Goal: Task Accomplishment & Management: Use online tool/utility

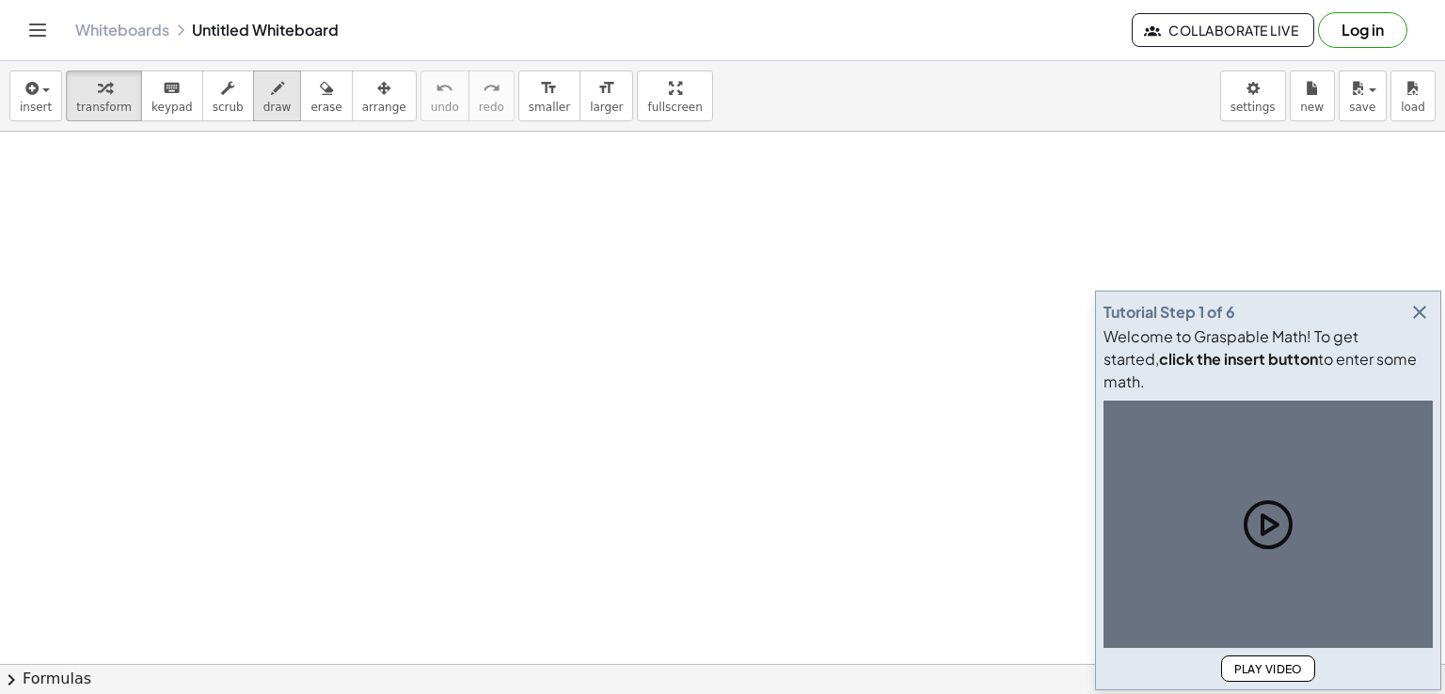
click at [1419, 324] on icon "button" at bounding box center [1419, 312] width 23 height 23
click at [250, 106] on div "insert select one: Math Expression Function Text Youtube Video Graphing Geometr…" at bounding box center [722, 377] width 1445 height 633
click at [263, 105] on span "draw" at bounding box center [277, 107] width 28 height 13
click at [263, 104] on span "draw" at bounding box center [277, 107] width 28 height 13
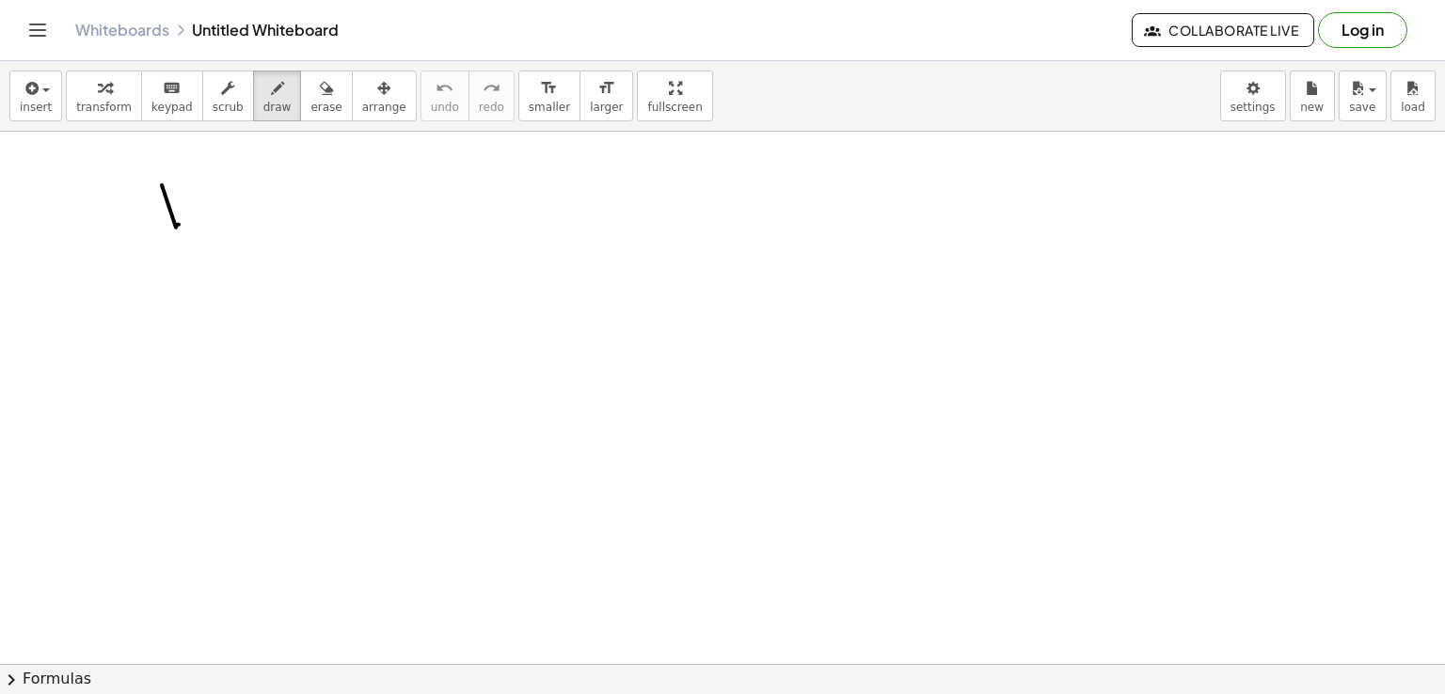
drag, startPoint x: 179, startPoint y: 185, endPoint x: 154, endPoint y: 218, distance: 41.0
drag, startPoint x: 289, startPoint y: 187, endPoint x: 301, endPoint y: 241, distance: 55.0
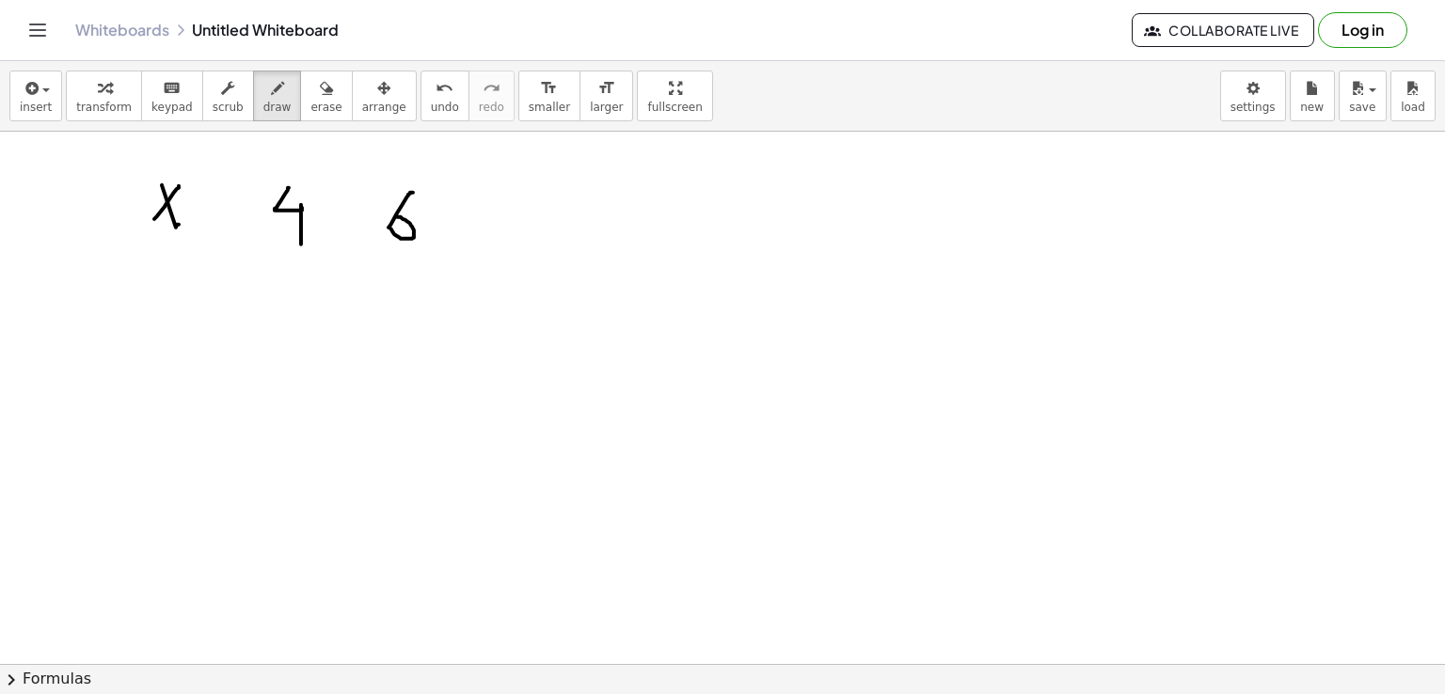
drag, startPoint x: 413, startPoint y: 192, endPoint x: 397, endPoint y: 216, distance: 29.2
drag, startPoint x: 504, startPoint y: 193, endPoint x: 516, endPoint y: 256, distance: 64.0
drag, startPoint x: 623, startPoint y: 184, endPoint x: 631, endPoint y: 231, distance: 47.8
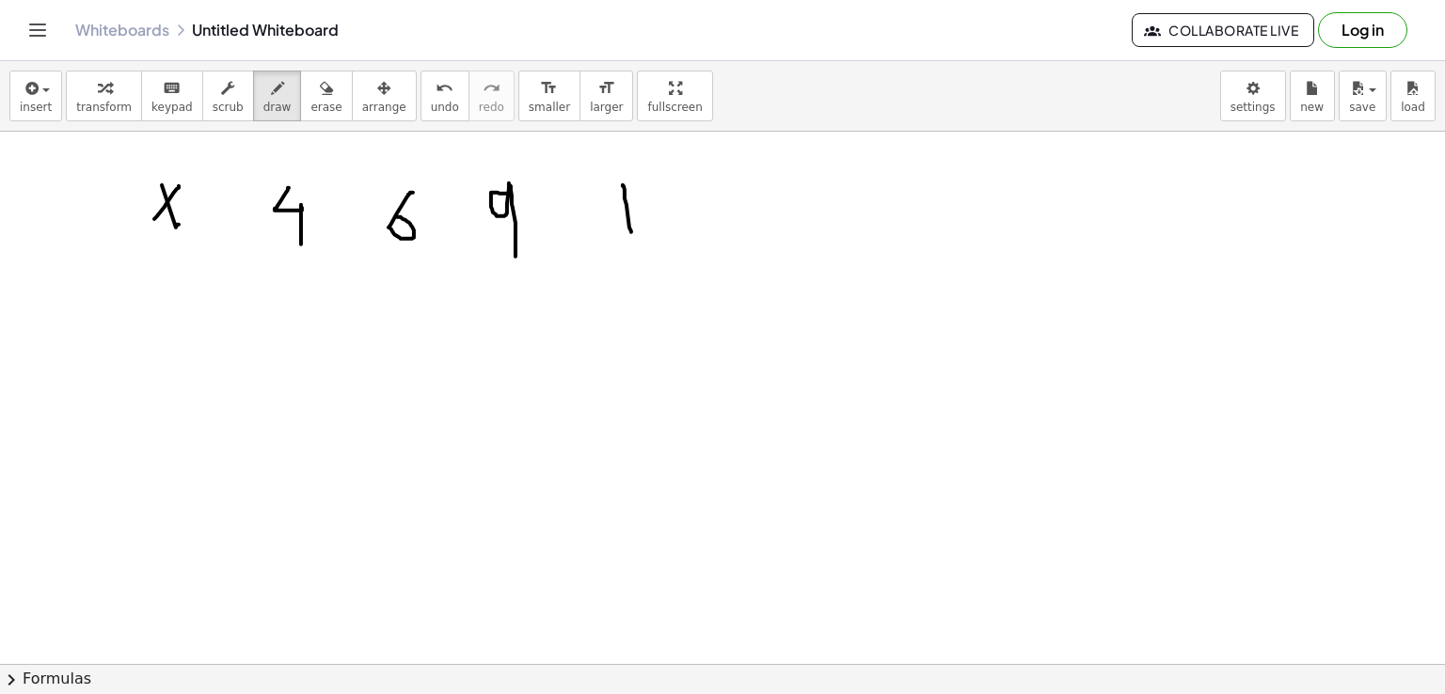
drag, startPoint x: 783, startPoint y: 197, endPoint x: 794, endPoint y: 238, distance: 42.9
drag, startPoint x: 820, startPoint y: 195, endPoint x: 860, endPoint y: 176, distance: 43.8
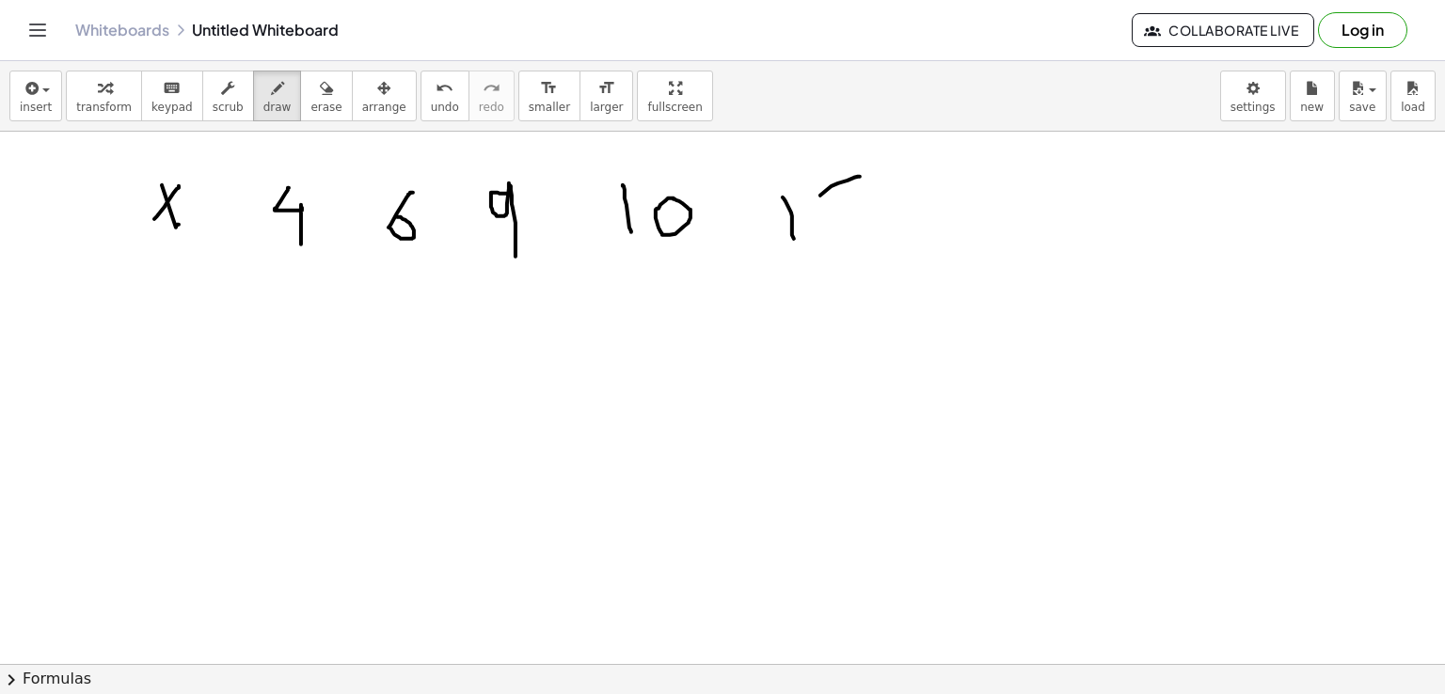
drag, startPoint x: 824, startPoint y: 193, endPoint x: 828, endPoint y: 247, distance: 54.7
drag, startPoint x: 171, startPoint y: 297, endPoint x: 151, endPoint y: 368, distance: 73.3
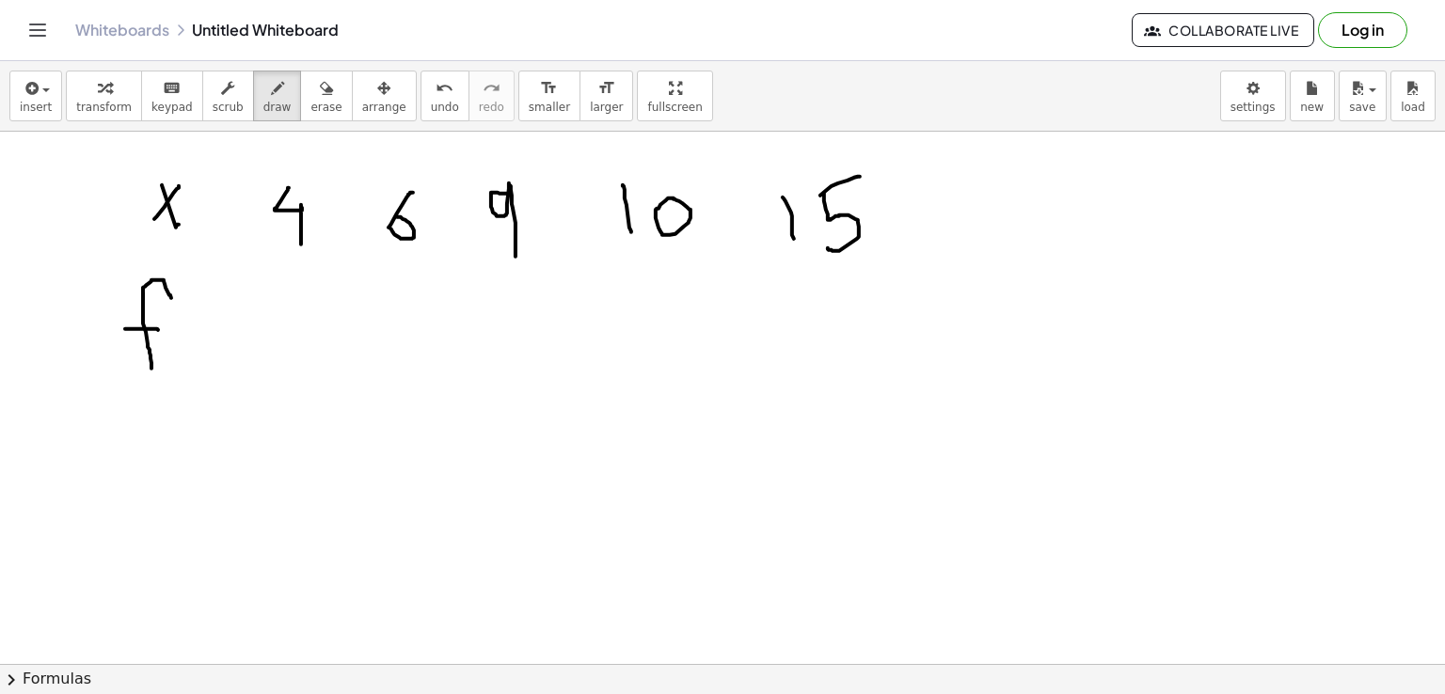
drag, startPoint x: 125, startPoint y: 328, endPoint x: 158, endPoint y: 329, distance: 32.9
drag, startPoint x: 279, startPoint y: 280, endPoint x: 314, endPoint y: 281, distance: 34.8
drag, startPoint x: 280, startPoint y: 277, endPoint x: 275, endPoint y: 332, distance: 55.8
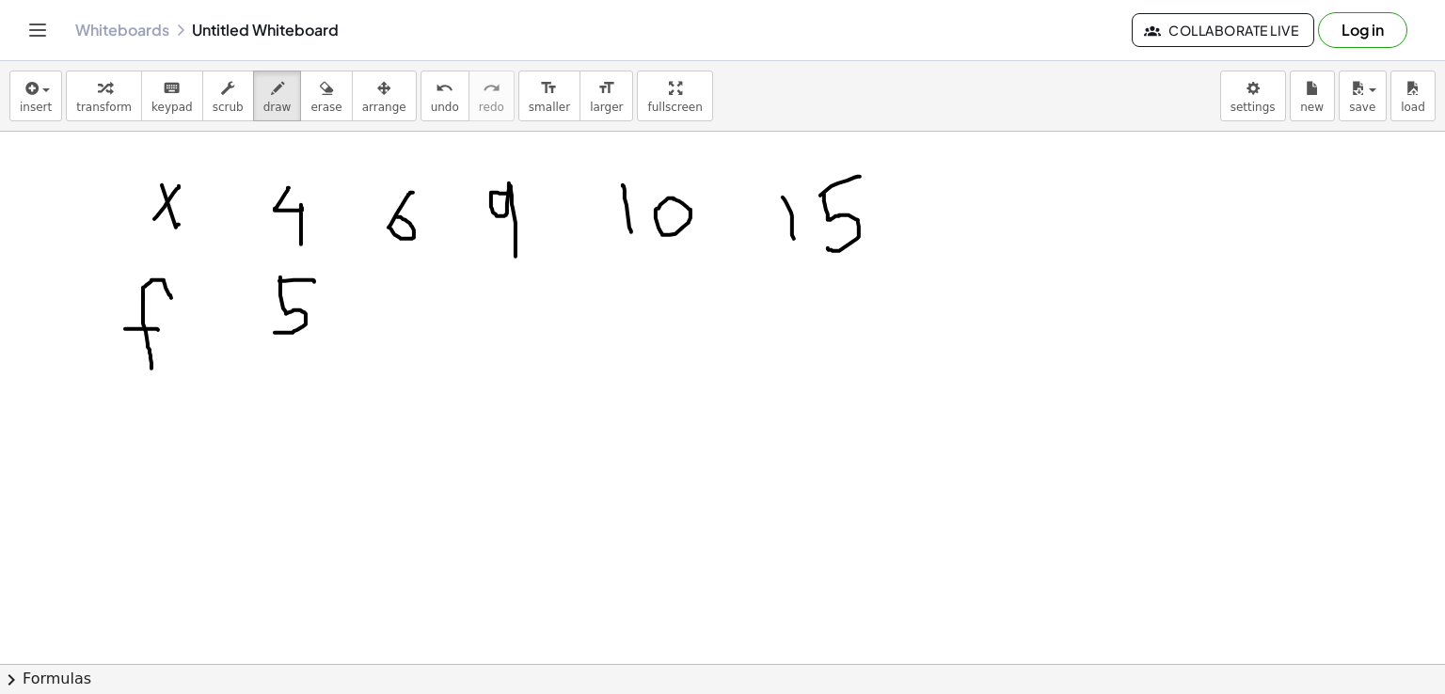
drag, startPoint x: 389, startPoint y: 281, endPoint x: 389, endPoint y: 343, distance: 62.1
drag, startPoint x: 512, startPoint y: 291, endPoint x: 518, endPoint y: 340, distance: 49.4
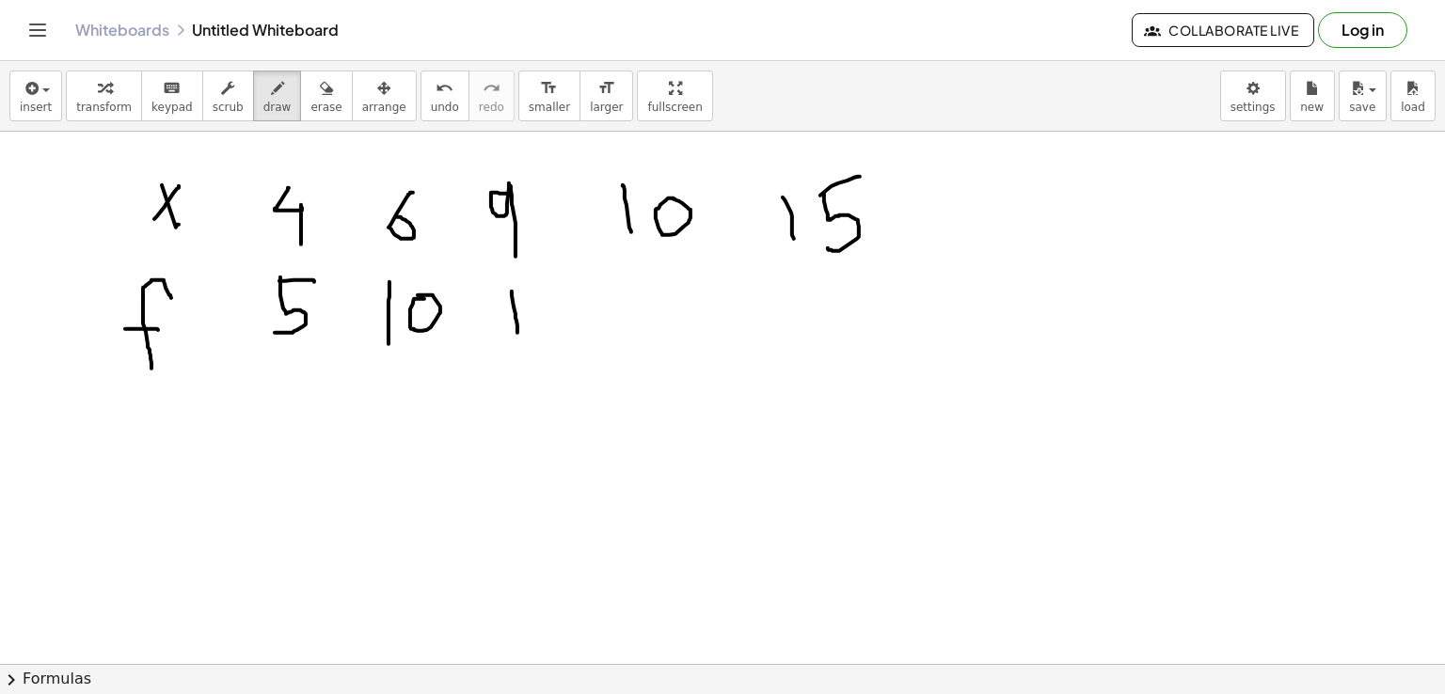
drag, startPoint x: 663, startPoint y: 279, endPoint x: 693, endPoint y: 340, distance: 67.3
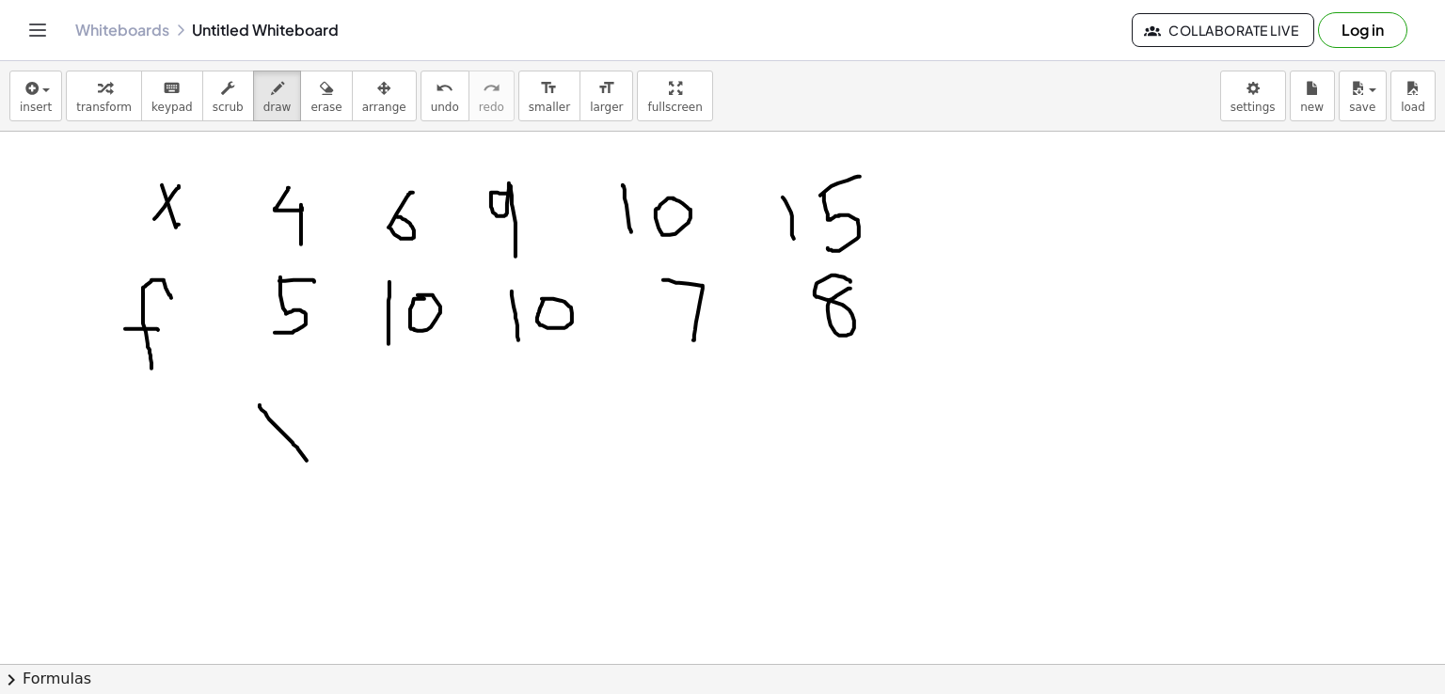
drag, startPoint x: 260, startPoint y: 405, endPoint x: 308, endPoint y: 463, distance: 75.5
drag, startPoint x: 292, startPoint y: 405, endPoint x: 260, endPoint y: 460, distance: 64.1
drag, startPoint x: 454, startPoint y: 400, endPoint x: 426, endPoint y: 465, distance: 70.8
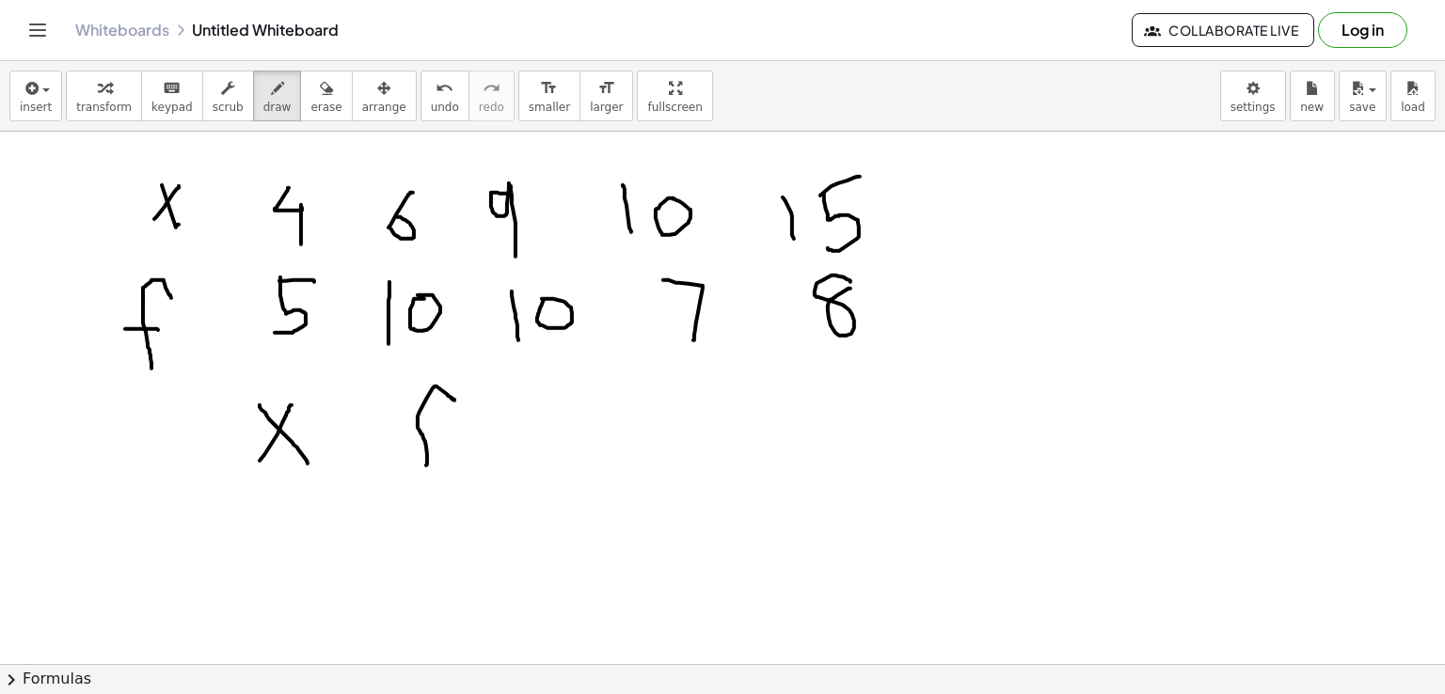
drag, startPoint x: 405, startPoint y: 423, endPoint x: 467, endPoint y: 429, distance: 61.4
drag, startPoint x: 277, startPoint y: 505, endPoint x: 282, endPoint y: 554, distance: 49.2
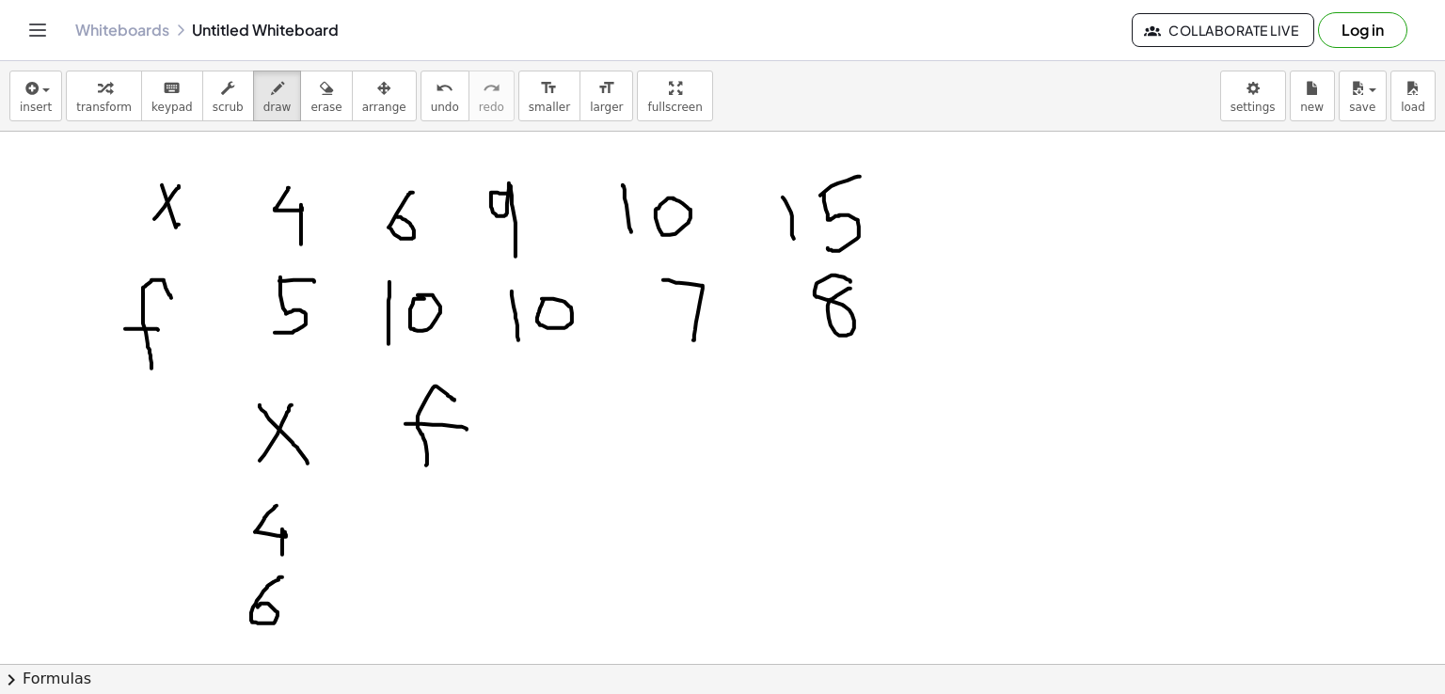
drag, startPoint x: 282, startPoint y: 577, endPoint x: 258, endPoint y: 607, distance: 38.8
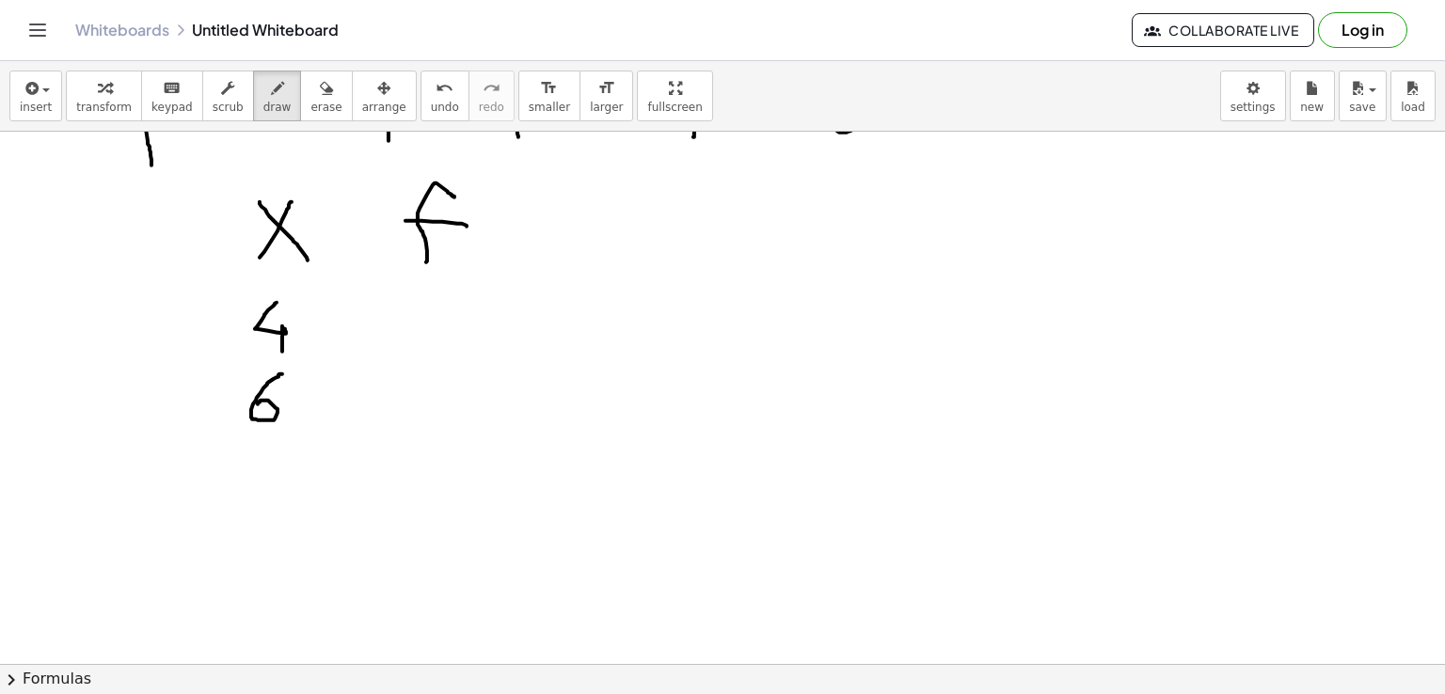
scroll to position [207, 0]
drag, startPoint x: 268, startPoint y: 473, endPoint x: 273, endPoint y: 534, distance: 61.3
click at [273, 534] on div at bounding box center [722, 518] width 1445 height 1187
drag, startPoint x: 237, startPoint y: 559, endPoint x: 240, endPoint y: 599, distance: 40.6
click at [240, 599] on div at bounding box center [722, 518] width 1445 height 1187
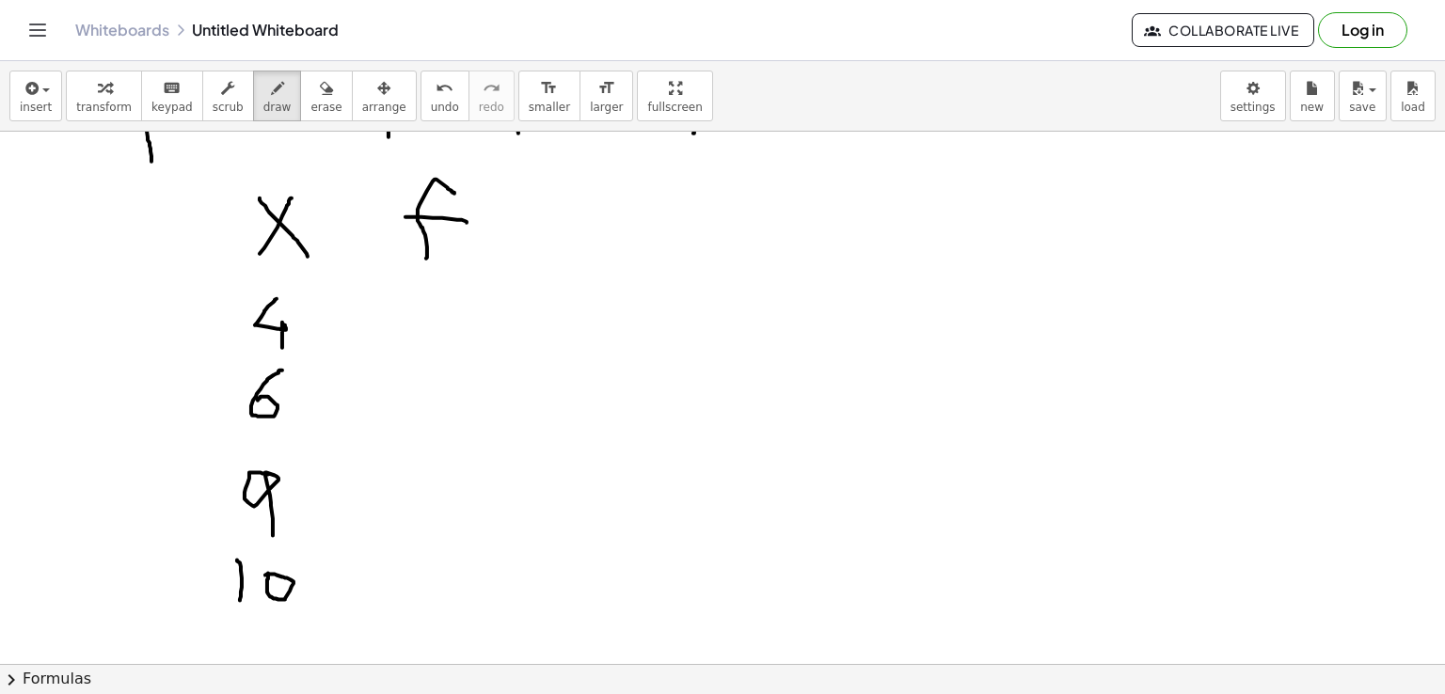
click at [265, 574] on div at bounding box center [722, 518] width 1445 height 1187
drag, startPoint x: 241, startPoint y: 627, endPoint x: 244, endPoint y: 655, distance: 28.4
click at [244, 655] on div at bounding box center [722, 518] width 1445 height 1187
drag, startPoint x: 264, startPoint y: 628, endPoint x: 294, endPoint y: 625, distance: 29.4
click at [294, 625] on div at bounding box center [722, 518] width 1445 height 1187
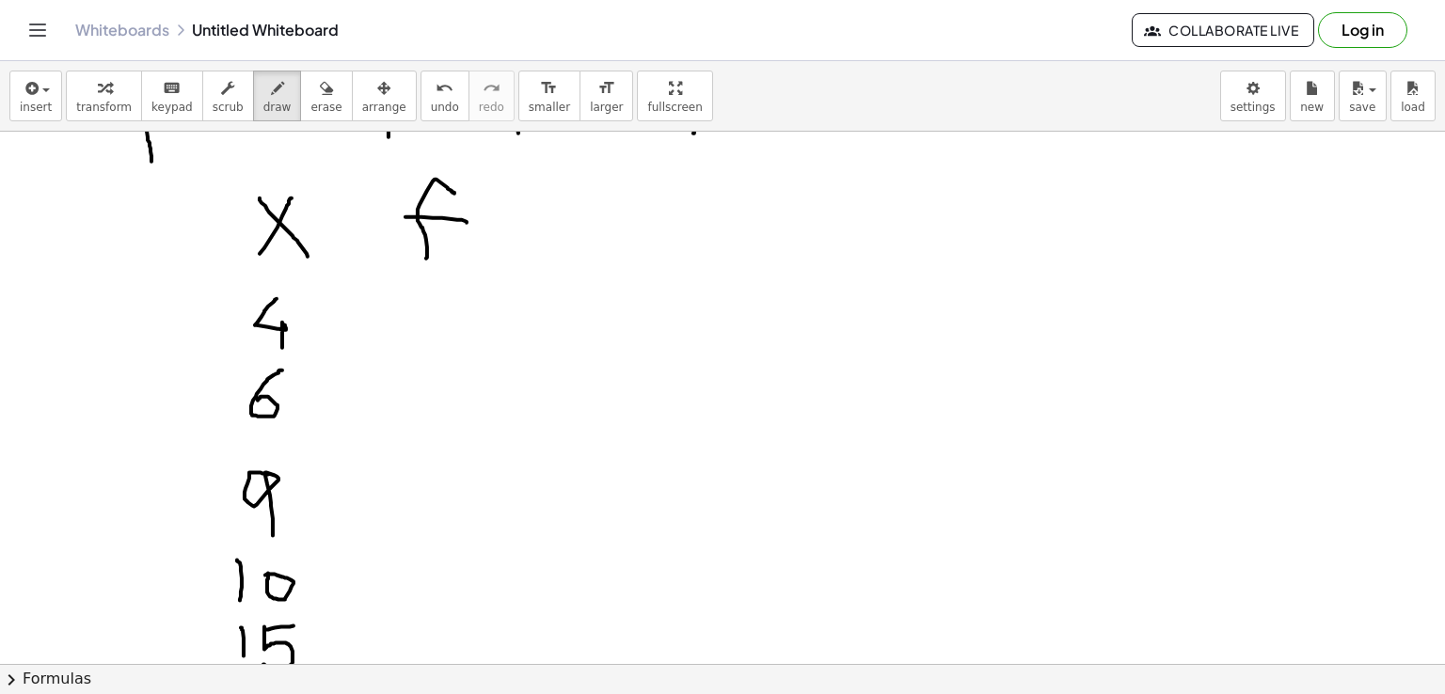
drag, startPoint x: 264, startPoint y: 626, endPoint x: 263, endPoint y: 663, distance: 37.6
click at [263, 663] on div at bounding box center [722, 518] width 1445 height 1187
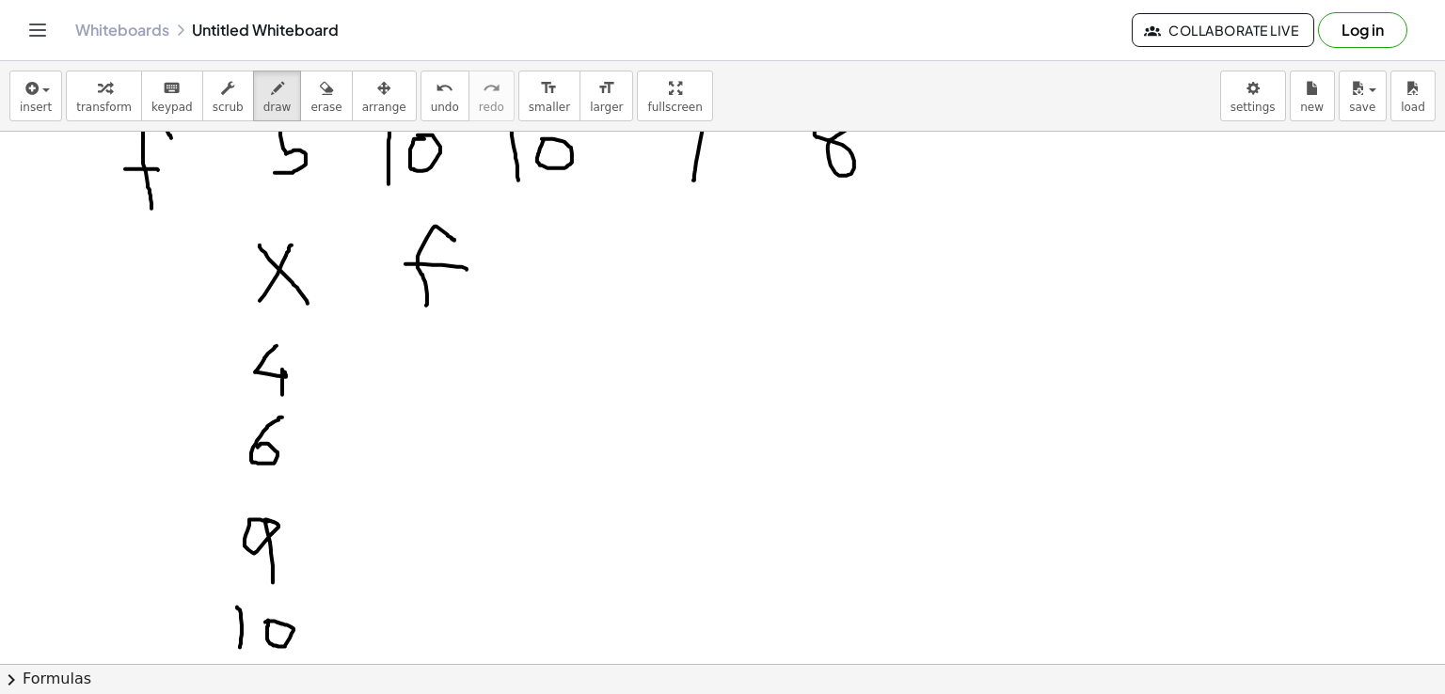
scroll to position [166, 0]
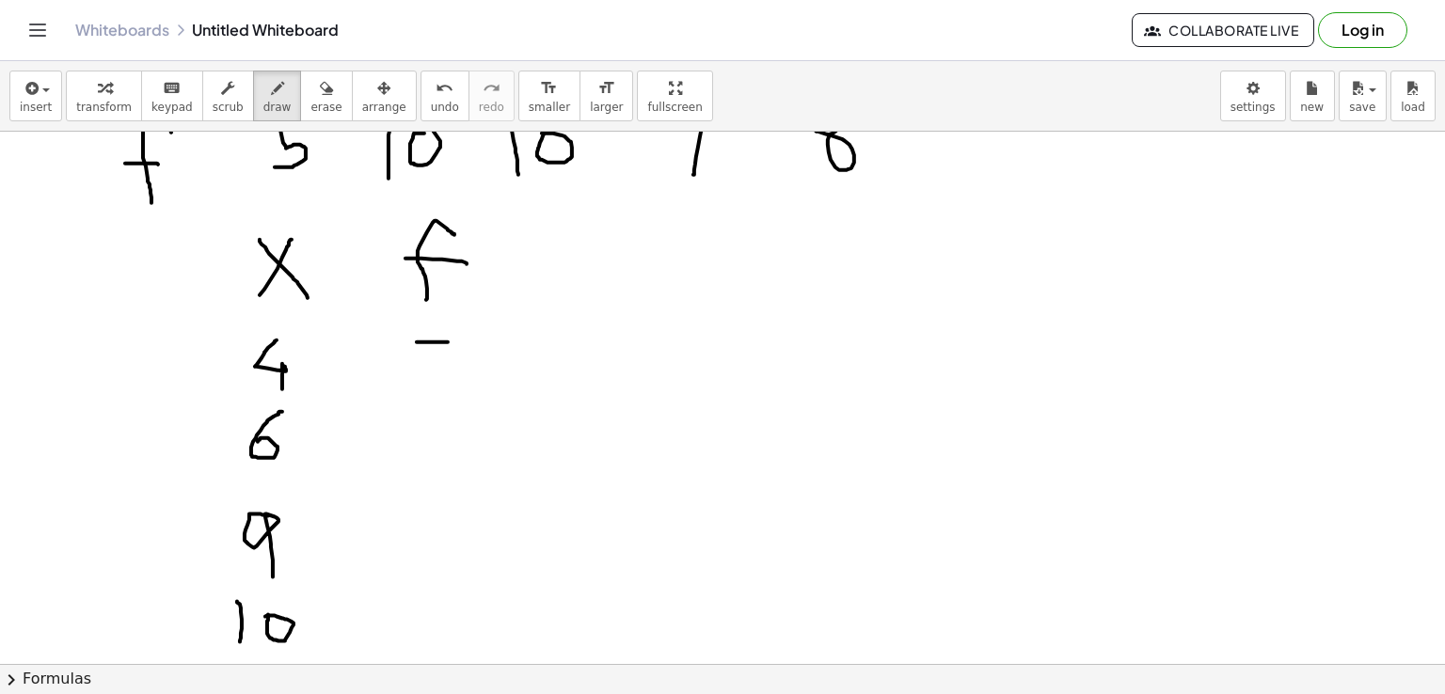
drag, startPoint x: 417, startPoint y: 342, endPoint x: 447, endPoint y: 342, distance: 30.1
click at [447, 342] on div at bounding box center [722, 559] width 1445 height 1187
drag, startPoint x: 414, startPoint y: 340, endPoint x: 414, endPoint y: 388, distance: 48.0
click at [414, 388] on div at bounding box center [722, 559] width 1445 height 1187
drag, startPoint x: 414, startPoint y: 415, endPoint x: 415, endPoint y: 452, distance: 36.7
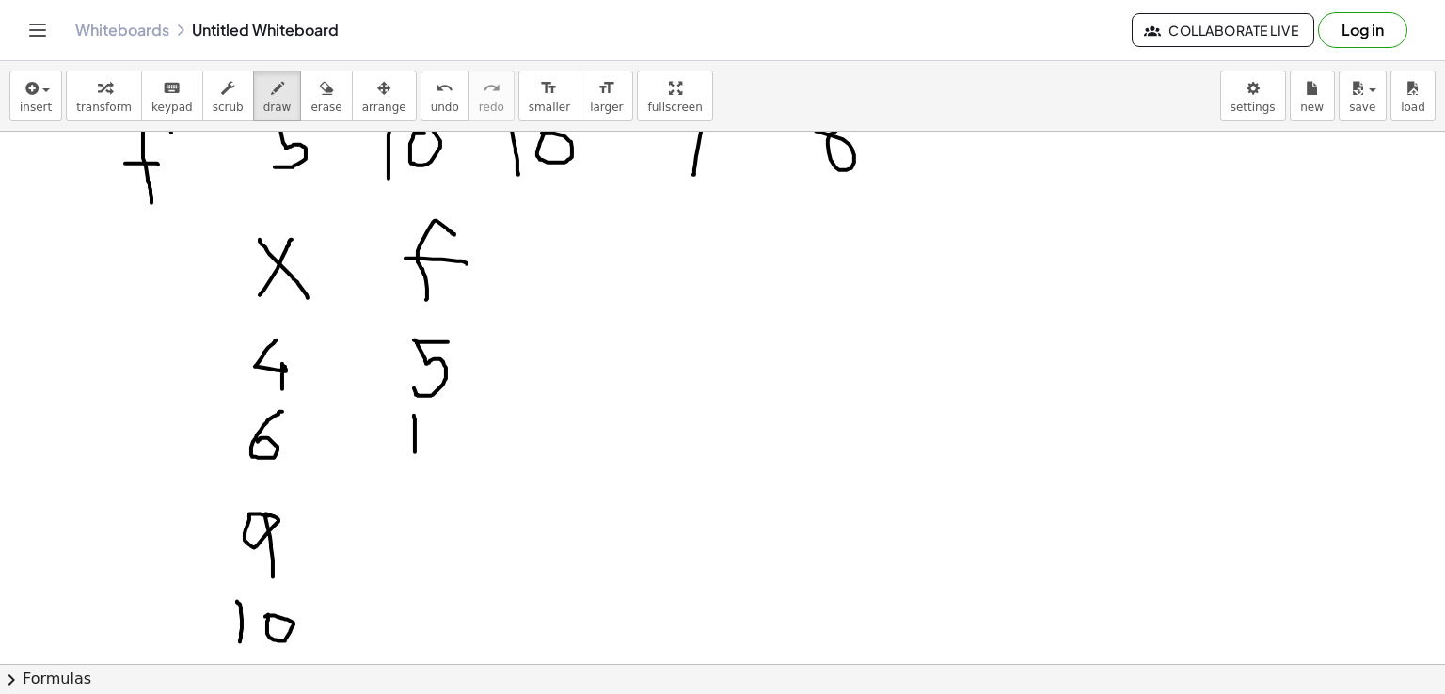
click at [415, 452] on div at bounding box center [722, 559] width 1445 height 1187
click at [442, 421] on div at bounding box center [722, 559] width 1445 height 1187
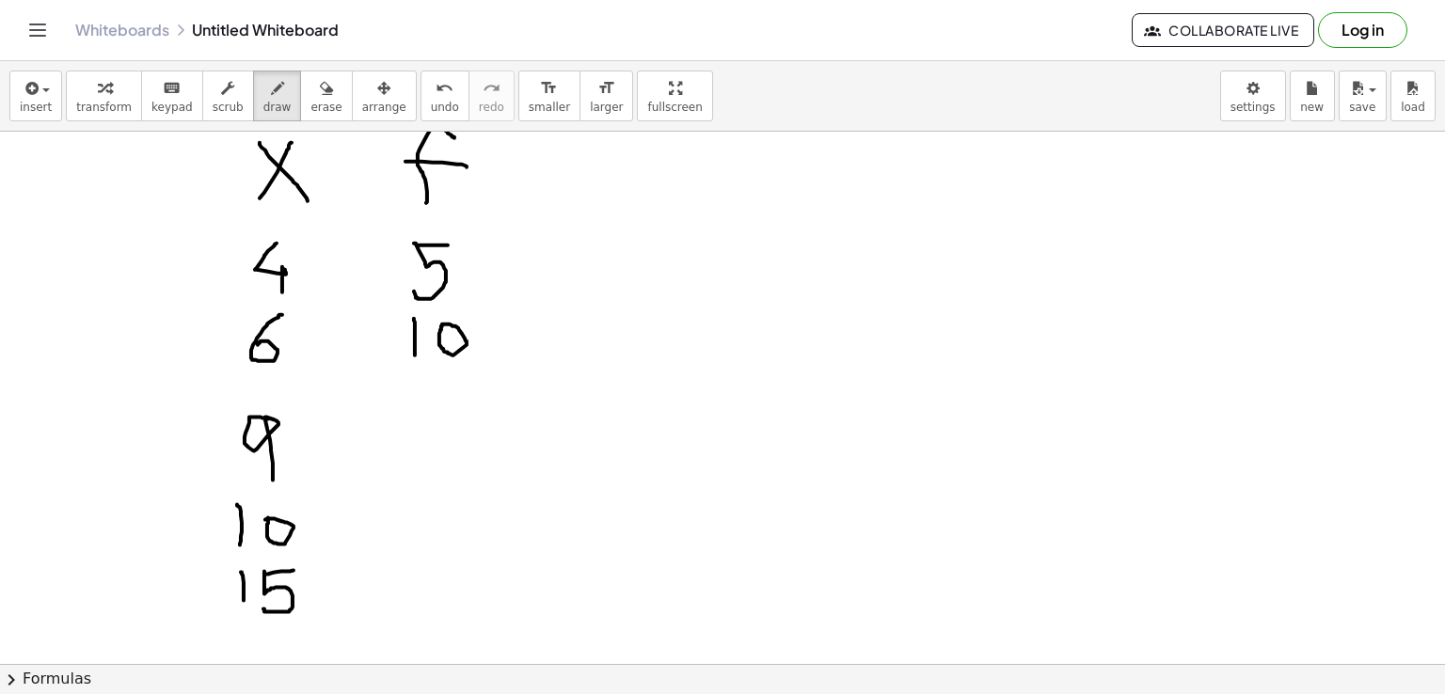
scroll to position [269, 0]
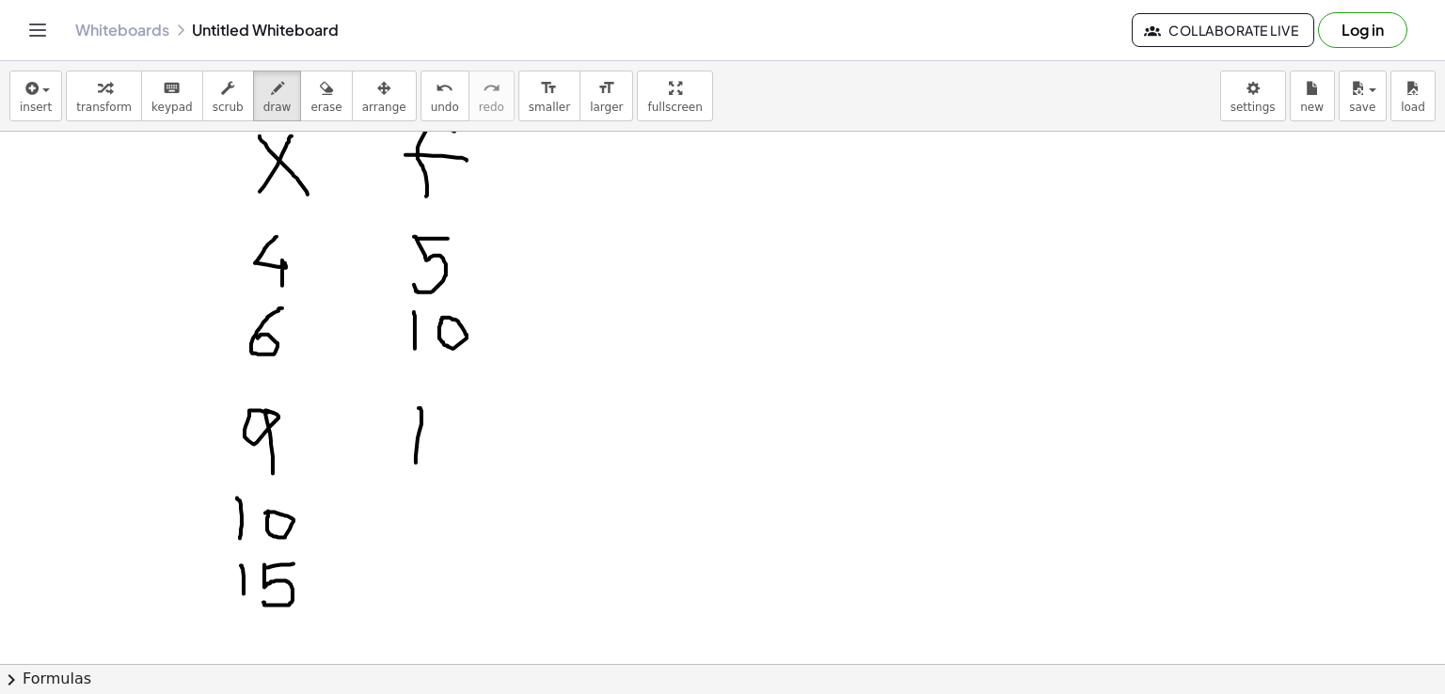
drag, startPoint x: 419, startPoint y: 407, endPoint x: 416, endPoint y: 462, distance: 54.6
click at [416, 462] on div at bounding box center [722, 456] width 1445 height 1187
click at [454, 413] on div at bounding box center [722, 456] width 1445 height 1187
drag, startPoint x: 410, startPoint y: 514, endPoint x: 425, endPoint y: 554, distance: 43.2
click at [425, 554] on div at bounding box center [722, 456] width 1445 height 1187
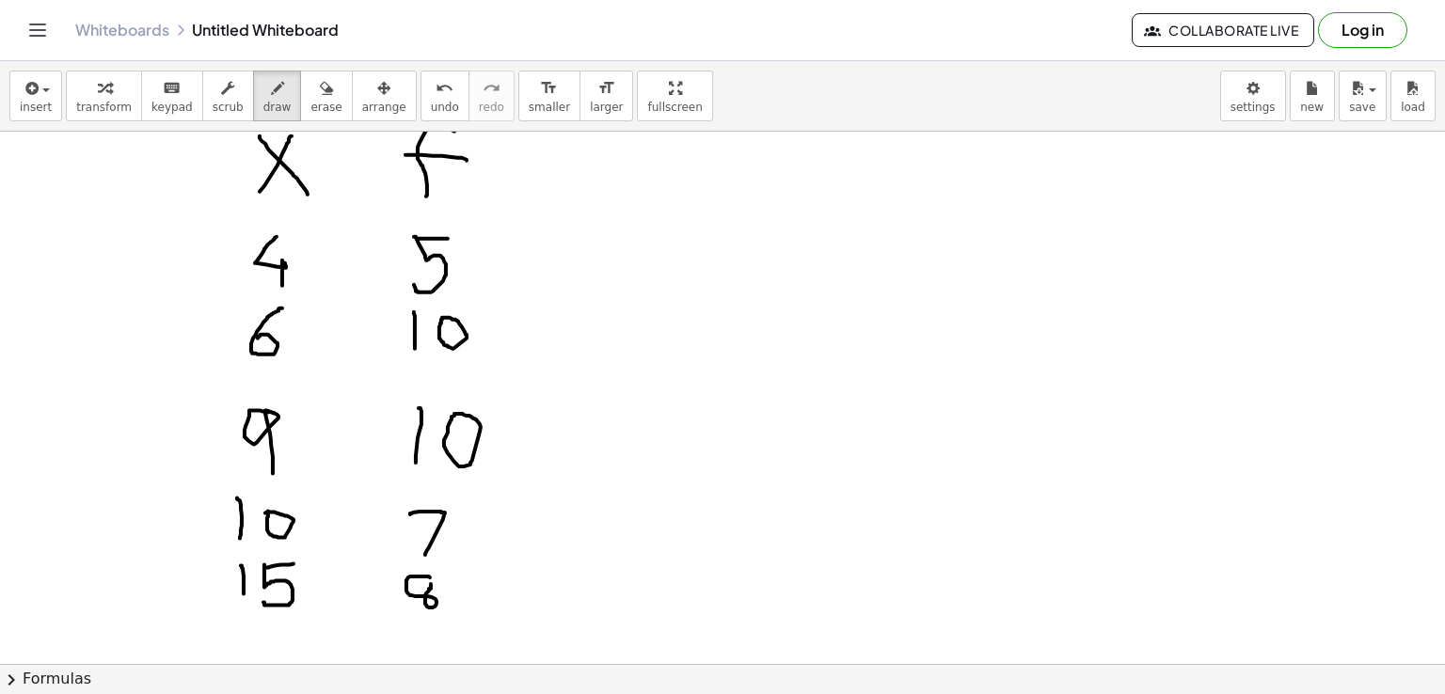
click at [431, 582] on div at bounding box center [722, 456] width 1445 height 1187
drag, startPoint x: 677, startPoint y: 145, endPoint x: 659, endPoint y: 207, distance: 64.9
click at [659, 207] on div at bounding box center [722, 456] width 1445 height 1187
drag, startPoint x: 647, startPoint y: 173, endPoint x: 672, endPoint y: 169, distance: 24.7
click at [672, 169] on div at bounding box center [722, 456] width 1445 height 1187
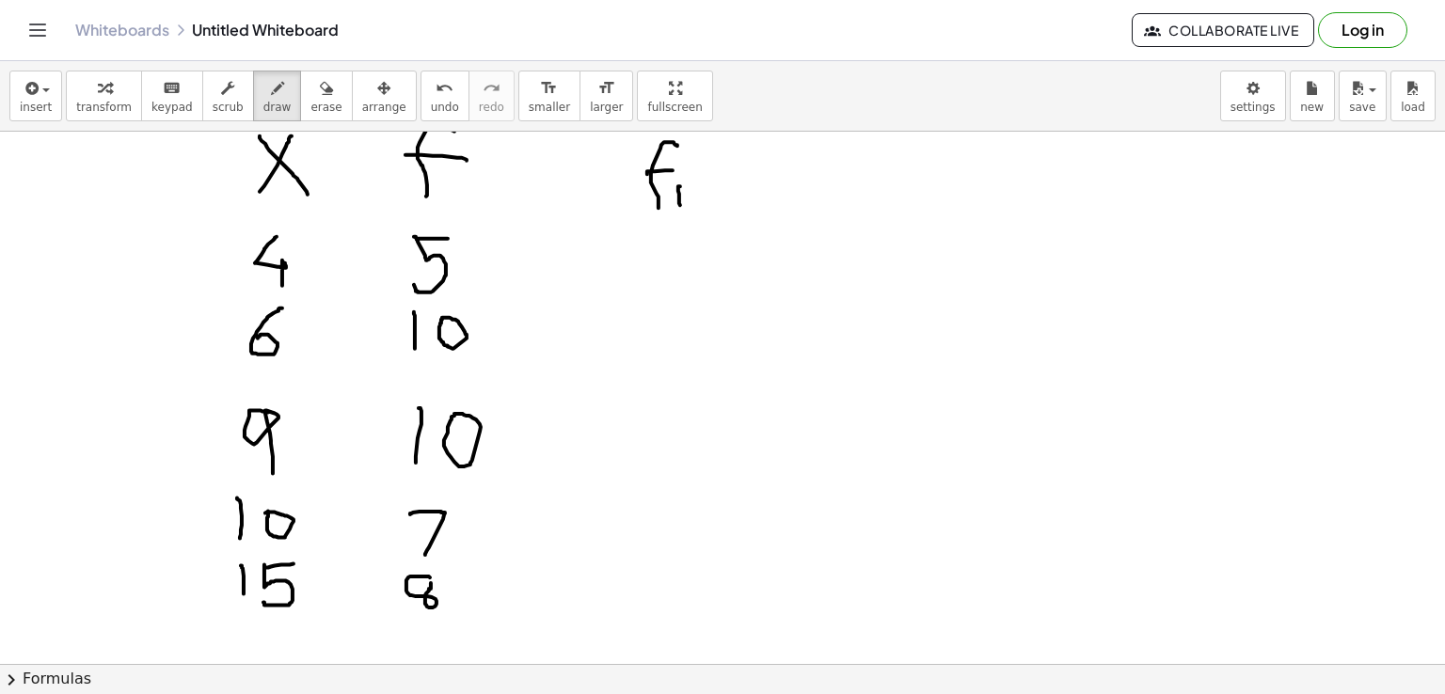
drag, startPoint x: 680, startPoint y: 185, endPoint x: 680, endPoint y: 204, distance: 18.8
click at [680, 204] on div at bounding box center [722, 456] width 1445 height 1187
click at [682, 167] on div at bounding box center [722, 456] width 1445 height 1187
drag, startPoint x: 735, startPoint y: 168, endPoint x: 751, endPoint y: 170, distance: 16.1
click at [751, 170] on div at bounding box center [722, 456] width 1445 height 1187
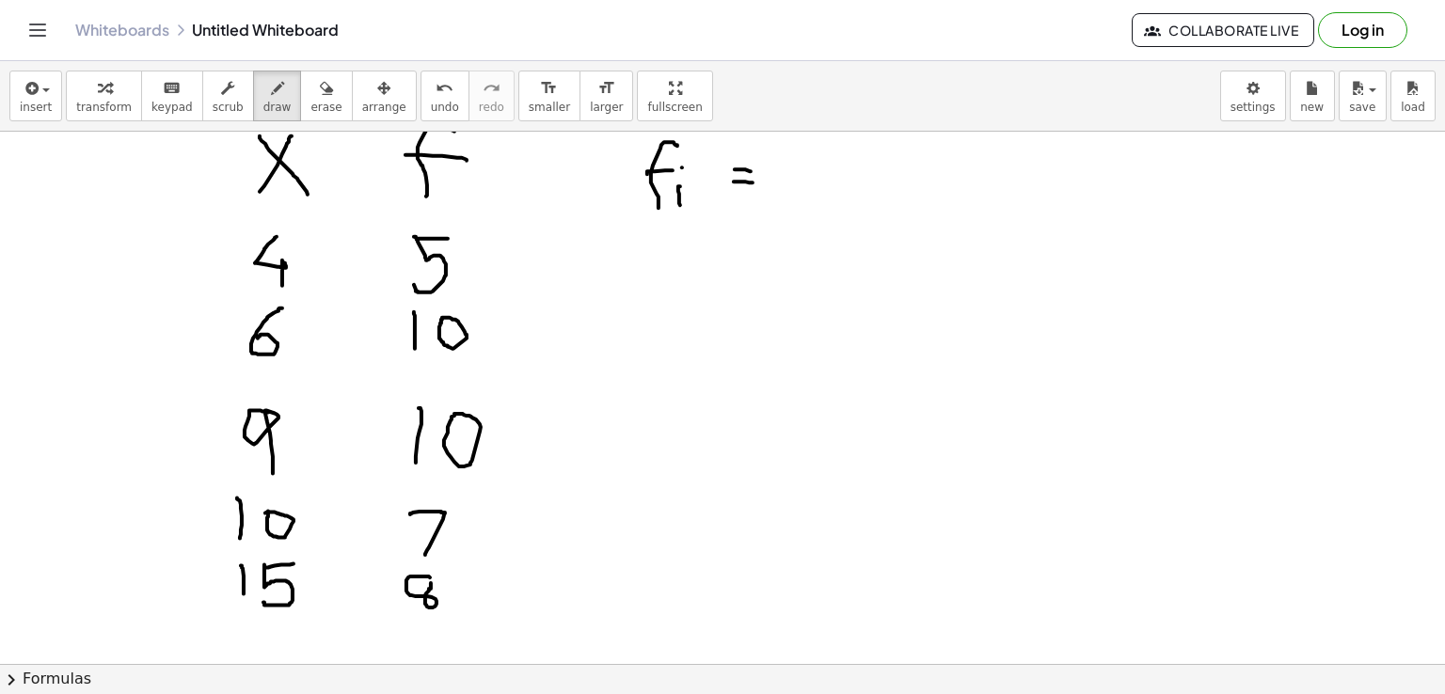
drag, startPoint x: 734, startPoint y: 181, endPoint x: 753, endPoint y: 182, distance: 18.8
click at [753, 182] on div at bounding box center [722, 456] width 1445 height 1187
drag, startPoint x: 778, startPoint y: 155, endPoint x: 817, endPoint y: 189, distance: 51.3
click at [817, 189] on div at bounding box center [722, 456] width 1445 height 1187
drag, startPoint x: 809, startPoint y: 146, endPoint x: 785, endPoint y: 201, distance: 60.7
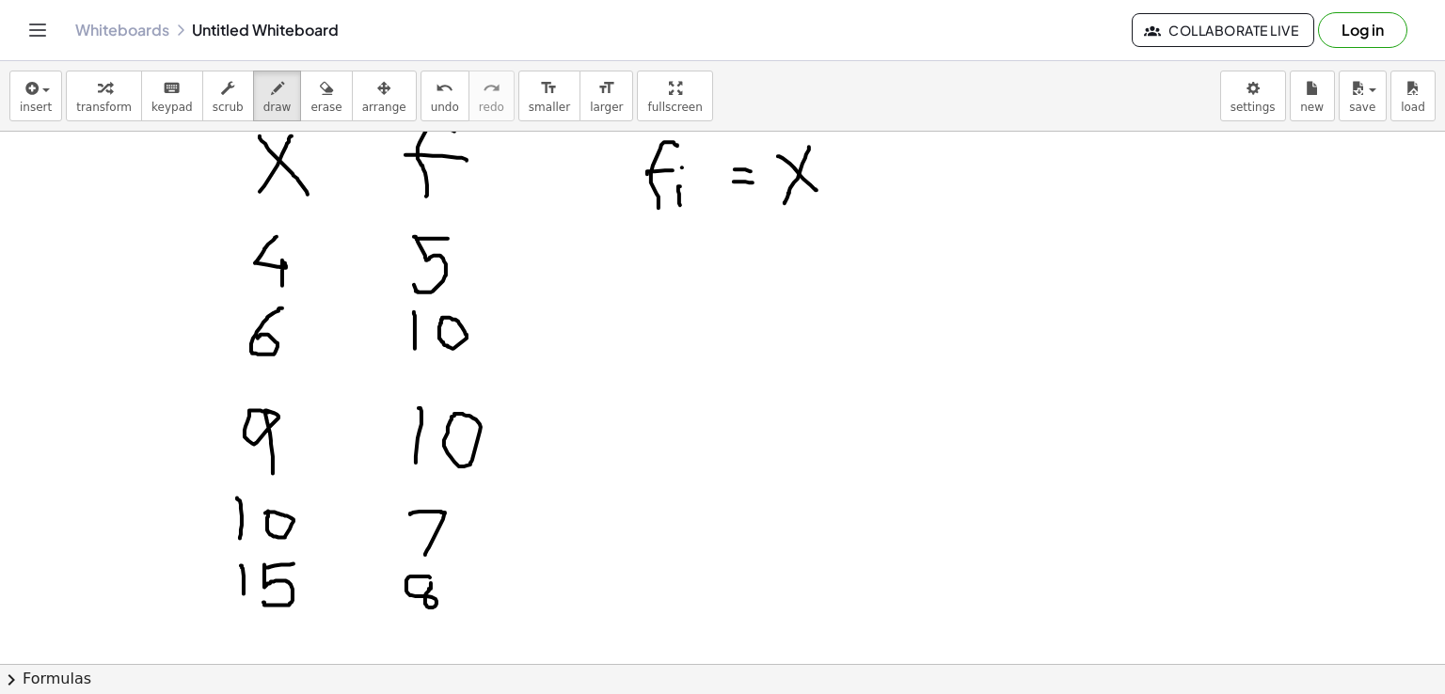
click at [785, 201] on div at bounding box center [722, 456] width 1445 height 1187
drag, startPoint x: 852, startPoint y: 163, endPoint x: 876, endPoint y: 174, distance: 26.1
click at [876, 174] on div at bounding box center [722, 456] width 1445 height 1187
drag, startPoint x: 867, startPoint y: 160, endPoint x: 857, endPoint y: 176, distance: 19.0
click at [857, 176] on div at bounding box center [722, 456] width 1445 height 1187
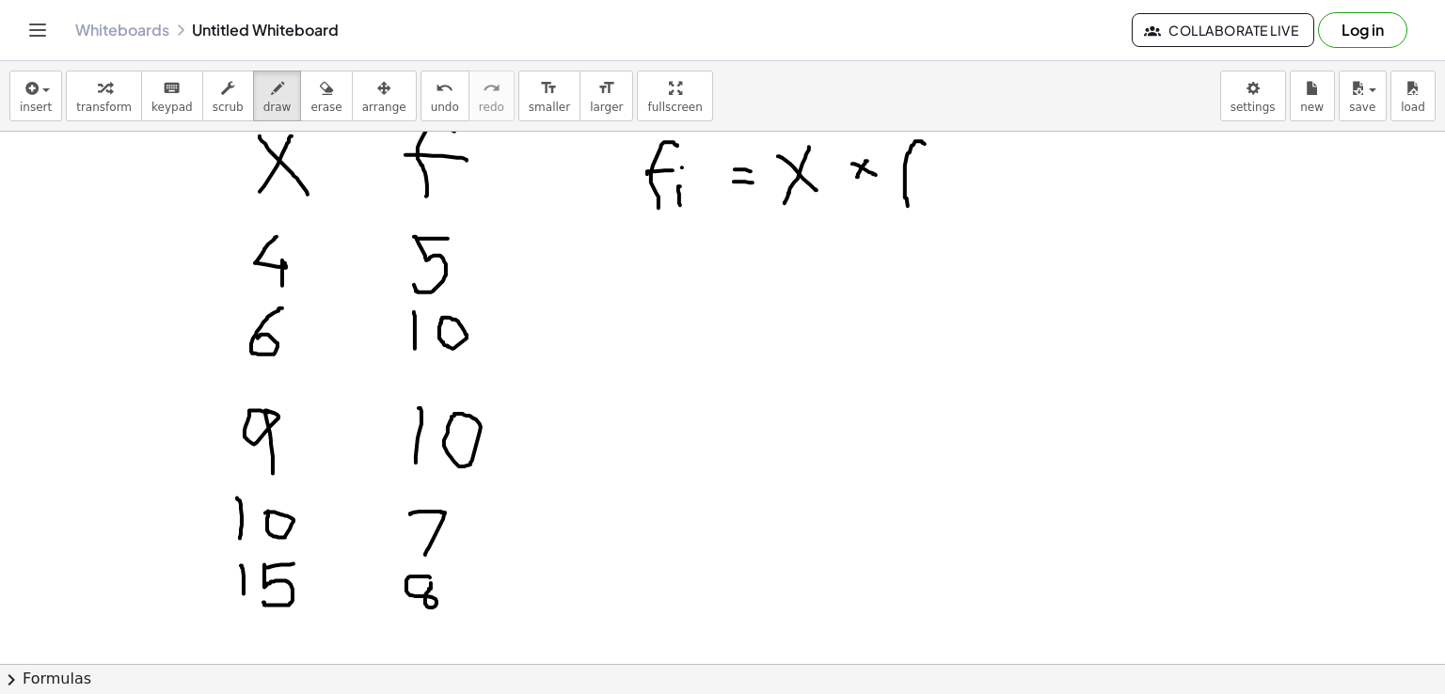
drag, startPoint x: 918, startPoint y: 140, endPoint x: 908, endPoint y: 209, distance: 69.5
click at [908, 209] on div at bounding box center [722, 456] width 1445 height 1187
drag, startPoint x: 902, startPoint y: 171, endPoint x: 933, endPoint y: 172, distance: 31.1
click at [933, 172] on div at bounding box center [722, 456] width 1445 height 1187
drag, startPoint x: 700, startPoint y: 246, endPoint x: 714, endPoint y: 288, distance: 44.6
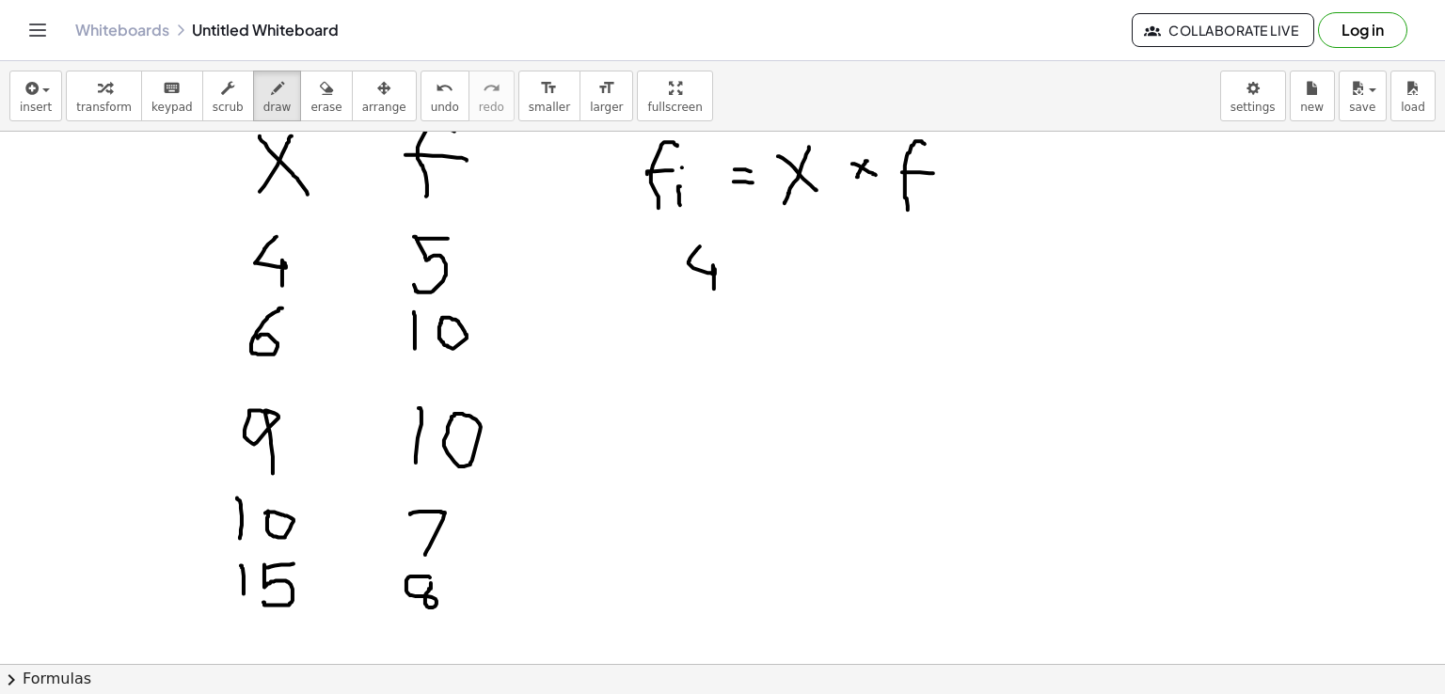
click at [714, 288] on div at bounding box center [722, 456] width 1445 height 1187
drag, startPoint x: 735, startPoint y: 257, endPoint x: 777, endPoint y: 283, distance: 49.9
click at [777, 283] on div at bounding box center [722, 456] width 1445 height 1187
drag, startPoint x: 765, startPoint y: 253, endPoint x: 753, endPoint y: 287, distance: 36.0
click at [753, 287] on div at bounding box center [722, 456] width 1445 height 1187
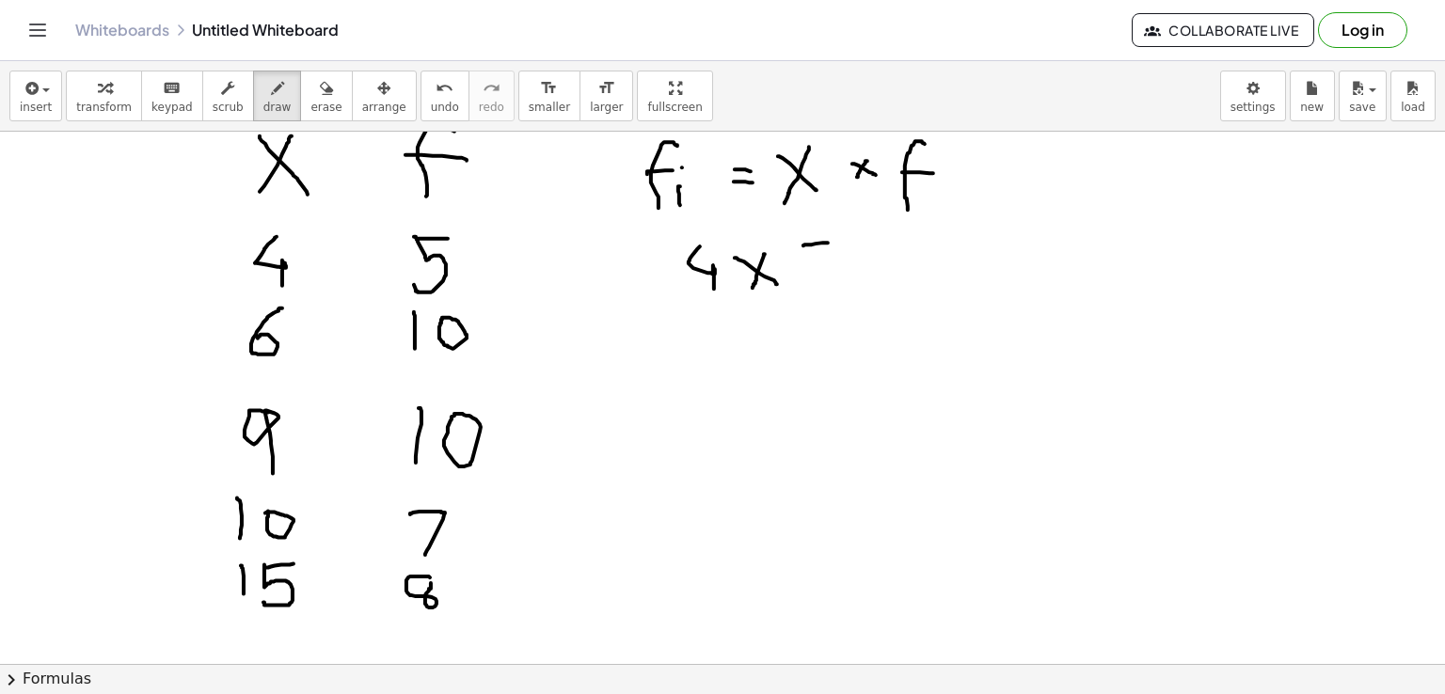
drag, startPoint x: 803, startPoint y: 245, endPoint x: 828, endPoint y: 242, distance: 24.6
click at [828, 242] on div at bounding box center [722, 456] width 1445 height 1187
drag, startPoint x: 802, startPoint y: 243, endPoint x: 801, endPoint y: 291, distance: 48.0
click at [801, 291] on div at bounding box center [722, 456] width 1445 height 1187
drag, startPoint x: 884, startPoint y: 263, endPoint x: 898, endPoint y: 265, distance: 13.3
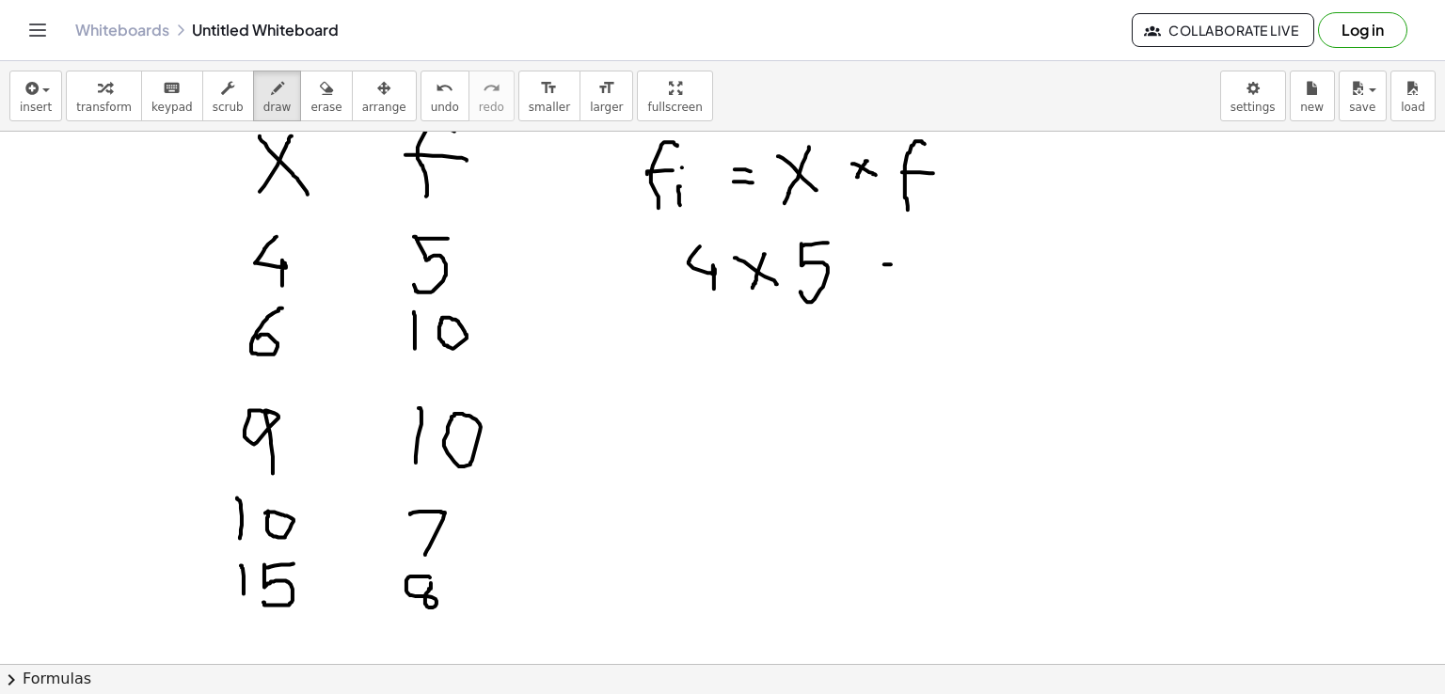
click at [898, 265] on div at bounding box center [722, 456] width 1445 height 1187
drag, startPoint x: 881, startPoint y: 275, endPoint x: 907, endPoint y: 275, distance: 26.3
click at [907, 275] on div at bounding box center [722, 456] width 1445 height 1187
drag, startPoint x: 939, startPoint y: 243, endPoint x: 977, endPoint y: 288, distance: 59.4
click at [977, 288] on div at bounding box center [722, 456] width 1445 height 1187
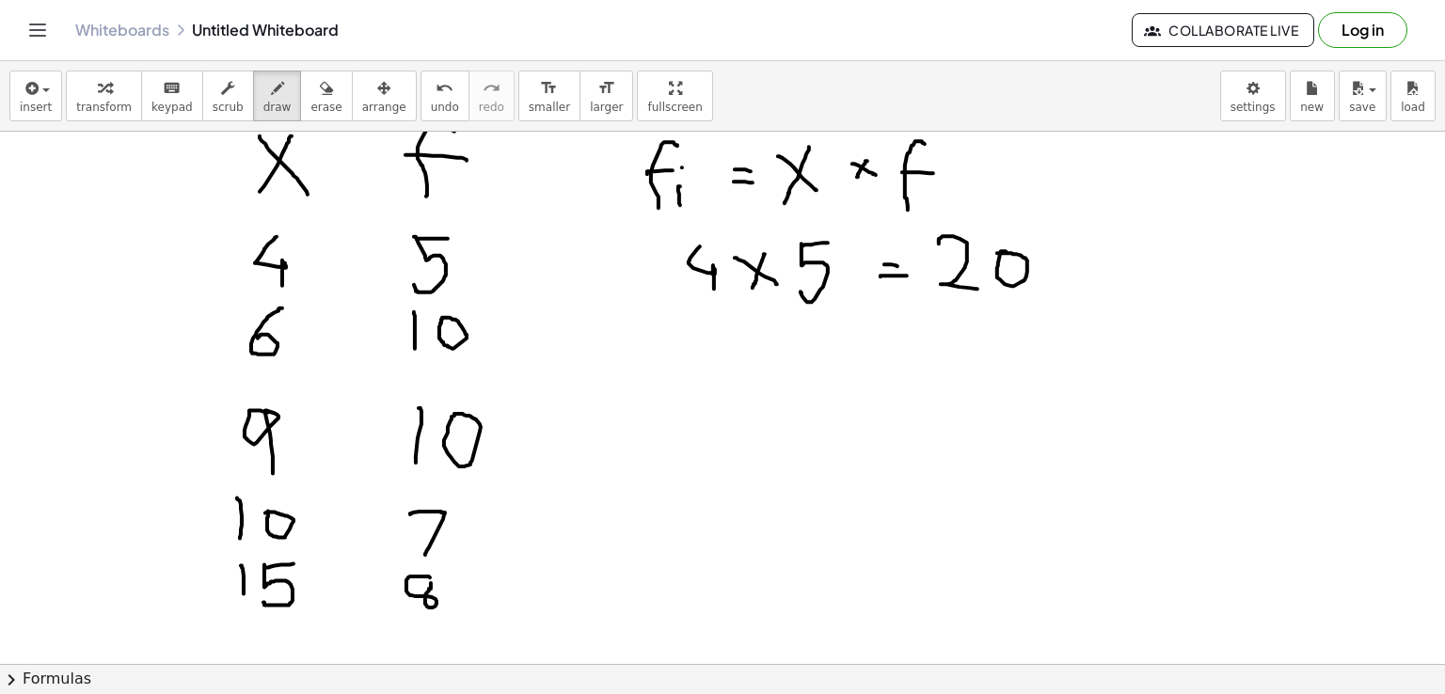
click at [997, 252] on div at bounding box center [722, 456] width 1445 height 1187
drag, startPoint x: 726, startPoint y: 324, endPoint x: 707, endPoint y: 355, distance: 36.3
click at [707, 355] on div at bounding box center [722, 456] width 1445 height 1187
click at [754, 358] on div at bounding box center [722, 456] width 1445 height 1187
drag, startPoint x: 734, startPoint y: 421, endPoint x: 741, endPoint y: 479, distance: 58.8
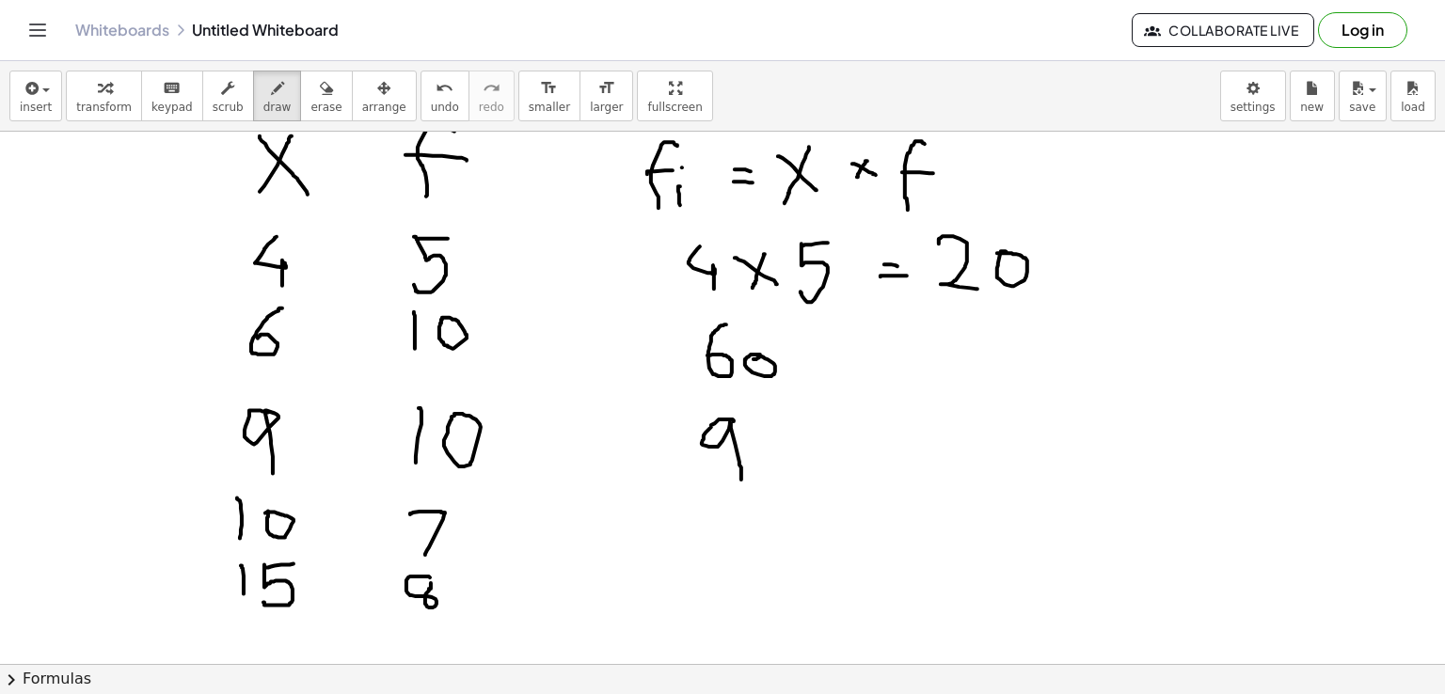
click at [741, 479] on div at bounding box center [722, 456] width 1445 height 1187
click at [760, 441] on div at bounding box center [722, 456] width 1445 height 1187
drag, startPoint x: 711, startPoint y: 514, endPoint x: 732, endPoint y: 554, distance: 45.4
click at [732, 554] on div at bounding box center [722, 456] width 1445 height 1187
click at [764, 512] on div at bounding box center [722, 456] width 1445 height 1187
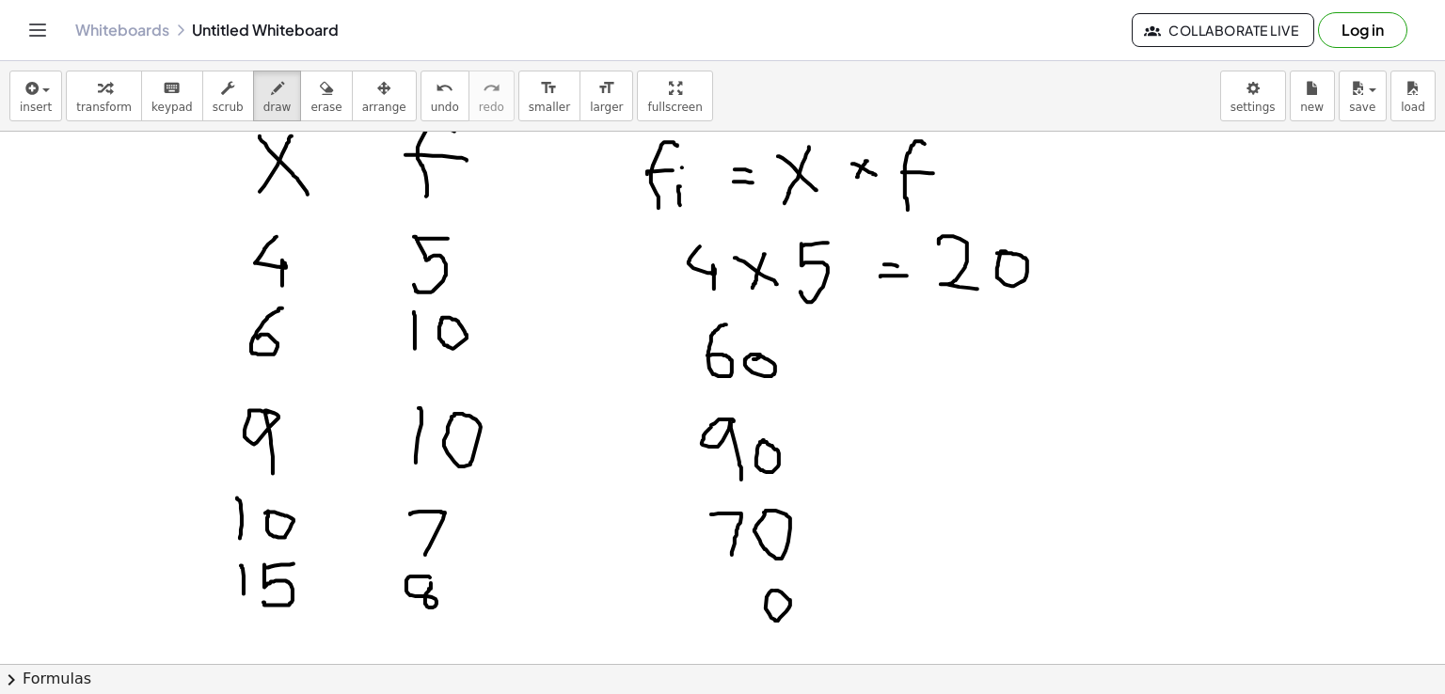
click at [775, 590] on div at bounding box center [722, 456] width 1445 height 1187
drag, startPoint x: 699, startPoint y: 584, endPoint x: 702, endPoint y: 635, distance: 50.9
click at [702, 635] on div at bounding box center [722, 456] width 1445 height 1187
drag, startPoint x: 715, startPoint y: 595, endPoint x: 736, endPoint y: 629, distance: 40.5
click at [736, 629] on div at bounding box center [722, 456] width 1445 height 1187
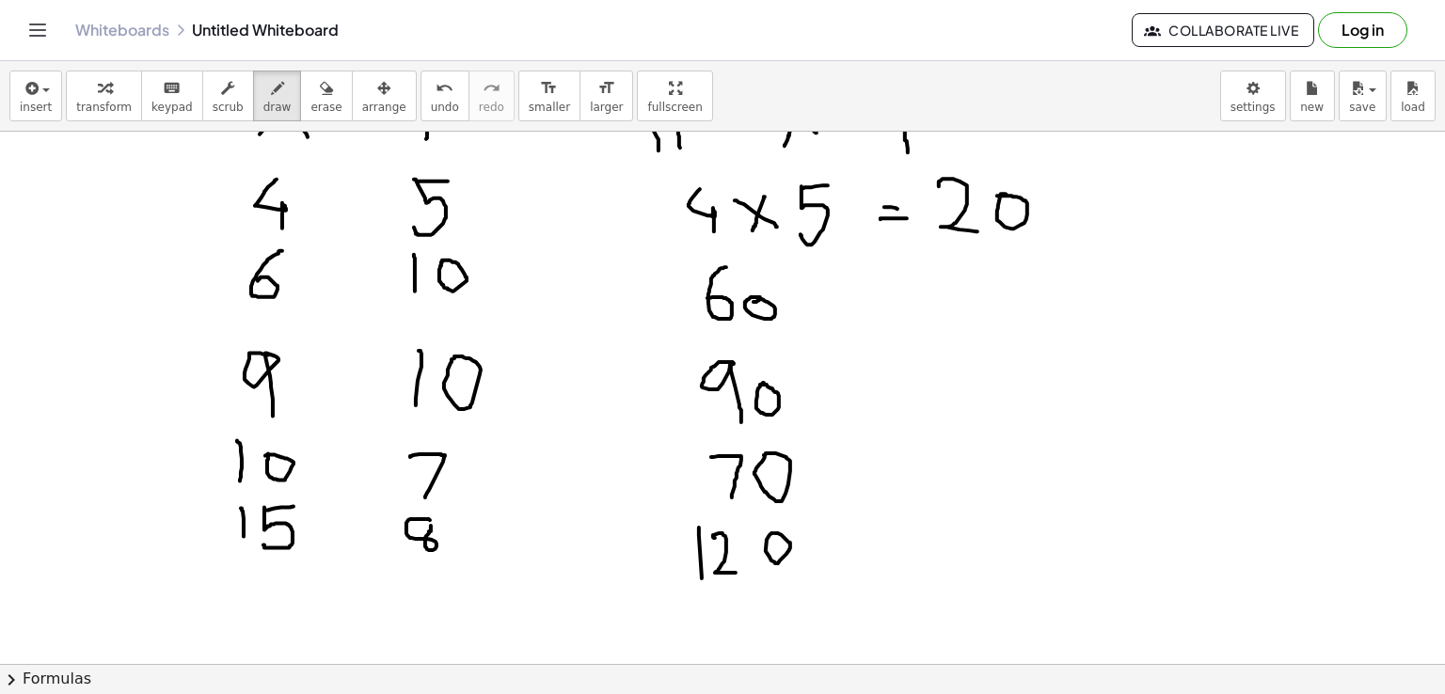
scroll to position [331, 0]
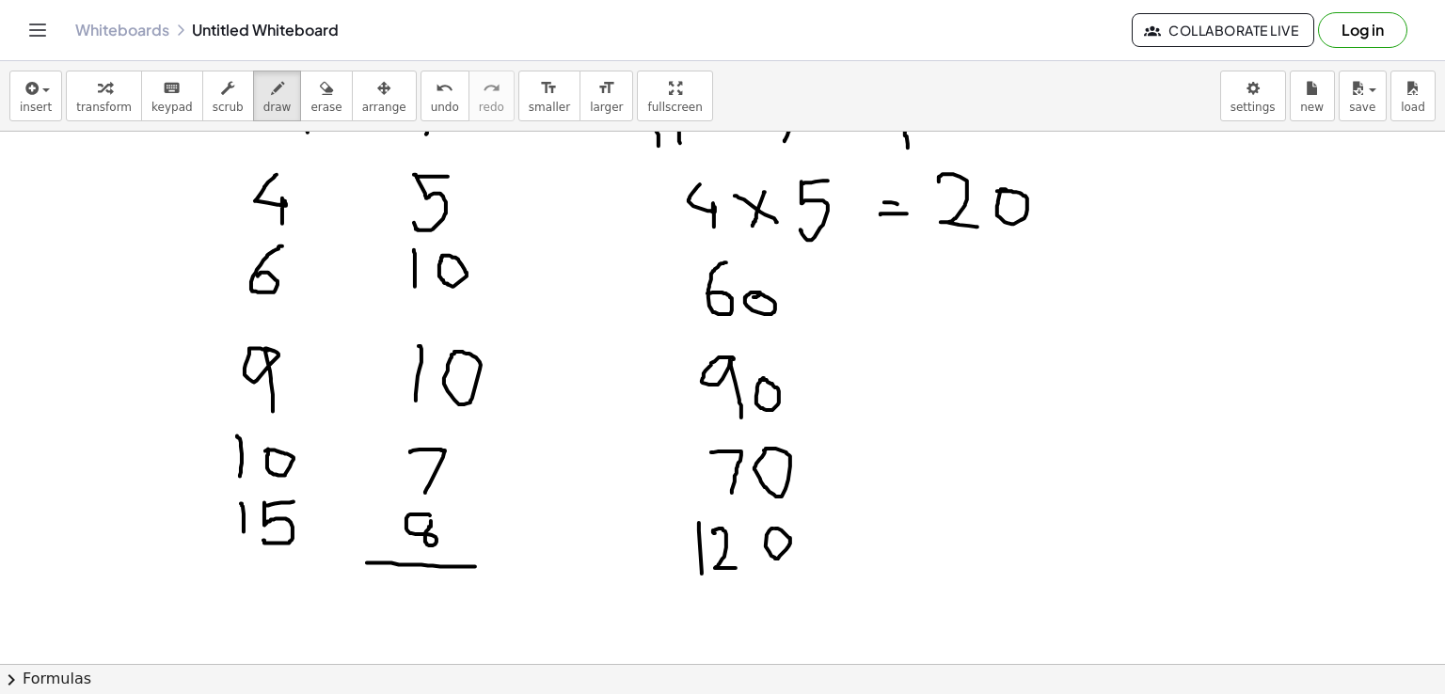
drag, startPoint x: 367, startPoint y: 562, endPoint x: 475, endPoint y: 565, distance: 108.3
click at [475, 565] on div at bounding box center [722, 394] width 1445 height 1187
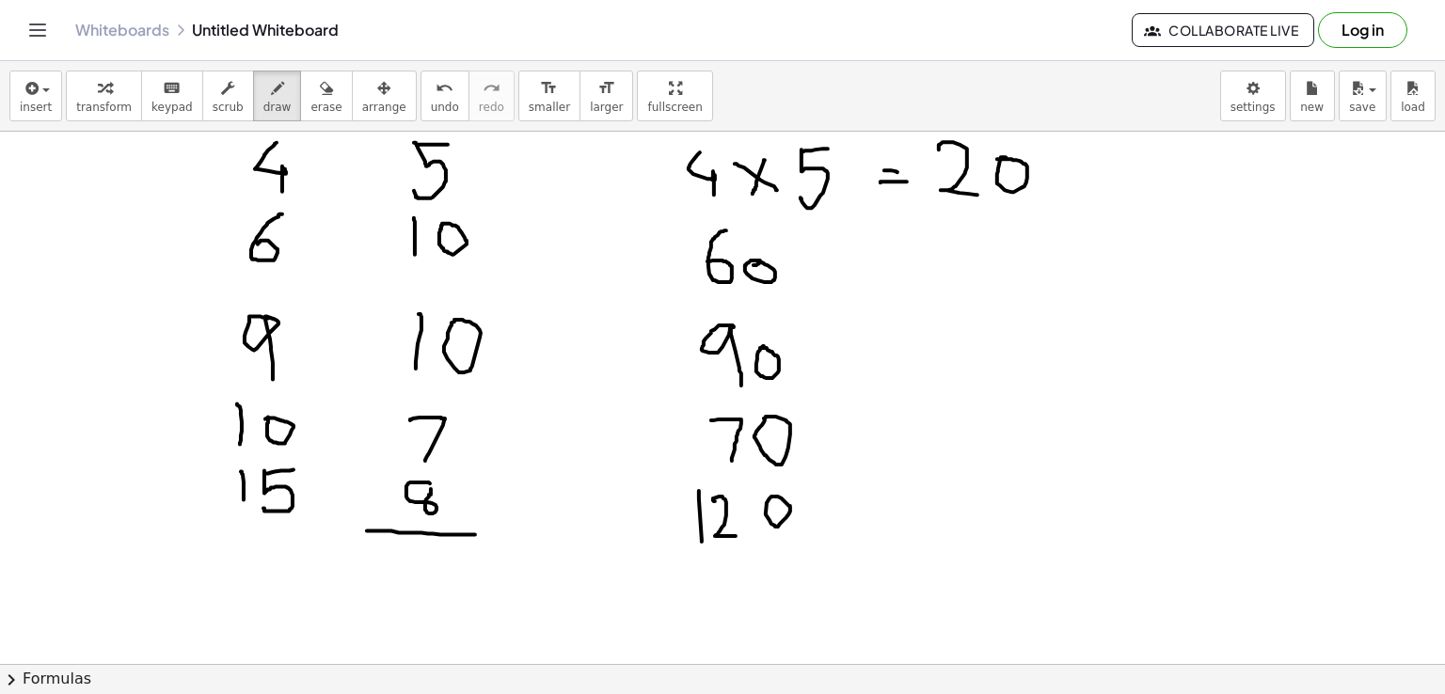
scroll to position [370, 0]
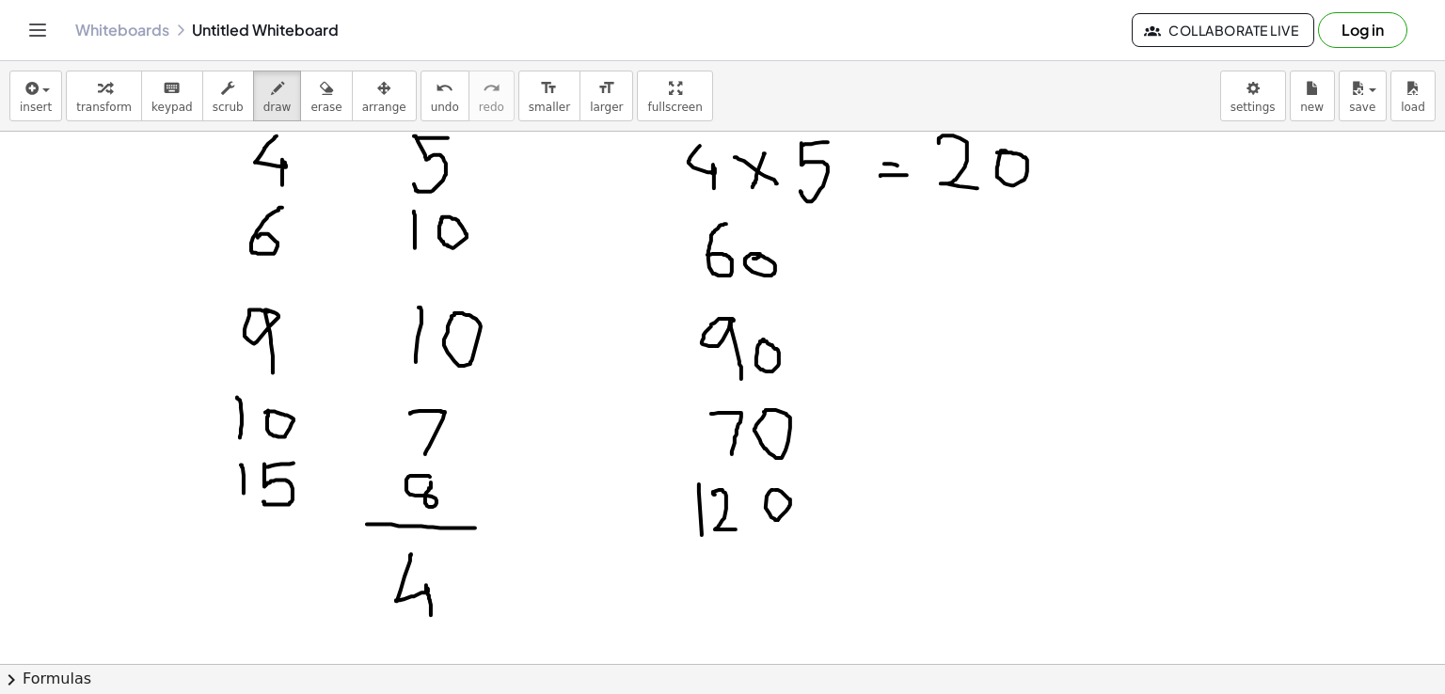
drag, startPoint x: 411, startPoint y: 553, endPoint x: 431, endPoint y: 614, distance: 64.3
click at [431, 614] on div at bounding box center [722, 355] width 1445 height 1187
drag, startPoint x: 452, startPoint y: 564, endPoint x: 463, endPoint y: 621, distance: 57.6
click at [463, 621] on div at bounding box center [722, 355] width 1445 height 1187
drag, startPoint x: 663, startPoint y: 546, endPoint x: 836, endPoint y: 531, distance: 173.8
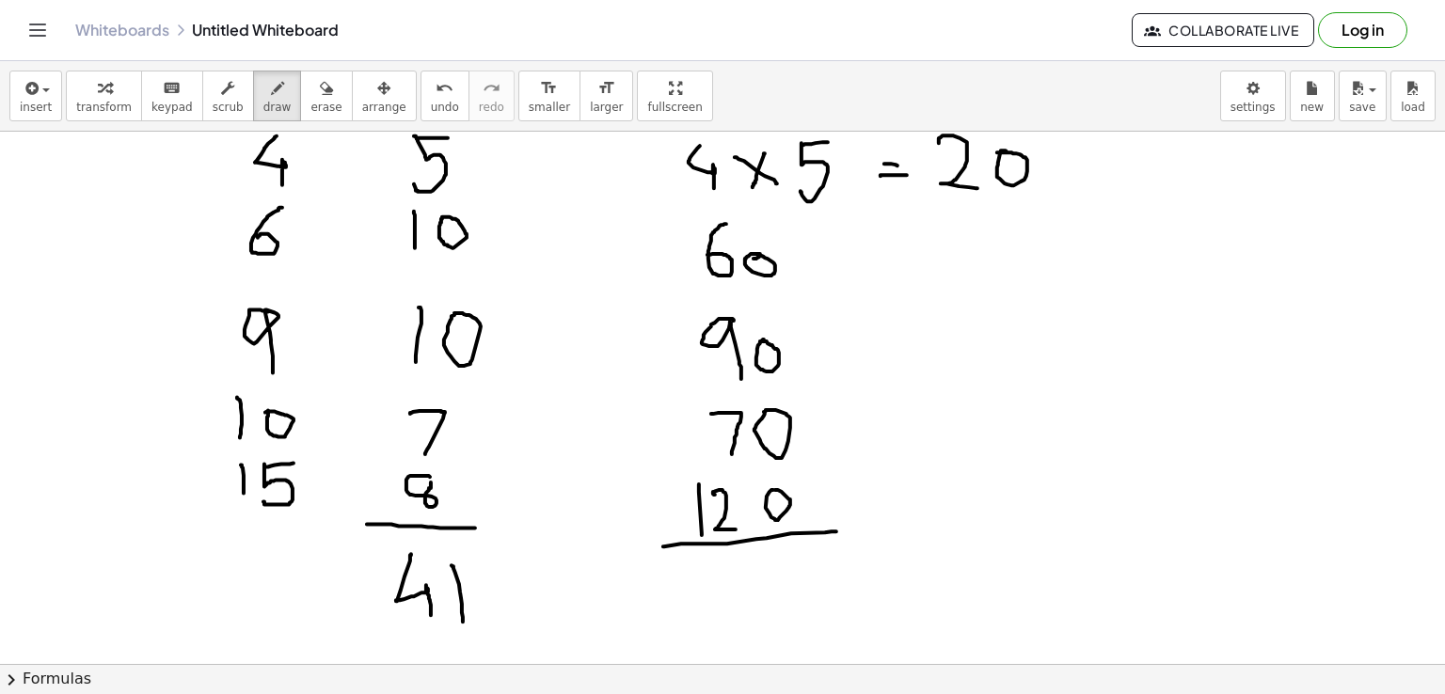
click at [836, 531] on div at bounding box center [722, 355] width 1445 height 1187
drag, startPoint x: 696, startPoint y: 557, endPoint x: 708, endPoint y: 610, distance: 54.1
click at [708, 610] on div at bounding box center [722, 355] width 1445 height 1187
drag, startPoint x: 763, startPoint y: 560, endPoint x: 774, endPoint y: 602, distance: 43.8
click at [774, 602] on div at bounding box center [722, 355] width 1445 height 1187
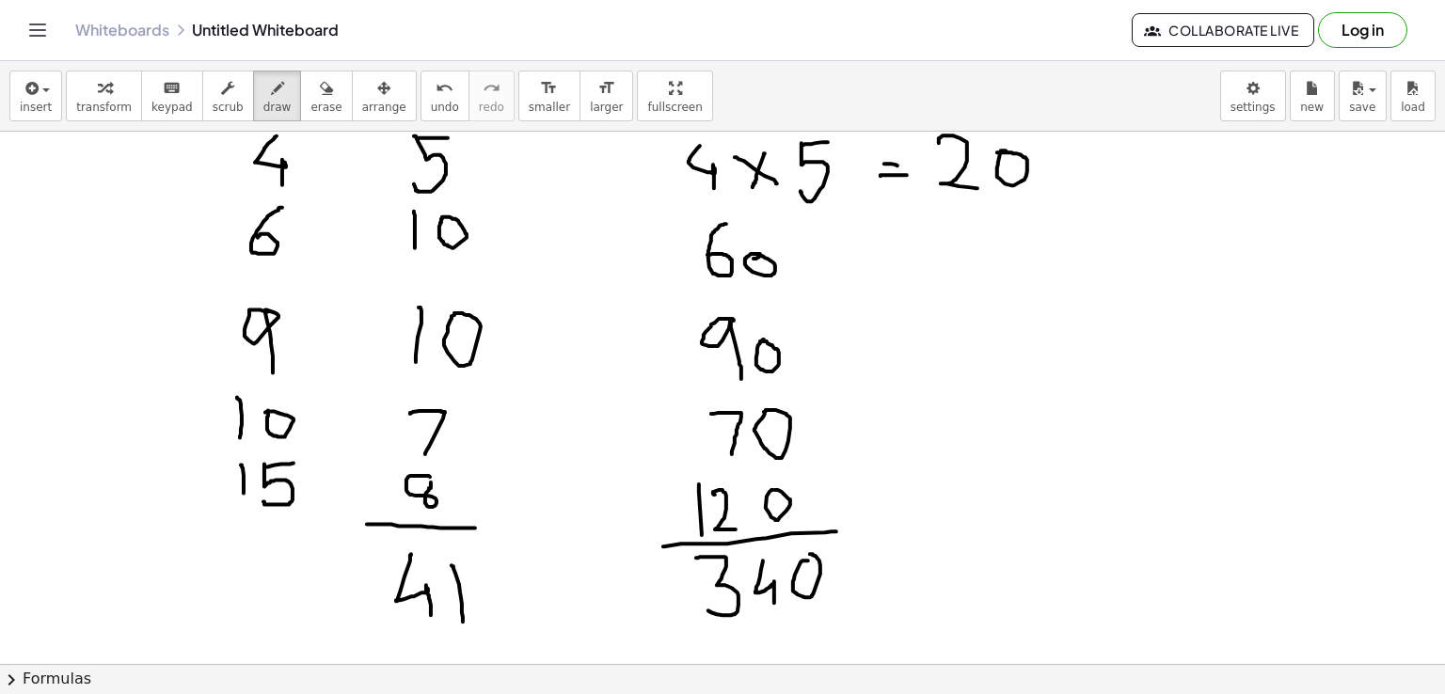
click at [807, 554] on div at bounding box center [722, 355] width 1445 height 1187
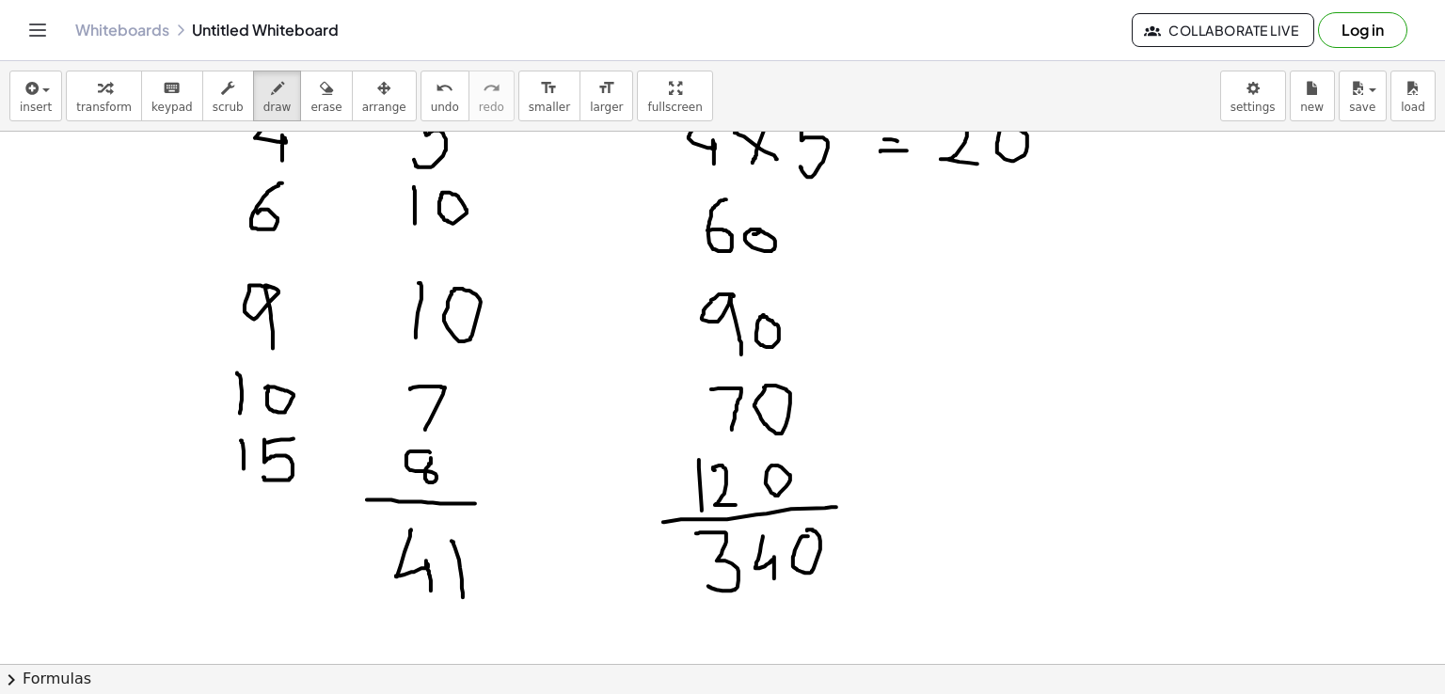
scroll to position [403, 0]
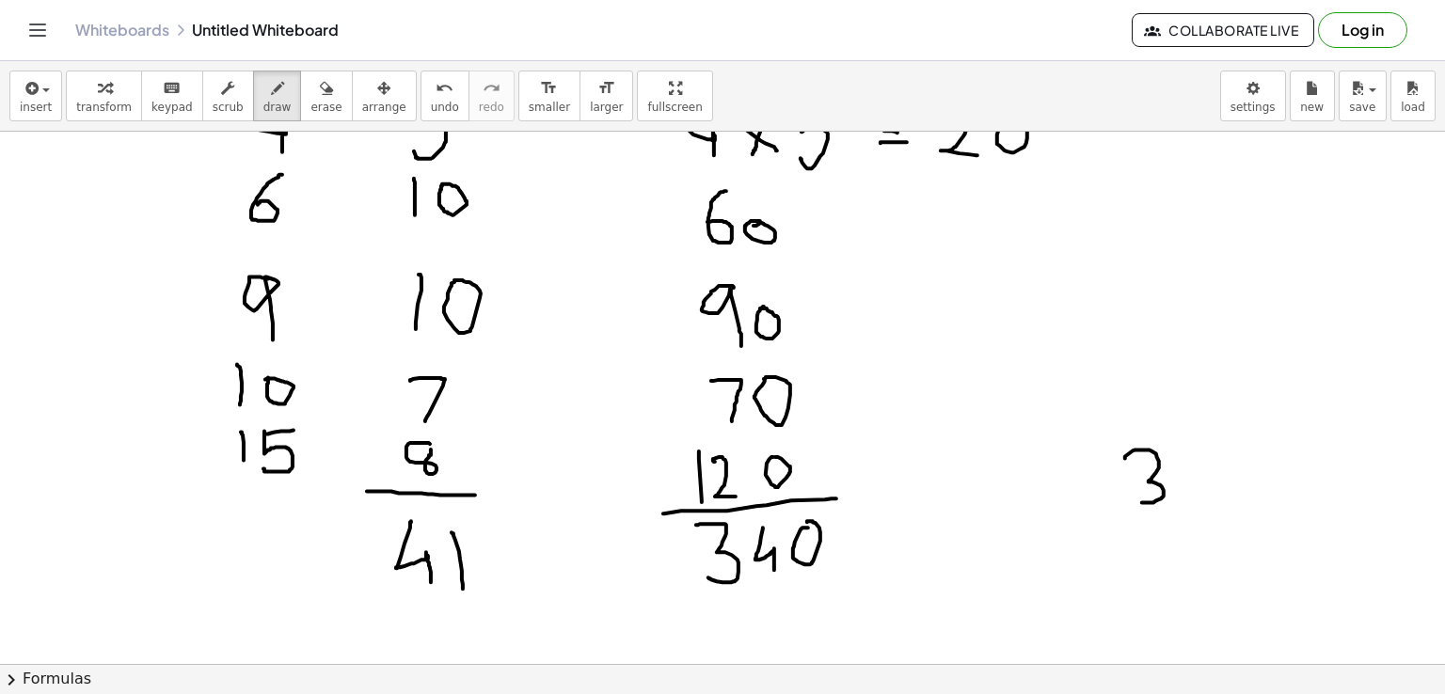
drag, startPoint x: 1125, startPoint y: 457, endPoint x: 1142, endPoint y: 501, distance: 47.3
click at [1142, 501] on div at bounding box center [722, 322] width 1445 height 1187
drag, startPoint x: 1193, startPoint y: 456, endPoint x: 1198, endPoint y: 494, distance: 37.9
click at [1198, 494] on div at bounding box center [722, 322] width 1445 height 1187
click at [1224, 472] on div at bounding box center [722, 322] width 1445 height 1187
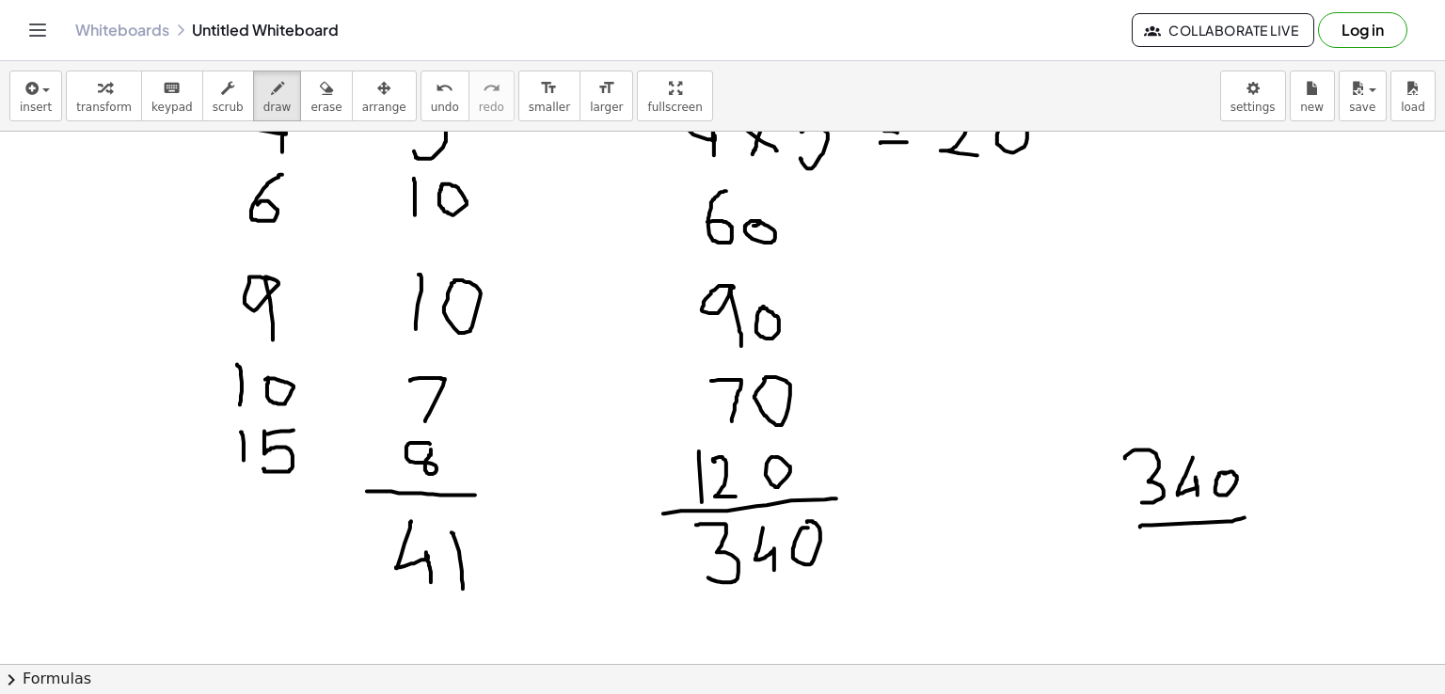
drag, startPoint x: 1140, startPoint y: 526, endPoint x: 1245, endPoint y: 517, distance: 104.9
click at [1245, 517] on div at bounding box center [722, 322] width 1445 height 1187
drag, startPoint x: 1180, startPoint y: 540, endPoint x: 1193, endPoint y: 592, distance: 53.4
click at [1193, 592] on div at bounding box center [722, 322] width 1445 height 1187
drag, startPoint x: 1212, startPoint y: 543, endPoint x: 1219, endPoint y: 587, distance: 44.9
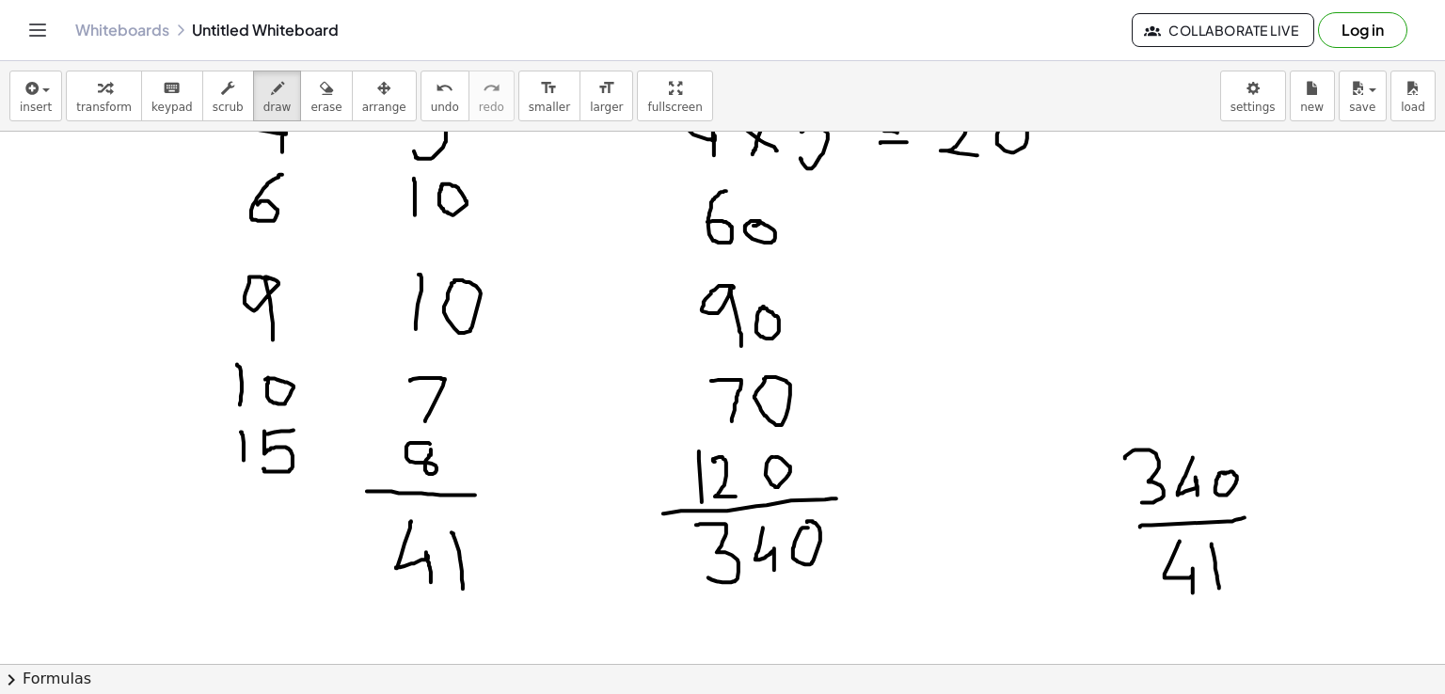
click at [1219, 587] on div at bounding box center [722, 322] width 1445 height 1187
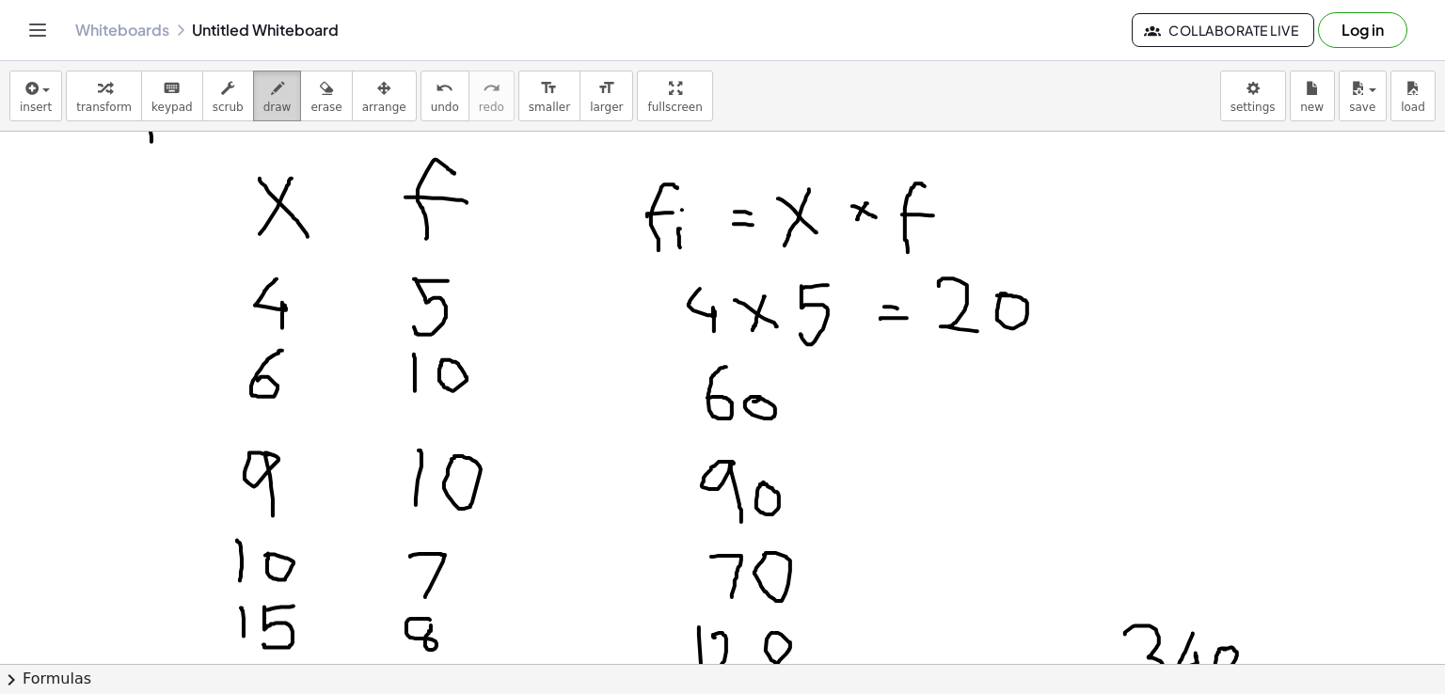
click at [320, 245] on div at bounding box center [722, 498] width 1445 height 1187
click at [263, 101] on span "draw" at bounding box center [277, 107] width 28 height 13
click at [320, 212] on div at bounding box center [722, 498] width 1445 height 1187
drag, startPoint x: 470, startPoint y: 231, endPoint x: 471, endPoint y: 249, distance: 17.9
click at [471, 249] on div at bounding box center [722, 498] width 1445 height 1187
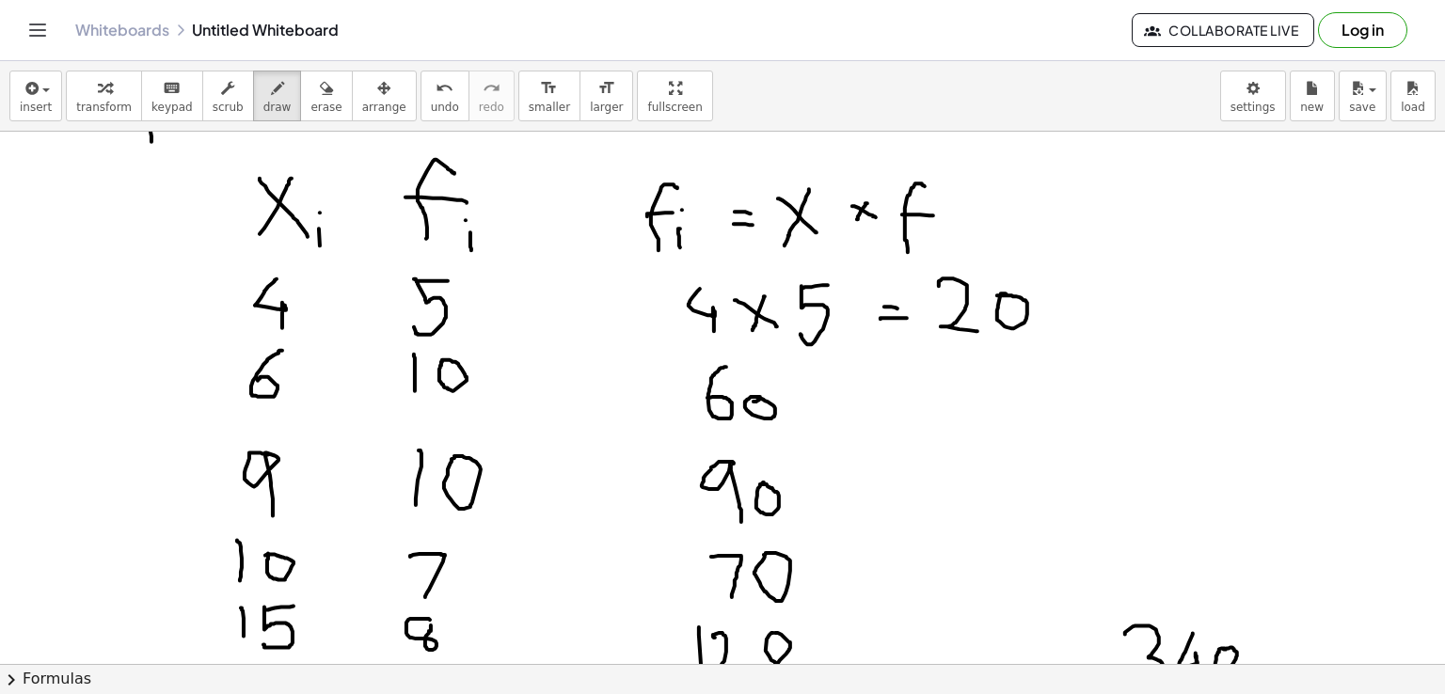
click at [466, 219] on div at bounding box center [722, 498] width 1445 height 1187
drag, startPoint x: 824, startPoint y: 227, endPoint x: 830, endPoint y: 255, distance: 28.8
click at [830, 255] on div at bounding box center [722, 498] width 1445 height 1187
click at [822, 208] on div at bounding box center [722, 498] width 1445 height 1187
drag, startPoint x: 946, startPoint y: 230, endPoint x: 948, endPoint y: 256, distance: 25.5
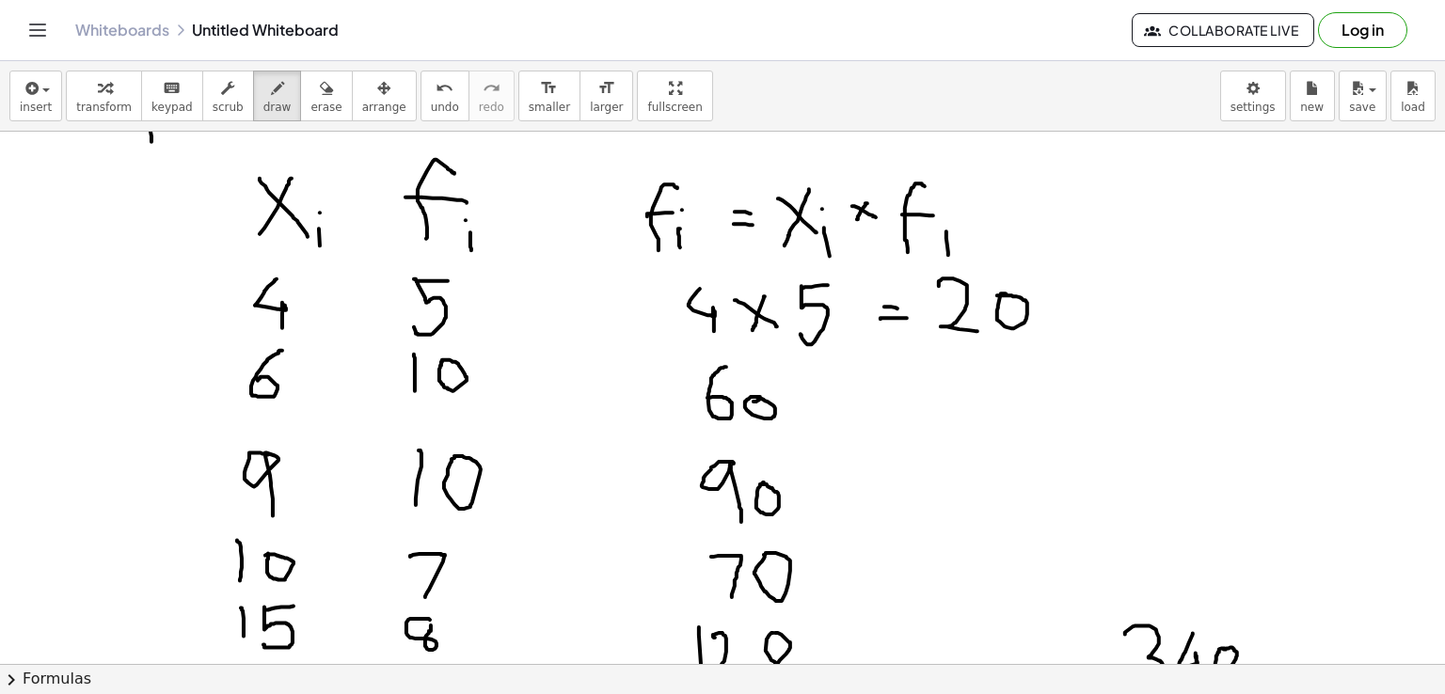
click at [948, 256] on div at bounding box center [722, 498] width 1445 height 1187
click at [945, 219] on div at bounding box center [722, 498] width 1445 height 1187
drag, startPoint x: 606, startPoint y: 219, endPoint x: 631, endPoint y: 257, distance: 45.4
click at [631, 257] on div at bounding box center [722, 498] width 1445 height 1187
drag, startPoint x: 641, startPoint y: 255, endPoint x: 644, endPoint y: 267, distance: 12.8
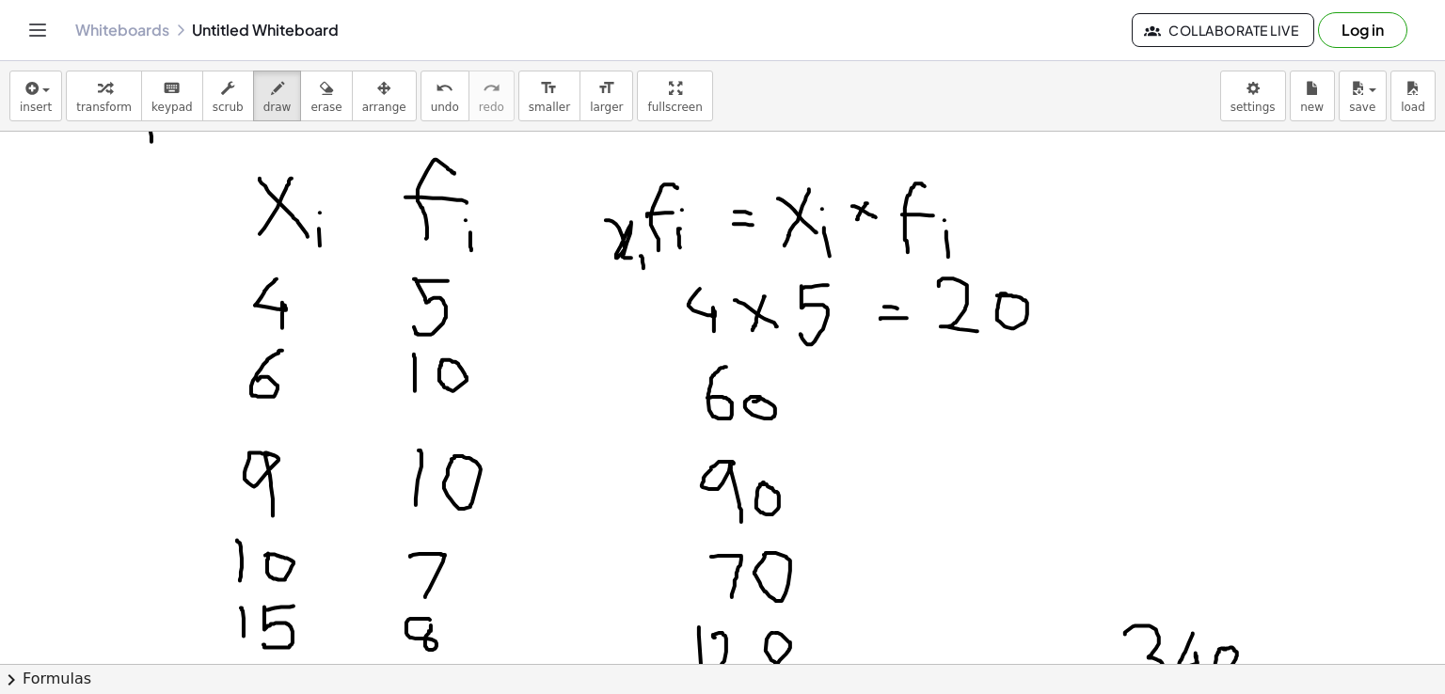
click at [644, 267] on div at bounding box center [722, 498] width 1445 height 1187
click at [640, 244] on div at bounding box center [722, 498] width 1445 height 1187
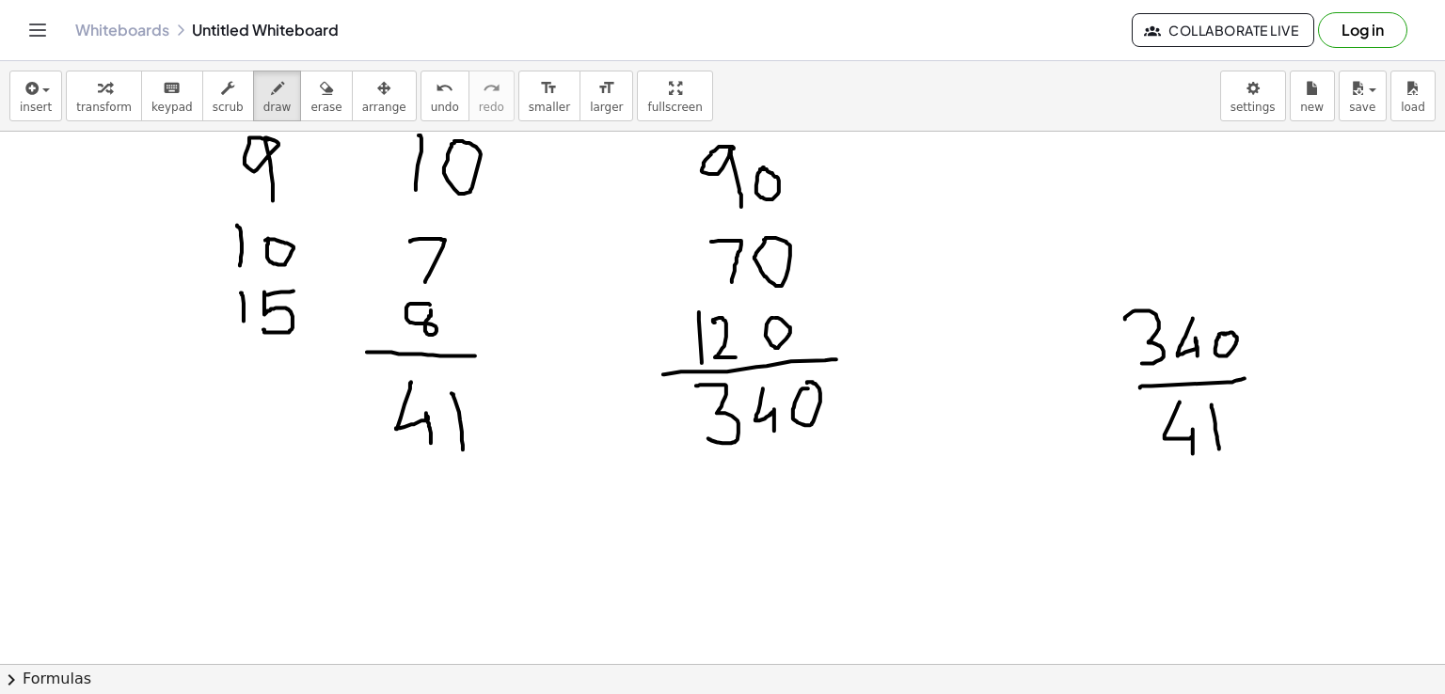
scroll to position [564, 0]
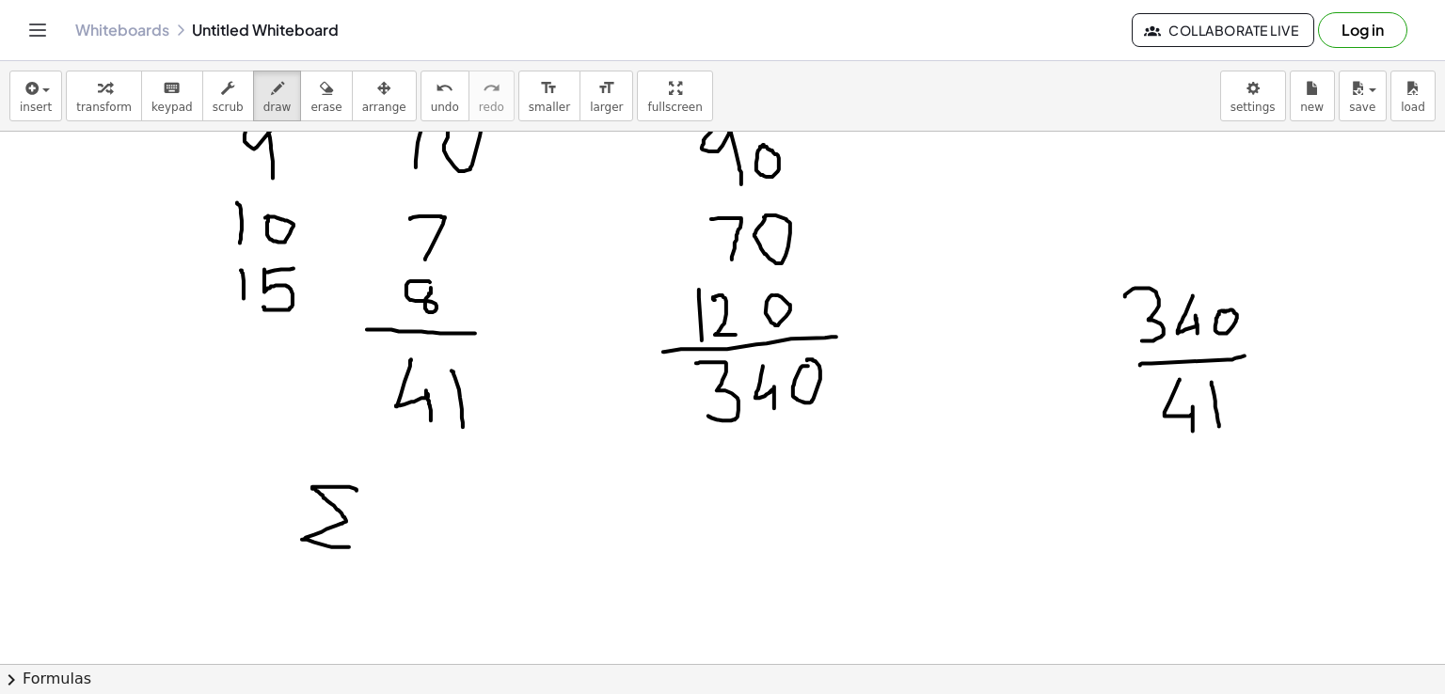
drag, startPoint x: 357, startPoint y: 490, endPoint x: 349, endPoint y: 547, distance: 56.9
click at [349, 547] on div at bounding box center [722, 160] width 1445 height 1187
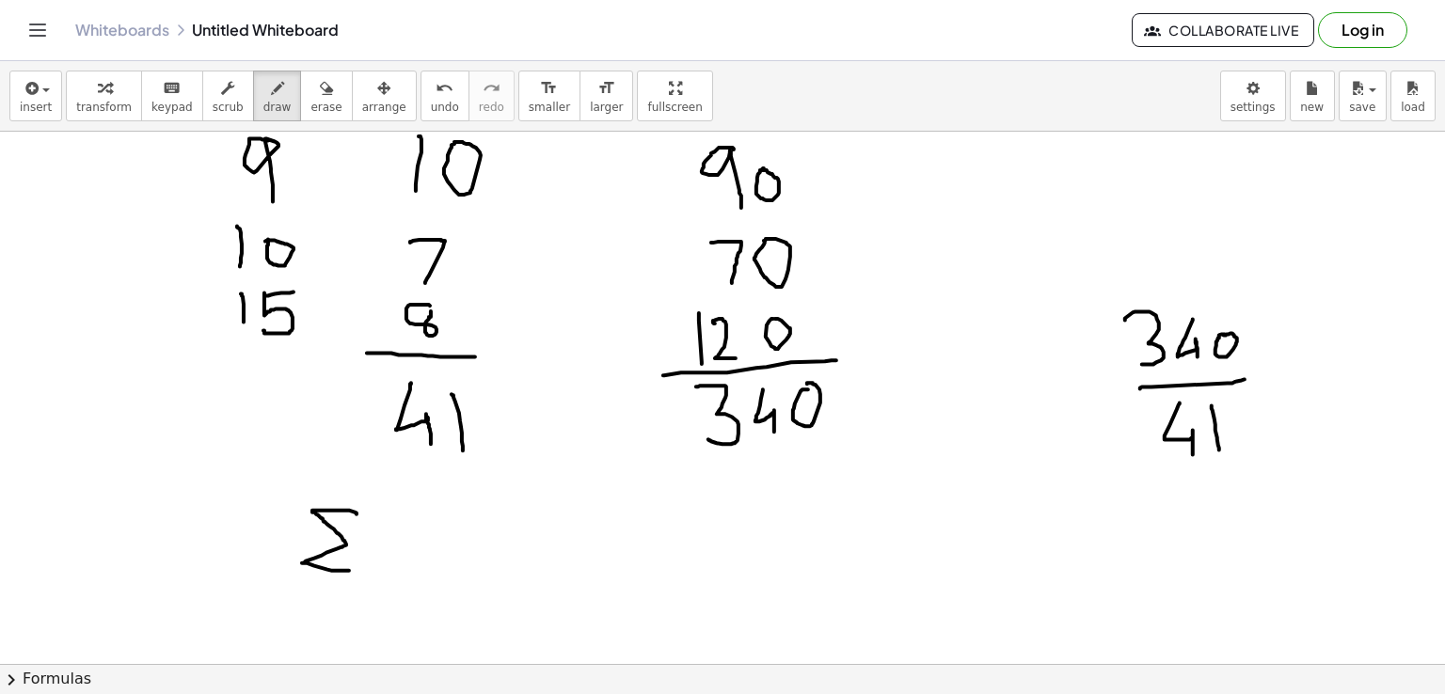
scroll to position [548, 0]
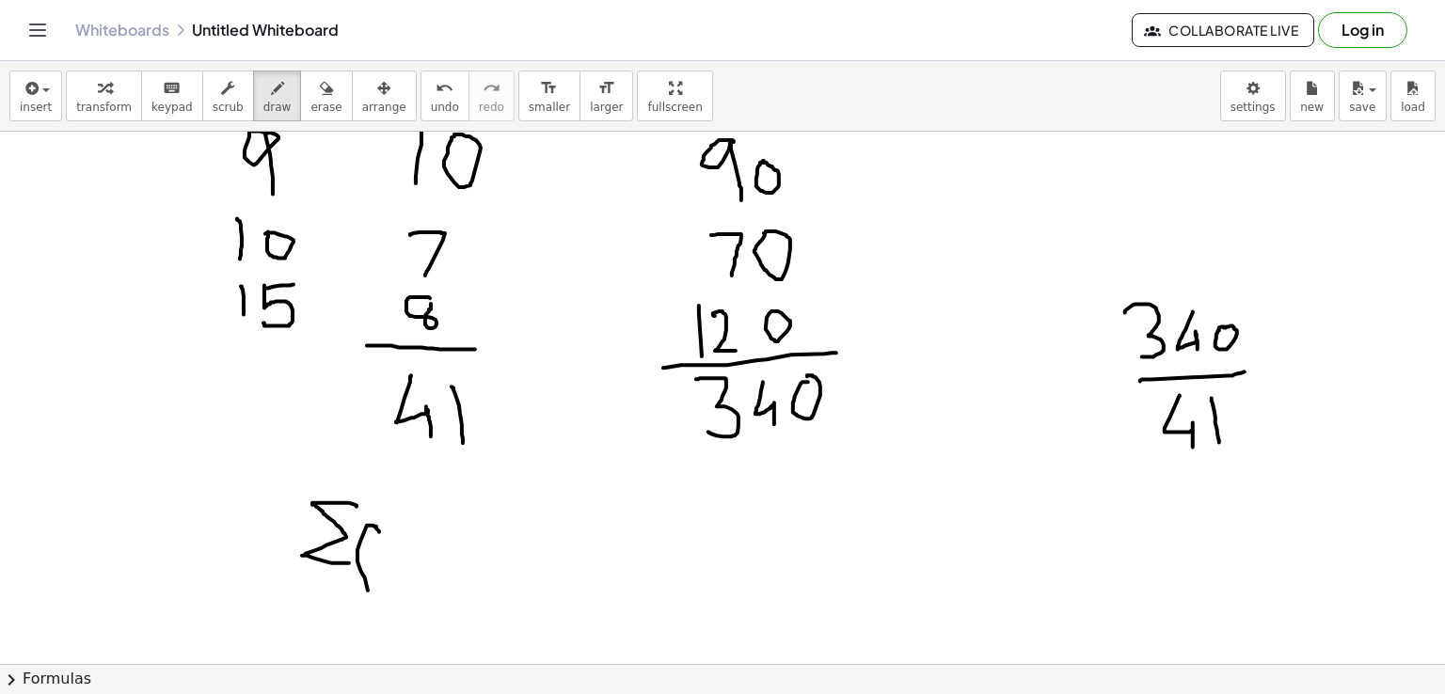
drag, startPoint x: 379, startPoint y: 532, endPoint x: 368, endPoint y: 592, distance: 61.3
click at [368, 592] on div at bounding box center [722, 176] width 1445 height 1187
drag, startPoint x: 354, startPoint y: 548, endPoint x: 374, endPoint y: 547, distance: 19.8
click at [374, 547] on div at bounding box center [722, 176] width 1445 height 1187
drag, startPoint x: 387, startPoint y: 559, endPoint x: 388, endPoint y: 575, distance: 16.0
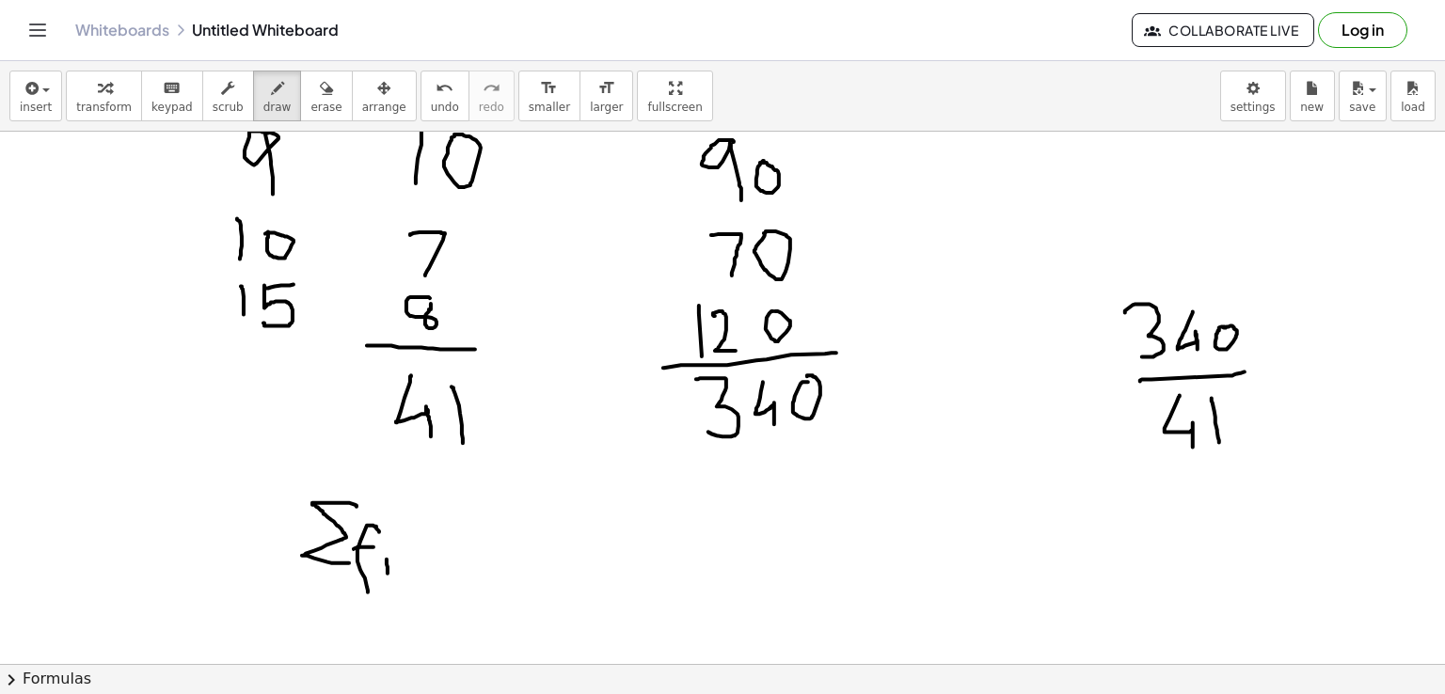
click at [388, 575] on div at bounding box center [722, 176] width 1445 height 1187
click at [384, 545] on div at bounding box center [722, 176] width 1445 height 1187
drag, startPoint x: 476, startPoint y: 387, endPoint x: 461, endPoint y: 386, distance: 15.1
click at [461, 386] on div at bounding box center [722, 176] width 1445 height 1187
drag, startPoint x: 425, startPoint y: 538, endPoint x: 442, endPoint y: 543, distance: 17.6
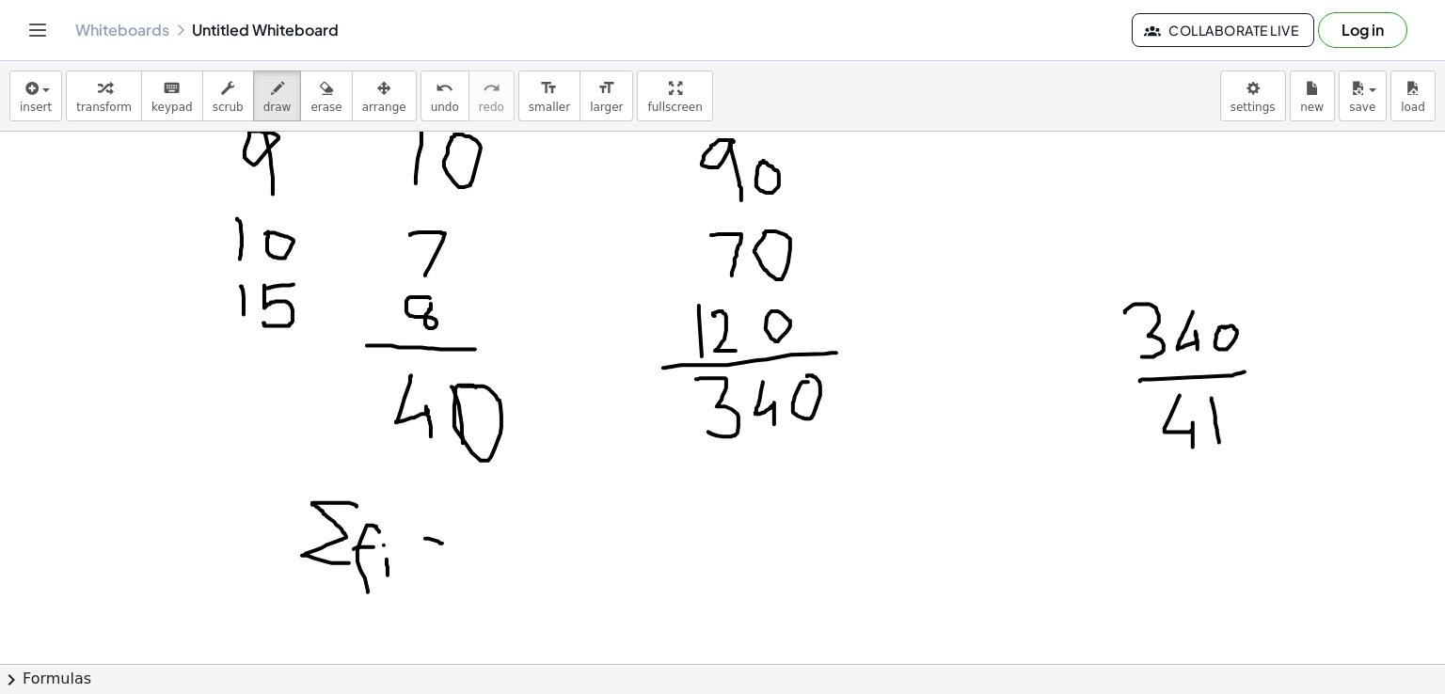
click at [442, 543] on div at bounding box center [722, 176] width 1445 height 1187
drag, startPoint x: 421, startPoint y: 562, endPoint x: 438, endPoint y: 562, distance: 17.9
click at [438, 562] on div at bounding box center [722, 176] width 1445 height 1187
drag, startPoint x: 492, startPoint y: 513, endPoint x: 506, endPoint y: 574, distance: 62.8
click at [506, 574] on div at bounding box center [722, 176] width 1445 height 1187
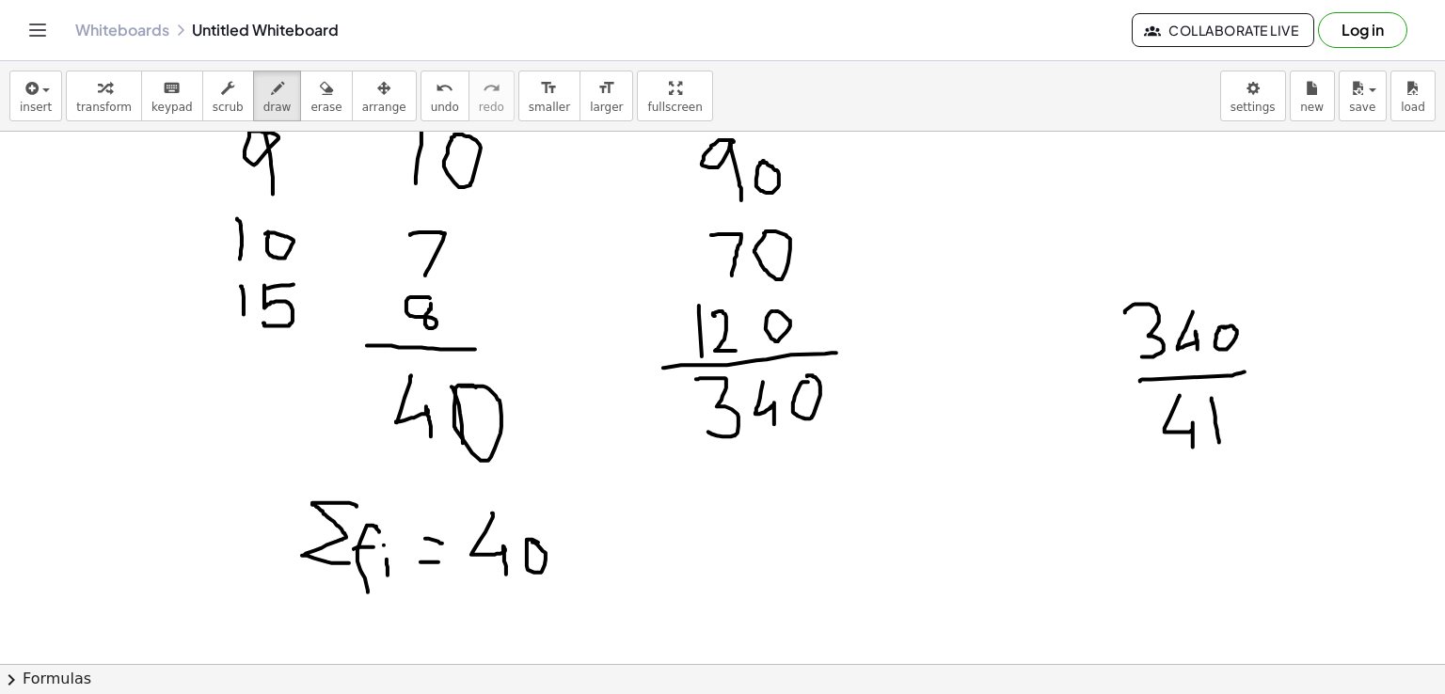
click at [532, 541] on div at bounding box center [722, 176] width 1445 height 1187
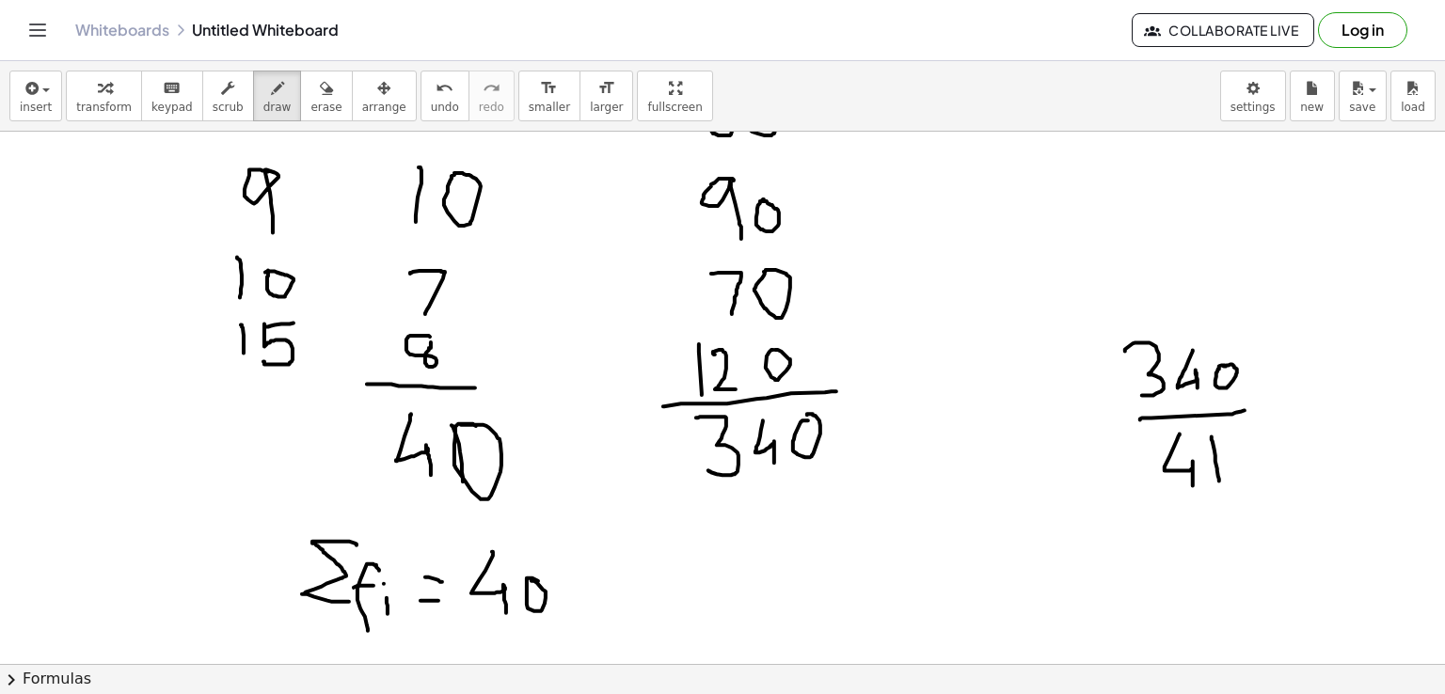
scroll to position [512, 0]
drag, startPoint x: 750, startPoint y: 537, endPoint x: 737, endPoint y: 582, distance: 47.0
click at [737, 582] on div at bounding box center [722, 213] width 1445 height 1187
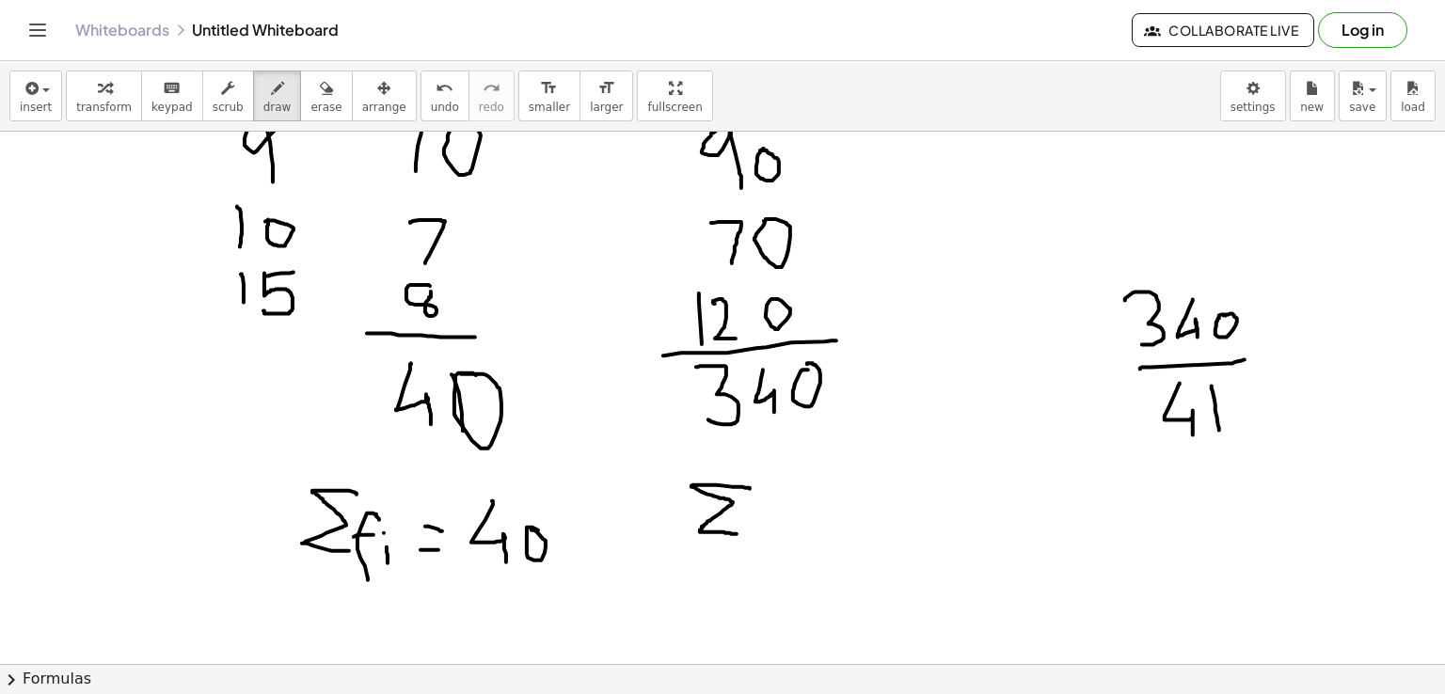
scroll to position [564, 0]
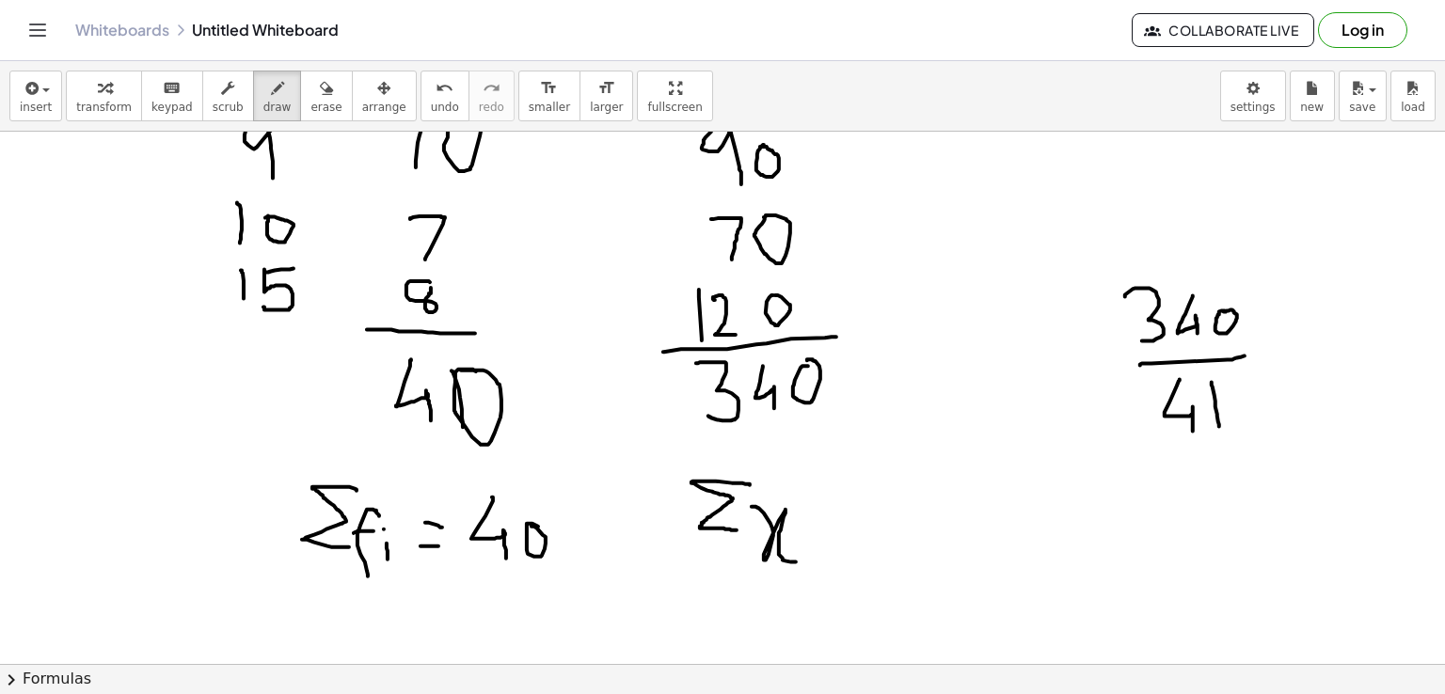
drag, startPoint x: 752, startPoint y: 506, endPoint x: 796, endPoint y: 562, distance: 71.0
click at [796, 562] on div at bounding box center [722, 160] width 1445 height 1187
drag, startPoint x: 812, startPoint y: 550, endPoint x: 819, endPoint y: 577, distance: 27.4
click at [819, 577] on div at bounding box center [722, 160] width 1445 height 1187
drag, startPoint x: 804, startPoint y: 528, endPoint x: 858, endPoint y: 596, distance: 86.4
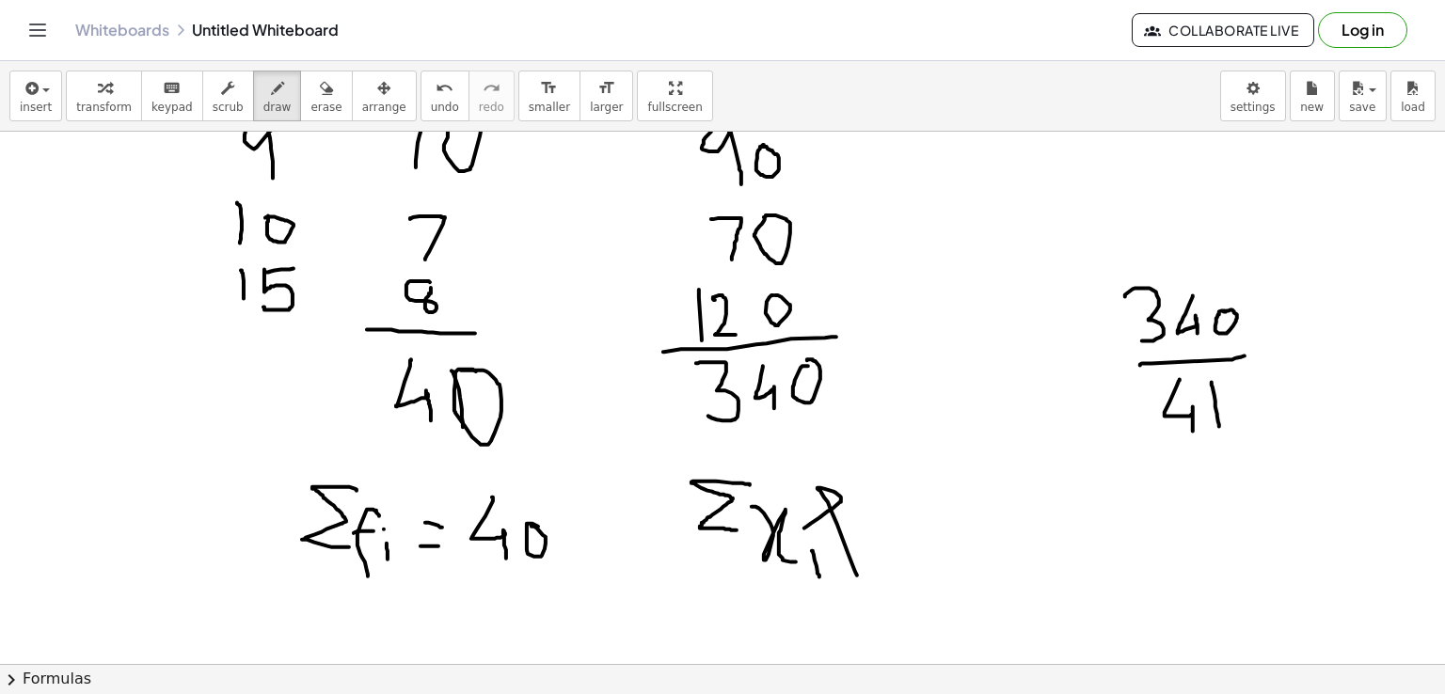
click at [858, 596] on div at bounding box center [722, 160] width 1445 height 1187
drag, startPoint x: 843, startPoint y: 520, endPoint x: 855, endPoint y: 520, distance: 12.2
click at [855, 520] on div at bounding box center [722, 160] width 1445 height 1187
drag, startPoint x: 882, startPoint y: 540, endPoint x: 888, endPoint y: 568, distance: 29.0
click at [888, 568] on div at bounding box center [722, 160] width 1445 height 1187
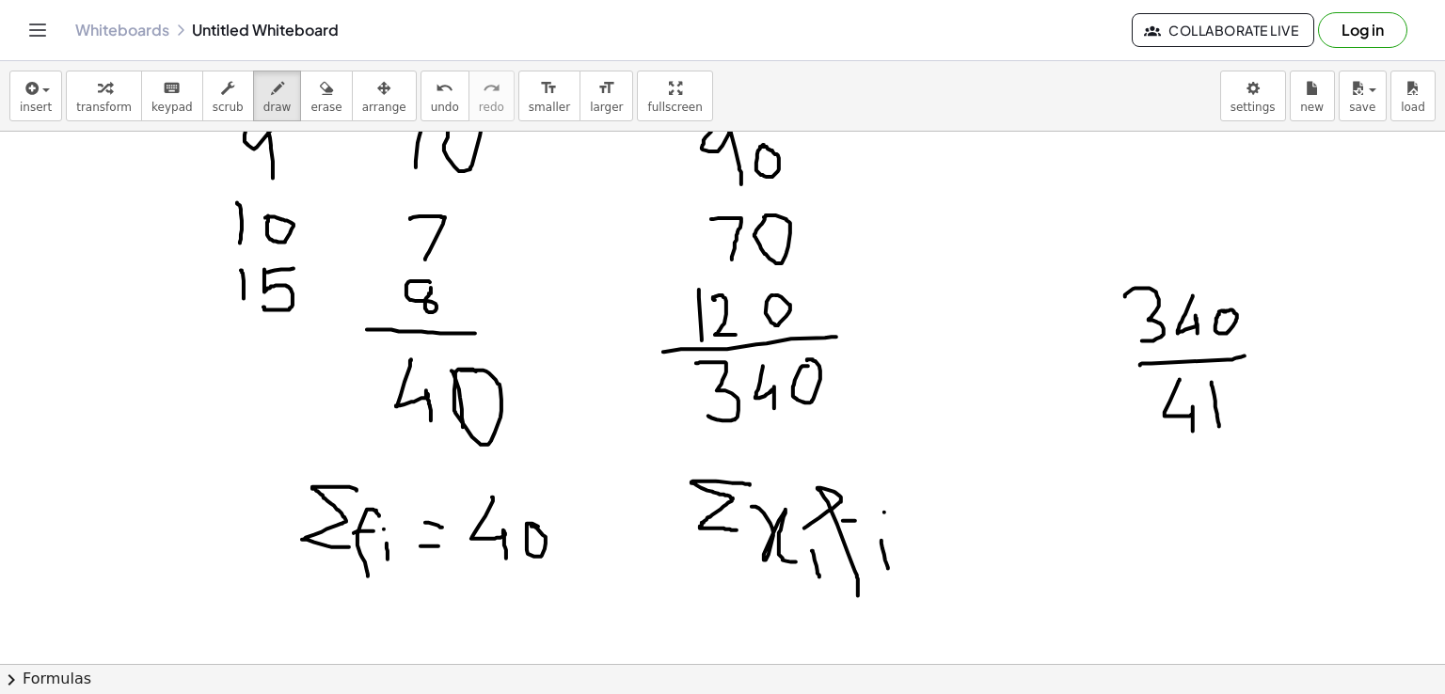
click at [884, 512] on div at bounding box center [722, 160] width 1445 height 1187
drag, startPoint x: 941, startPoint y: 528, endPoint x: 966, endPoint y: 527, distance: 25.4
click at [966, 527] on div at bounding box center [722, 160] width 1445 height 1187
drag, startPoint x: 947, startPoint y: 536, endPoint x: 977, endPoint y: 542, distance: 29.7
click at [977, 542] on div at bounding box center [722, 160] width 1445 height 1187
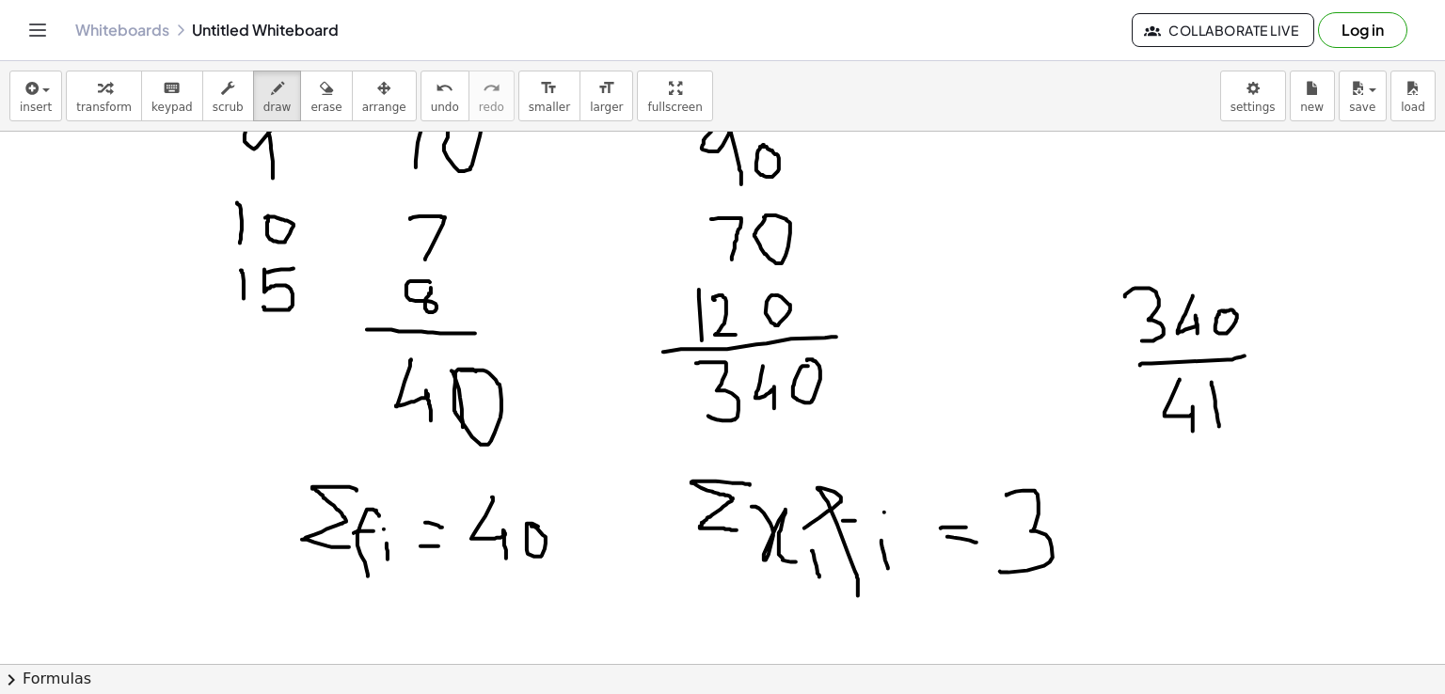
drag, startPoint x: 1007, startPoint y: 495, endPoint x: 1000, endPoint y: 571, distance: 76.5
click at [1000, 571] on div at bounding box center [722, 160] width 1445 height 1187
drag, startPoint x: 1086, startPoint y: 500, endPoint x: 1068, endPoint y: 538, distance: 42.5
click at [1068, 538] on div at bounding box center [722, 160] width 1445 height 1187
click at [1135, 531] on div at bounding box center [722, 160] width 1445 height 1187
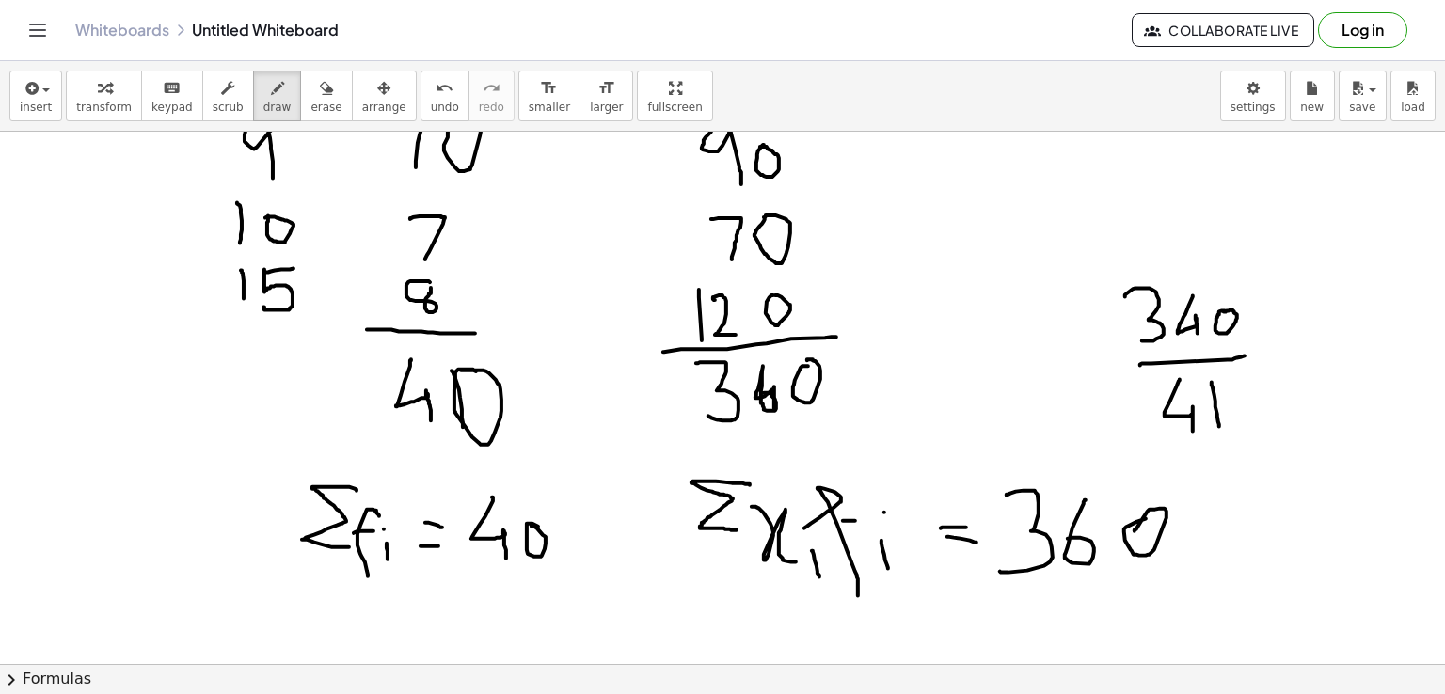
drag, startPoint x: 762, startPoint y: 371, endPoint x: 764, endPoint y: 392, distance: 21.7
click at [764, 392] on div at bounding box center [722, 160] width 1445 height 1187
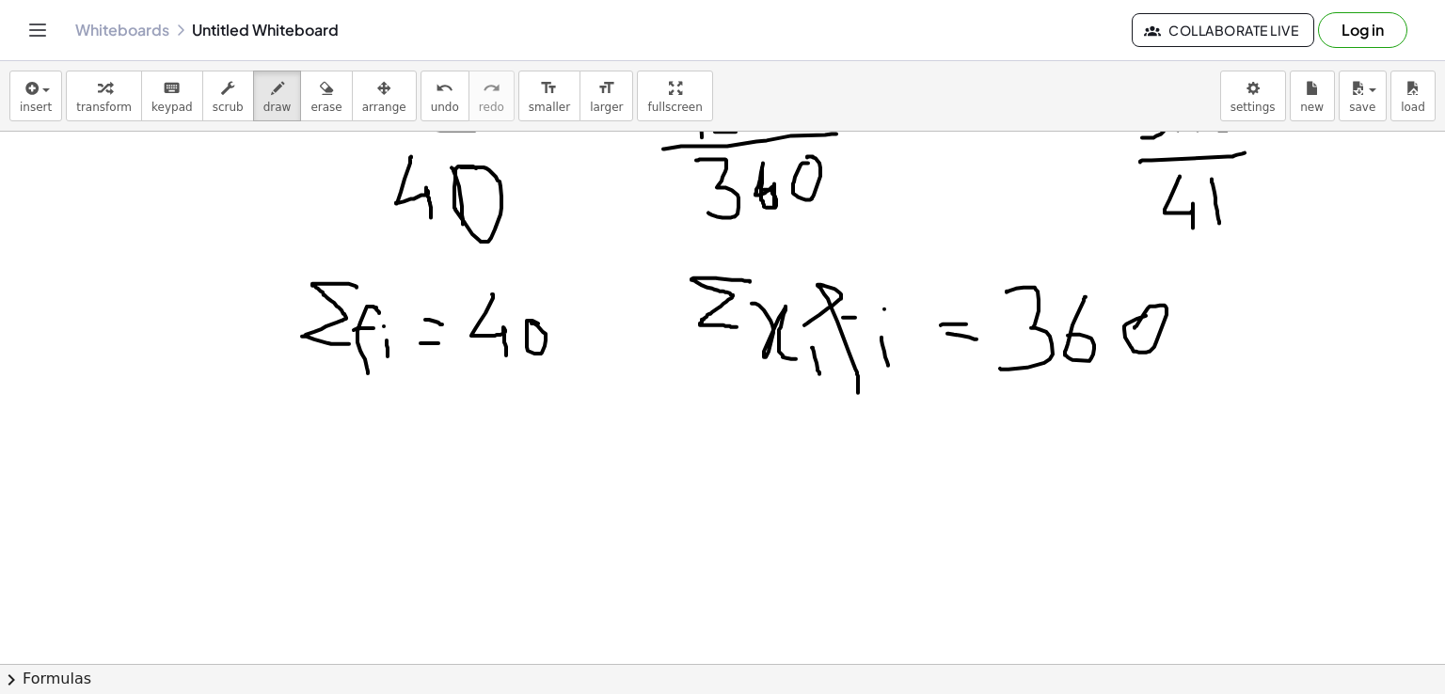
scroll to position [771, 0]
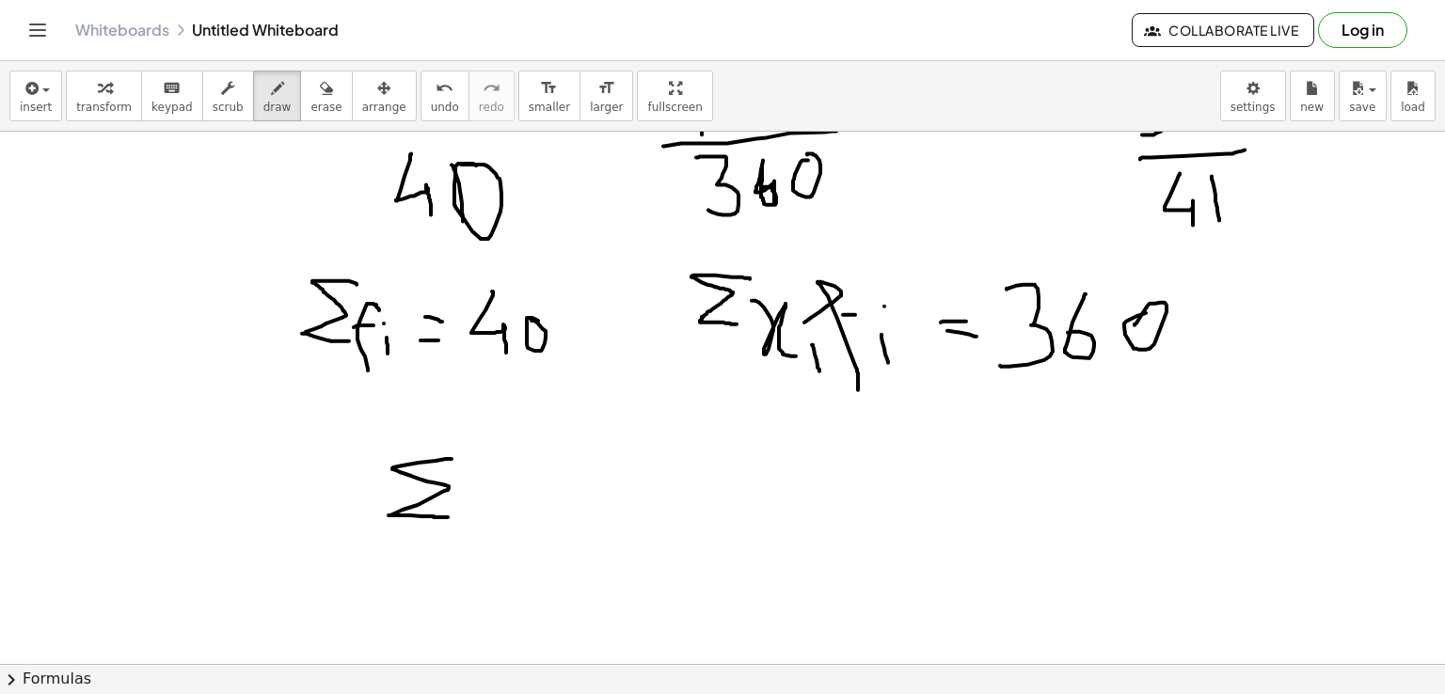
drag, startPoint x: 452, startPoint y: 458, endPoint x: 448, endPoint y: 517, distance: 58.5
click at [448, 517] on div at bounding box center [722, 160] width 1445 height 1598
drag, startPoint x: 470, startPoint y: 485, endPoint x: 513, endPoint y: 527, distance: 59.2
click at [513, 527] on div at bounding box center [722, 160] width 1445 height 1598
drag, startPoint x: 489, startPoint y: 520, endPoint x: 465, endPoint y: 524, distance: 24.7
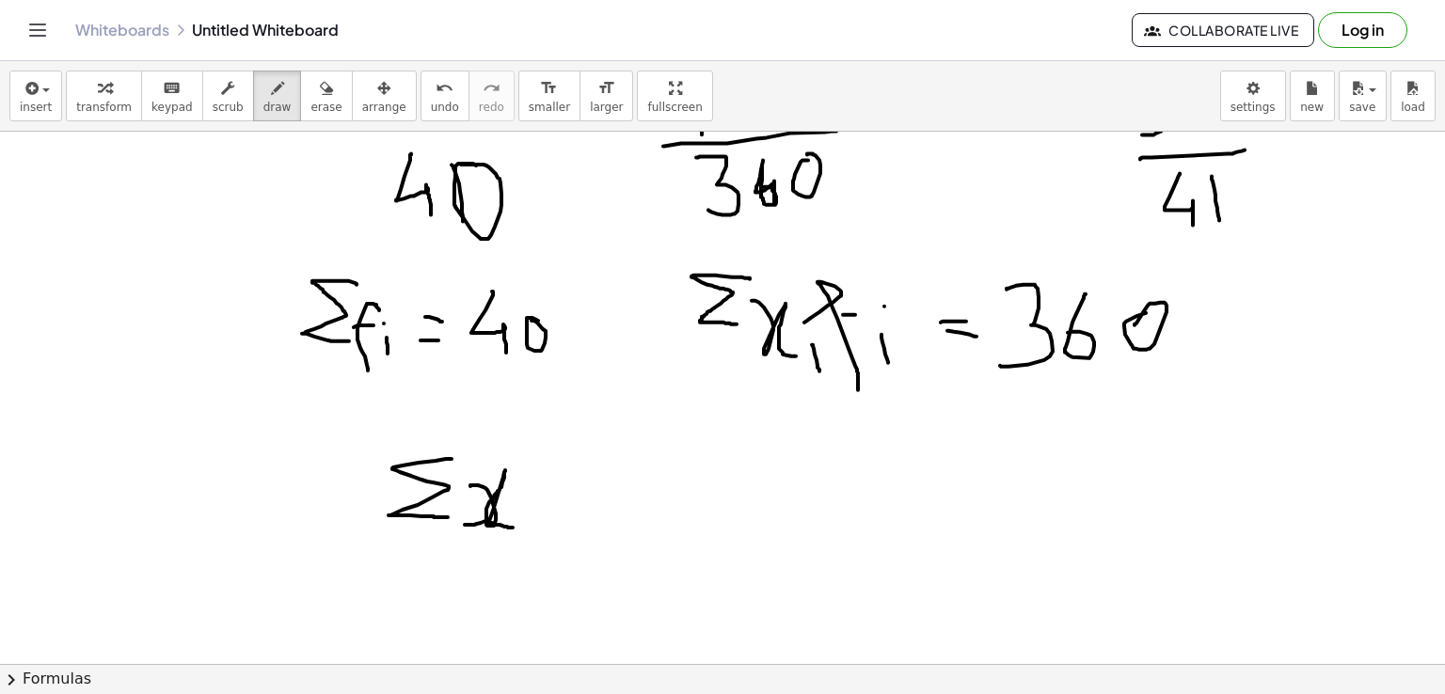
click at [465, 524] on div at bounding box center [722, 160] width 1445 height 1598
drag, startPoint x: 526, startPoint y: 513, endPoint x: 527, endPoint y: 533, distance: 20.7
click at [527, 533] on div at bounding box center [722, 160] width 1445 height 1598
click at [527, 503] on div at bounding box center [722, 160] width 1445 height 1598
drag, startPoint x: 548, startPoint y: 460, endPoint x: 562, endPoint y: 543, distance: 83.8
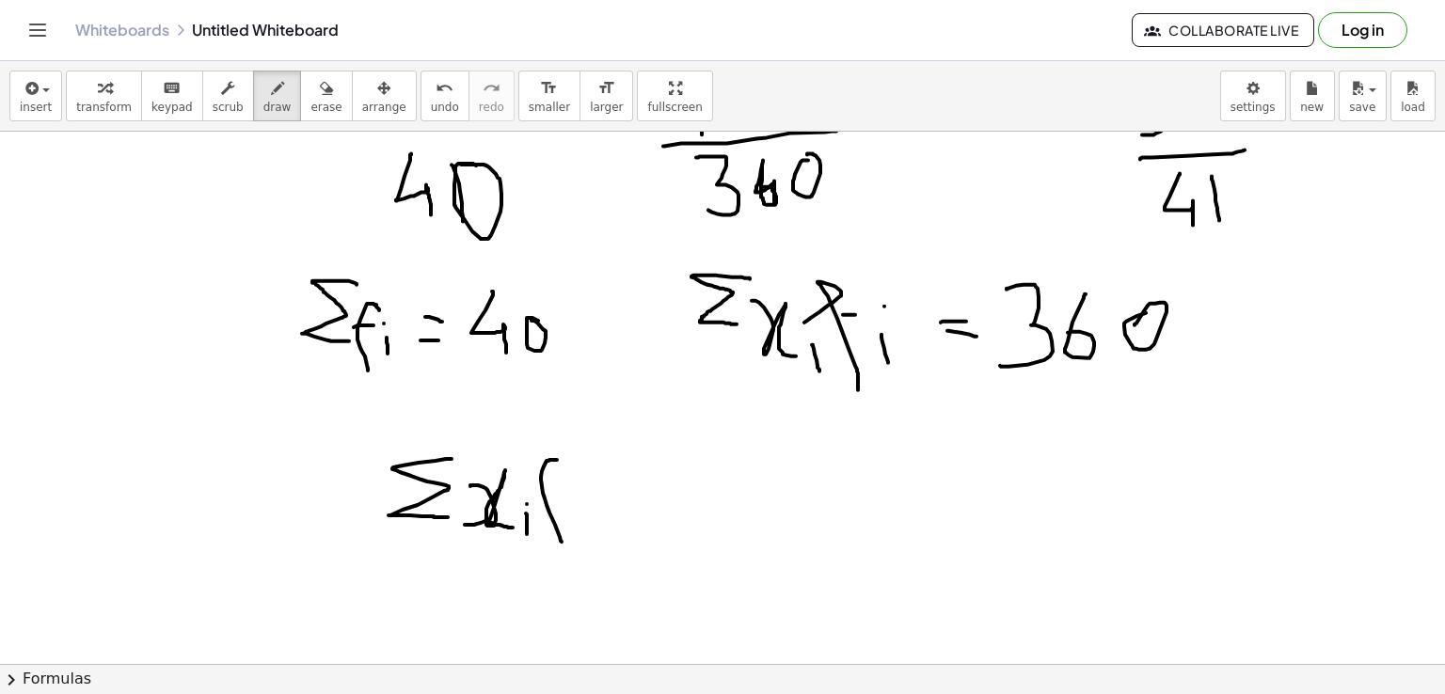
click at [562, 543] on div at bounding box center [722, 160] width 1445 height 1598
drag, startPoint x: 543, startPoint y: 498, endPoint x: 568, endPoint y: 490, distance: 26.5
click at [568, 490] on div at bounding box center [722, 160] width 1445 height 1598
drag, startPoint x: 587, startPoint y: 506, endPoint x: 591, endPoint y: 524, distance: 18.3
click at [591, 524] on div at bounding box center [722, 160] width 1445 height 1598
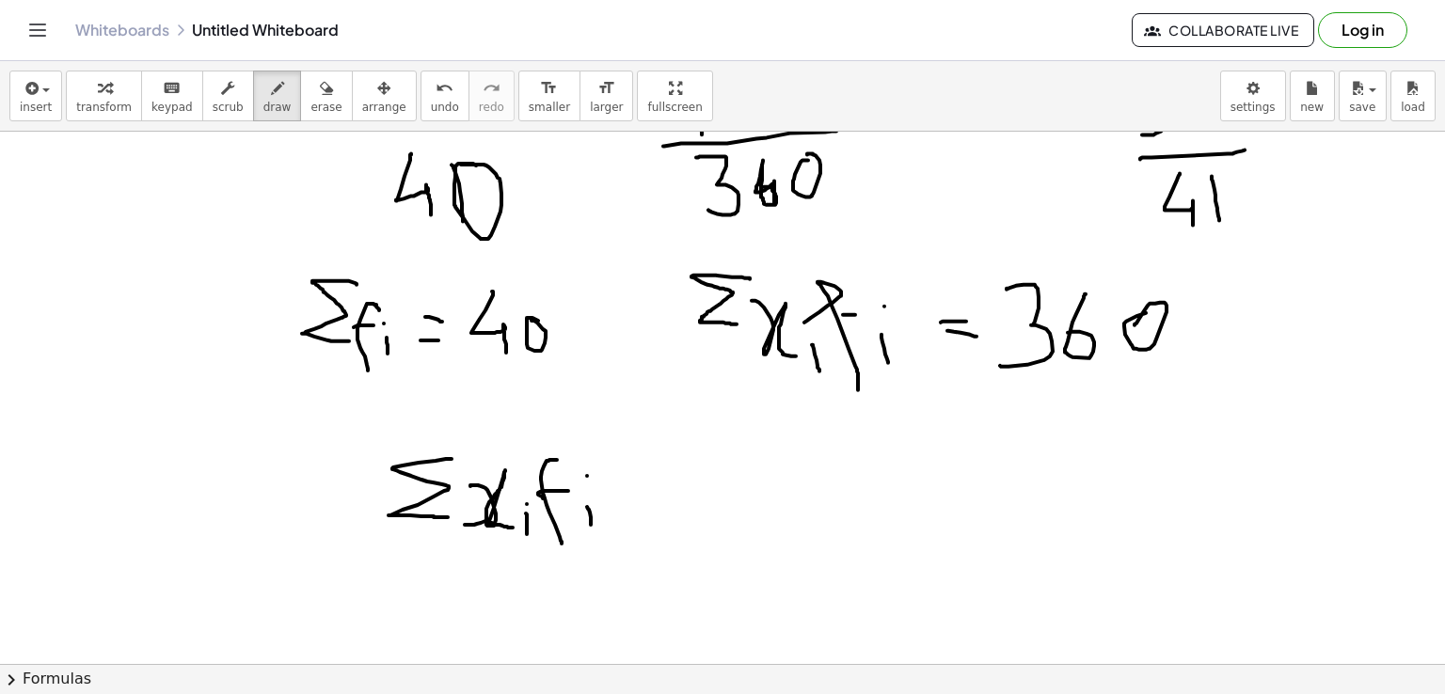
click at [587, 475] on div at bounding box center [722, 160] width 1445 height 1598
drag, startPoint x: 393, startPoint y: 543, endPoint x: 649, endPoint y: 537, distance: 256.0
click at [649, 537] on div at bounding box center [722, 160] width 1445 height 1598
drag, startPoint x: 452, startPoint y: 575, endPoint x: 485, endPoint y: 625, distance: 60.3
click at [485, 625] on div at bounding box center [722, 160] width 1445 height 1598
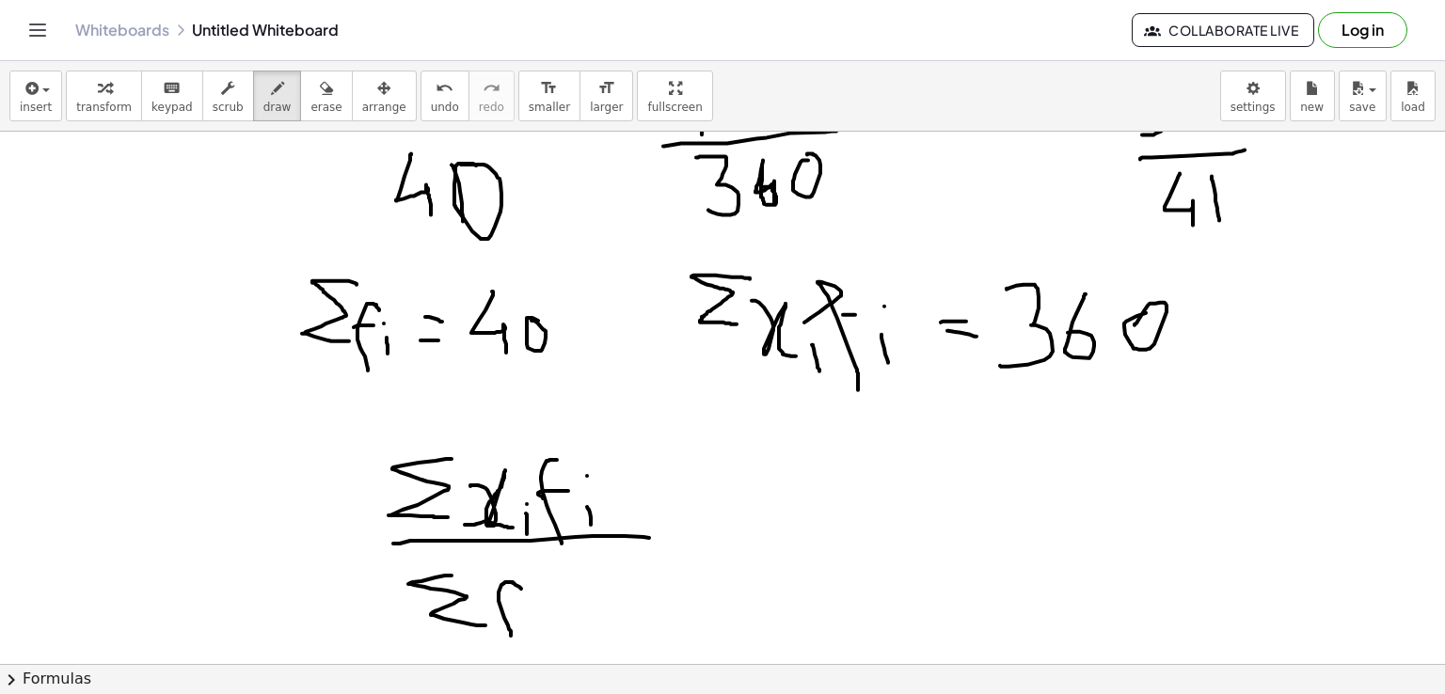
drag, startPoint x: 517, startPoint y: 585, endPoint x: 511, endPoint y: 637, distance: 52.2
click at [511, 637] on div at bounding box center [722, 160] width 1445 height 1598
drag, startPoint x: 497, startPoint y: 618, endPoint x: 528, endPoint y: 611, distance: 31.9
click at [528, 611] on div at bounding box center [722, 160] width 1445 height 1598
drag, startPoint x: 551, startPoint y: 608, endPoint x: 560, endPoint y: 625, distance: 18.9
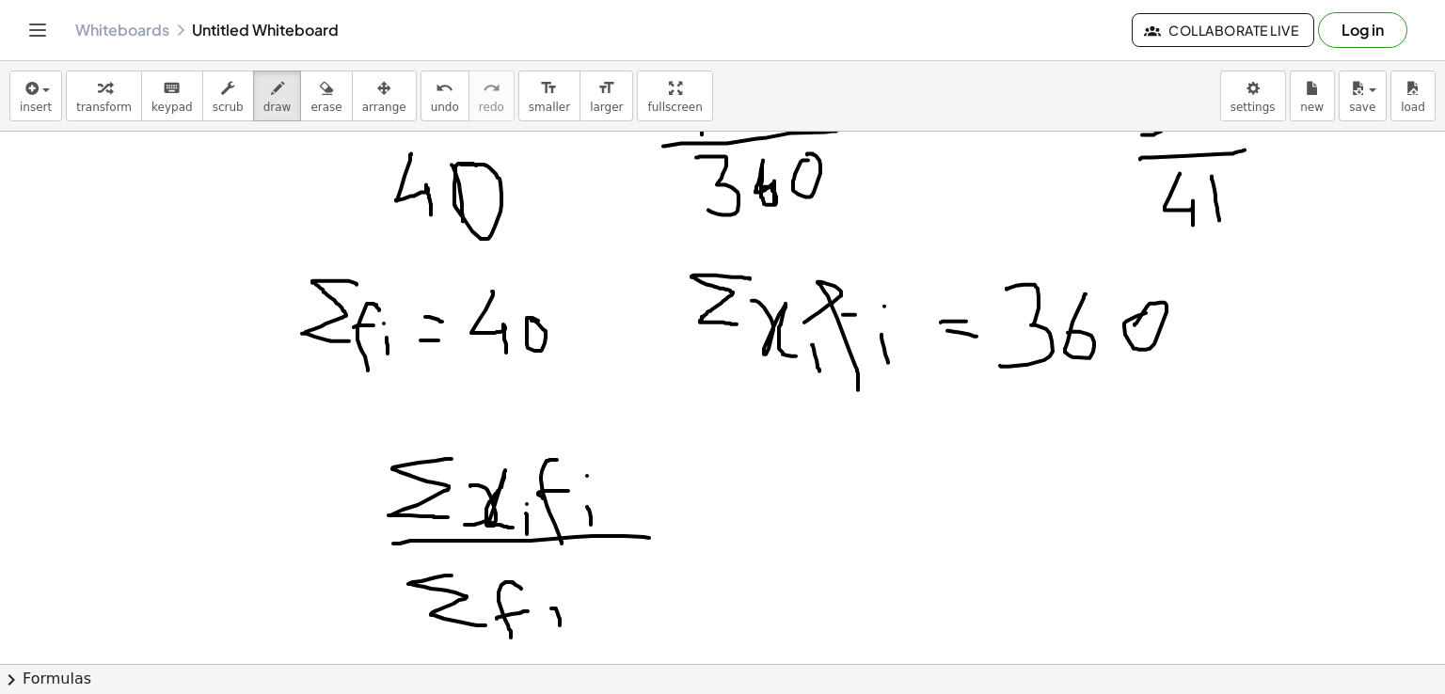
click at [560, 625] on div at bounding box center [722, 160] width 1445 height 1598
click at [548, 586] on div at bounding box center [722, 160] width 1445 height 1598
drag, startPoint x: 672, startPoint y: 524, endPoint x: 709, endPoint y: 518, distance: 38.1
click at [709, 518] on div at bounding box center [722, 160] width 1445 height 1598
drag, startPoint x: 679, startPoint y: 536, endPoint x: 706, endPoint y: 535, distance: 26.4
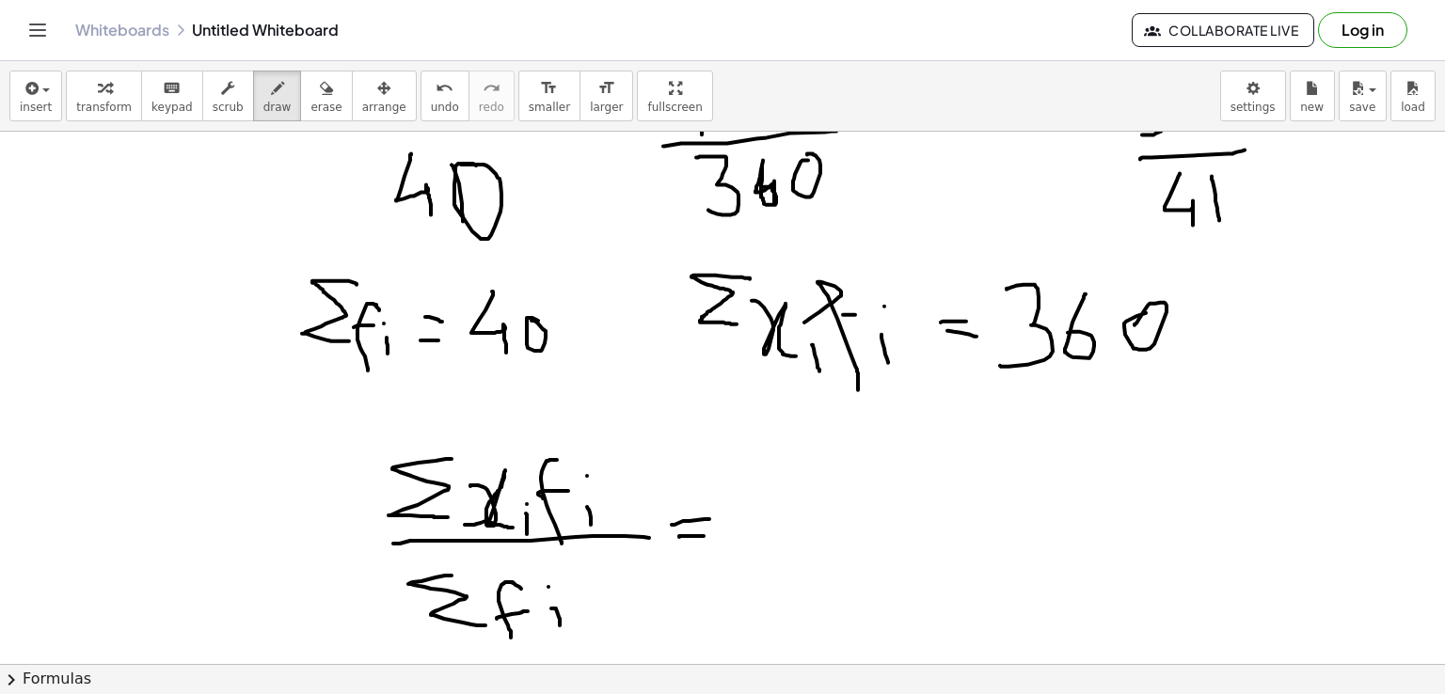
click at [706, 535] on div at bounding box center [722, 160] width 1445 height 1598
drag, startPoint x: 749, startPoint y: 475, endPoint x: 765, endPoint y: 528, distance: 55.1
click at [765, 528] on div at bounding box center [722, 160] width 1445 height 1598
drag, startPoint x: 839, startPoint y: 477, endPoint x: 817, endPoint y: 515, distance: 43.9
click at [817, 515] on div at bounding box center [722, 160] width 1445 height 1598
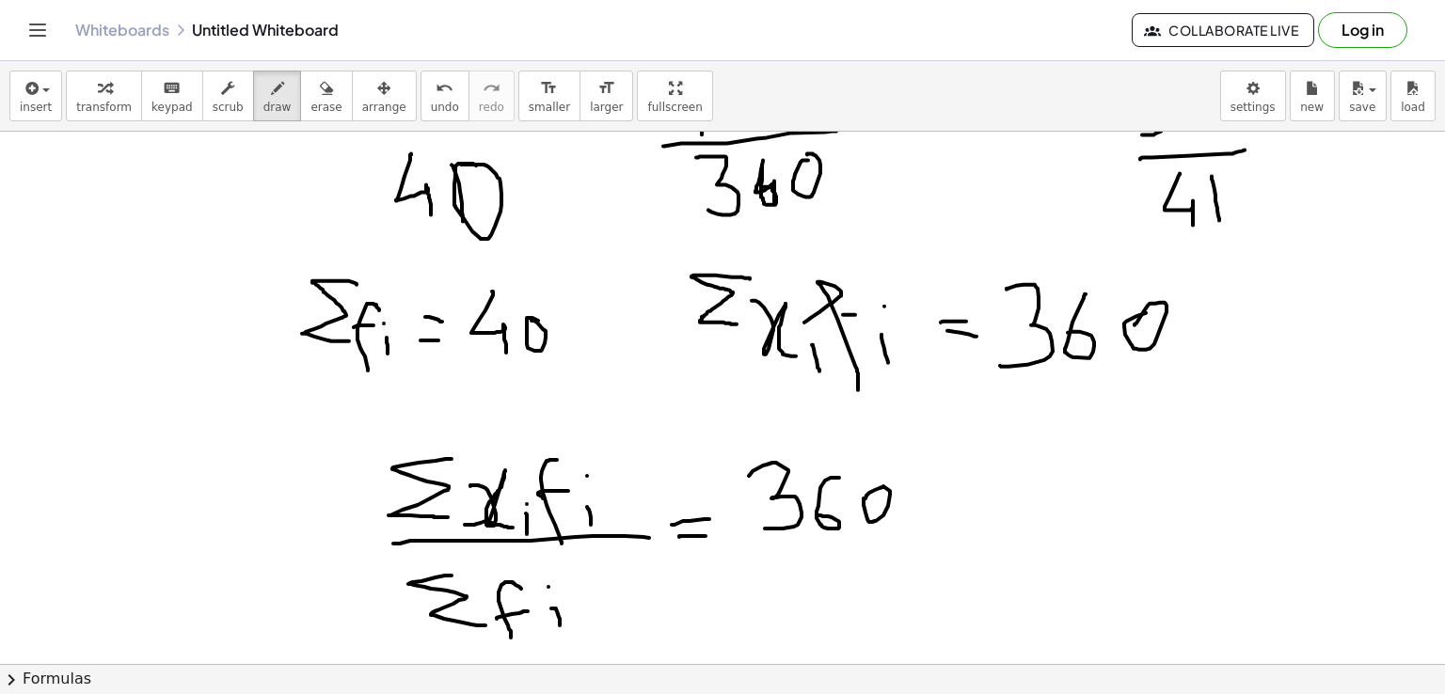
click at [877, 485] on div at bounding box center [722, 160] width 1445 height 1598
drag, startPoint x: 781, startPoint y: 542, endPoint x: 904, endPoint y: 536, distance: 123.4
click at [904, 536] on div at bounding box center [722, 160] width 1445 height 1598
drag, startPoint x: 835, startPoint y: 554, endPoint x: 863, endPoint y: 612, distance: 63.5
click at [863, 612] on div at bounding box center [722, 160] width 1445 height 1598
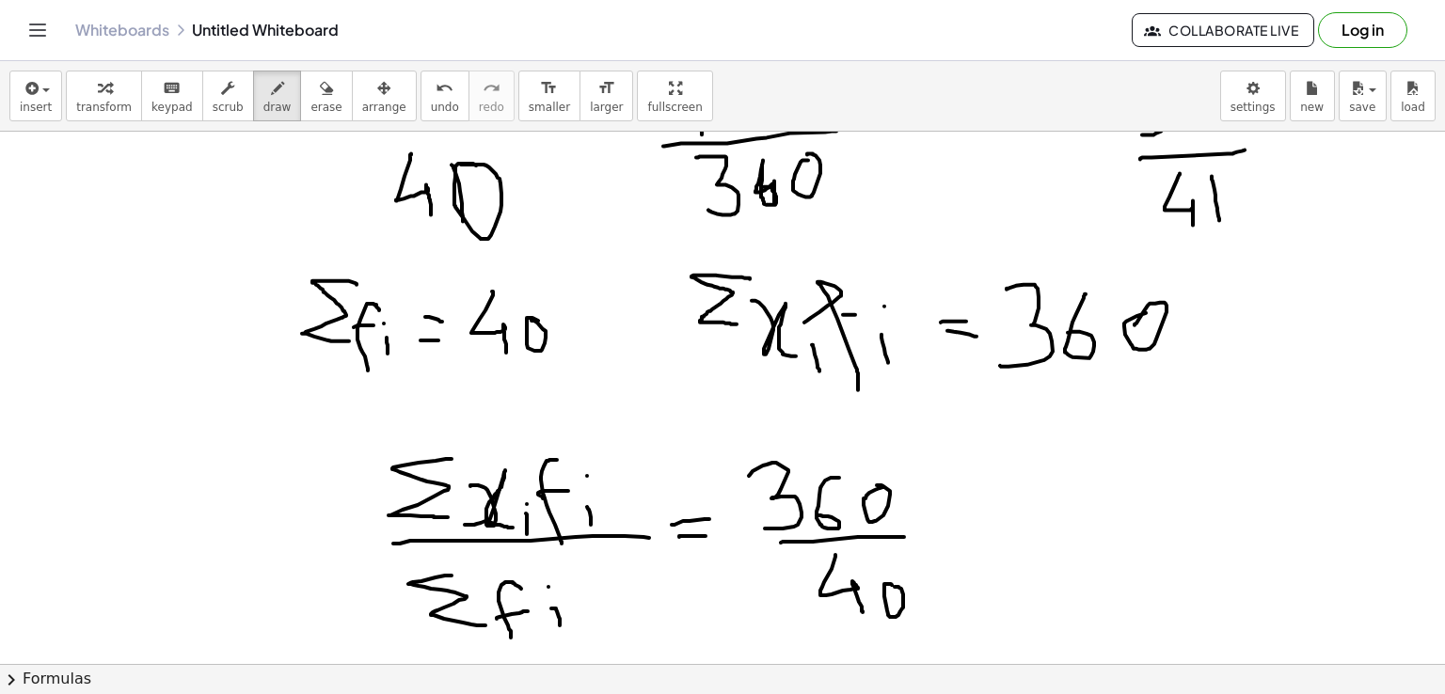
click at [888, 584] on div at bounding box center [722, 160] width 1445 height 1598
drag, startPoint x: 952, startPoint y: 517, endPoint x: 977, endPoint y: 514, distance: 25.6
click at [977, 514] on div at bounding box center [722, 160] width 1445 height 1598
drag, startPoint x: 966, startPoint y: 530, endPoint x: 984, endPoint y: 528, distance: 18.0
click at [984, 528] on div at bounding box center [722, 160] width 1445 height 1598
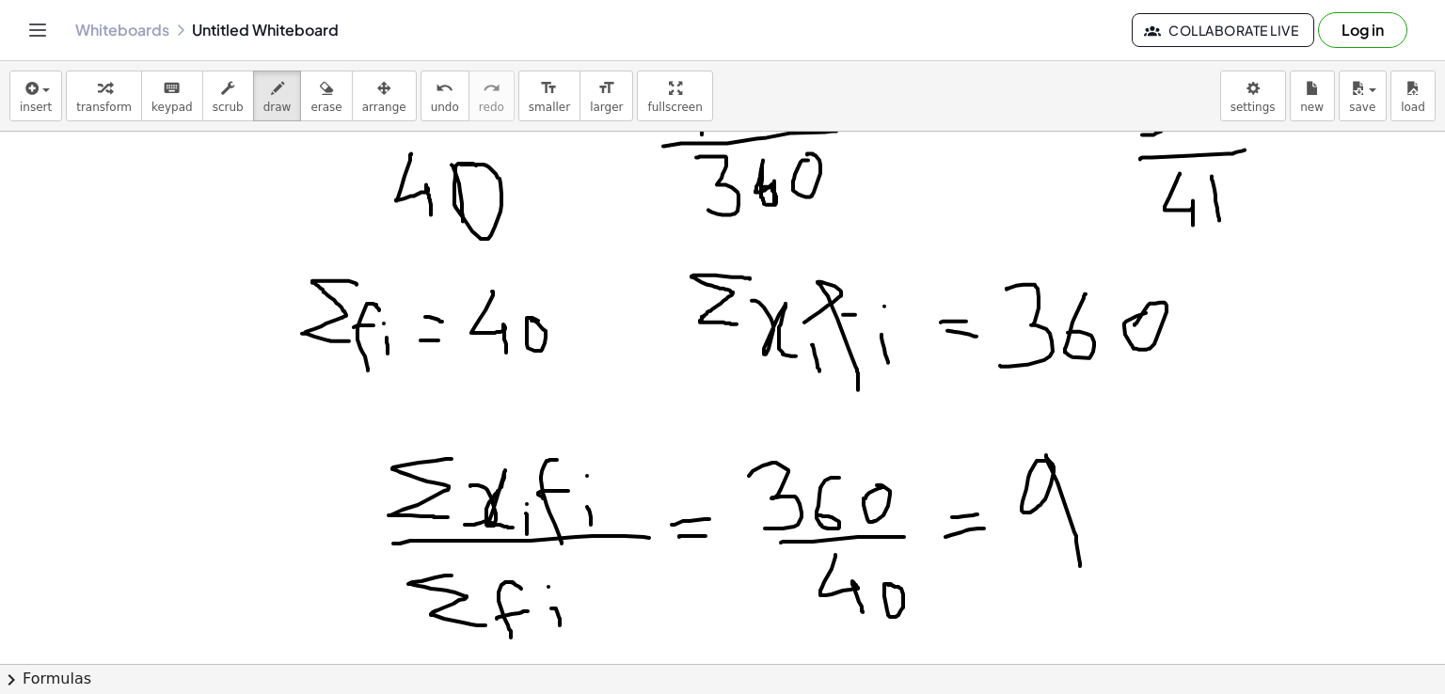
drag, startPoint x: 1047, startPoint y: 460, endPoint x: 1080, endPoint y: 564, distance: 108.6
click at [1080, 564] on div at bounding box center [722, 160] width 1445 height 1598
drag, startPoint x: 98, startPoint y: 501, endPoint x: 99, endPoint y: 569, distance: 67.7
click at [99, 569] on div at bounding box center [722, 160] width 1445 height 1598
drag, startPoint x: 95, startPoint y: 497, endPoint x: 162, endPoint y: 560, distance: 91.8
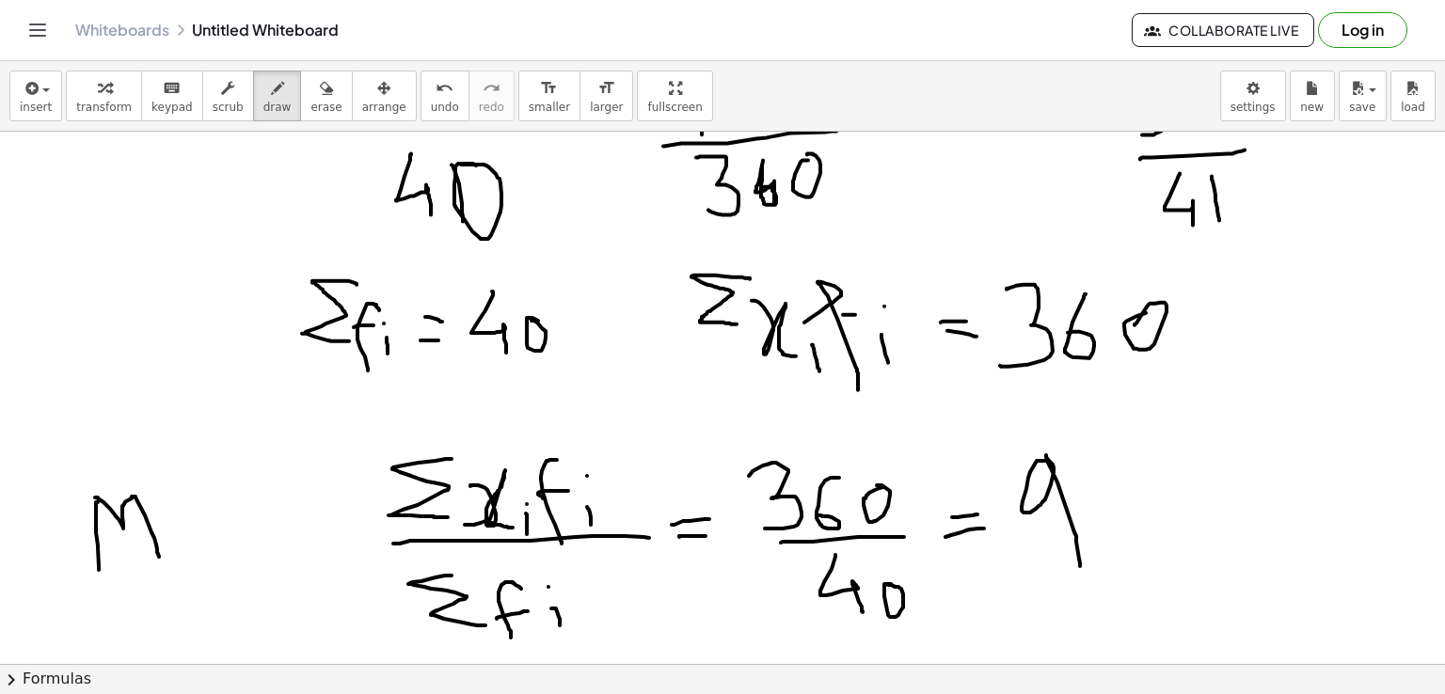
click at [162, 560] on div at bounding box center [722, 160] width 1445 height 1598
drag, startPoint x: 168, startPoint y: 541, endPoint x: 193, endPoint y: 556, distance: 28.7
click at [193, 556] on div at bounding box center [722, 160] width 1445 height 1598
drag, startPoint x: 215, startPoint y: 532, endPoint x: 234, endPoint y: 554, distance: 29.3
click at [234, 554] on div at bounding box center [722, 160] width 1445 height 1598
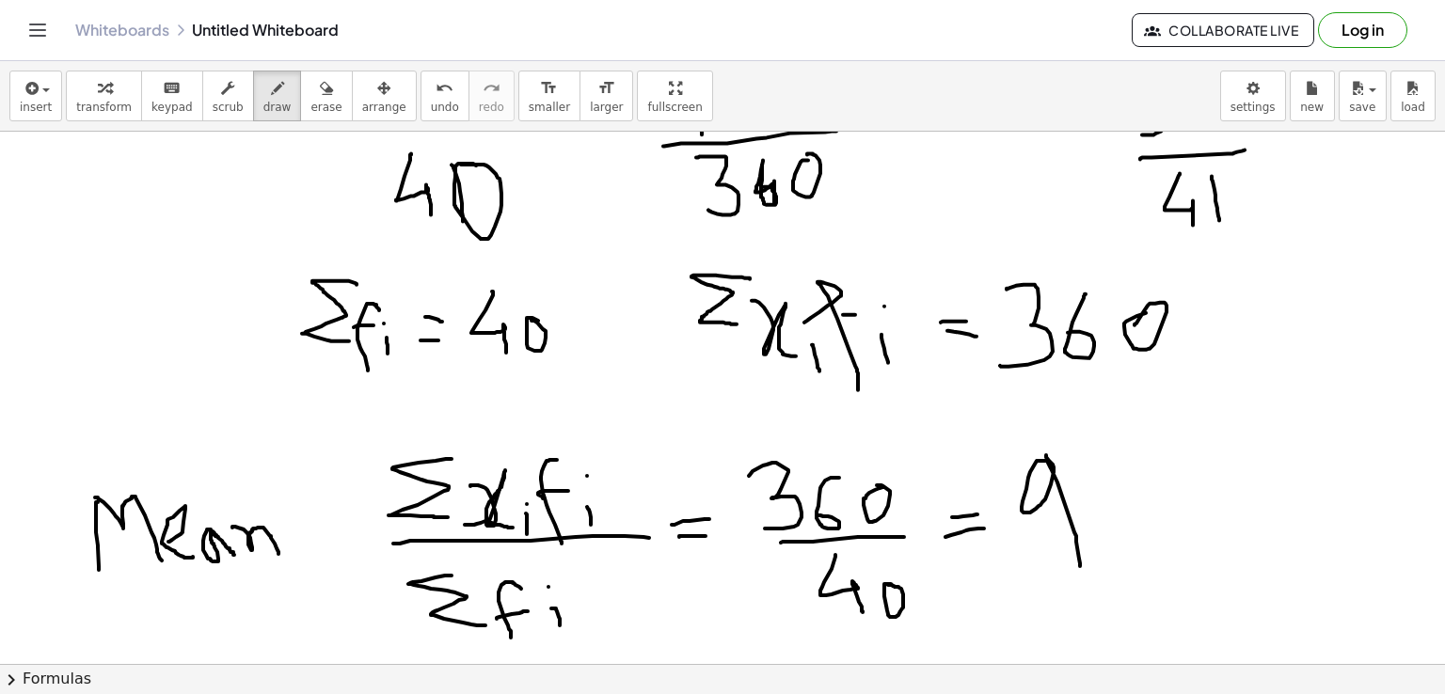
drag, startPoint x: 232, startPoint y: 527, endPoint x: 278, endPoint y: 553, distance: 53.1
click at [278, 553] on div at bounding box center [722, 160] width 1445 height 1598
drag, startPoint x: 314, startPoint y: 538, endPoint x: 338, endPoint y: 534, distance: 23.8
click at [338, 534] on div at bounding box center [722, 160] width 1445 height 1598
drag, startPoint x: 320, startPoint y: 552, endPoint x: 348, endPoint y: 550, distance: 28.3
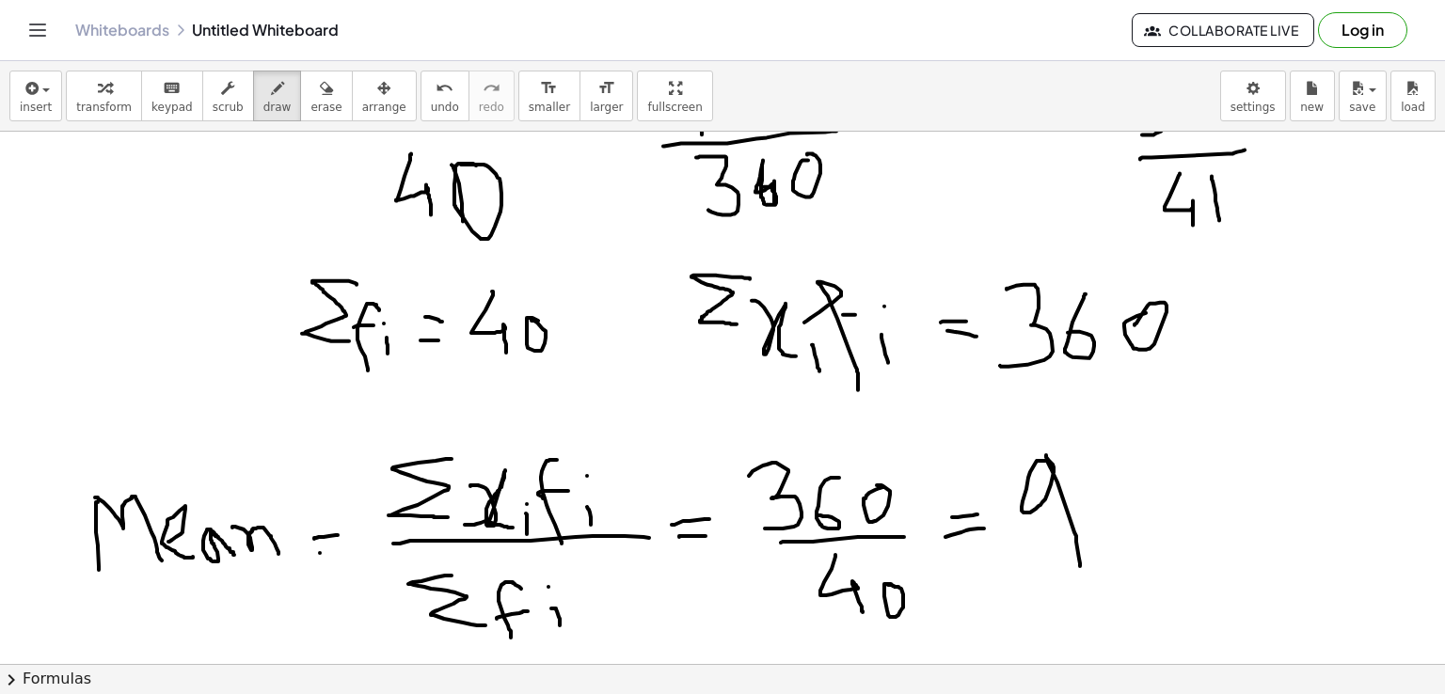
click at [348, 550] on div at bounding box center [722, 160] width 1445 height 1598
click at [310, 103] on span "erase" at bounding box center [325, 107] width 31 height 13
click at [310, 102] on span "erase" at bounding box center [325, 107] width 31 height 13
click at [320, 95] on icon "button" at bounding box center [326, 88] width 13 height 23
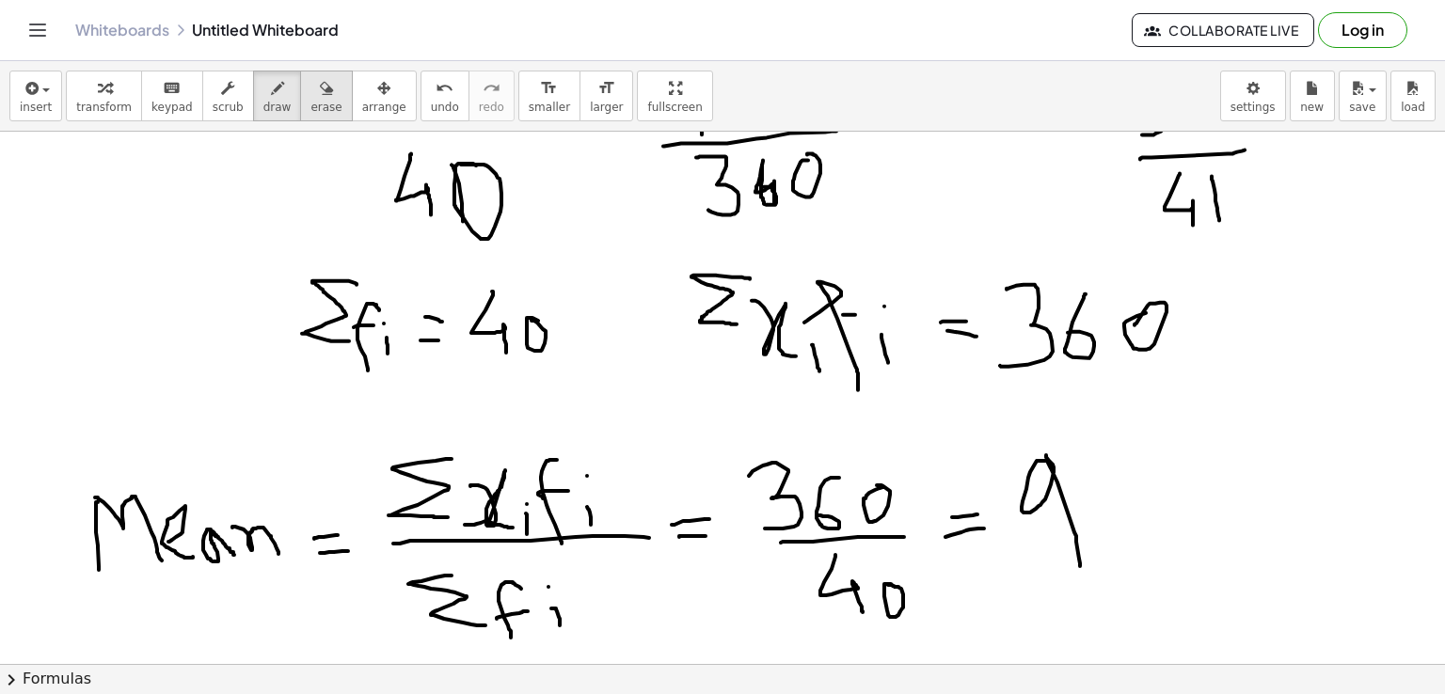
click at [320, 95] on icon "button" at bounding box center [326, 88] width 13 height 23
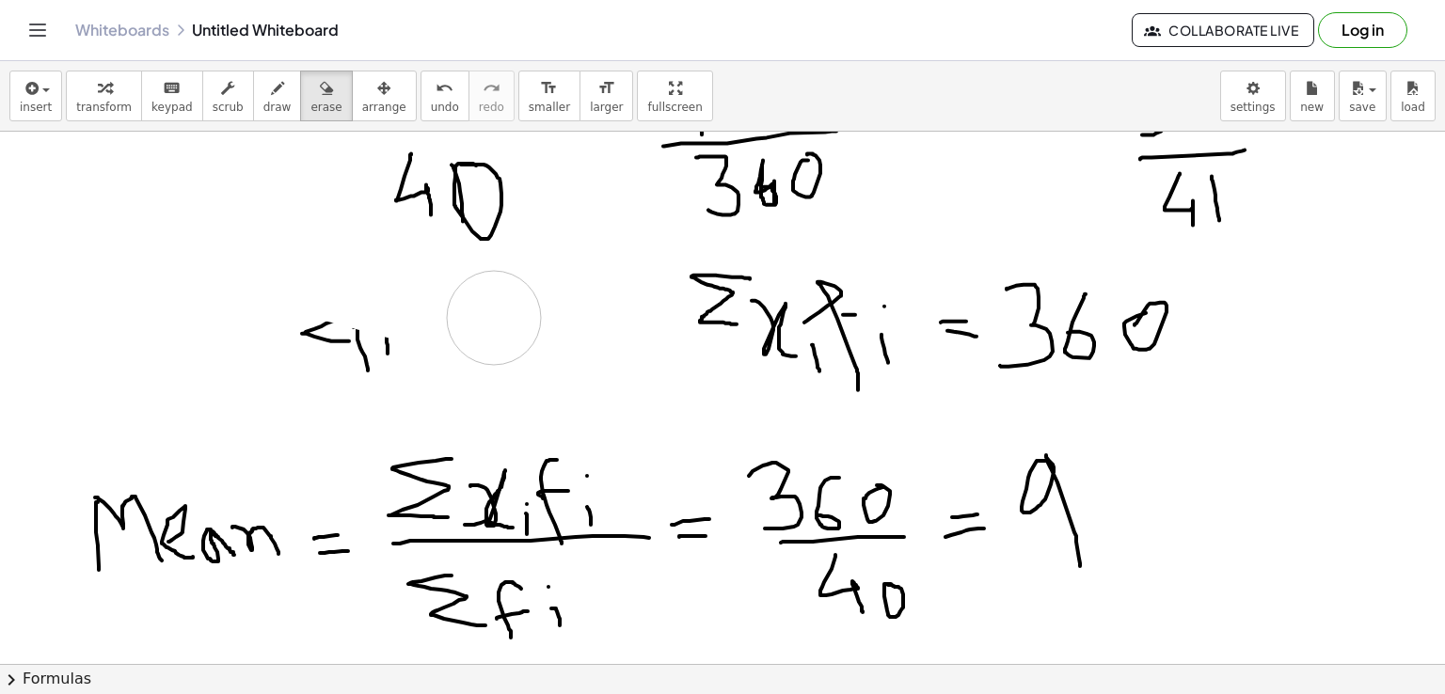
drag, startPoint x: 199, startPoint y: 246, endPoint x: 252, endPoint y: 328, distance: 98.1
click at [347, 317] on div at bounding box center [722, 160] width 1445 height 1598
click at [564, 311] on div at bounding box center [722, 160] width 1445 height 1598
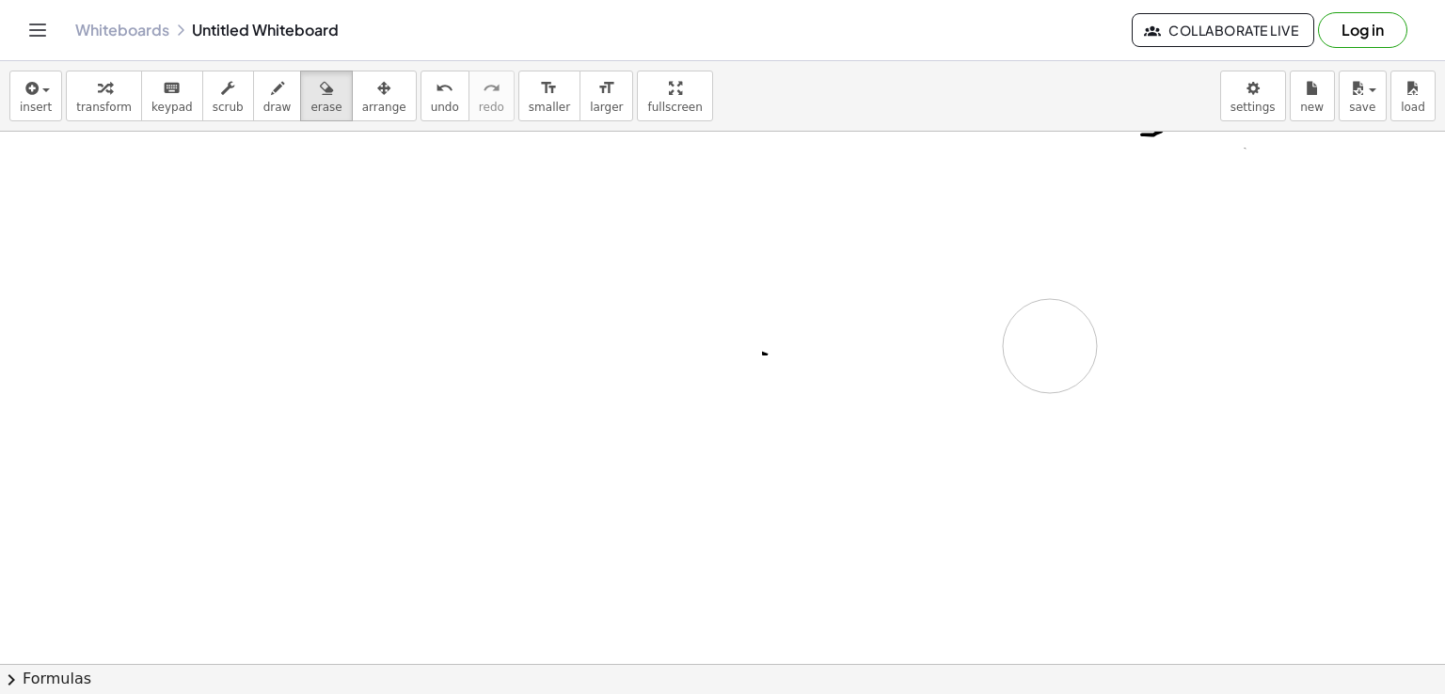
drag, startPoint x: 235, startPoint y: 323, endPoint x: 1050, endPoint y: 345, distance: 815.1
click at [1050, 345] on div at bounding box center [722, 160] width 1445 height 1598
click at [271, 94] on icon "button" at bounding box center [277, 88] width 13 height 23
click at [271, 91] on icon "button" at bounding box center [277, 88] width 13 height 23
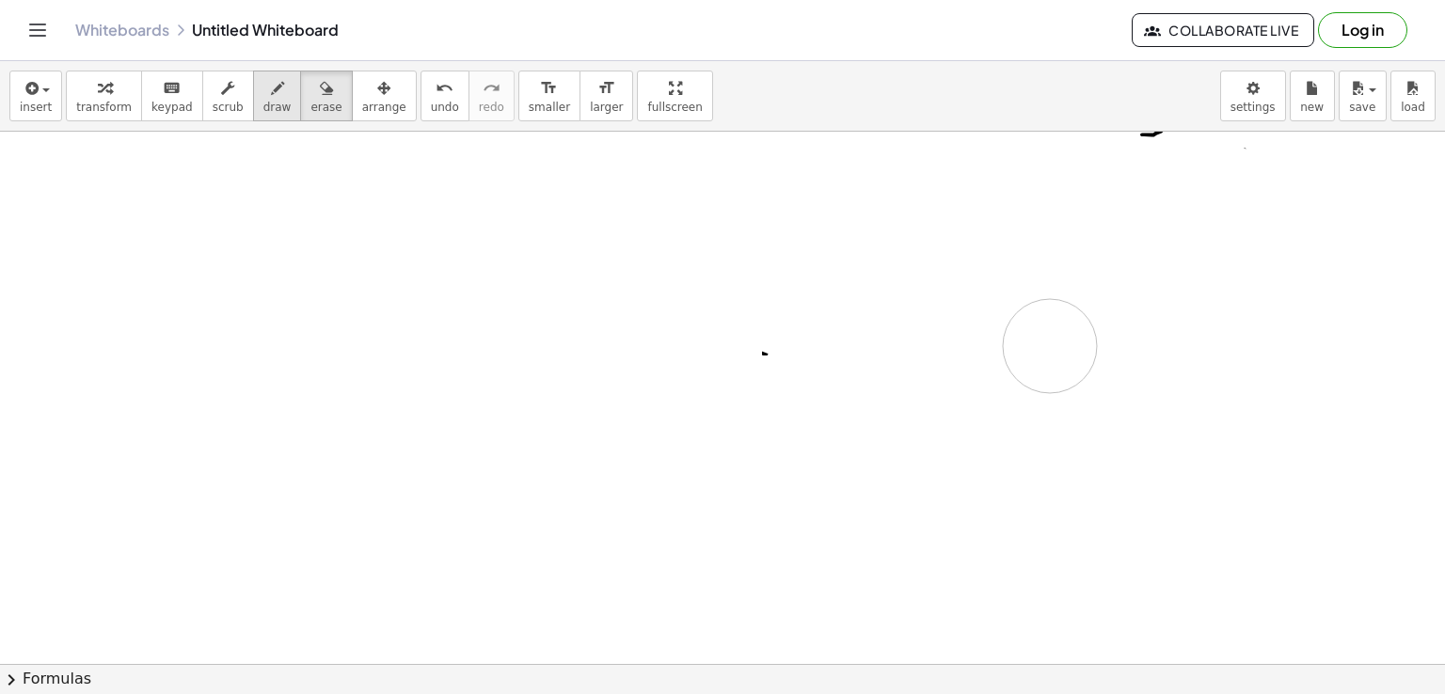
click at [271, 91] on icon "button" at bounding box center [277, 88] width 13 height 23
click at [263, 101] on span "draw" at bounding box center [277, 107] width 28 height 13
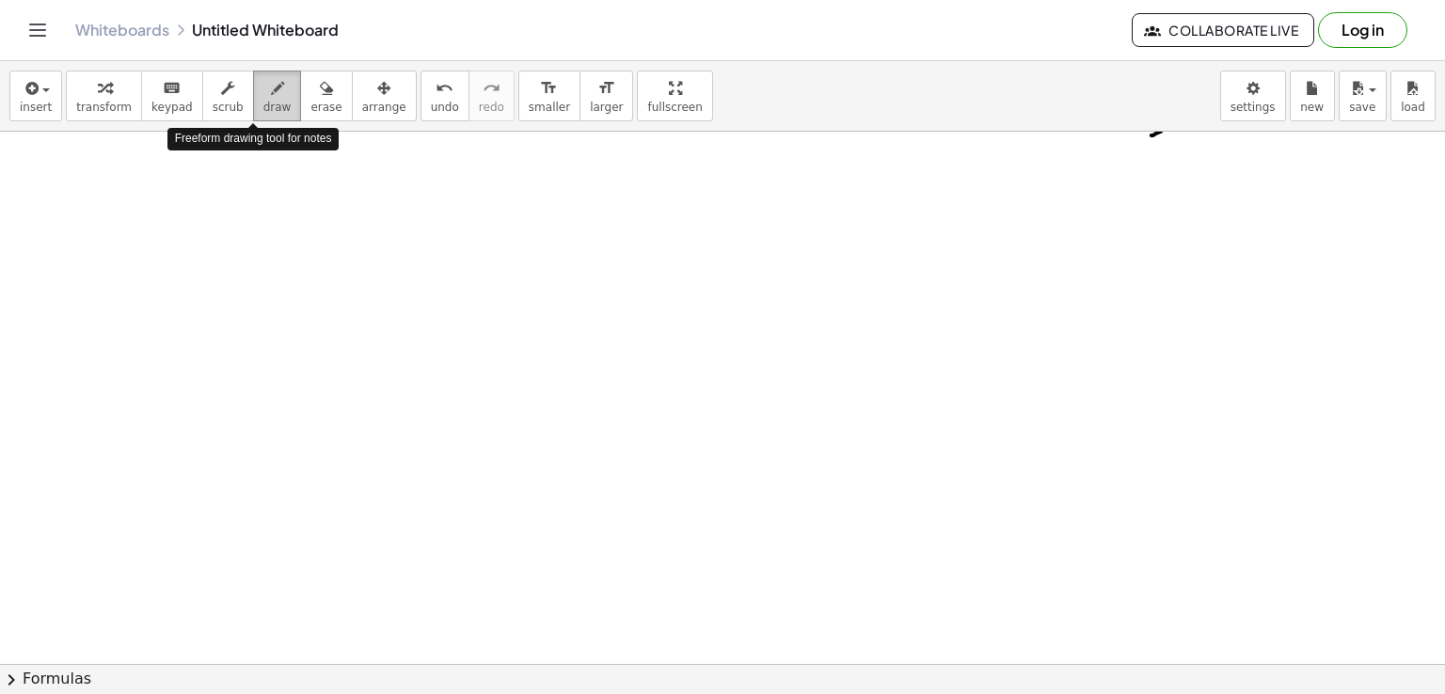
click at [271, 99] on icon "button" at bounding box center [277, 88] width 13 height 23
drag, startPoint x: 327, startPoint y: 248, endPoint x: 329, endPoint y: 287, distance: 38.6
click at [329, 287] on div at bounding box center [722, 160] width 1445 height 1598
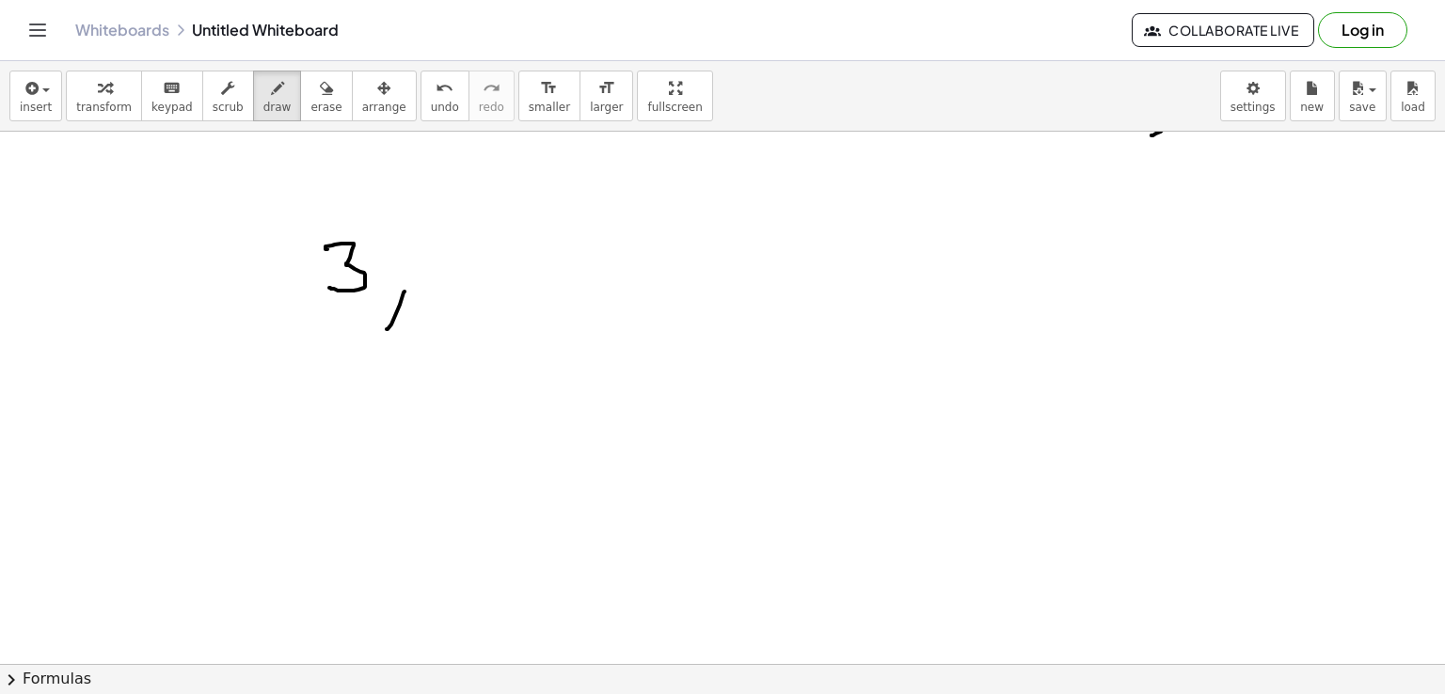
drag, startPoint x: 405, startPoint y: 291, endPoint x: 387, endPoint y: 328, distance: 41.7
click at [387, 328] on div at bounding box center [722, 160] width 1445 height 1598
drag, startPoint x: 457, startPoint y: 250, endPoint x: 491, endPoint y: 240, distance: 35.4
click at [491, 240] on div at bounding box center [722, 160] width 1445 height 1598
drag, startPoint x: 461, startPoint y: 256, endPoint x: 455, endPoint y: 297, distance: 41.8
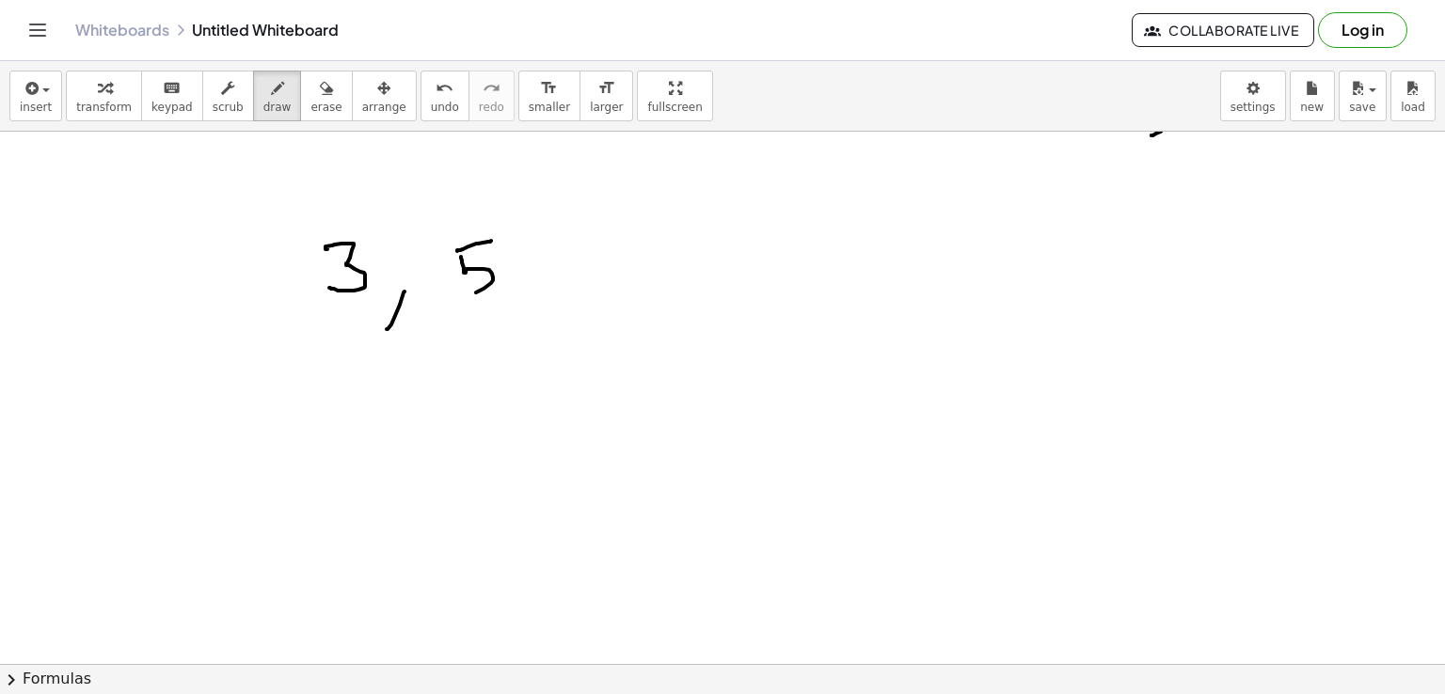
click at [455, 297] on div at bounding box center [722, 160] width 1445 height 1598
drag, startPoint x: 542, startPoint y: 295, endPoint x: 518, endPoint y: 321, distance: 34.6
click at [518, 321] on div at bounding box center [722, 160] width 1445 height 1598
drag, startPoint x: 584, startPoint y: 240, endPoint x: 644, endPoint y: 300, distance: 85.2
click at [644, 300] on div at bounding box center [722, 160] width 1445 height 1598
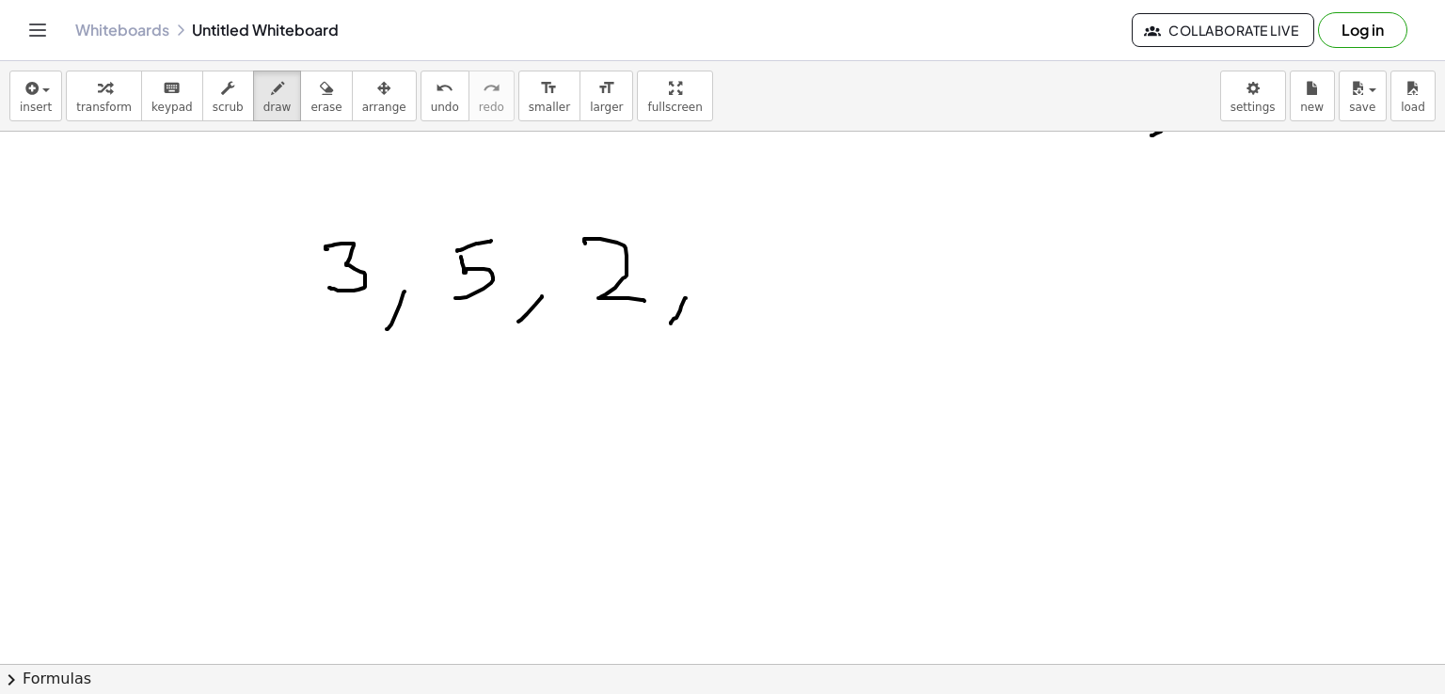
drag, startPoint x: 686, startPoint y: 297, endPoint x: 671, endPoint y: 323, distance: 29.5
click at [671, 323] on div at bounding box center [722, 160] width 1445 height 1598
drag, startPoint x: 761, startPoint y: 238, endPoint x: 756, endPoint y: 293, distance: 54.8
click at [756, 293] on div at bounding box center [722, 160] width 1445 height 1598
drag, startPoint x: 372, startPoint y: 396, endPoint x: 358, endPoint y: 437, distance: 43.7
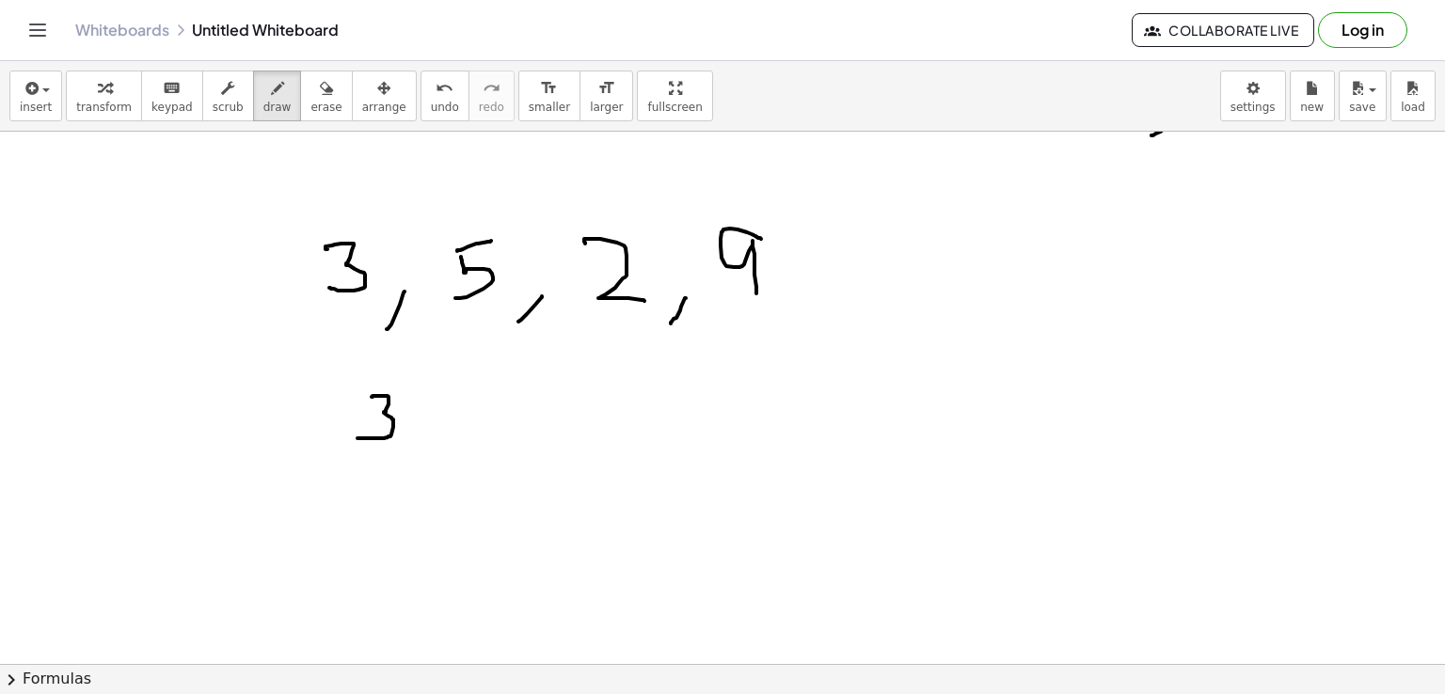
click at [358, 437] on div at bounding box center [722, 160] width 1445 height 1598
drag, startPoint x: 410, startPoint y: 420, endPoint x: 440, endPoint y: 418, distance: 30.2
click at [440, 418] on div at bounding box center [722, 160] width 1445 height 1598
drag, startPoint x: 426, startPoint y: 408, endPoint x: 424, endPoint y: 443, distance: 34.9
click at [424, 443] on div at bounding box center [722, 160] width 1445 height 1598
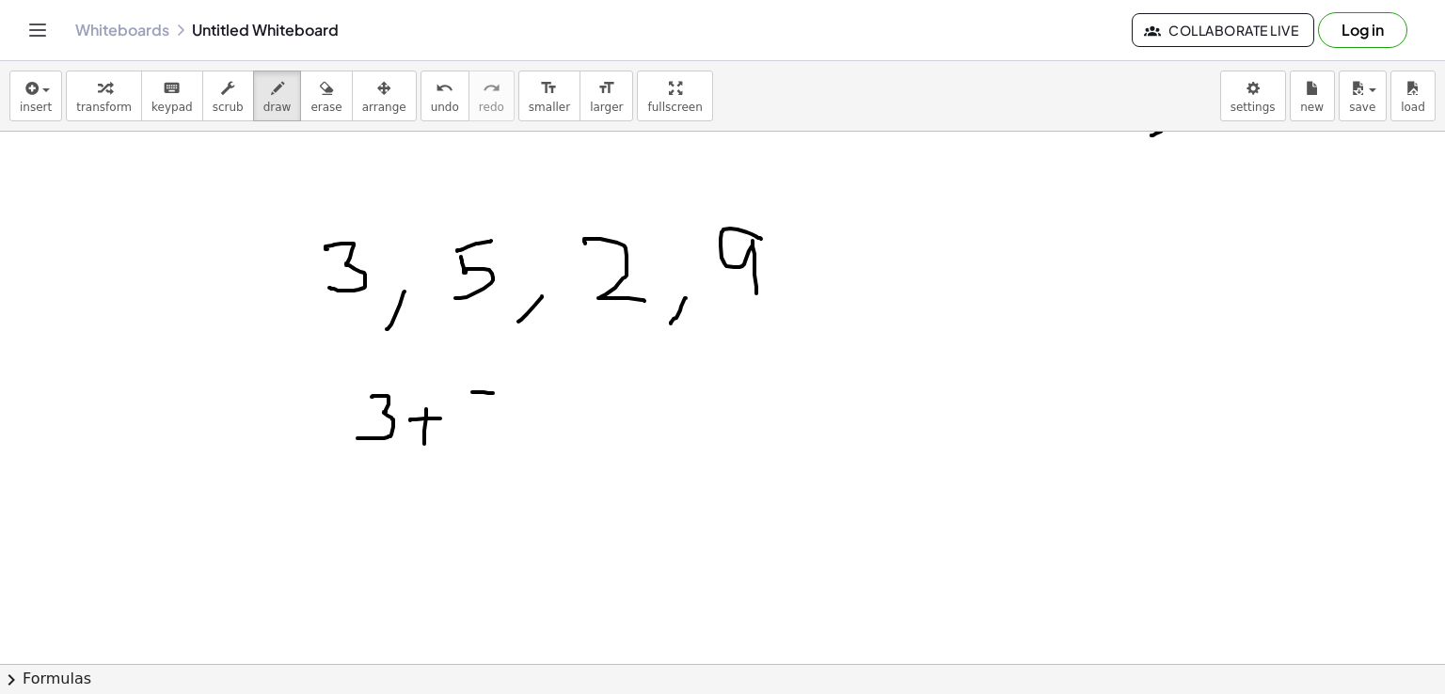
drag, startPoint x: 472, startPoint y: 391, endPoint x: 493, endPoint y: 393, distance: 20.8
click at [493, 393] on div at bounding box center [722, 160] width 1445 height 1598
drag, startPoint x: 469, startPoint y: 394, endPoint x: 465, endPoint y: 433, distance: 38.9
click at [465, 433] on div at bounding box center [722, 160] width 1445 height 1598
drag, startPoint x: 524, startPoint y: 408, endPoint x: 563, endPoint y: 405, distance: 38.7
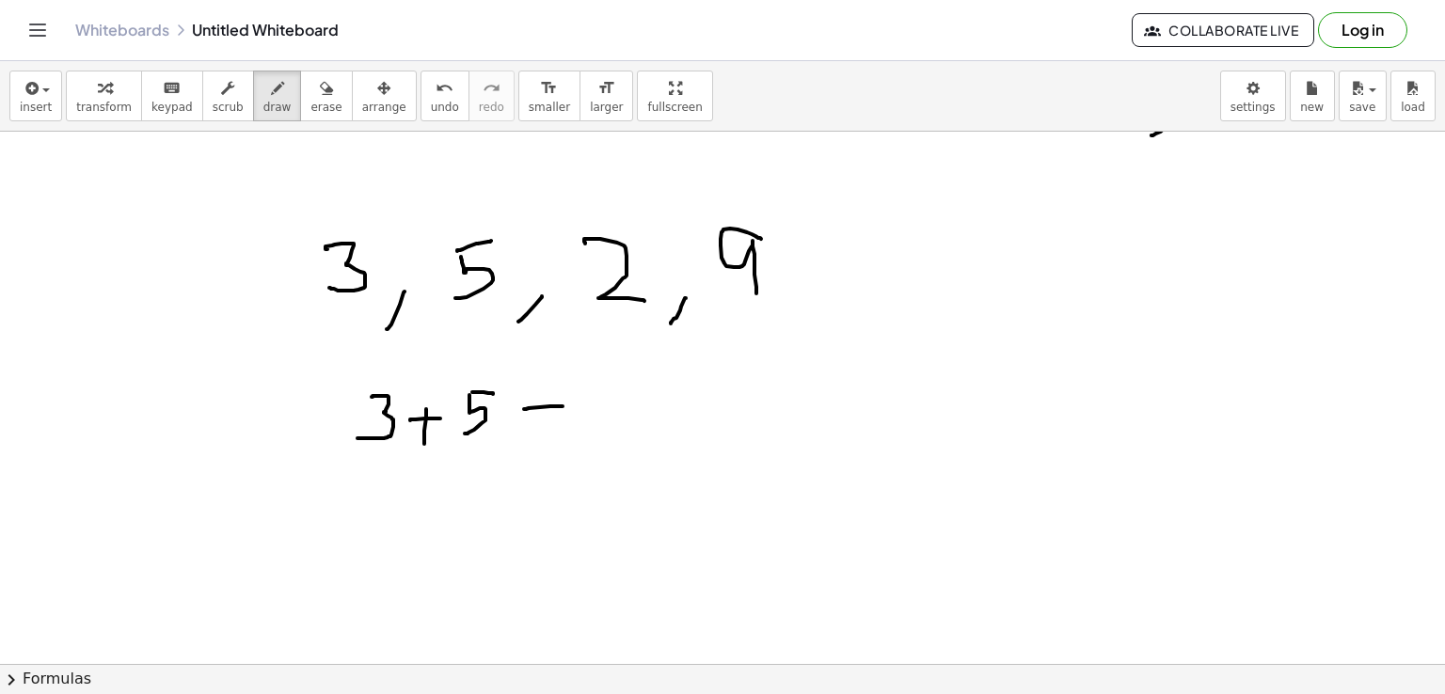
click at [563, 405] on div at bounding box center [722, 160] width 1445 height 1598
drag, startPoint x: 546, startPoint y: 396, endPoint x: 543, endPoint y: 428, distance: 32.1
click at [543, 428] on div at bounding box center [722, 160] width 1445 height 1598
drag, startPoint x: 587, startPoint y: 385, endPoint x: 631, endPoint y: 429, distance: 62.5
click at [631, 429] on div at bounding box center [722, 160] width 1445 height 1598
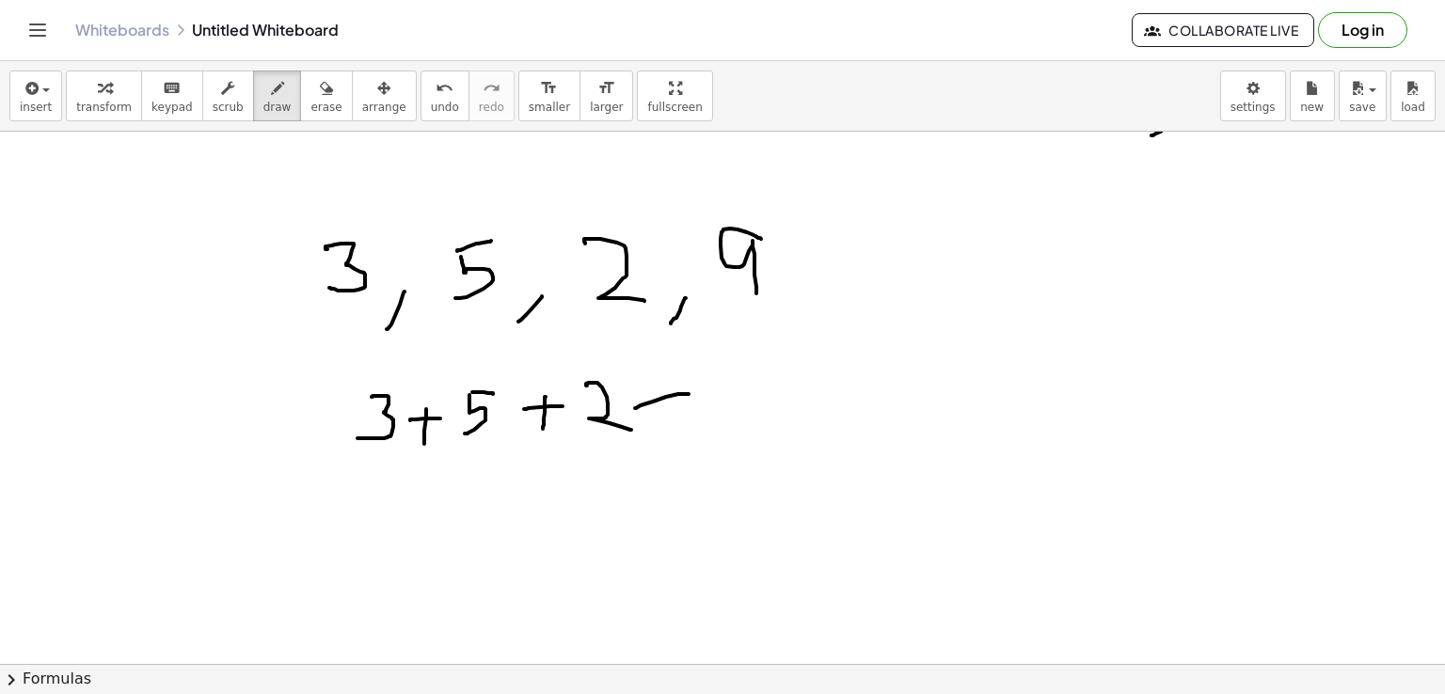
drag, startPoint x: 635, startPoint y: 407, endPoint x: 689, endPoint y: 393, distance: 55.5
click at [689, 393] on div at bounding box center [722, 160] width 1445 height 1598
drag, startPoint x: 662, startPoint y: 382, endPoint x: 668, endPoint y: 413, distance: 31.6
click at [668, 413] on div at bounding box center [722, 160] width 1445 height 1598
drag, startPoint x: 721, startPoint y: 375, endPoint x: 735, endPoint y: 425, distance: 51.8
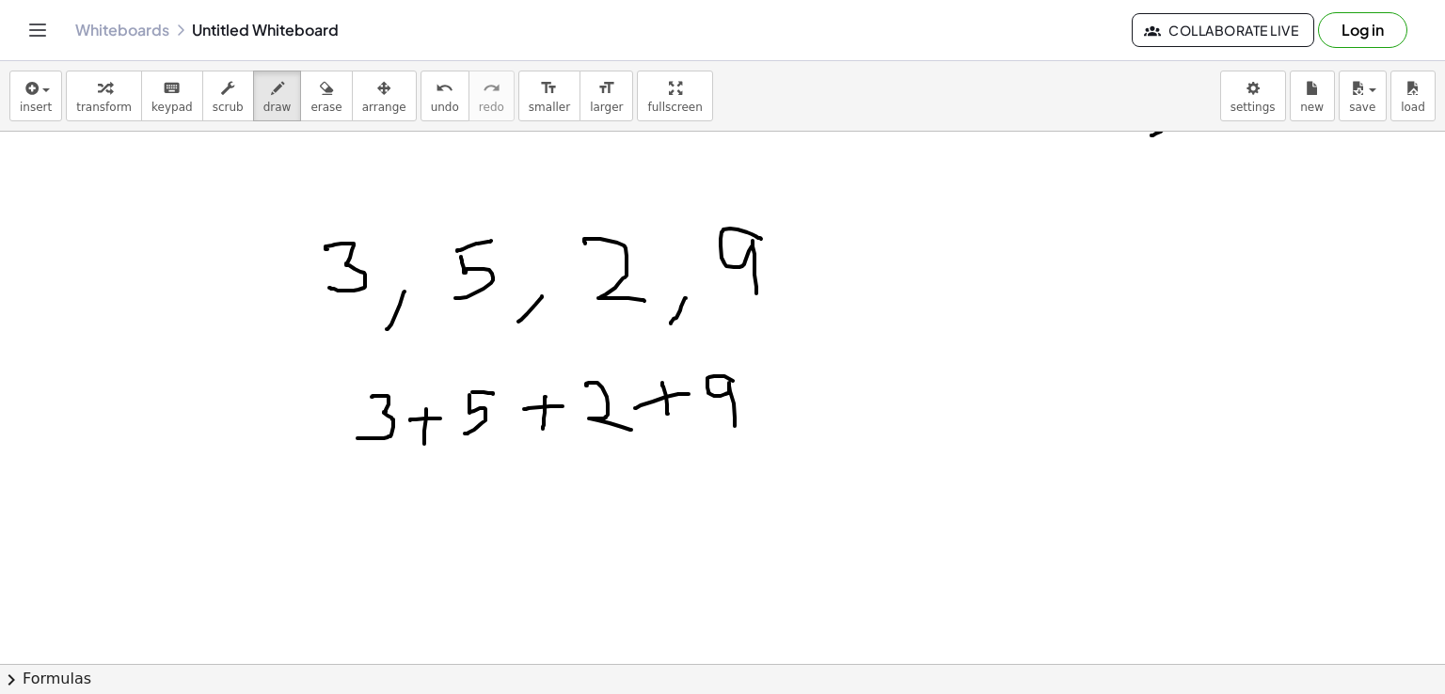
click at [735, 425] on div at bounding box center [722, 160] width 1445 height 1598
drag, startPoint x: 342, startPoint y: 452, endPoint x: 744, endPoint y: 481, distance: 402.8
click at [744, 481] on div at bounding box center [722, 160] width 1445 height 1598
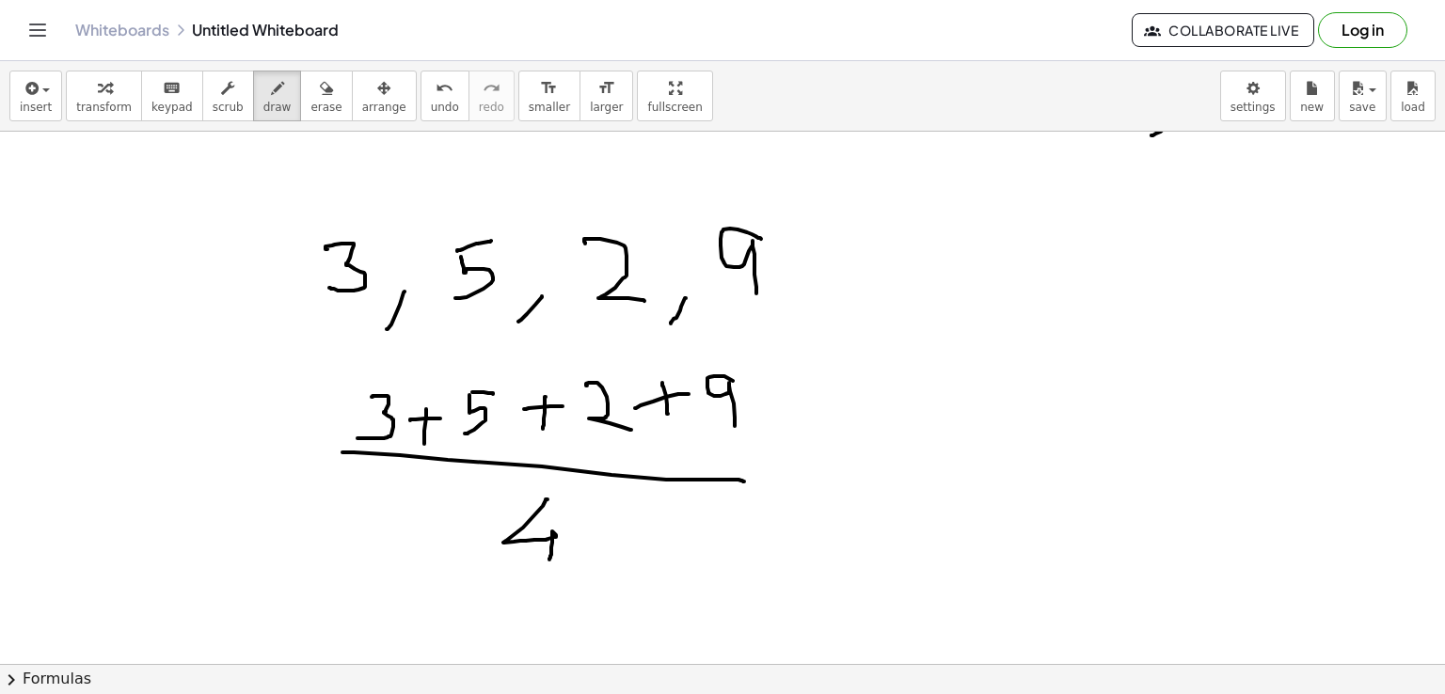
drag, startPoint x: 548, startPoint y: 499, endPoint x: 549, endPoint y: 559, distance: 60.2
click at [549, 559] on div at bounding box center [722, 160] width 1445 height 1598
drag, startPoint x: 784, startPoint y: 445, endPoint x: 802, endPoint y: 449, distance: 18.3
click at [802, 449] on div at bounding box center [722, 160] width 1445 height 1598
drag, startPoint x: 768, startPoint y: 471, endPoint x: 811, endPoint y: 469, distance: 43.4
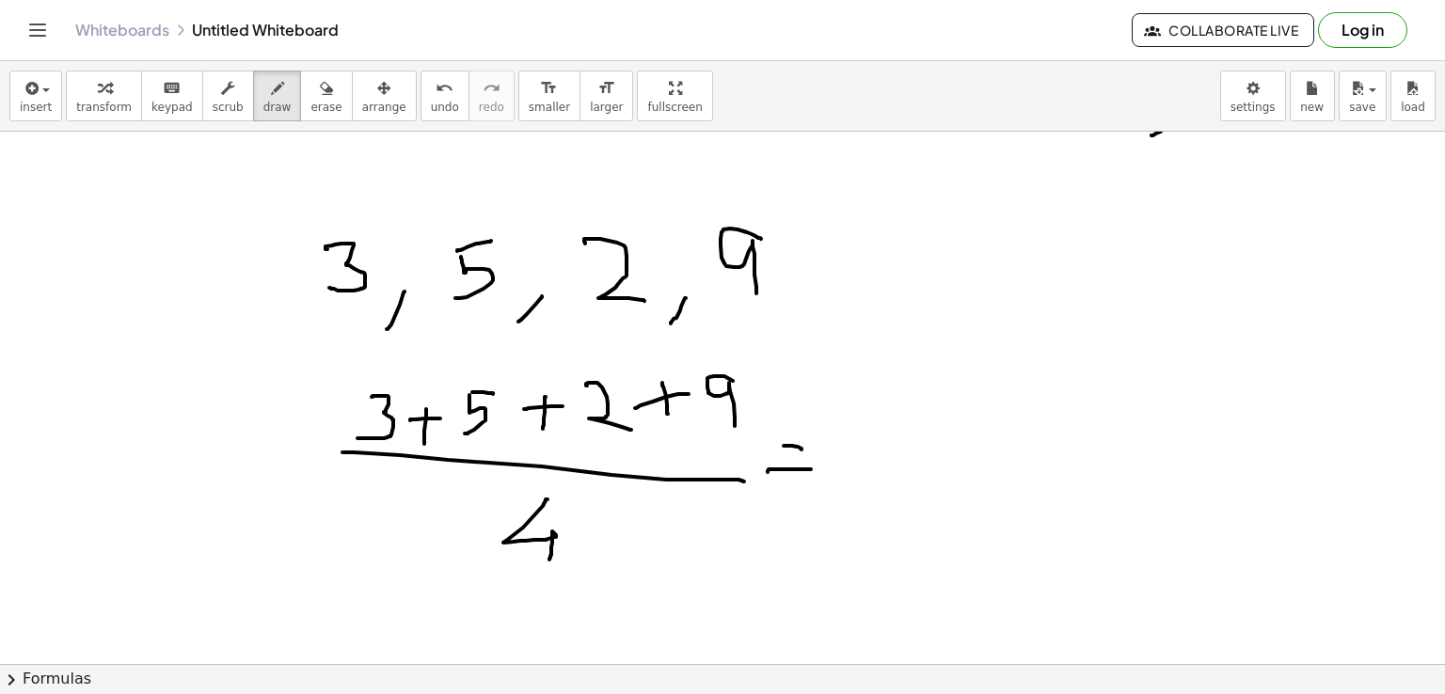
click at [811, 469] on div at bounding box center [722, 160] width 1445 height 1598
drag, startPoint x: 895, startPoint y: 388, endPoint x: 896, endPoint y: 441, distance: 53.6
click at [896, 441] on div at bounding box center [722, 160] width 1445 height 1598
drag, startPoint x: 941, startPoint y: 387, endPoint x: 951, endPoint y: 455, distance: 69.5
click at [951, 455] on div at bounding box center [722, 160] width 1445 height 1598
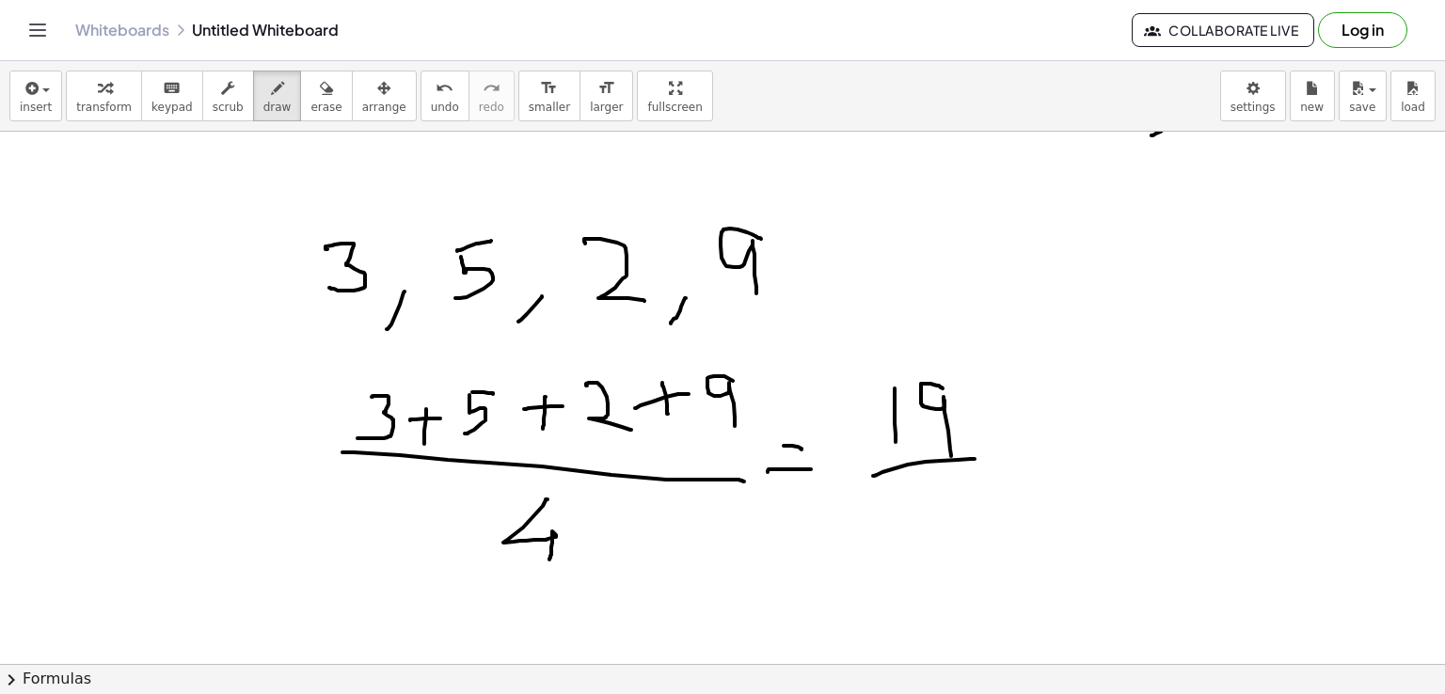
drag, startPoint x: 873, startPoint y: 475, endPoint x: 975, endPoint y: 458, distance: 103.0
click at [975, 458] on div at bounding box center [722, 160] width 1445 height 1598
drag, startPoint x: 929, startPoint y: 483, endPoint x: 942, endPoint y: 555, distance: 73.6
click at [942, 555] on div at bounding box center [722, 160] width 1445 height 1598
drag, startPoint x: 64, startPoint y: 393, endPoint x: 60, endPoint y: 462, distance: 68.8
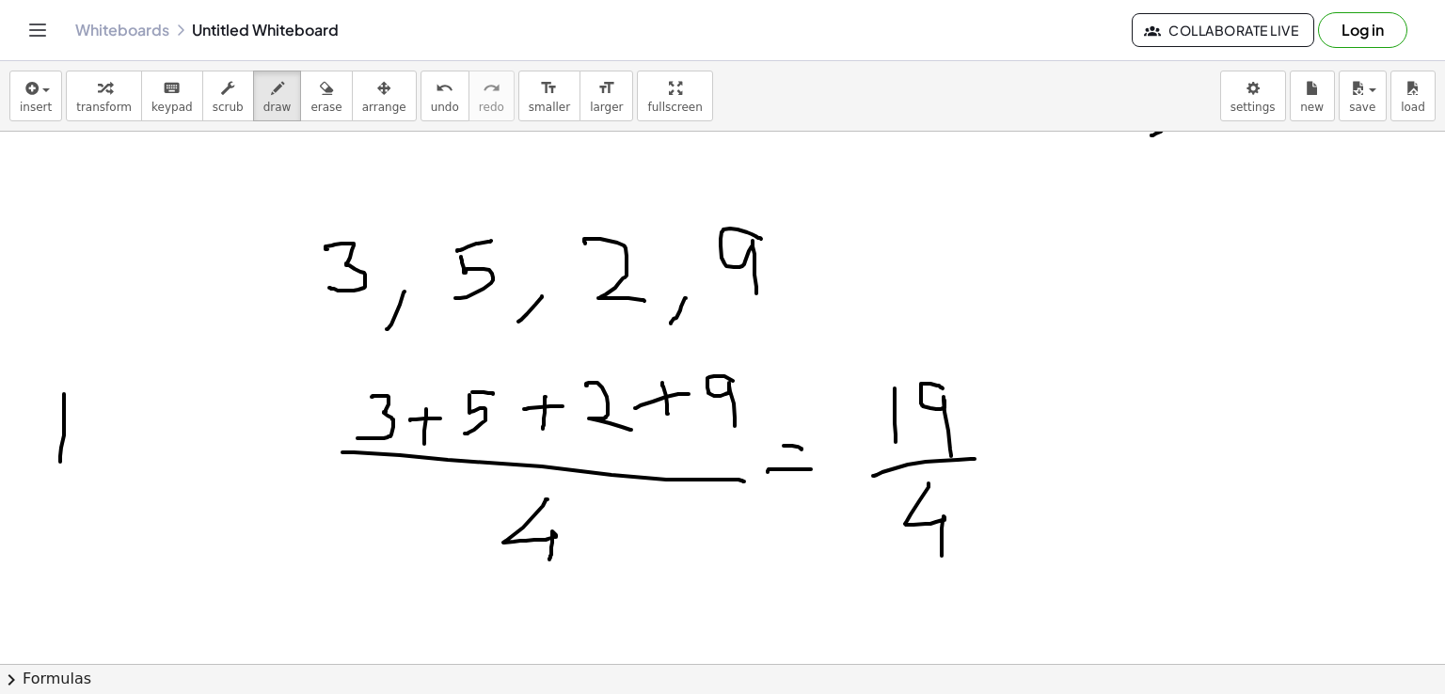
click at [60, 462] on div at bounding box center [722, 160] width 1445 height 1598
drag, startPoint x: 64, startPoint y: 388, endPoint x: 110, endPoint y: 461, distance: 86.7
click at [110, 461] on div at bounding box center [722, 160] width 1445 height 1598
drag, startPoint x: 120, startPoint y: 439, endPoint x: 152, endPoint y: 459, distance: 37.6
click at [152, 459] on div at bounding box center [722, 160] width 1445 height 1598
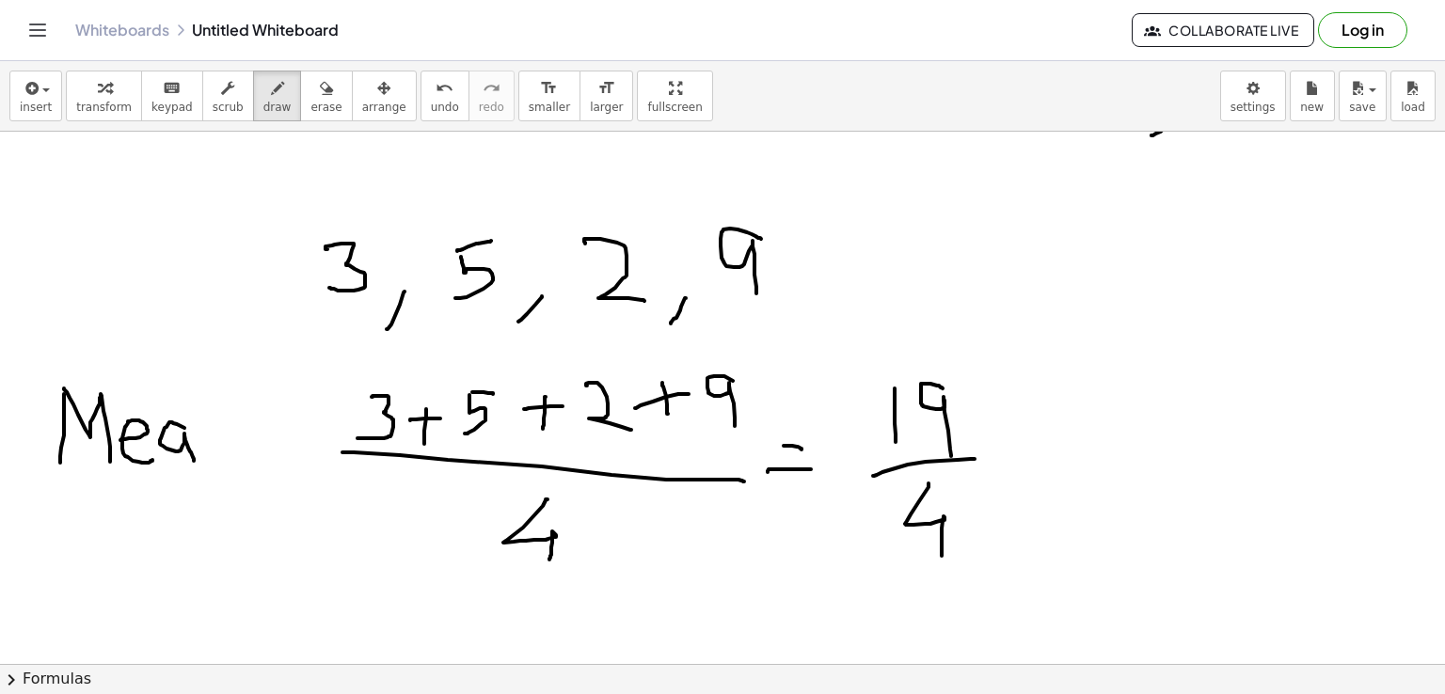
drag, startPoint x: 173, startPoint y: 422, endPoint x: 194, endPoint y: 460, distance: 42.9
click at [194, 460] on div at bounding box center [722, 160] width 1445 height 1598
drag, startPoint x: 203, startPoint y: 425, endPoint x: 230, endPoint y: 459, distance: 43.5
click at [230, 459] on div at bounding box center [722, 160] width 1445 height 1598
drag, startPoint x: 270, startPoint y: 441, endPoint x: 294, endPoint y: 440, distance: 24.5
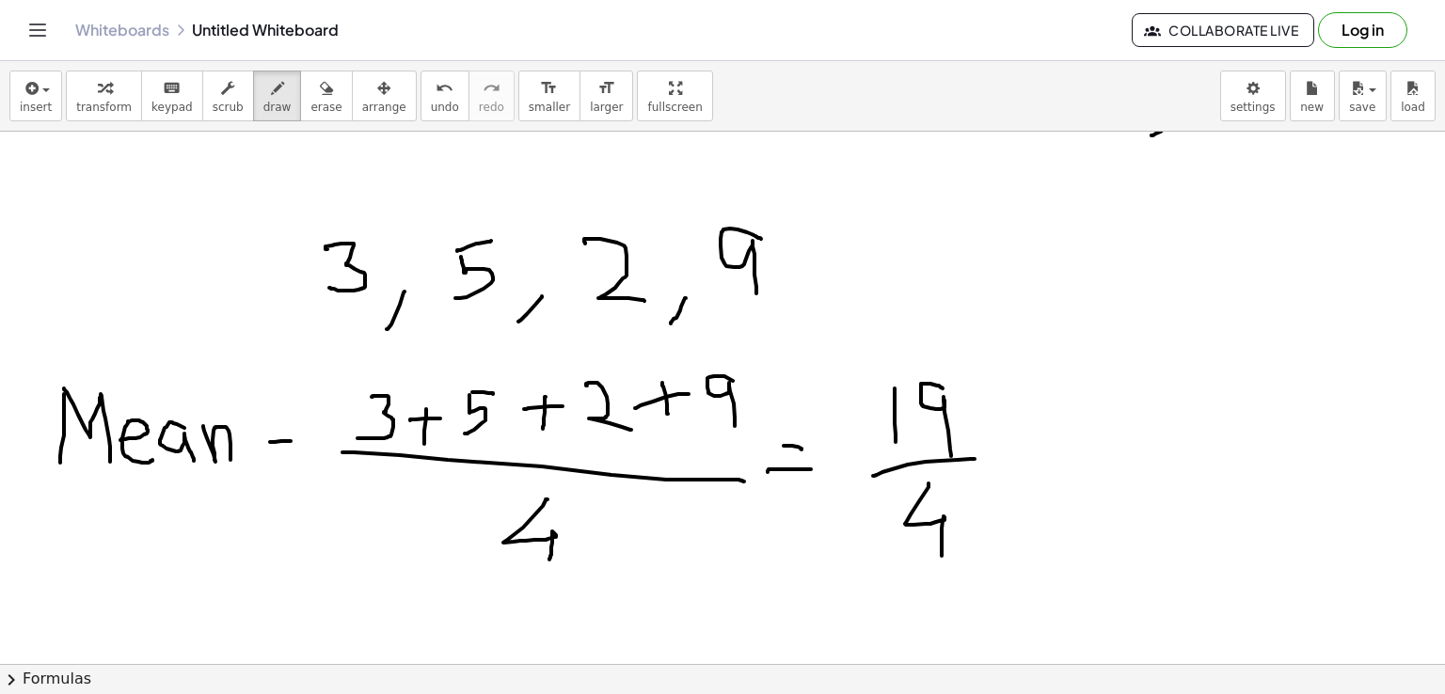
click at [294, 440] on div at bounding box center [722, 160] width 1445 height 1598
drag, startPoint x: 267, startPoint y: 452, endPoint x: 310, endPoint y: 453, distance: 43.3
click at [310, 453] on div at bounding box center [722, 160] width 1445 height 1598
click at [310, 101] on span "erase" at bounding box center [325, 107] width 31 height 13
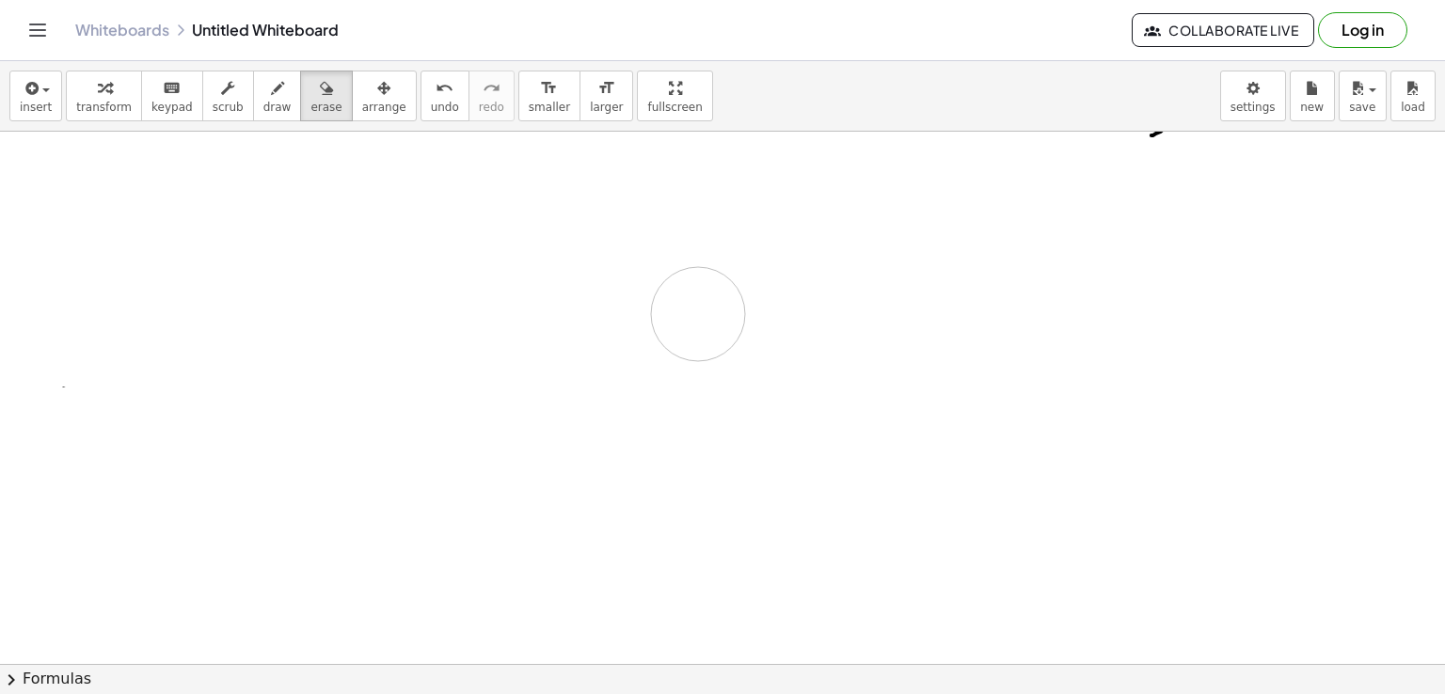
drag, startPoint x: 35, startPoint y: 204, endPoint x: 698, endPoint y: 313, distance: 672.2
click at [698, 313] on div at bounding box center [722, 160] width 1445 height 1598
click at [263, 101] on span "draw" at bounding box center [277, 107] width 28 height 13
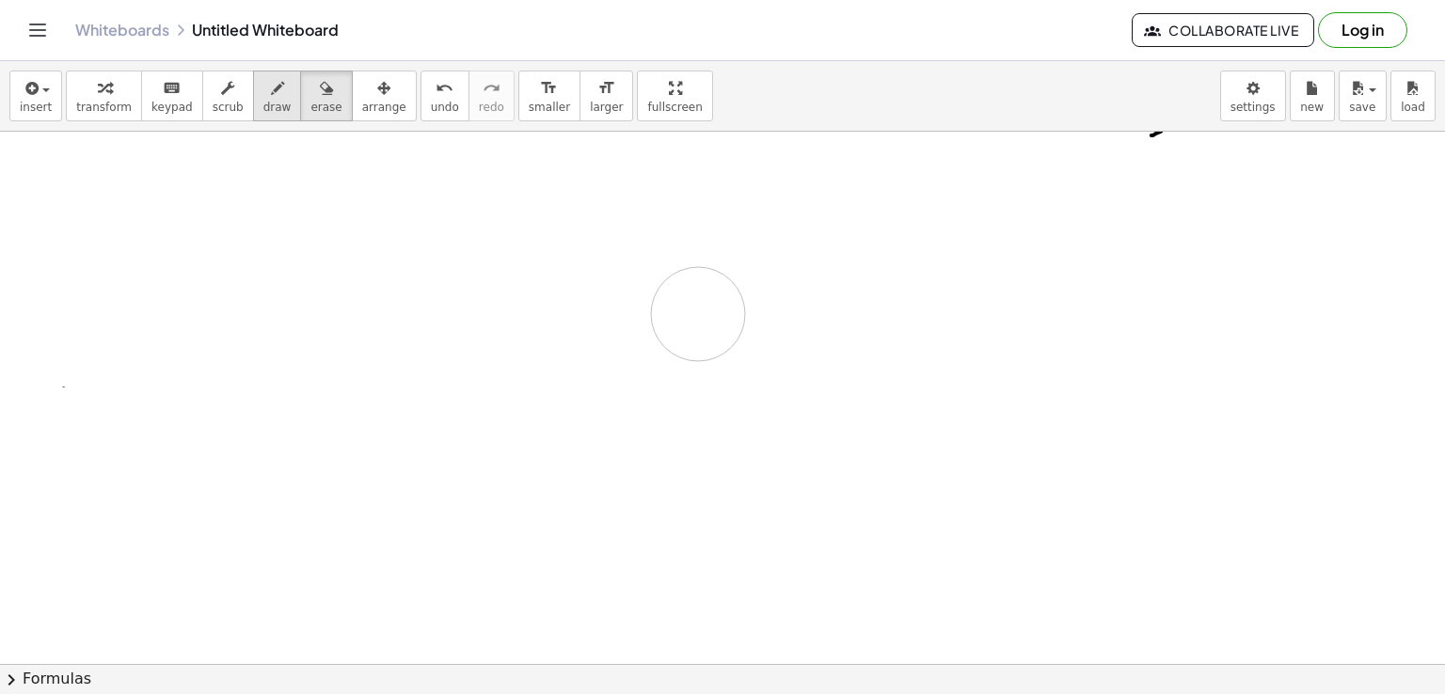
click at [263, 101] on span "draw" at bounding box center [277, 107] width 28 height 13
click at [263, 103] on span "draw" at bounding box center [277, 107] width 28 height 13
drag, startPoint x: 260, startPoint y: 208, endPoint x: 276, endPoint y: 283, distance: 76.9
click at [276, 283] on div at bounding box center [722, 160] width 1445 height 1598
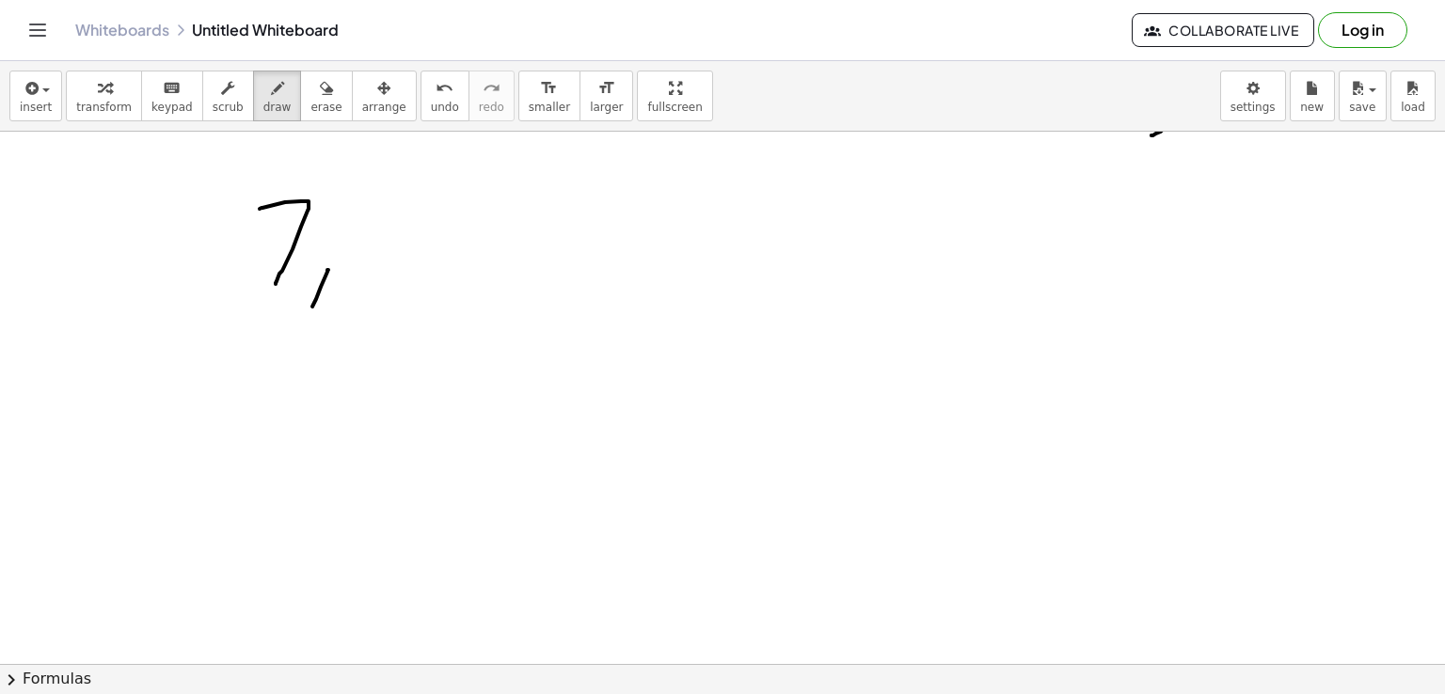
drag, startPoint x: 328, startPoint y: 269, endPoint x: 309, endPoint y: 311, distance: 46.7
click at [309, 311] on div at bounding box center [722, 160] width 1445 height 1598
drag, startPoint x: 385, startPoint y: 212, endPoint x: 451, endPoint y: 193, distance: 68.5
click at [451, 193] on div at bounding box center [722, 160] width 1445 height 1598
drag, startPoint x: 390, startPoint y: 212, endPoint x: 369, endPoint y: 283, distance: 74.7
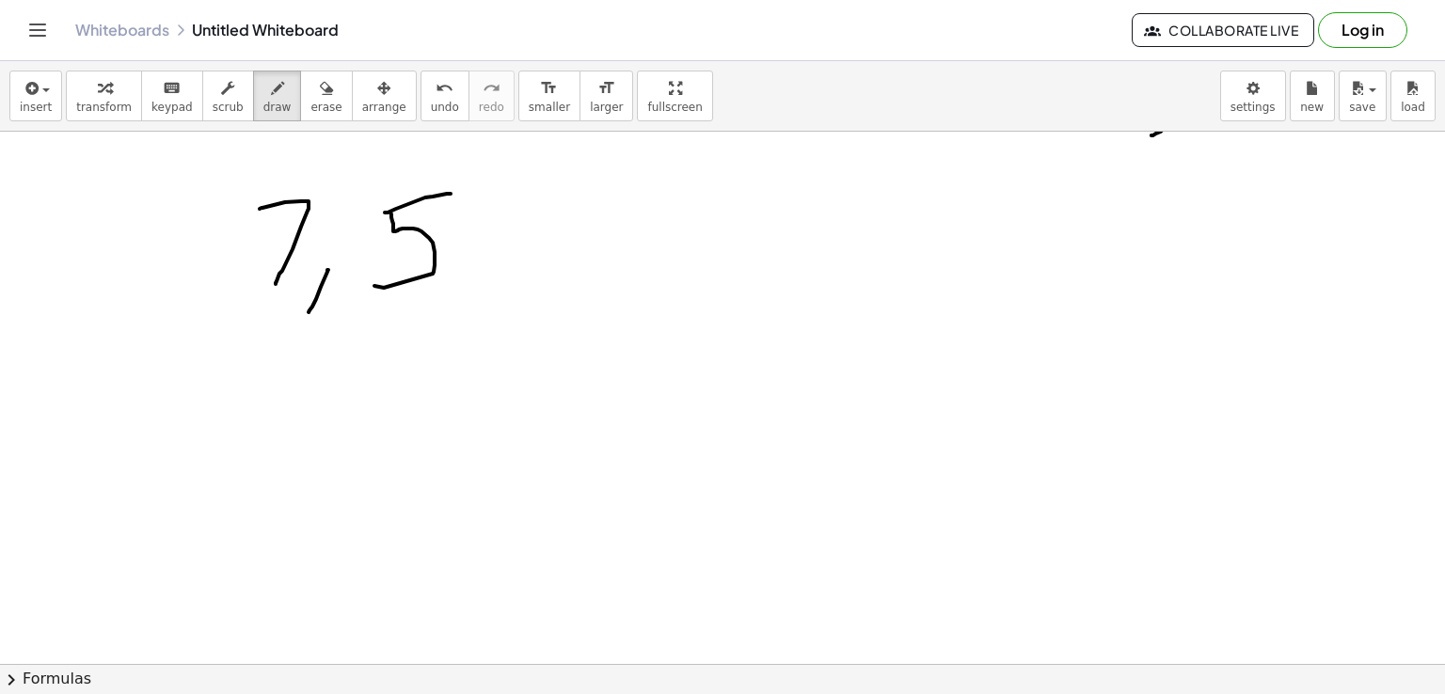
click at [369, 283] on div at bounding box center [722, 160] width 1445 height 1598
drag, startPoint x: 489, startPoint y: 283, endPoint x: 469, endPoint y: 314, distance: 37.3
click at [469, 314] on div at bounding box center [722, 160] width 1445 height 1598
drag, startPoint x: 575, startPoint y: 218, endPoint x: 538, endPoint y: 257, distance: 53.2
click at [538, 257] on div at bounding box center [722, 160] width 1445 height 1598
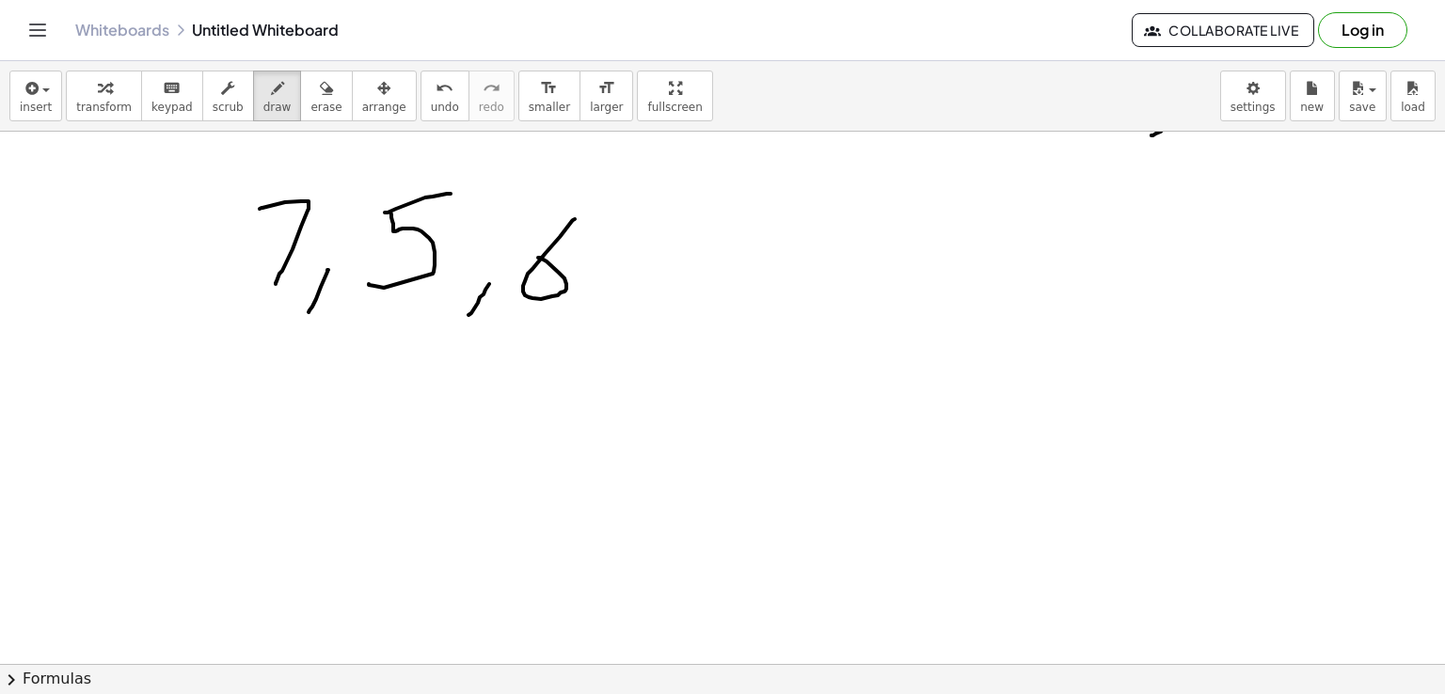
click at [591, 333] on div at bounding box center [722, 160] width 1445 height 1598
click at [574, 351] on div at bounding box center [722, 160] width 1445 height 1598
click at [576, 336] on div at bounding box center [722, 160] width 1445 height 1598
click at [271, 95] on icon "button" at bounding box center [277, 88] width 13 height 23
drag, startPoint x: 606, startPoint y: 296, endPoint x: 589, endPoint y: 327, distance: 35.4
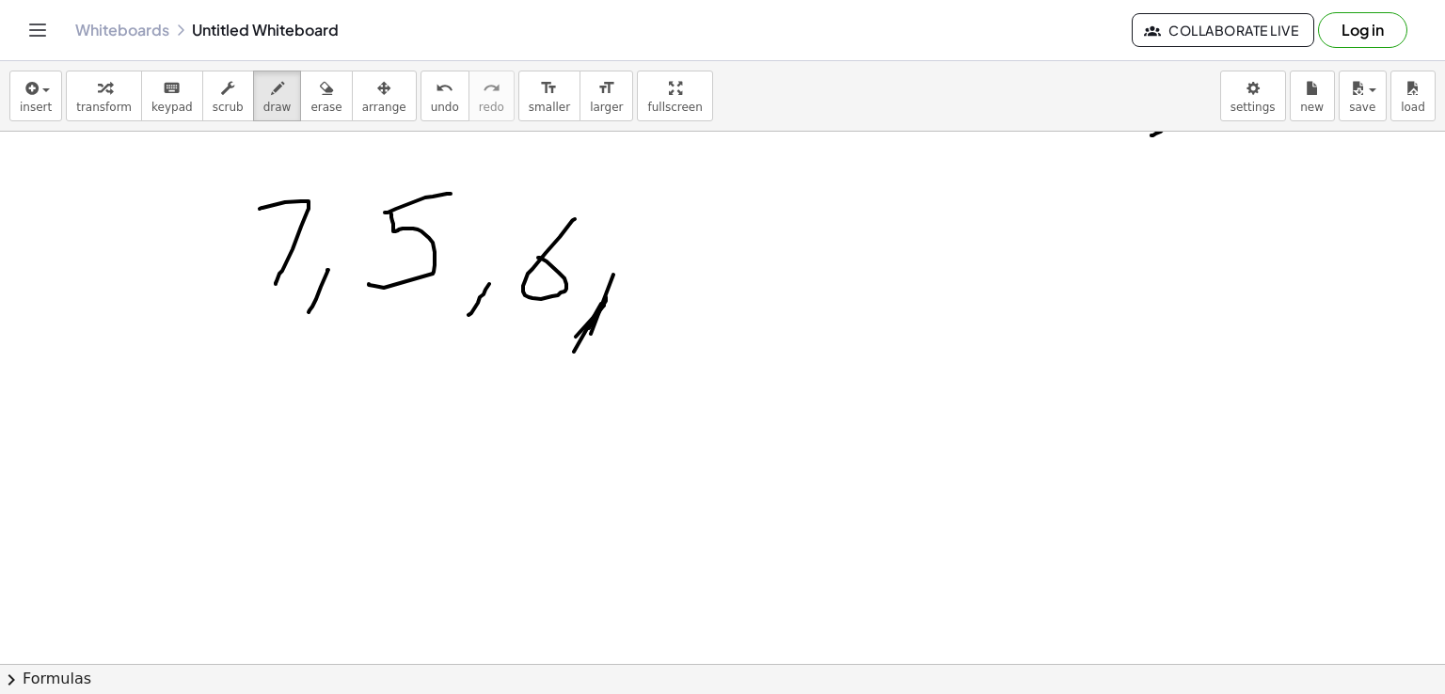
click at [589, 327] on div at bounding box center [722, 160] width 1445 height 1598
drag, startPoint x: 691, startPoint y: 217, endPoint x: 692, endPoint y: 306, distance: 88.4
click at [692, 306] on div at bounding box center [722, 160] width 1445 height 1598
click at [779, 354] on div at bounding box center [722, 160] width 1445 height 1598
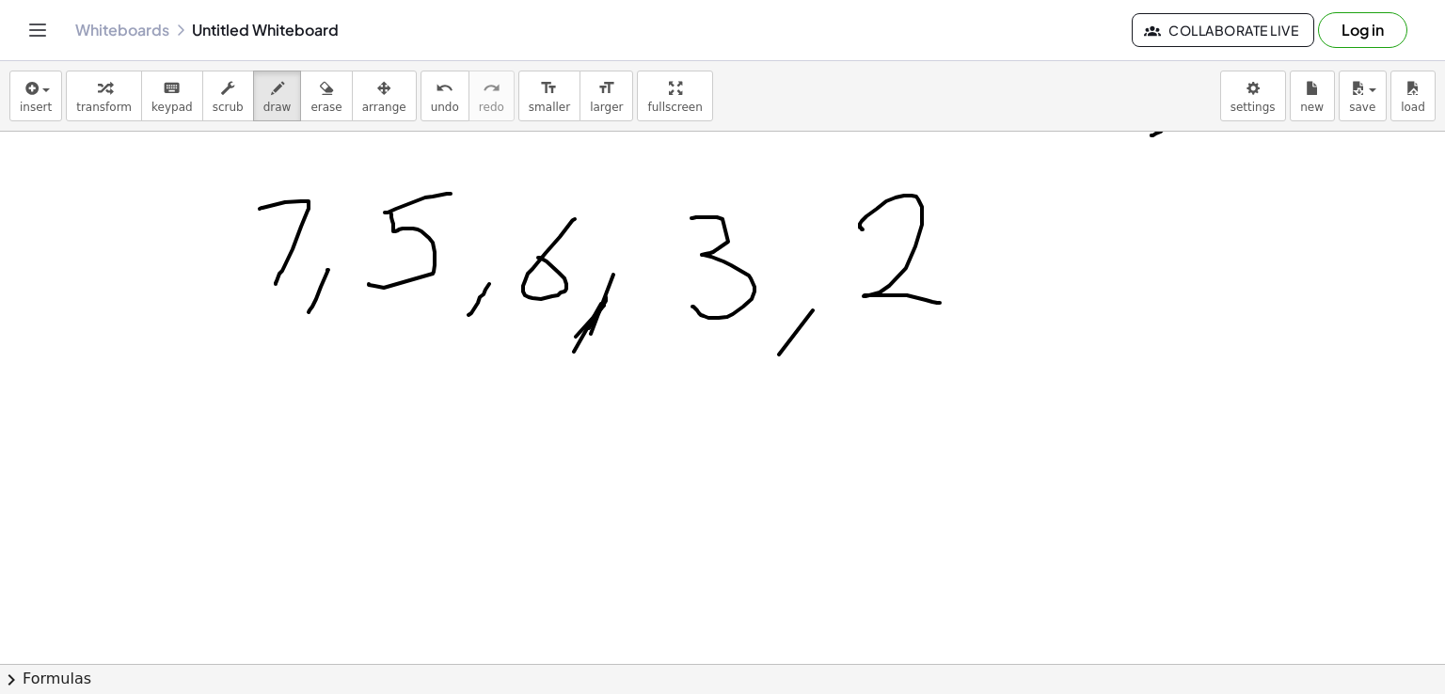
drag, startPoint x: 863, startPoint y: 229, endPoint x: 941, endPoint y: 302, distance: 107.2
click at [941, 302] on div at bounding box center [722, 160] width 1445 height 1598
click at [320, 95] on icon "button" at bounding box center [326, 88] width 13 height 23
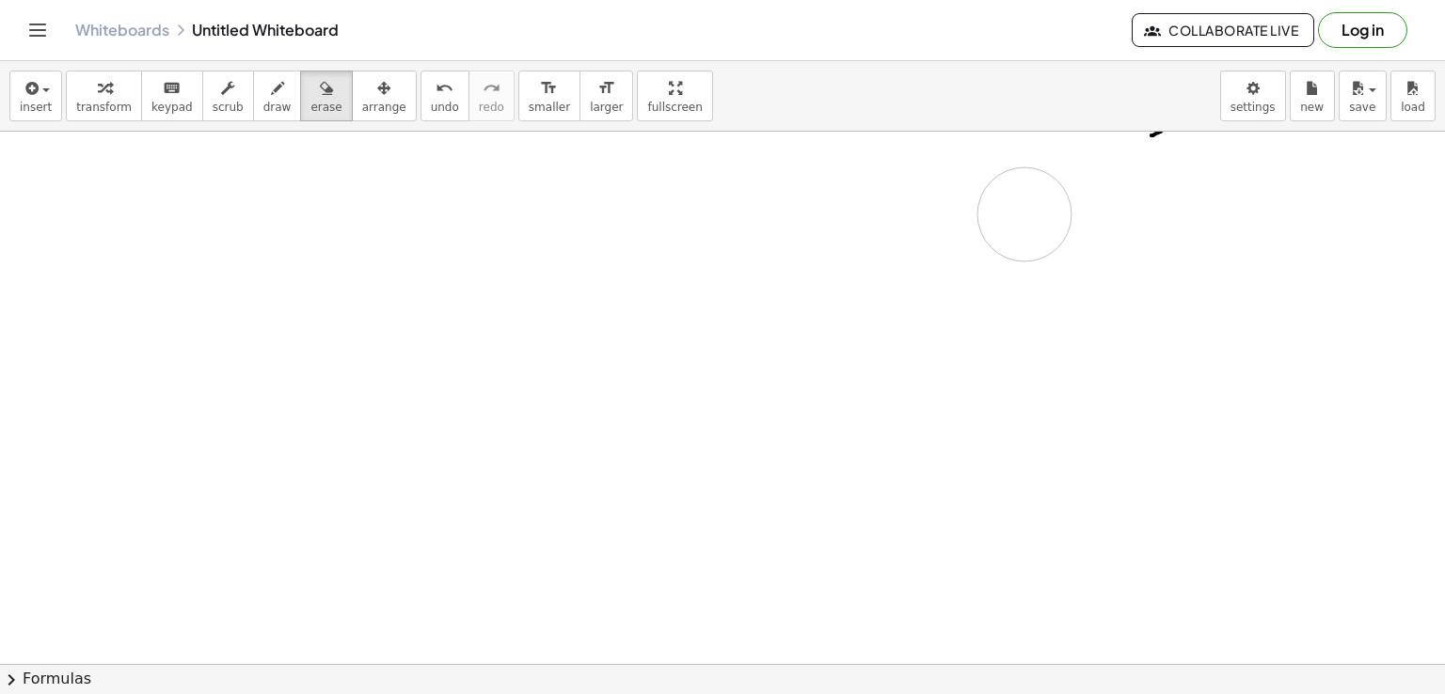
drag, startPoint x: 221, startPoint y: 191, endPoint x: 68, endPoint y: 261, distance: 168.4
click at [1065, 218] on div at bounding box center [722, 160] width 1445 height 1598
drag, startPoint x: 87, startPoint y: 151, endPoint x: 853, endPoint y: 434, distance: 817.4
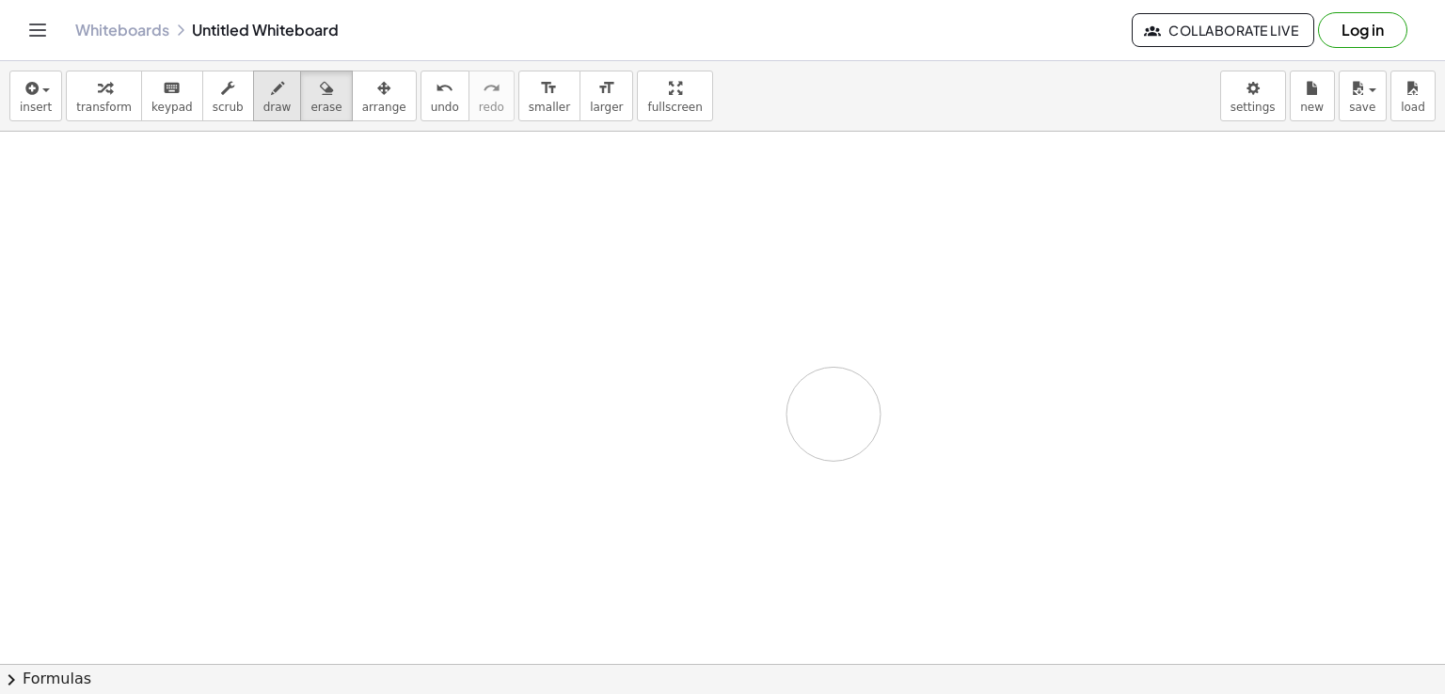
click at [271, 97] on icon "button" at bounding box center [277, 88] width 13 height 23
click at [263, 101] on span "draw" at bounding box center [277, 107] width 28 height 13
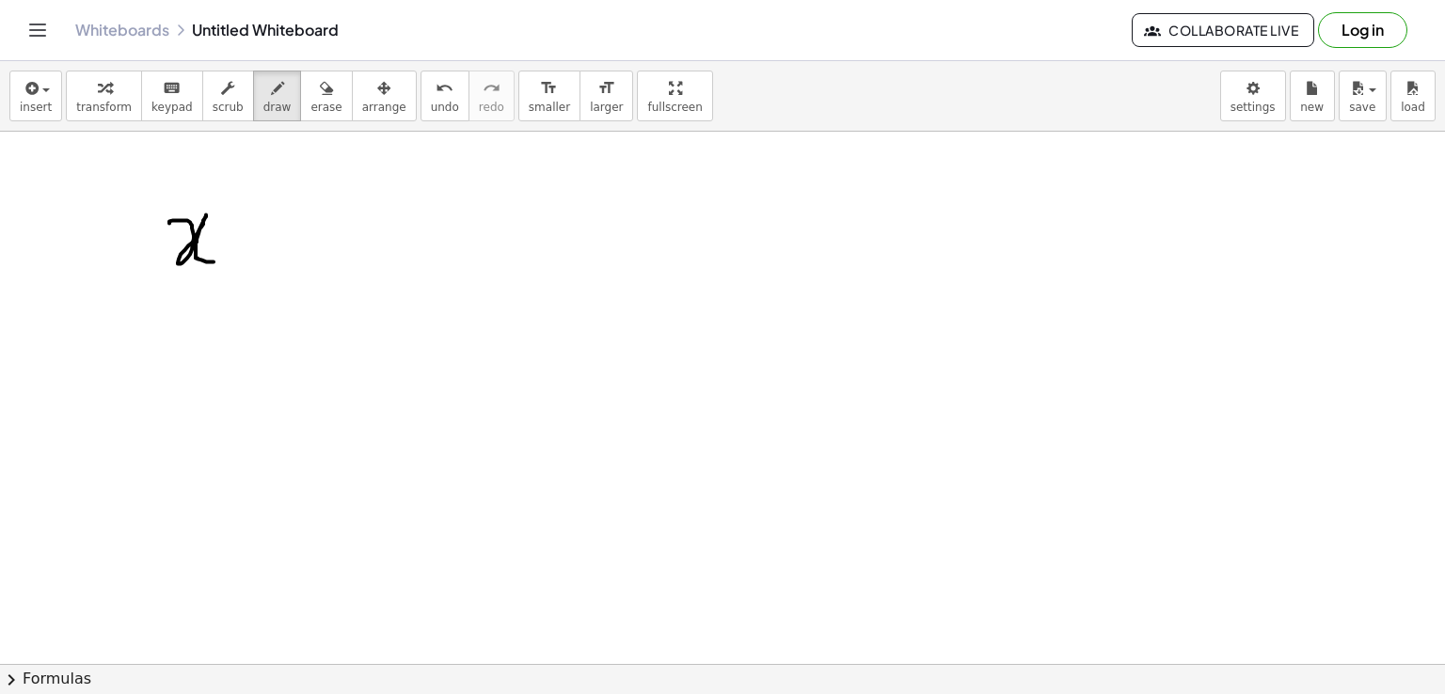
drag, startPoint x: 169, startPoint y: 222, endPoint x: 214, endPoint y: 261, distance: 58.7
drag, startPoint x: 308, startPoint y: 210, endPoint x: 335, endPoint y: 200, distance: 28.9
drag, startPoint x: 308, startPoint y: 208, endPoint x: 305, endPoint y: 246, distance: 38.7
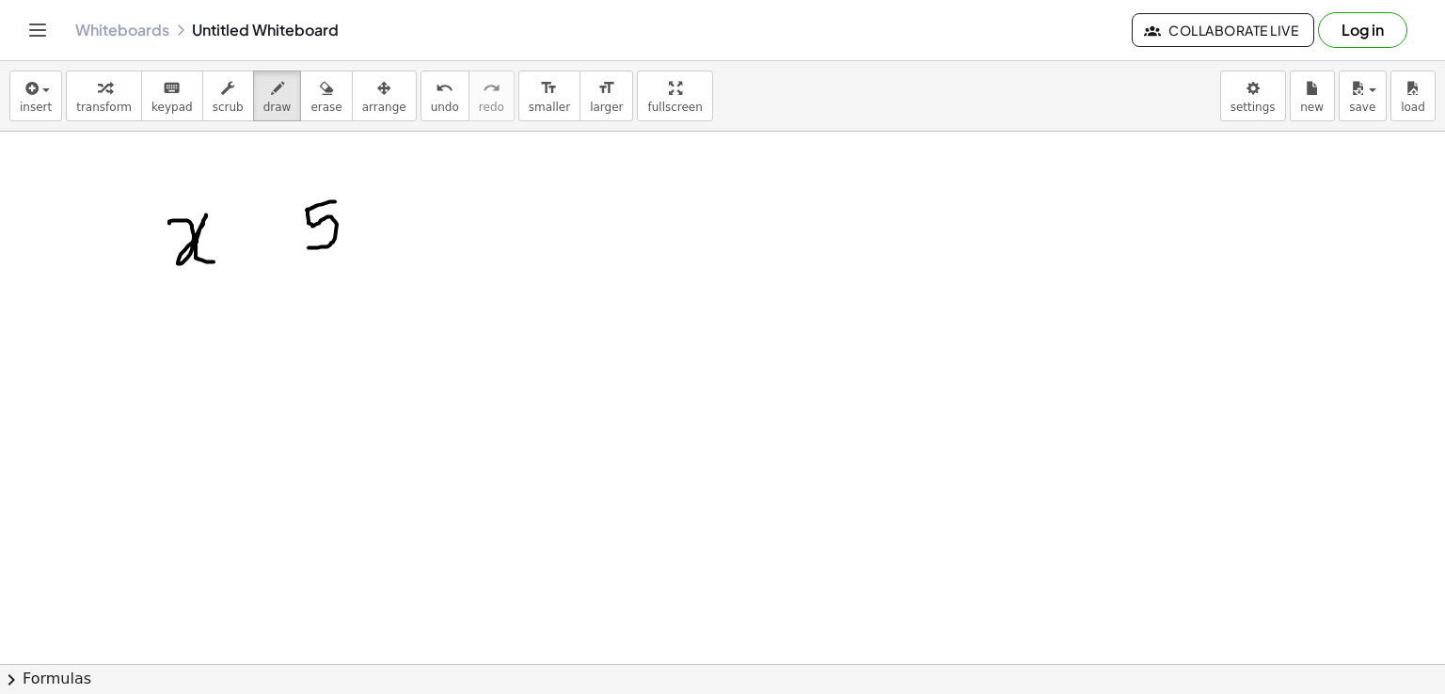
drag, startPoint x: 447, startPoint y: 202, endPoint x: 451, endPoint y: 257, distance: 54.7
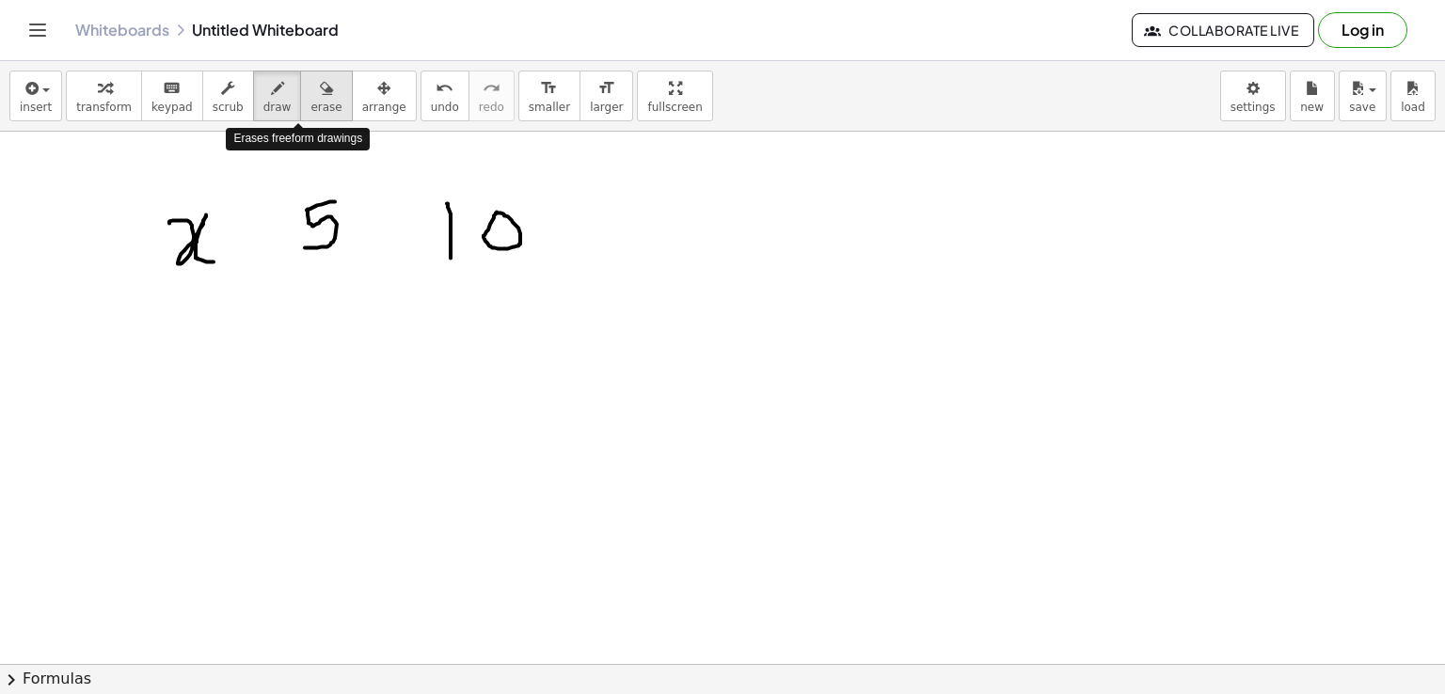
click at [310, 101] on span "erase" at bounding box center [325, 107] width 31 height 13
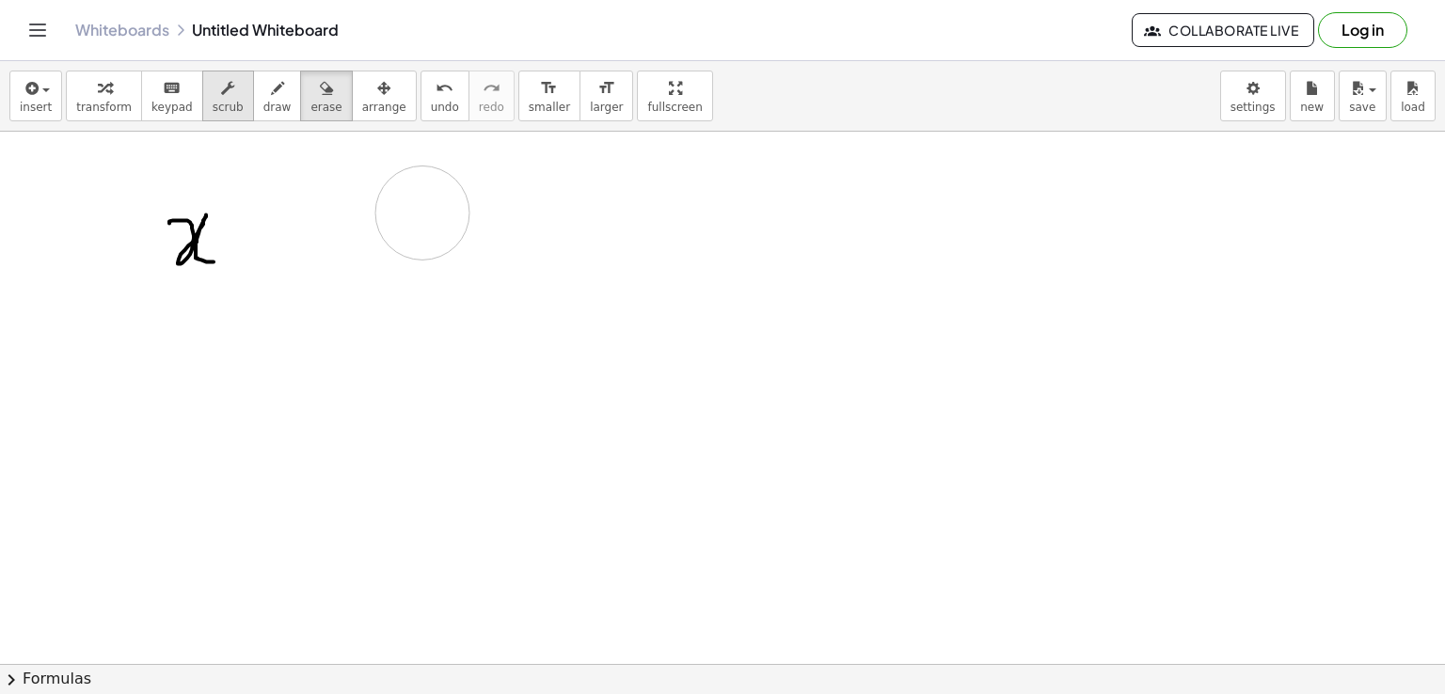
drag, startPoint x: 288, startPoint y: 199, endPoint x: 222, endPoint y: 109, distance: 111.0
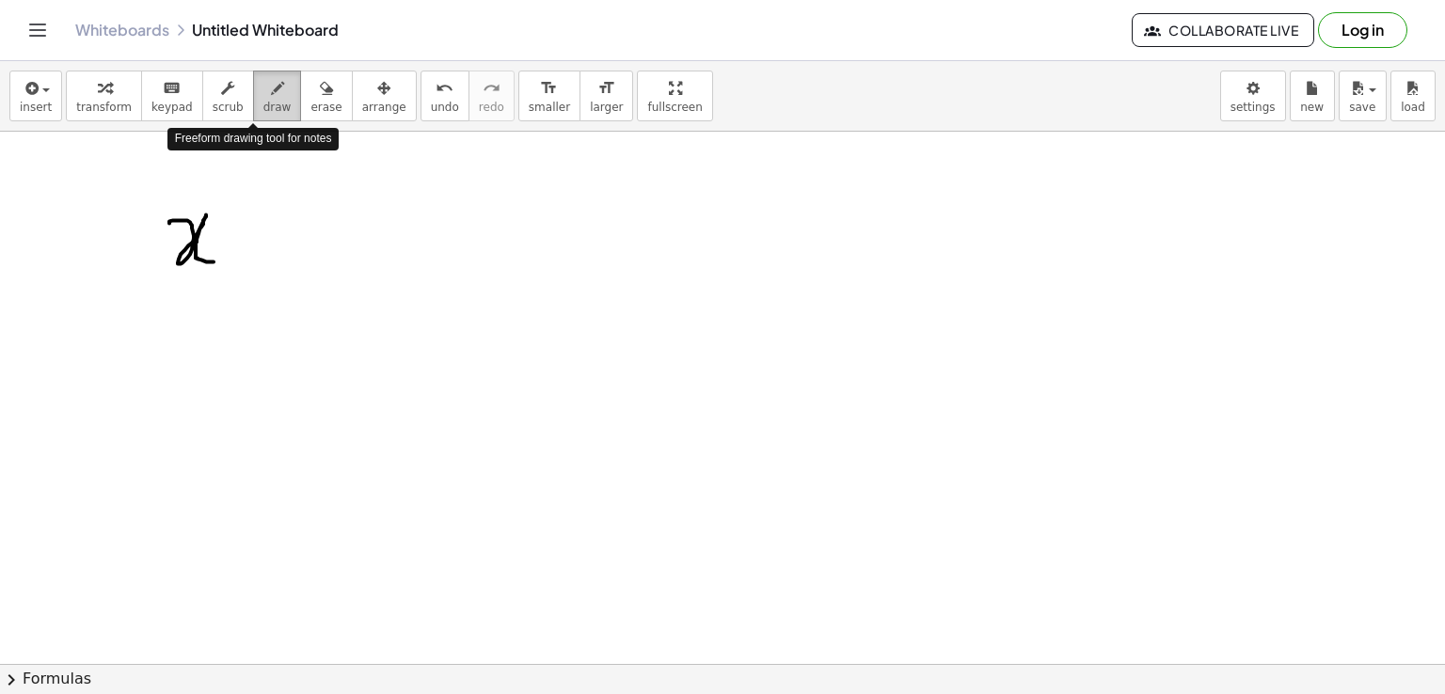
click at [263, 101] on span "draw" at bounding box center [277, 107] width 28 height 13
drag, startPoint x: 312, startPoint y: 205, endPoint x: 321, endPoint y: 255, distance: 50.6
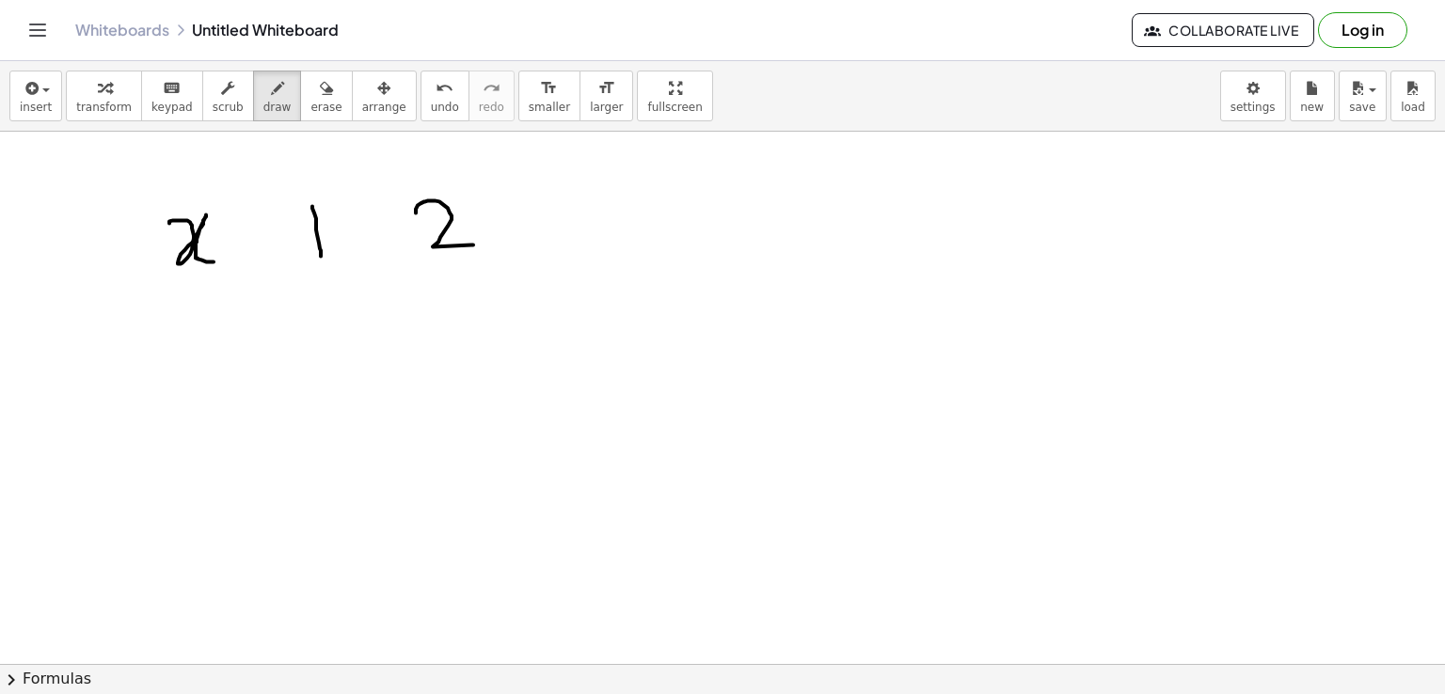
drag, startPoint x: 416, startPoint y: 212, endPoint x: 474, endPoint y: 244, distance: 66.5
drag, startPoint x: 568, startPoint y: 198, endPoint x: 573, endPoint y: 257, distance: 59.5
drag, startPoint x: 749, startPoint y: 198, endPoint x: 763, endPoint y: 248, distance: 52.7
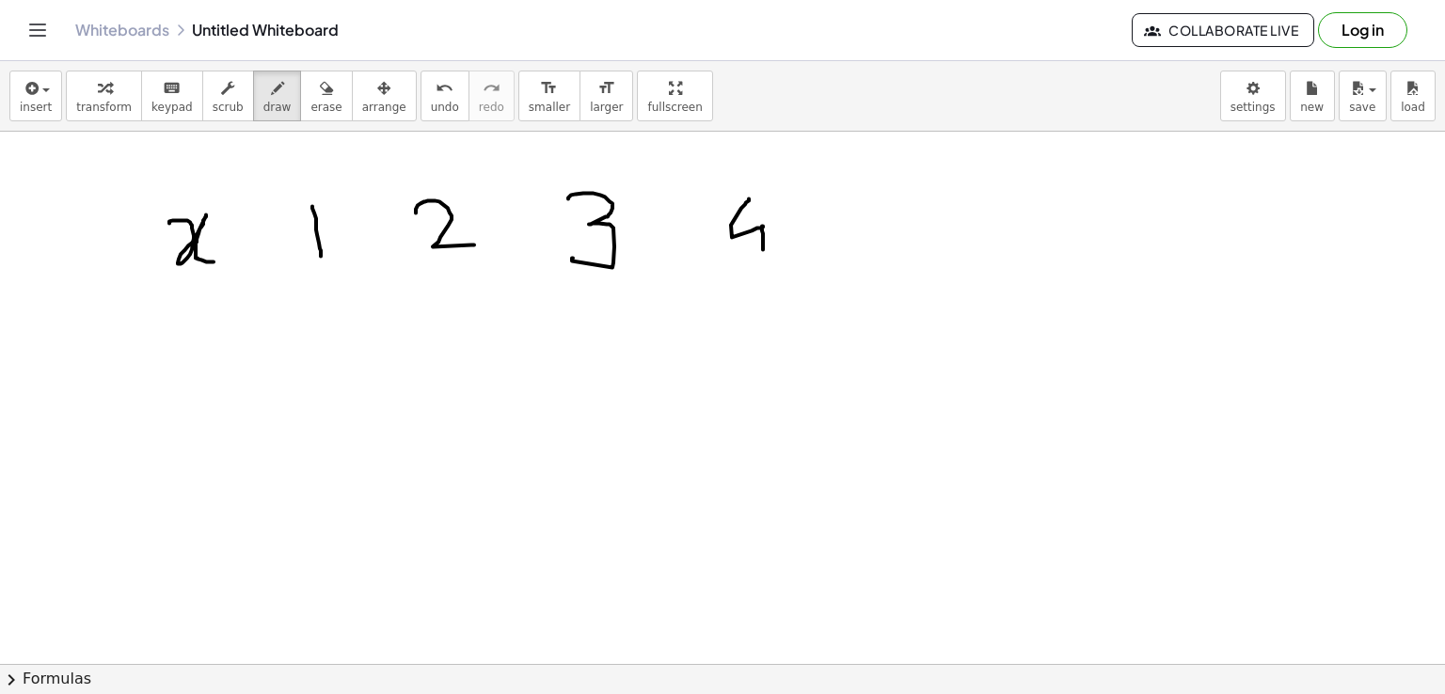
drag, startPoint x: 861, startPoint y: 185, endPoint x: 906, endPoint y: 183, distance: 45.2
drag, startPoint x: 865, startPoint y: 183, endPoint x: 854, endPoint y: 266, distance: 83.4
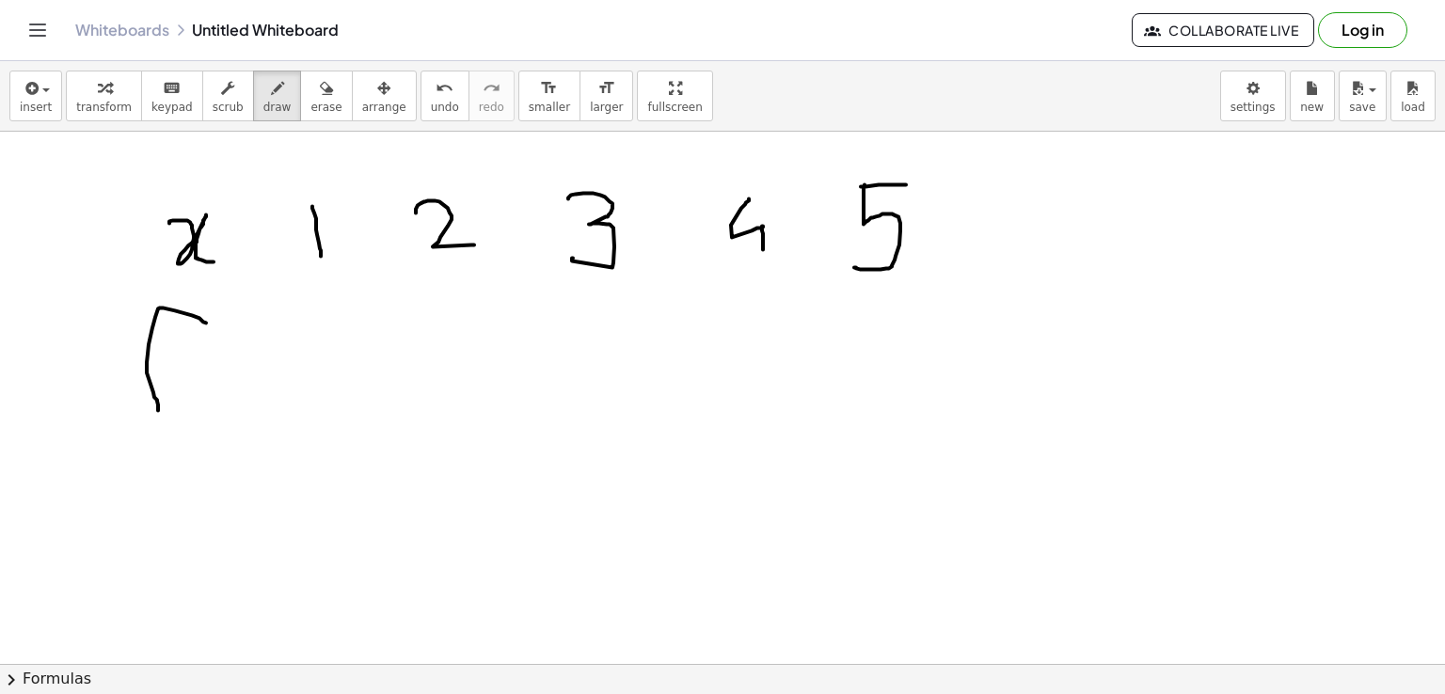
drag, startPoint x: 206, startPoint y: 322, endPoint x: 158, endPoint y: 421, distance: 109.8
drag, startPoint x: 135, startPoint y: 348, endPoint x: 184, endPoint y: 351, distance: 49.0
drag, startPoint x: 302, startPoint y: 310, endPoint x: 342, endPoint y: 366, distance: 69.4
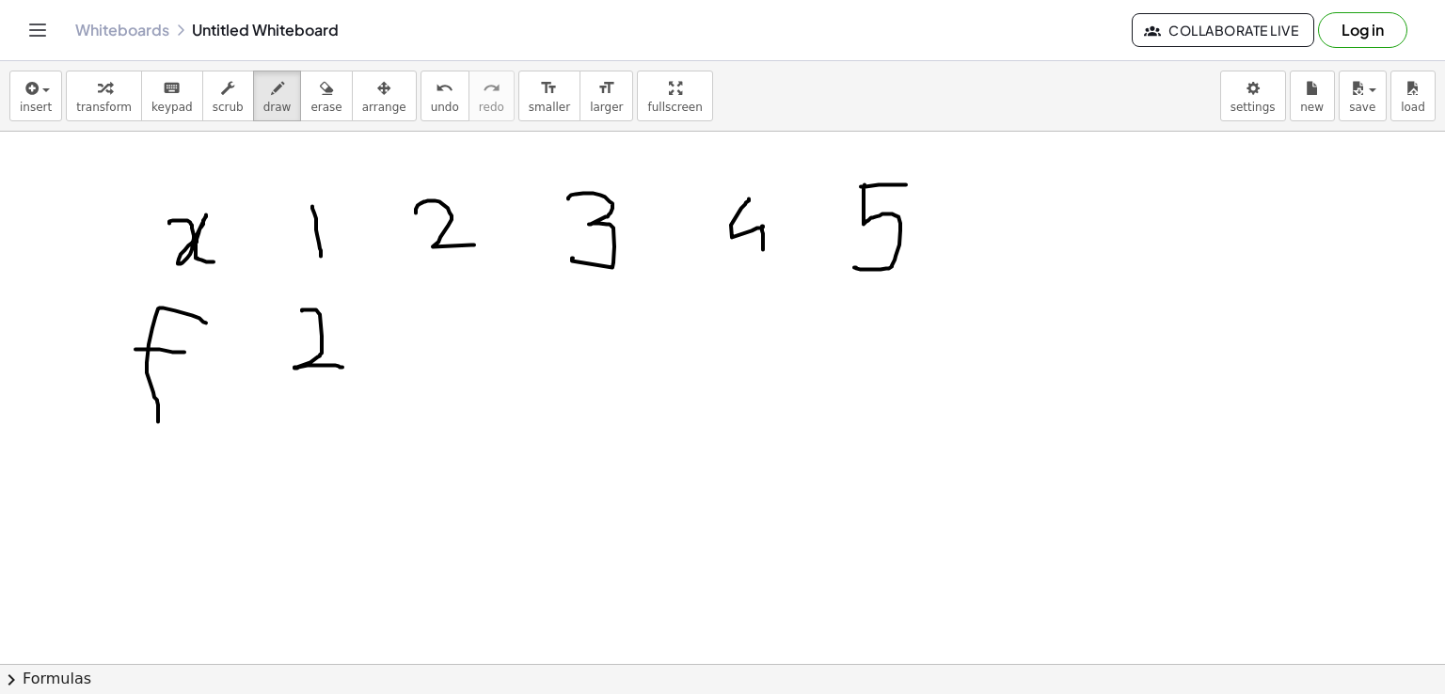
drag, startPoint x: 447, startPoint y: 294, endPoint x: 482, endPoint y: 291, distance: 34.9
drag, startPoint x: 445, startPoint y: 293, endPoint x: 445, endPoint y: 356, distance: 63.0
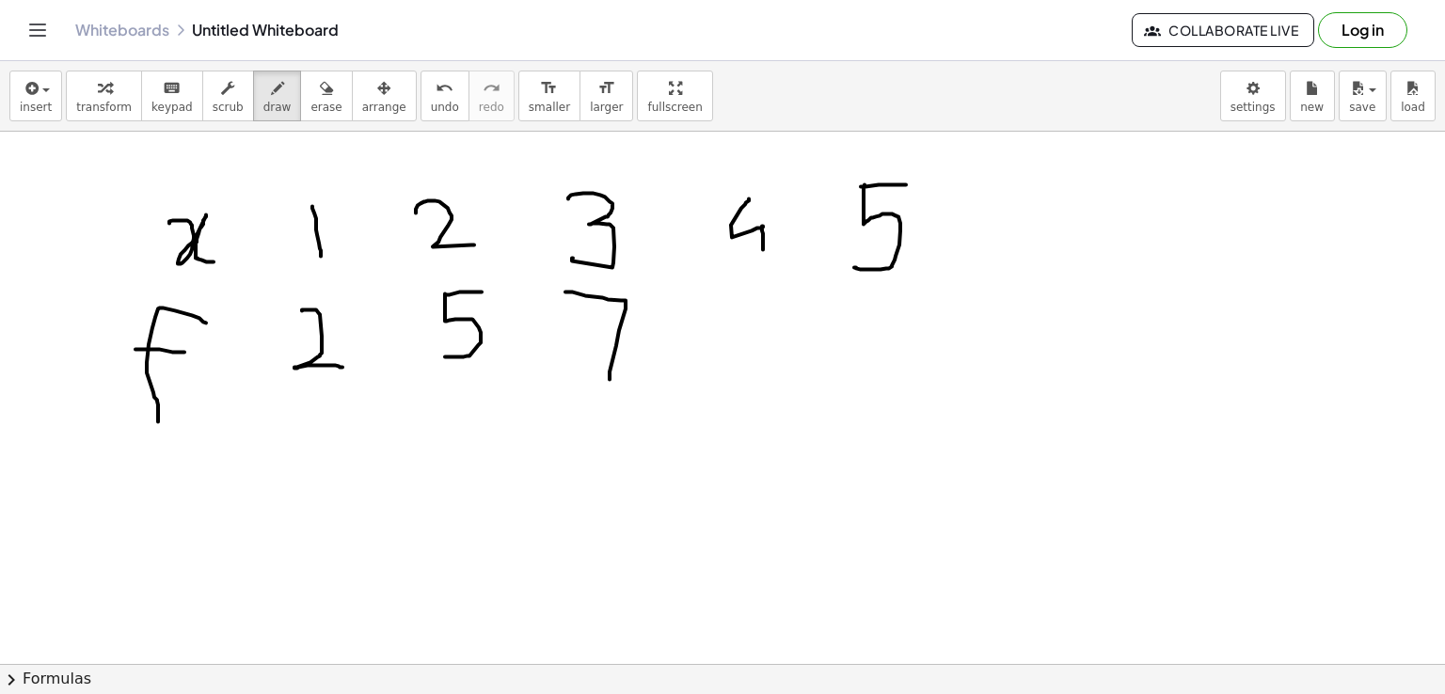
drag, startPoint x: 565, startPoint y: 291, endPoint x: 610, endPoint y: 378, distance: 98.0
drag, startPoint x: 722, startPoint y: 299, endPoint x: 734, endPoint y: 361, distance: 63.3
drag, startPoint x: 882, startPoint y: 308, endPoint x: 894, endPoint y: 369, distance: 62.2
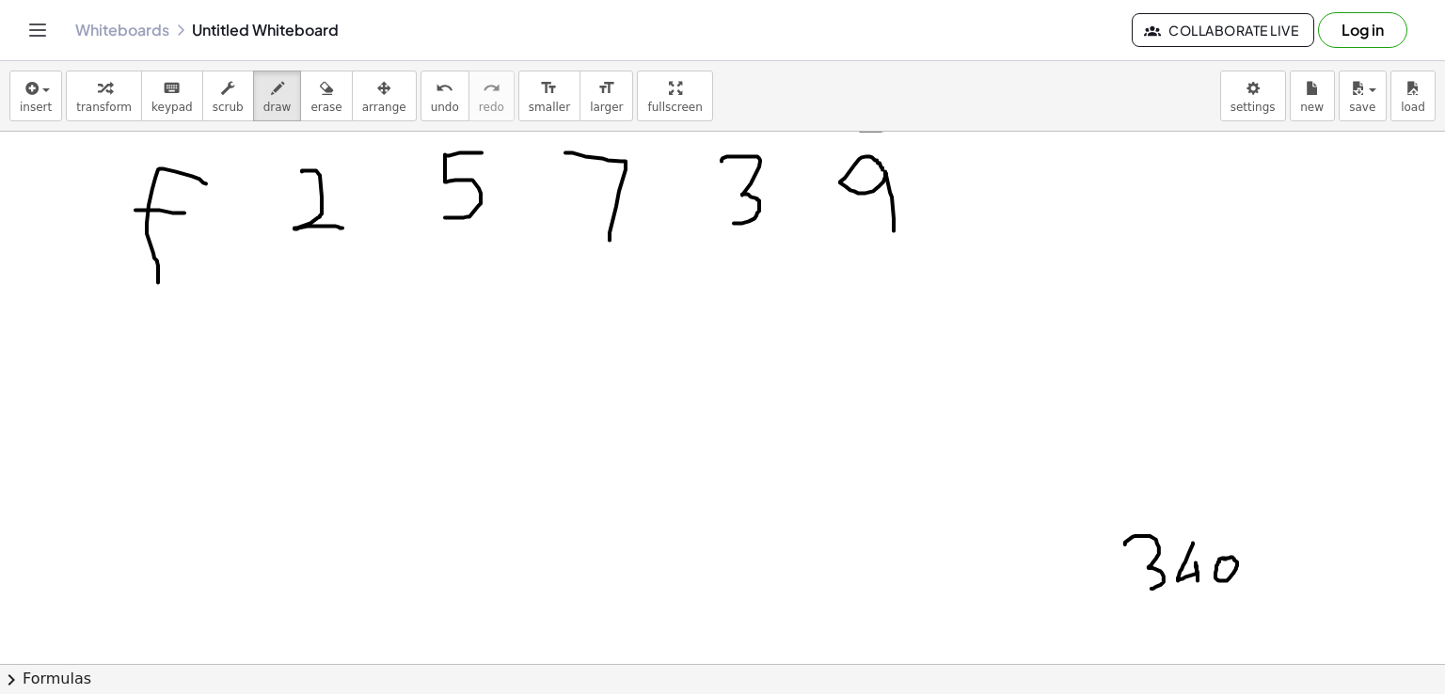
scroll to position [323, 0]
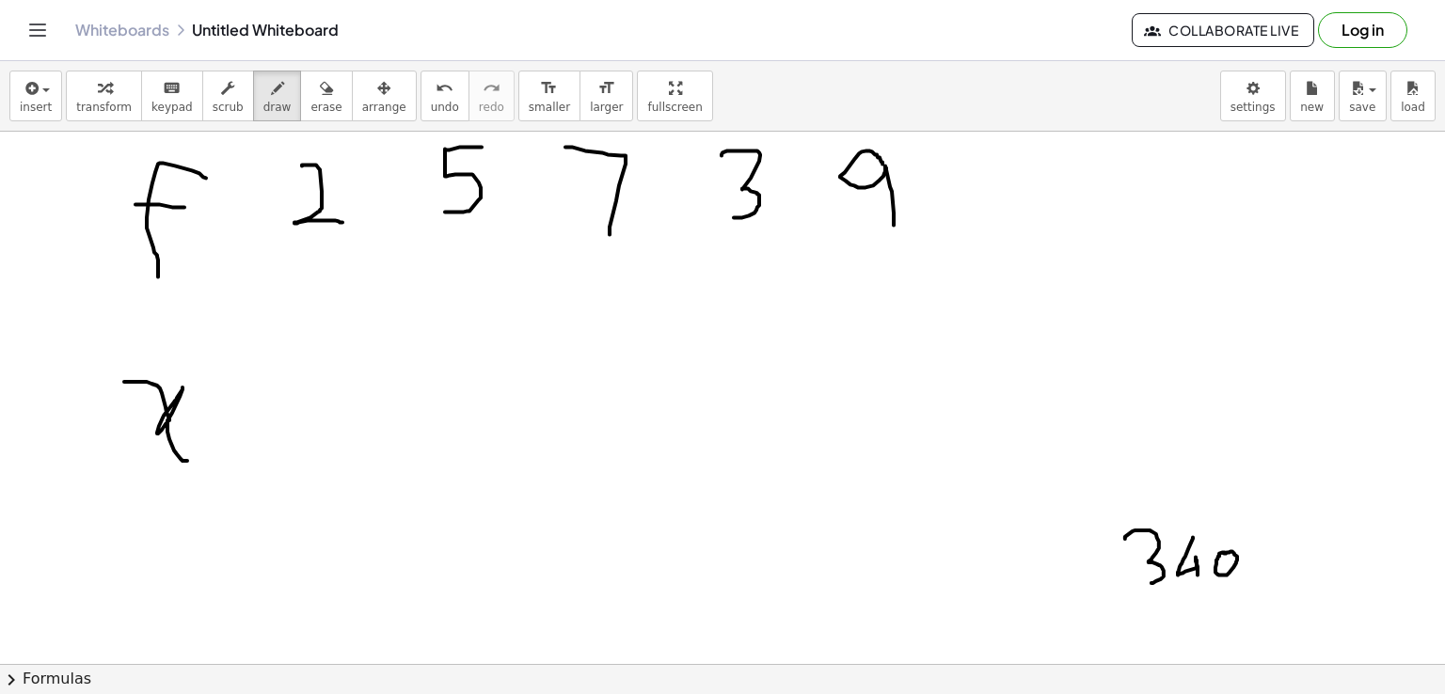
drag, startPoint x: 124, startPoint y: 381, endPoint x: 187, endPoint y: 460, distance: 101.1
click at [187, 460] on div at bounding box center [722, 608] width 1445 height 1598
click at [320, 95] on icon "button" at bounding box center [326, 88] width 13 height 23
drag, startPoint x: 1086, startPoint y: 518, endPoint x: 523, endPoint y: 295, distance: 605.2
click at [1257, 562] on div at bounding box center [722, 608] width 1445 height 1598
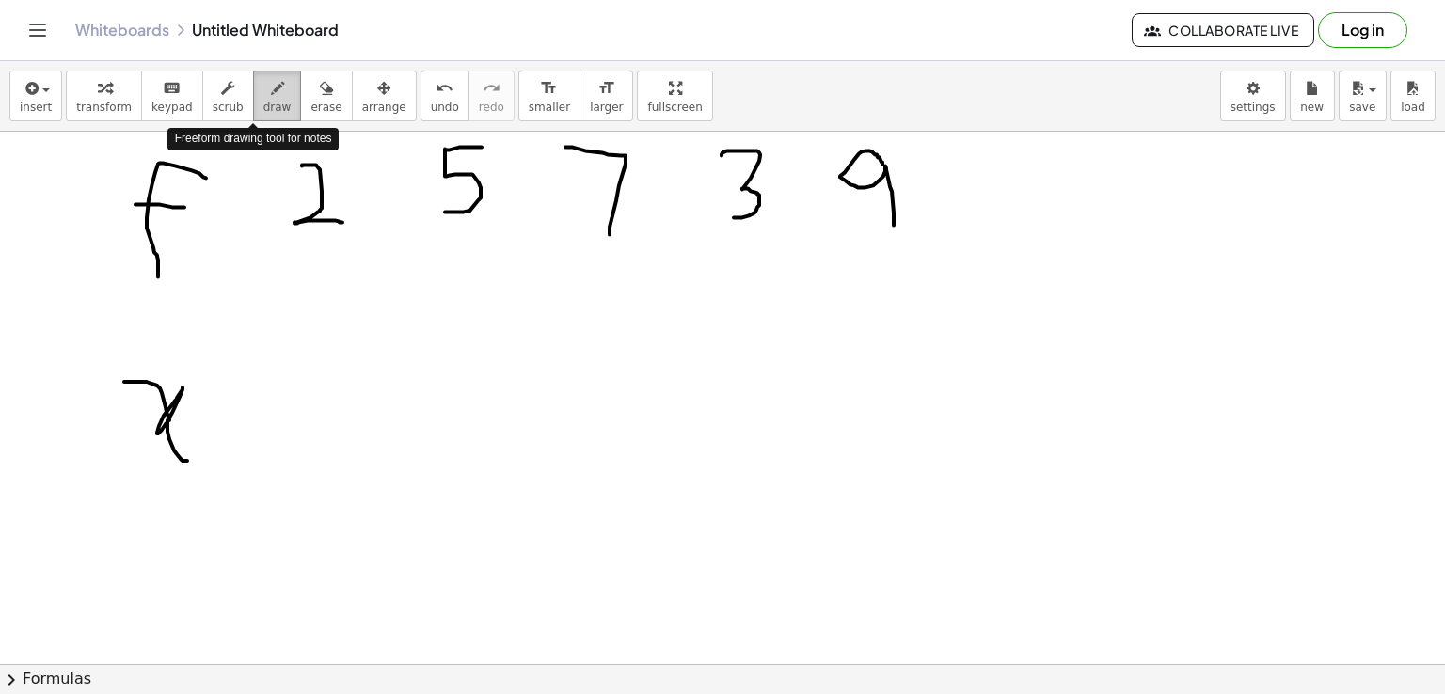
click at [263, 90] on div "button" at bounding box center [277, 87] width 28 height 23
drag, startPoint x: 455, startPoint y: 380, endPoint x: 437, endPoint y: 460, distance: 82.2
click at [437, 460] on div at bounding box center [722, 608] width 1445 height 1598
drag, startPoint x: 422, startPoint y: 424, endPoint x: 467, endPoint y: 425, distance: 44.2
click at [467, 425] on div at bounding box center [722, 608] width 1445 height 1598
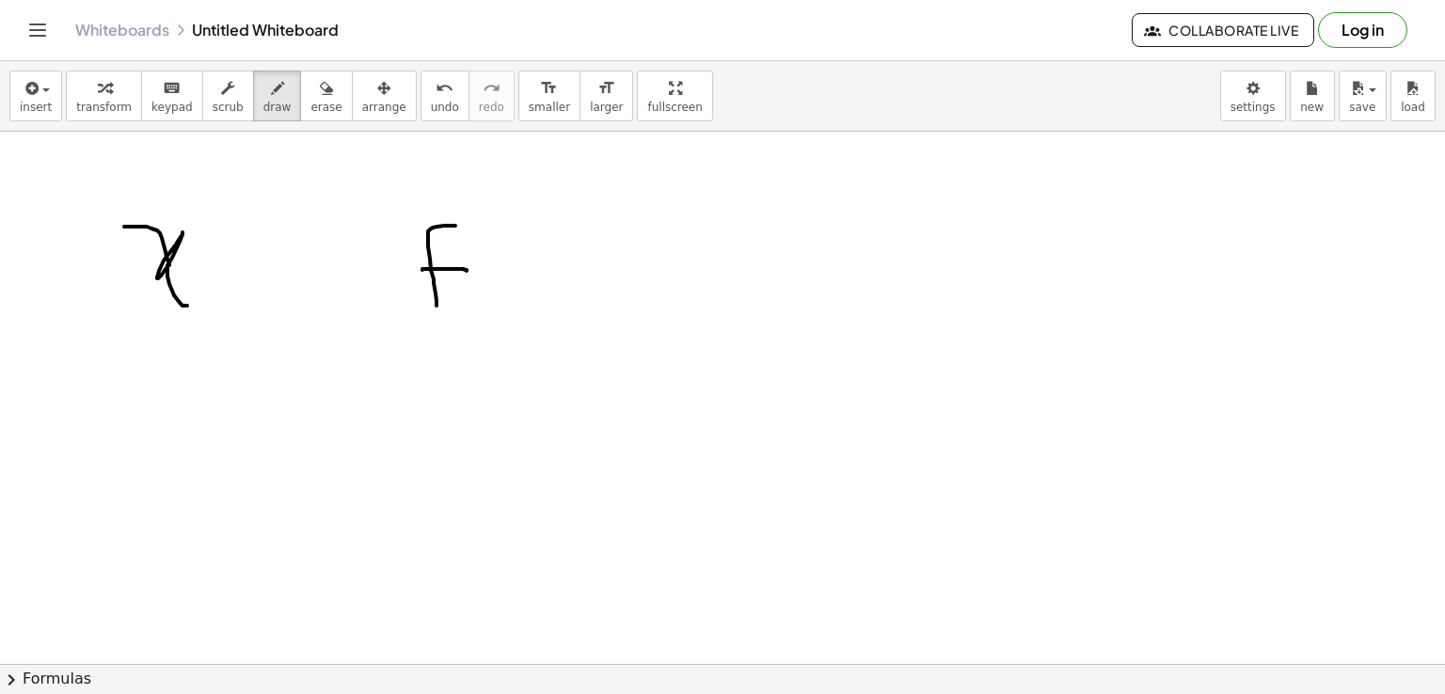
scroll to position [496, 0]
drag, startPoint x: 158, startPoint y: 329, endPoint x: 151, endPoint y: 386, distance: 56.9
click at [151, 386] on div at bounding box center [722, 435] width 1445 height 1598
drag, startPoint x: 128, startPoint y: 449, endPoint x: 173, endPoint y: 496, distance: 65.2
click at [173, 496] on div at bounding box center [722, 435] width 1445 height 1598
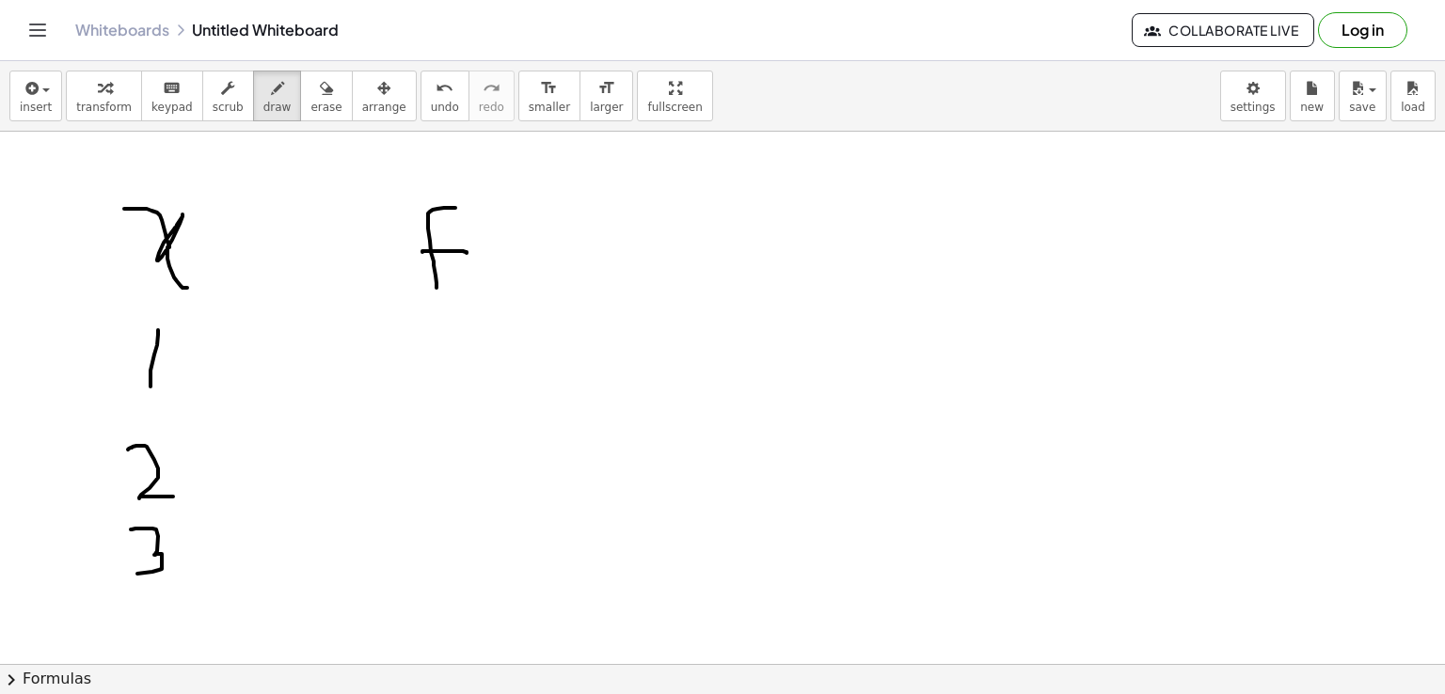
drag, startPoint x: 131, startPoint y: 529, endPoint x: 135, endPoint y: 573, distance: 44.5
click at [135, 573] on div at bounding box center [722, 435] width 1445 height 1598
drag, startPoint x: 135, startPoint y: 613, endPoint x: 153, endPoint y: 646, distance: 37.5
click at [153, 646] on div at bounding box center [722, 435] width 1445 height 1598
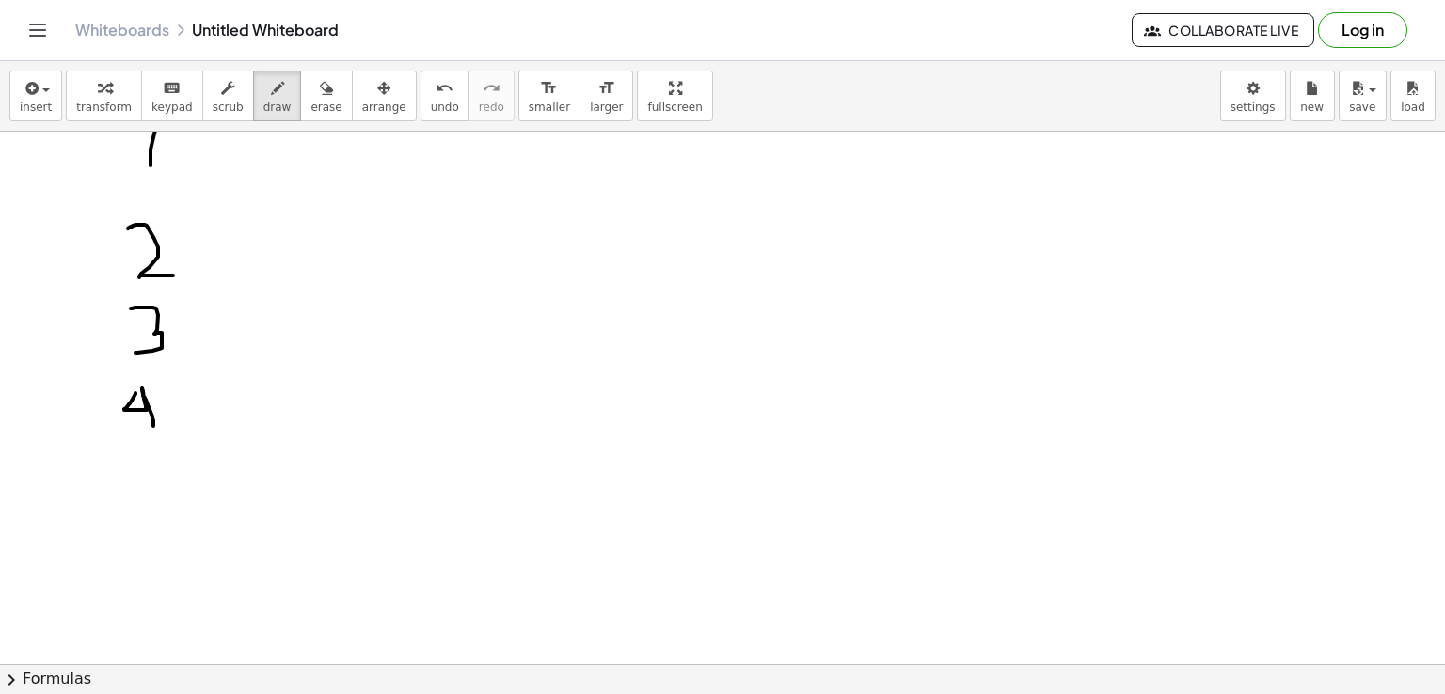
scroll to position [723, 0]
drag, startPoint x: 117, startPoint y: 461, endPoint x: 158, endPoint y: 461, distance: 41.4
click at [158, 461] on div at bounding box center [722, 208] width 1445 height 1598
drag, startPoint x: 121, startPoint y: 461, endPoint x: 119, endPoint y: 524, distance: 63.1
click at [119, 524] on div at bounding box center [722, 208] width 1445 height 1598
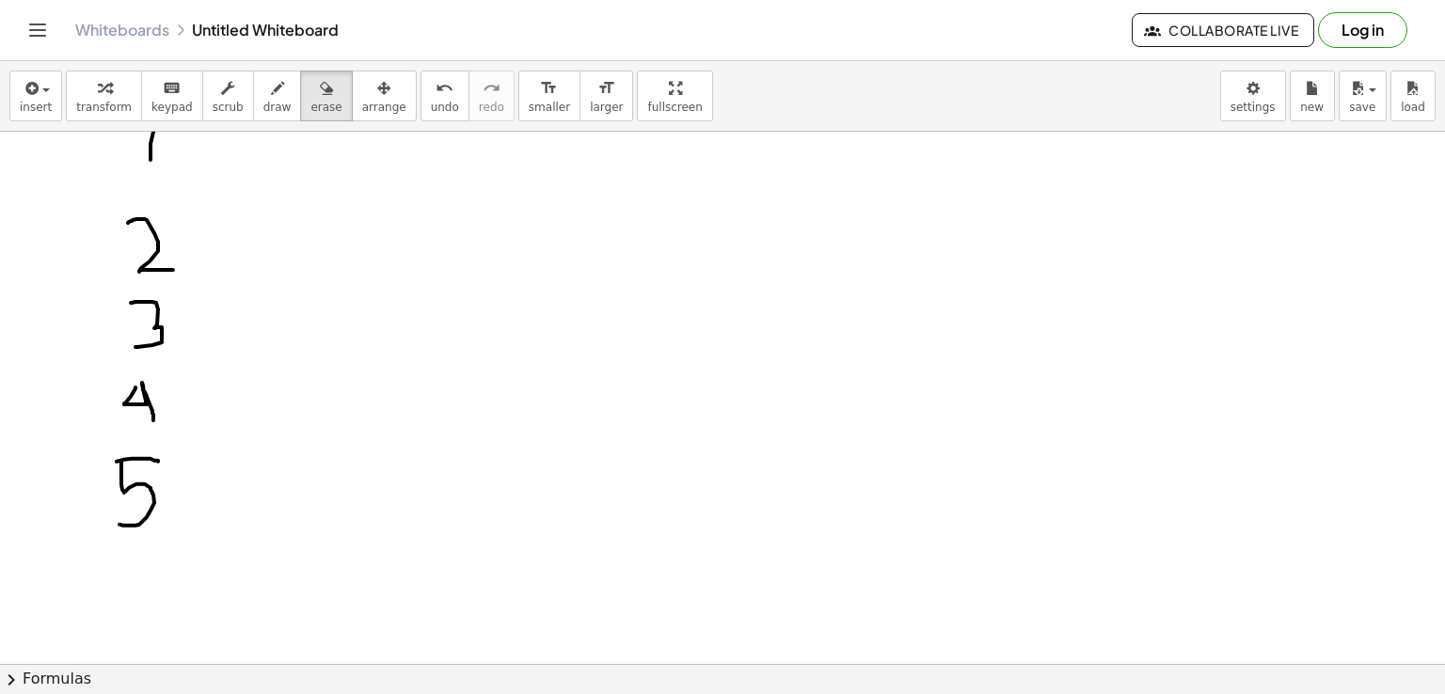
drag, startPoint x: 293, startPoint y: 95, endPoint x: 116, endPoint y: 384, distance: 338.7
click at [116, 384] on div "insert select one: Math Expression Function Text Youtube Video Graphing Geometr…" at bounding box center [722, 377] width 1445 height 633
drag, startPoint x: 117, startPoint y: 381, endPoint x: 180, endPoint y: 395, distance: 64.6
click at [162, 407] on div at bounding box center [722, 208] width 1445 height 1598
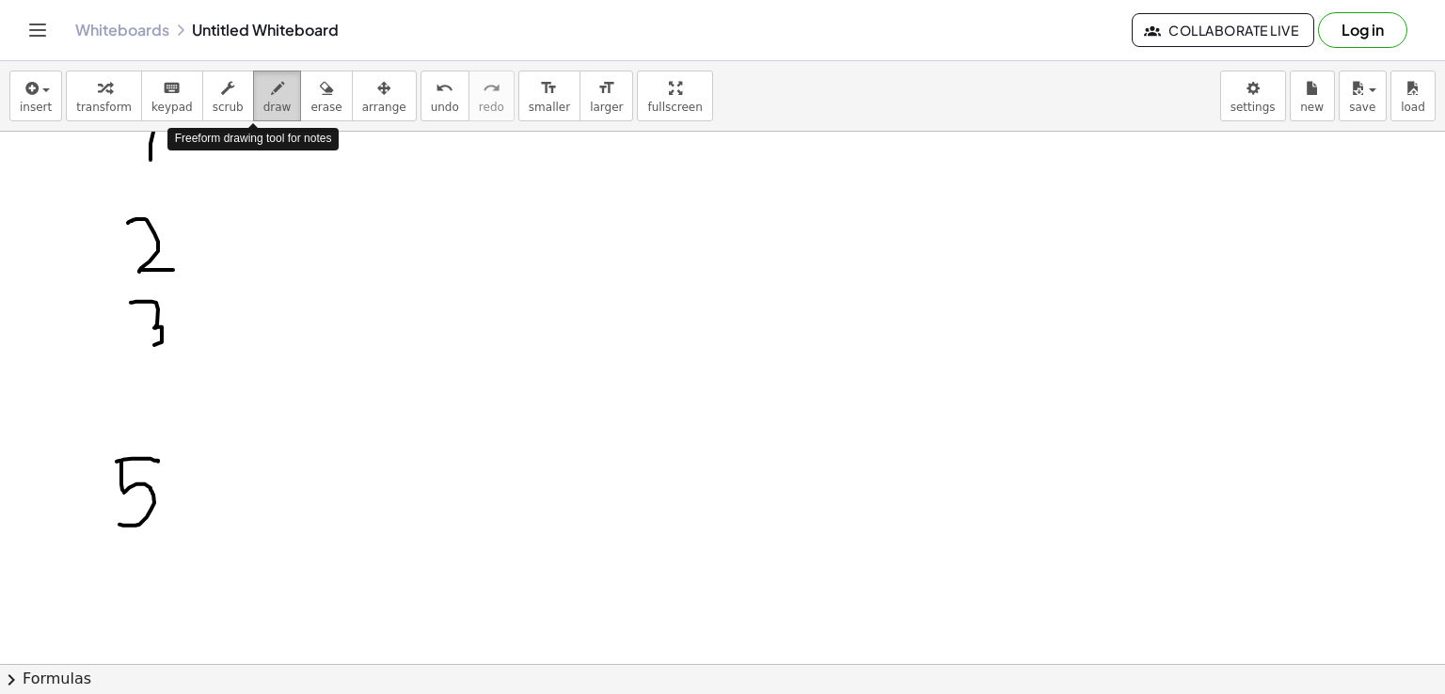
click at [271, 88] on icon "button" at bounding box center [277, 88] width 13 height 23
drag, startPoint x: 139, startPoint y: 372, endPoint x: 242, endPoint y: 103, distance: 287.1
click at [138, 400] on div at bounding box center [722, 208] width 1445 height 1598
click at [146, 403] on div at bounding box center [722, 208] width 1445 height 1598
click at [263, 103] on span "draw" at bounding box center [277, 107] width 28 height 13
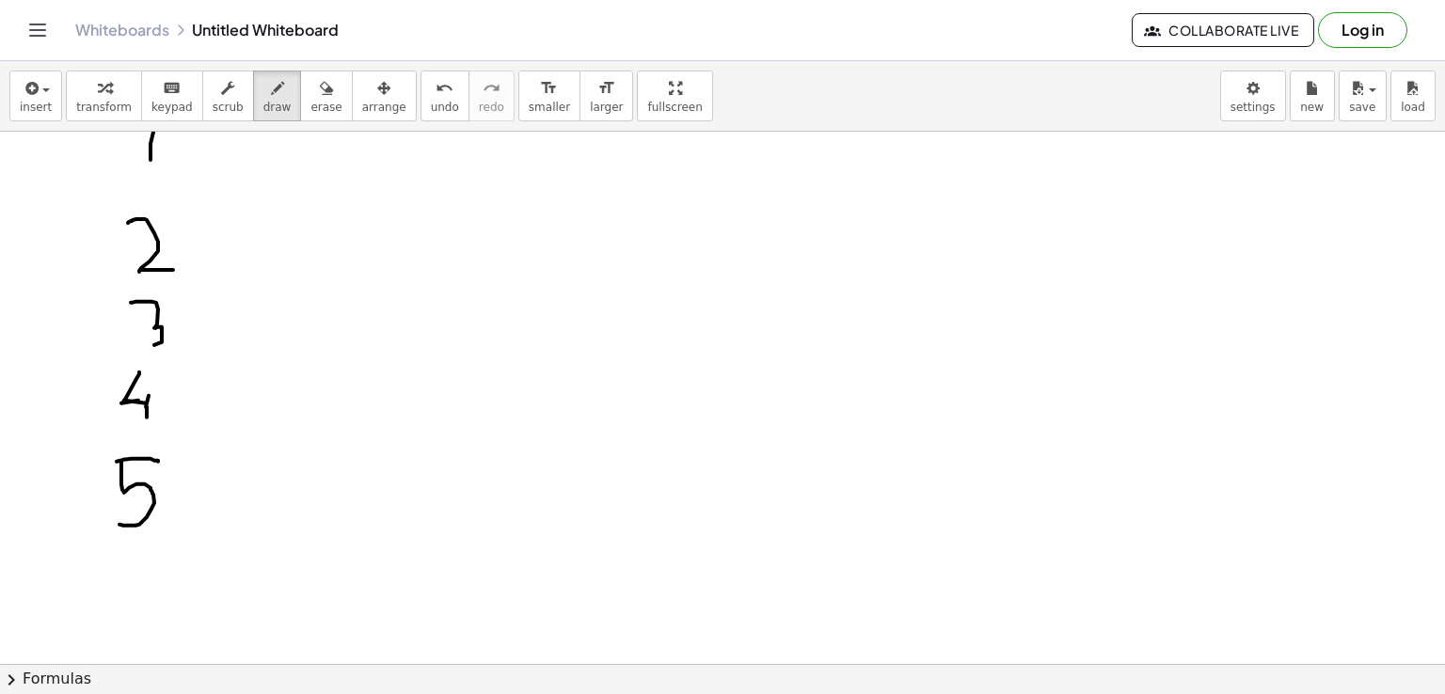
drag, startPoint x: 146, startPoint y: 406, endPoint x: 147, endPoint y: 417, distance: 10.4
click at [147, 417] on div at bounding box center [722, 208] width 1445 height 1598
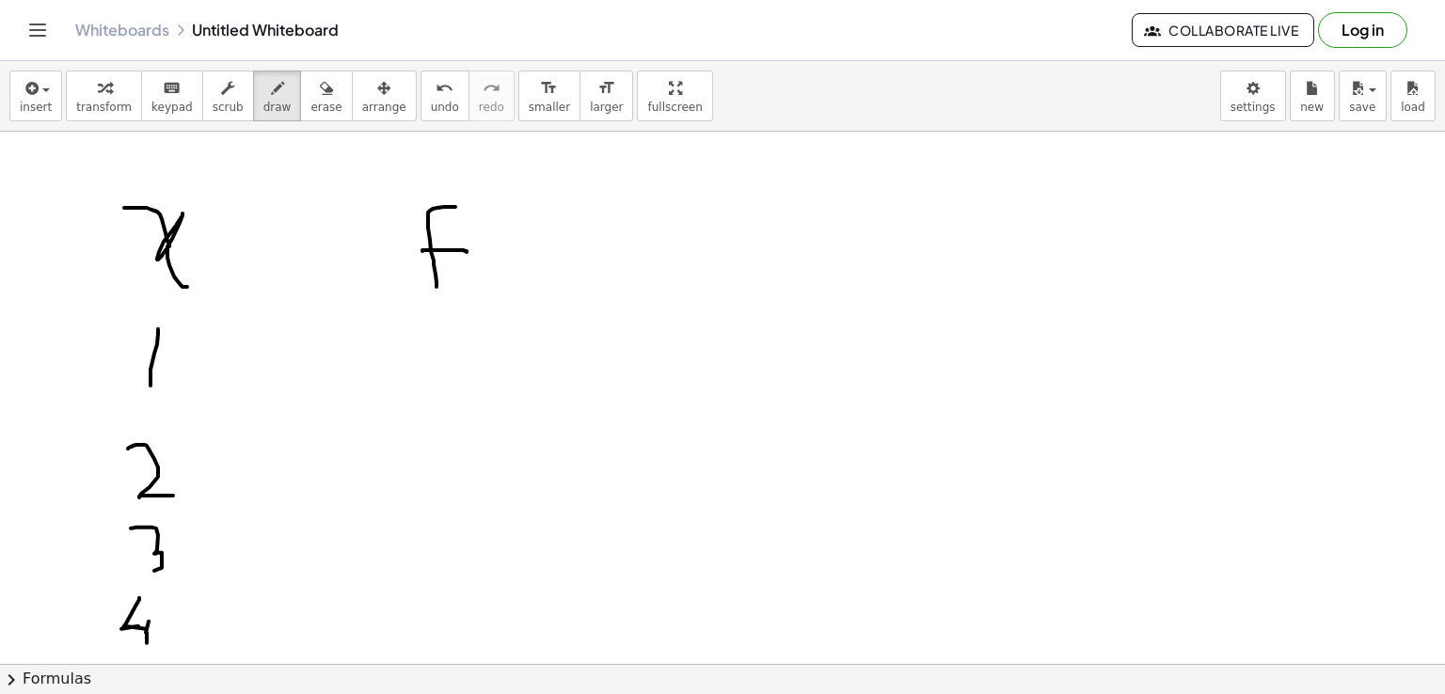
scroll to position [516, 0]
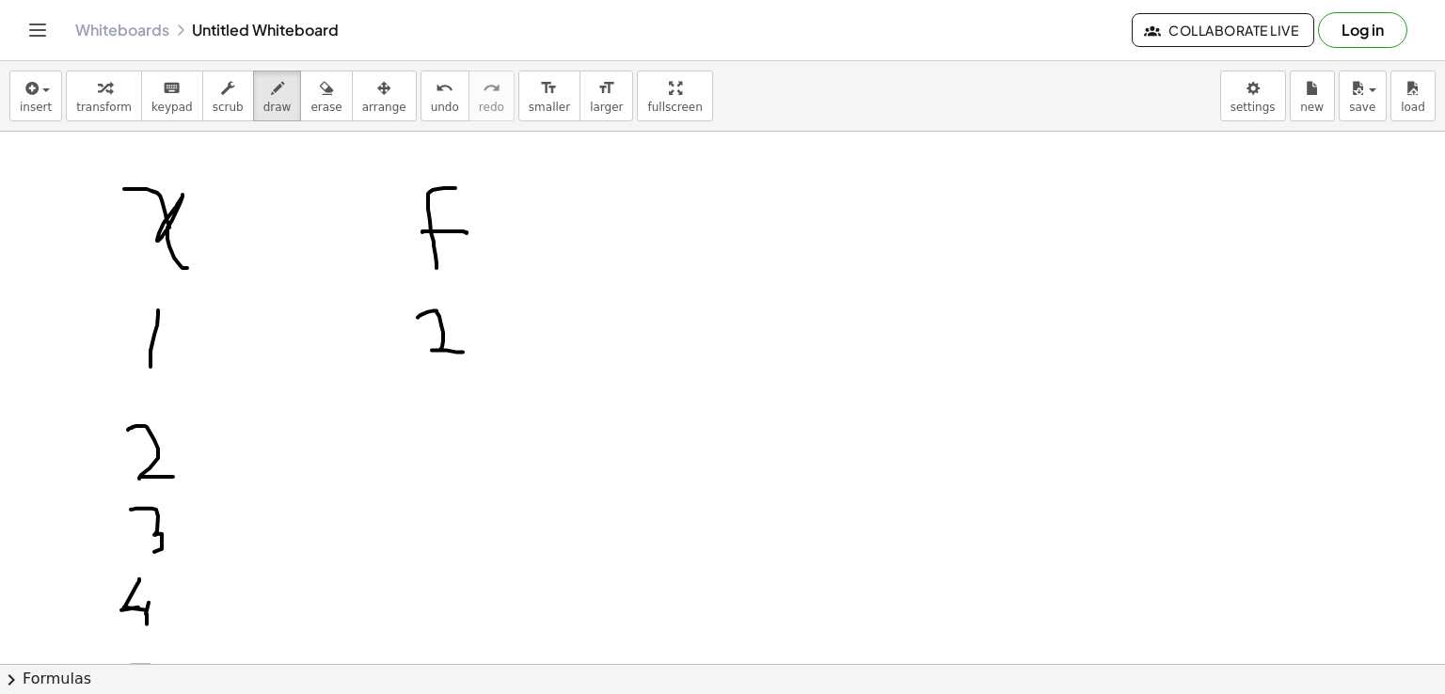
drag, startPoint x: 418, startPoint y: 316, endPoint x: 463, endPoint y: 351, distance: 57.0
click at [463, 351] on div at bounding box center [722, 415] width 1445 height 1598
drag, startPoint x: 403, startPoint y: 408, endPoint x: 448, endPoint y: 408, distance: 45.2
click at [448, 408] on div at bounding box center [722, 415] width 1445 height 1598
drag, startPoint x: 403, startPoint y: 411, endPoint x: 421, endPoint y: 480, distance: 71.2
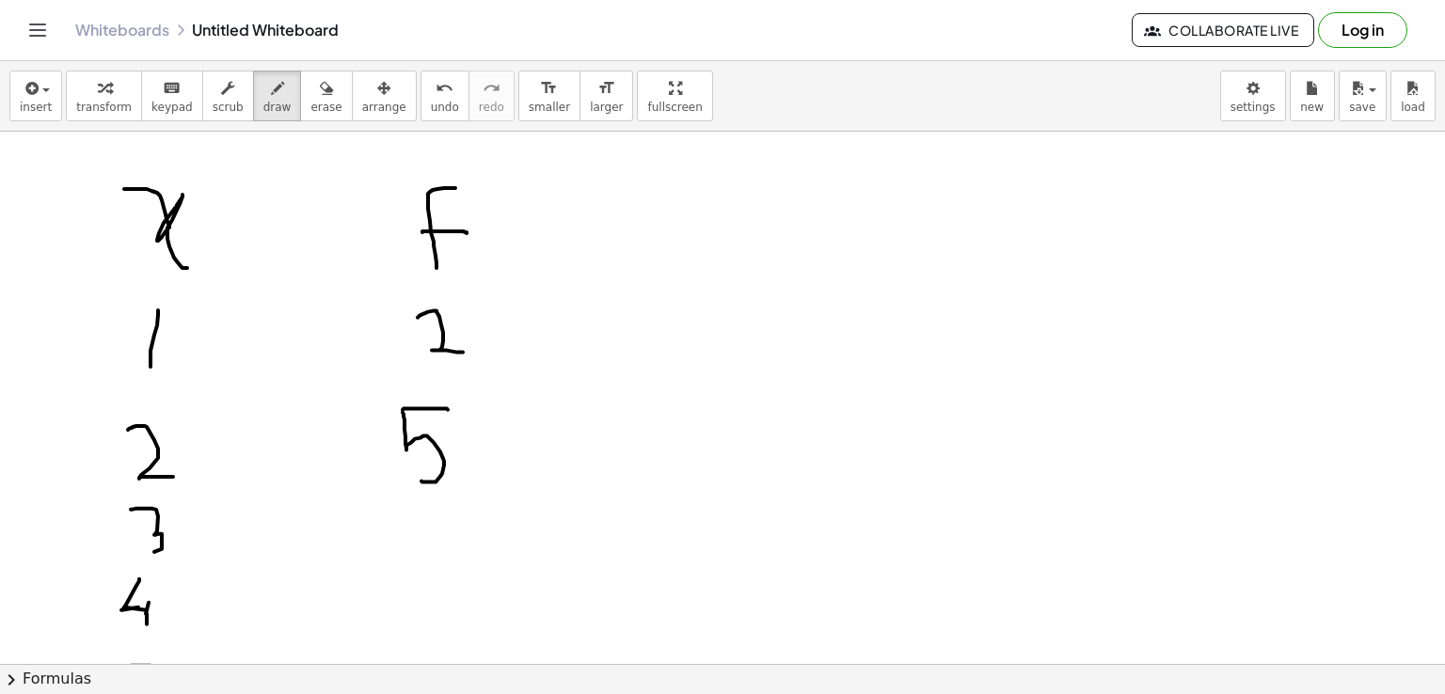
click at [421, 480] on div at bounding box center [722, 415] width 1445 height 1598
drag, startPoint x: 405, startPoint y: 509, endPoint x: 432, endPoint y: 557, distance: 54.7
click at [432, 557] on div at bounding box center [722, 415] width 1445 height 1598
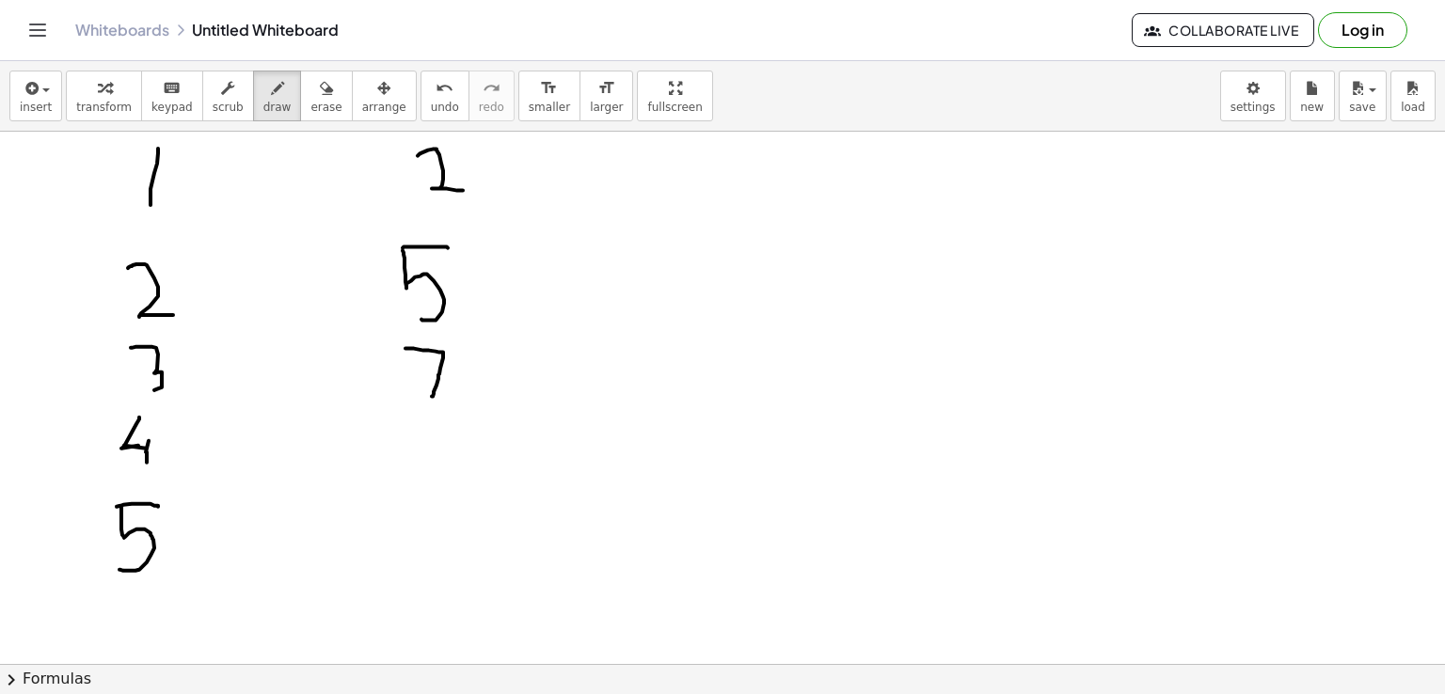
scroll to position [707, 0]
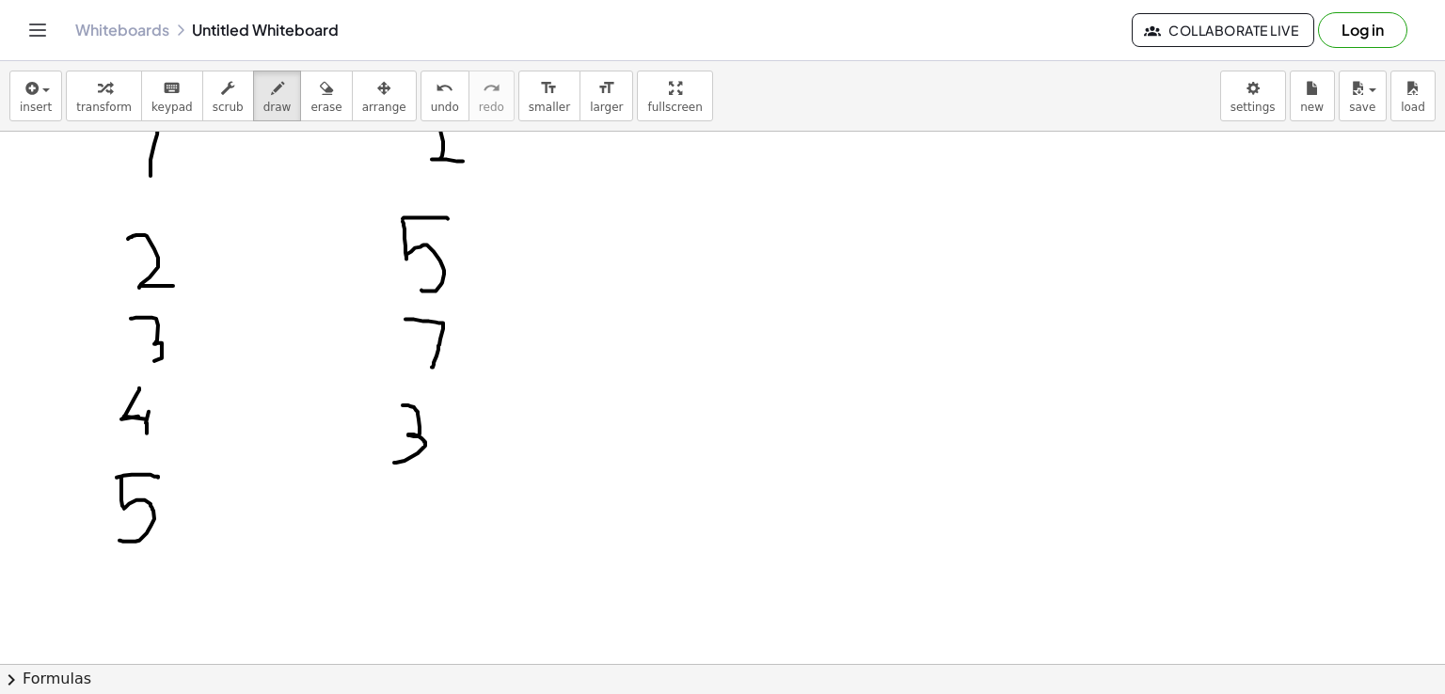
drag, startPoint x: 403, startPoint y: 405, endPoint x: 384, endPoint y: 462, distance: 60.4
click at [384, 462] on div at bounding box center [722, 224] width 1445 height 1598
drag, startPoint x: 409, startPoint y: 478, endPoint x: 404, endPoint y: 542, distance: 64.2
click at [404, 542] on div at bounding box center [722, 224] width 1445 height 1598
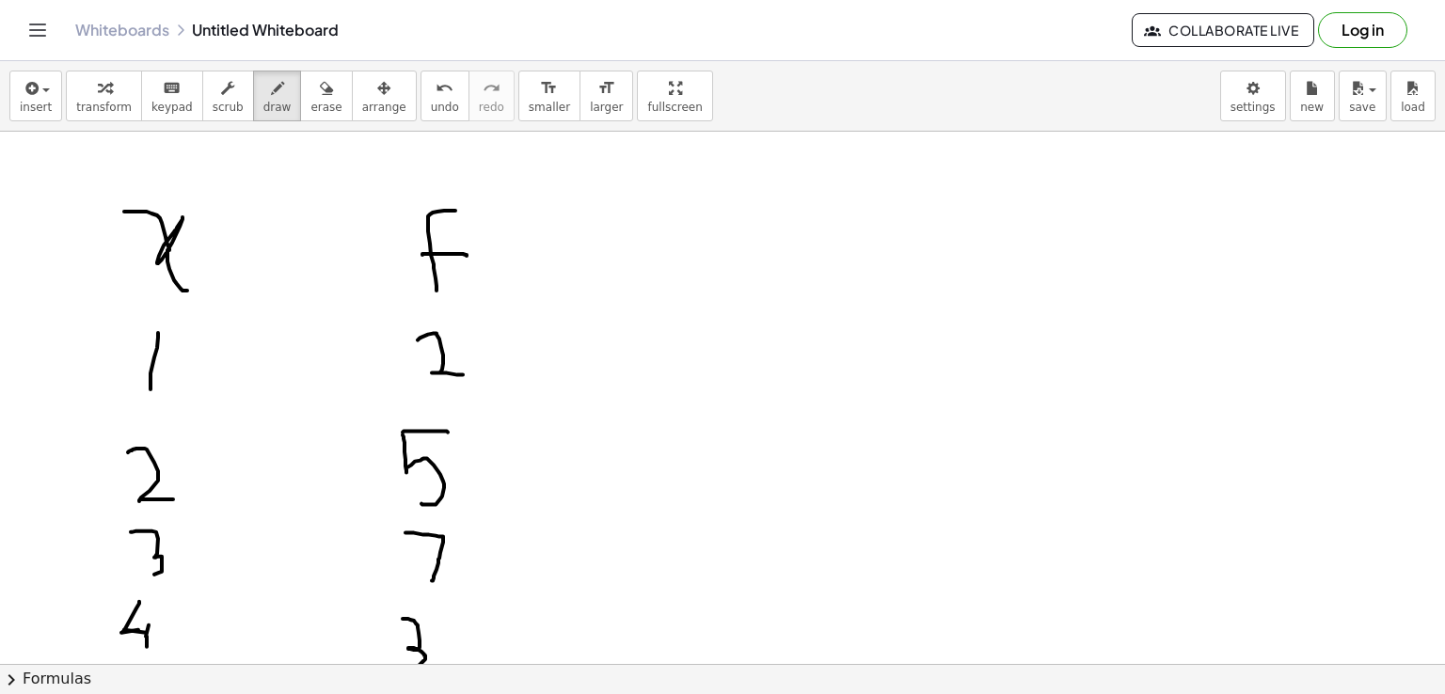
scroll to position [498, 0]
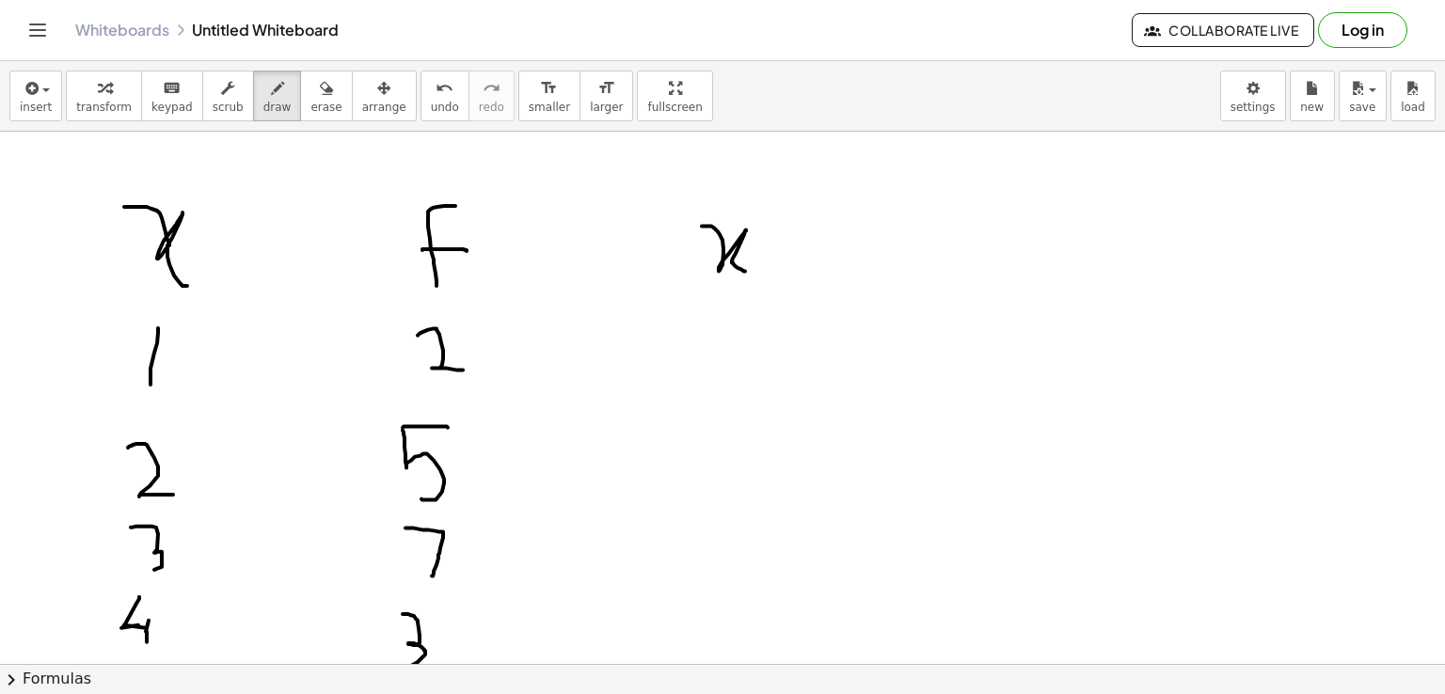
drag, startPoint x: 702, startPoint y: 225, endPoint x: 745, endPoint y: 270, distance: 62.5
click at [745, 270] on div at bounding box center [722, 433] width 1445 height 1598
drag, startPoint x: 768, startPoint y: 266, endPoint x: 767, endPoint y: 283, distance: 17.0
click at [767, 283] on div at bounding box center [722, 433] width 1445 height 1598
click at [768, 254] on div at bounding box center [722, 433] width 1445 height 1598
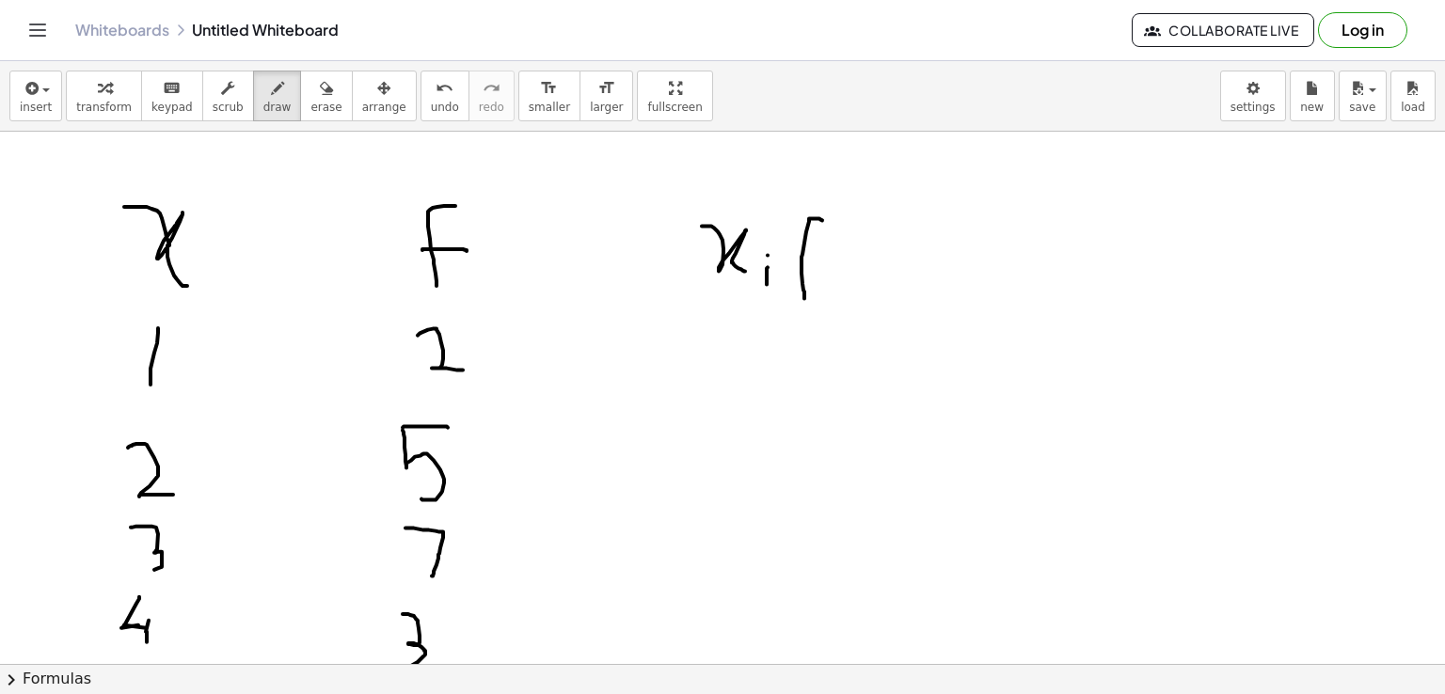
drag, startPoint x: 816, startPoint y: 217, endPoint x: 806, endPoint y: 313, distance: 96.4
click at [806, 313] on div at bounding box center [722, 433] width 1445 height 1598
drag, startPoint x: 806, startPoint y: 250, endPoint x: 823, endPoint y: 251, distance: 17.0
click at [823, 251] on div at bounding box center [722, 433] width 1445 height 1598
drag, startPoint x: 833, startPoint y: 266, endPoint x: 833, endPoint y: 281, distance: 15.1
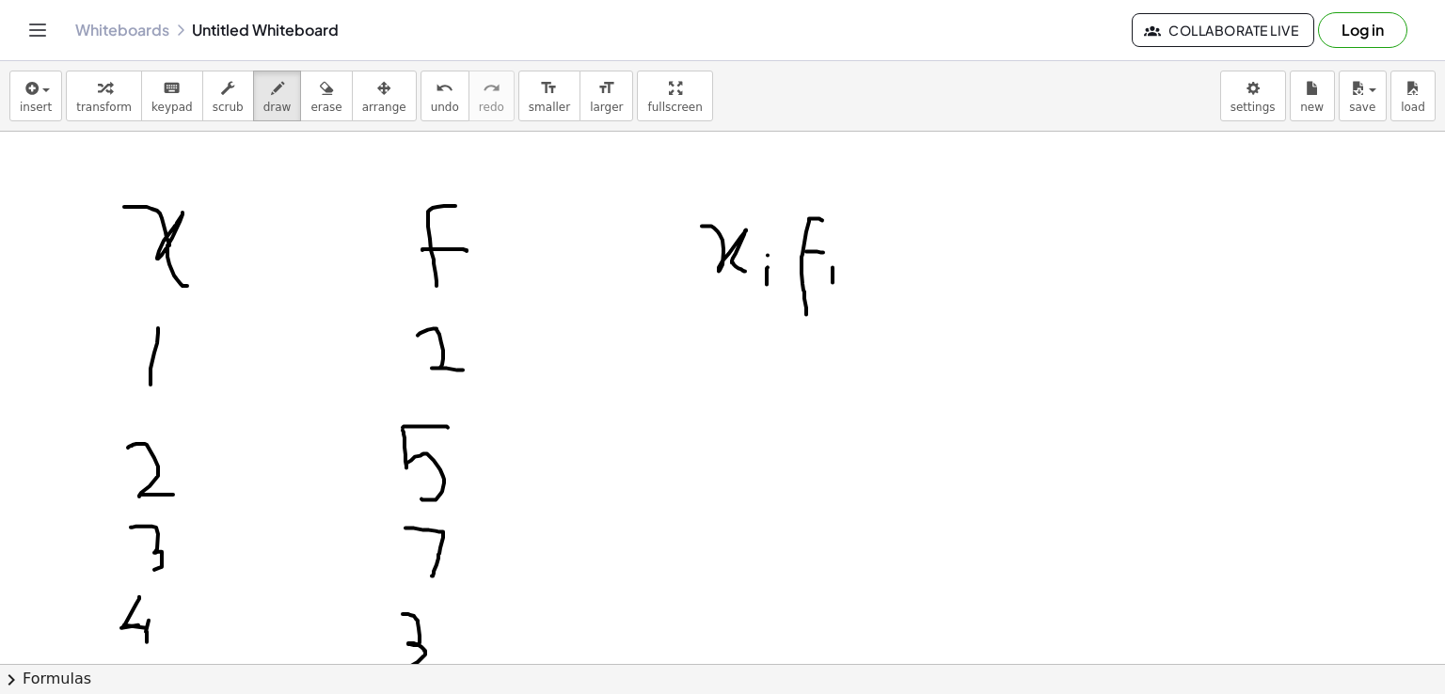
click at [833, 281] on div at bounding box center [722, 433] width 1445 height 1598
click at [834, 253] on div at bounding box center [722, 433] width 1445 height 1598
drag, startPoint x: 213, startPoint y: 279, endPoint x: 213, endPoint y: 297, distance: 17.9
click at [213, 297] on div at bounding box center [722, 433] width 1445 height 1598
click at [209, 268] on div at bounding box center [722, 433] width 1445 height 1598
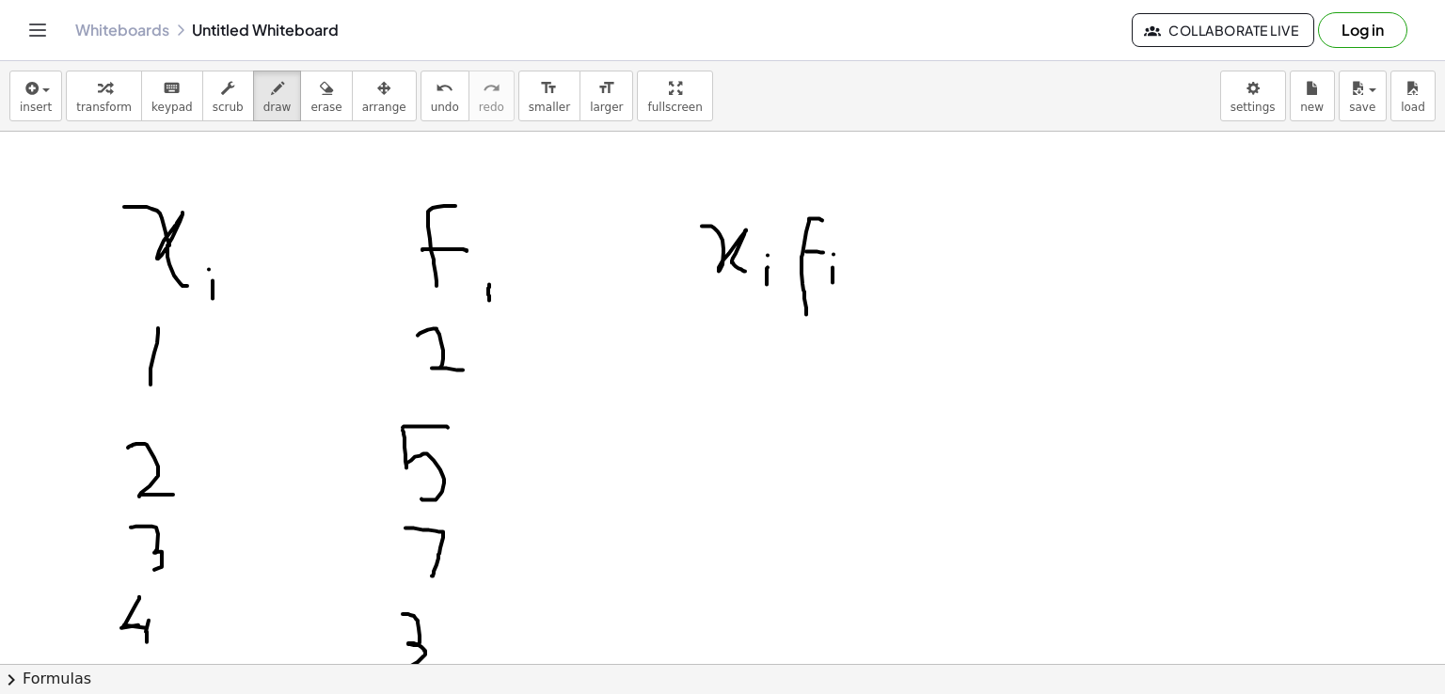
drag, startPoint x: 489, startPoint y: 283, endPoint x: 489, endPoint y: 300, distance: 16.9
click at [489, 300] on div at bounding box center [722, 433] width 1445 height 1598
click at [495, 270] on div at bounding box center [722, 433] width 1445 height 1598
drag, startPoint x: 719, startPoint y: 333, endPoint x: 720, endPoint y: 374, distance: 41.4
click at [720, 374] on div at bounding box center [722, 433] width 1445 height 1598
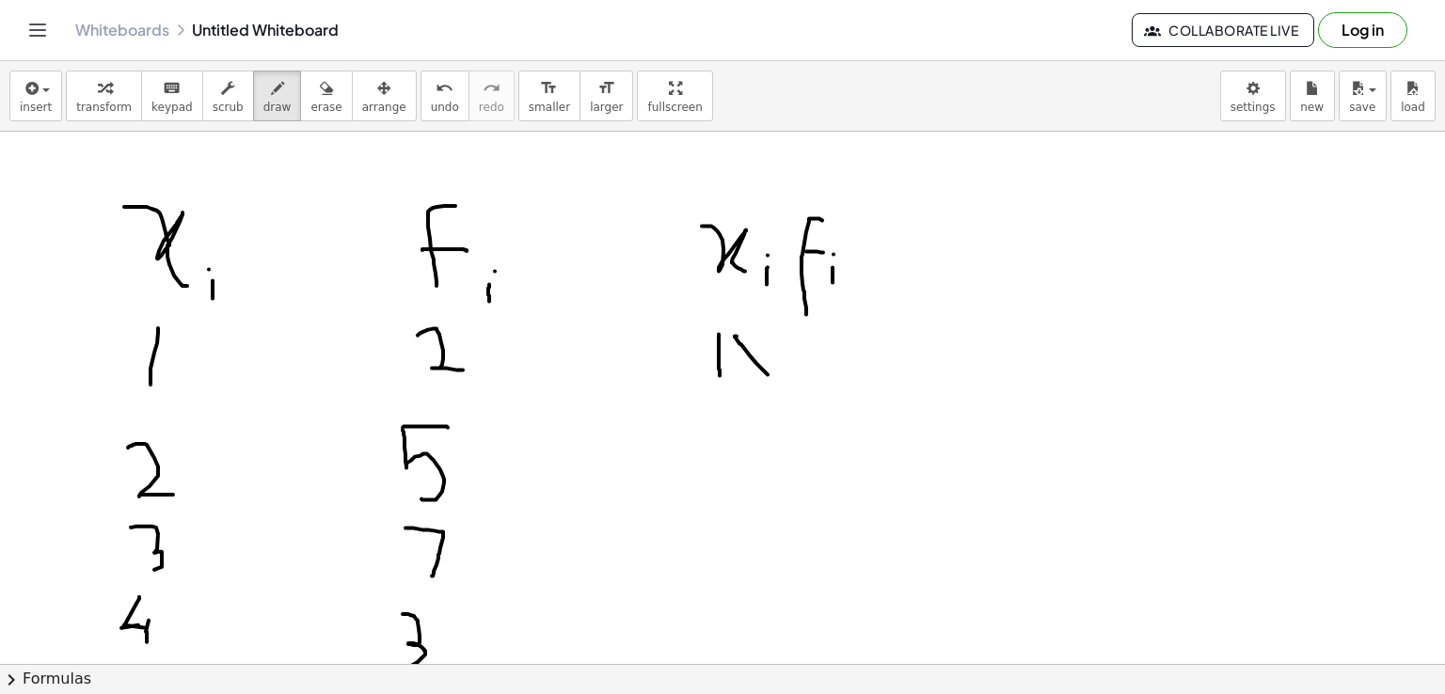
drag, startPoint x: 737, startPoint y: 335, endPoint x: 772, endPoint y: 378, distance: 56.1
click at [772, 378] on div at bounding box center [722, 433] width 1445 height 1598
drag, startPoint x: 766, startPoint y: 340, endPoint x: 737, endPoint y: 390, distance: 58.6
click at [737, 390] on div at bounding box center [722, 433] width 1445 height 1598
drag, startPoint x: 787, startPoint y: 331, endPoint x: 835, endPoint y: 370, distance: 61.6
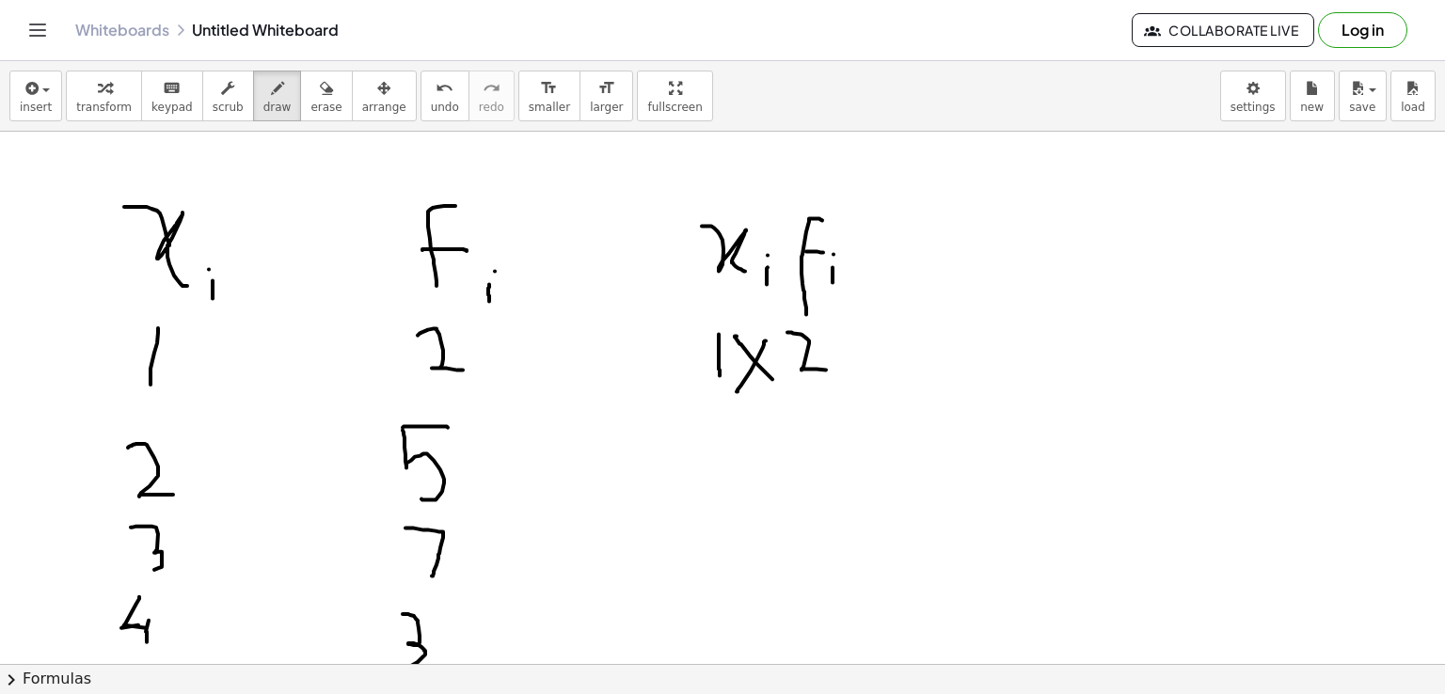
click at [835, 370] on div at bounding box center [722, 433] width 1445 height 1598
drag, startPoint x: 854, startPoint y: 351, endPoint x: 879, endPoint y: 354, distance: 24.6
click at [879, 354] on div at bounding box center [722, 433] width 1445 height 1598
click at [871, 363] on div at bounding box center [722, 433] width 1445 height 1598
drag, startPoint x: 911, startPoint y: 330, endPoint x: 943, endPoint y: 366, distance: 48.0
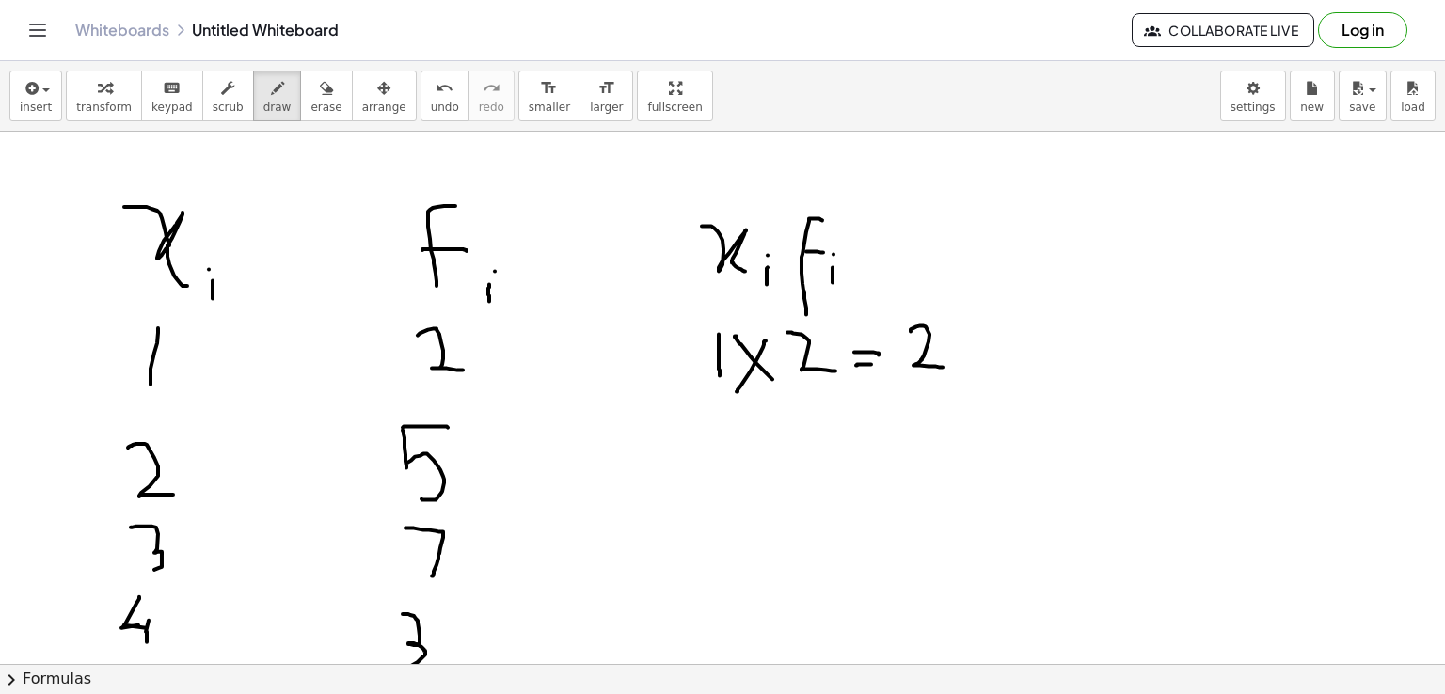
click at [943, 366] on div at bounding box center [722, 433] width 1445 height 1598
drag, startPoint x: 711, startPoint y: 434, endPoint x: 753, endPoint y: 460, distance: 49.1
click at [753, 460] on div at bounding box center [722, 433] width 1445 height 1598
drag, startPoint x: 760, startPoint y: 440, endPoint x: 794, endPoint y: 468, distance: 43.5
click at [794, 468] on div at bounding box center [722, 433] width 1445 height 1598
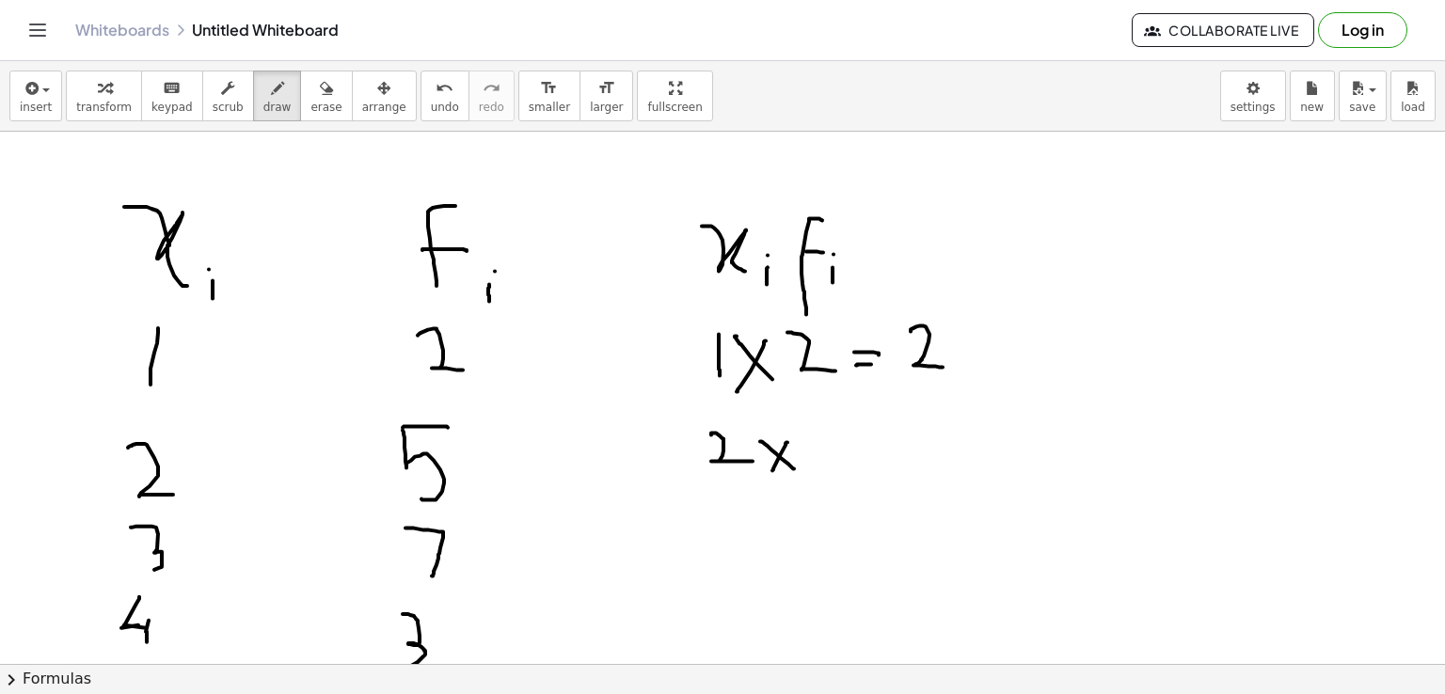
drag, startPoint x: 787, startPoint y: 441, endPoint x: 772, endPoint y: 469, distance: 32.0
click at [772, 469] on div at bounding box center [722, 433] width 1445 height 1598
drag, startPoint x: 816, startPoint y: 434, endPoint x: 843, endPoint y: 430, distance: 27.5
click at [843, 430] on div at bounding box center [722, 433] width 1445 height 1598
drag, startPoint x: 818, startPoint y: 435, endPoint x: 820, endPoint y: 475, distance: 40.6
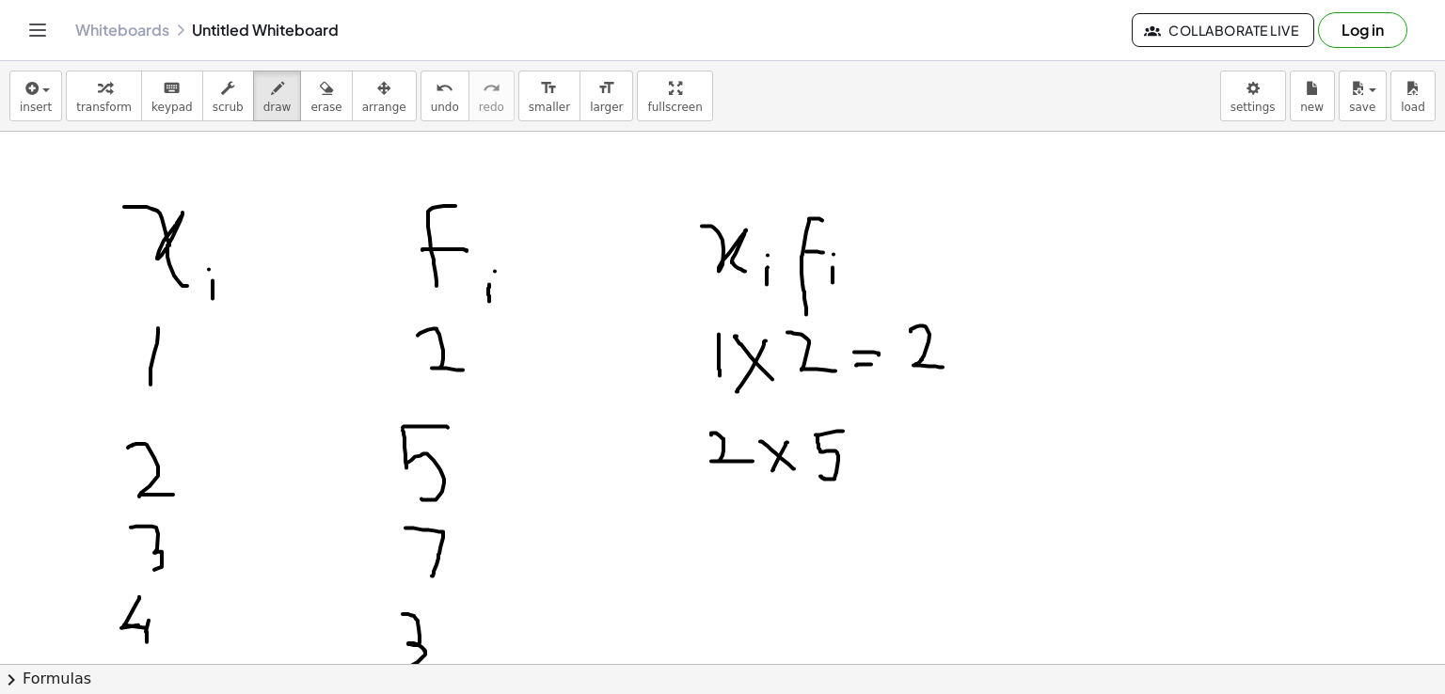
click at [820, 475] on div at bounding box center [722, 433] width 1445 height 1598
drag, startPoint x: 869, startPoint y: 456, endPoint x: 879, endPoint y: 455, distance: 9.5
click at [879, 455] on div at bounding box center [722, 433] width 1445 height 1598
drag, startPoint x: 869, startPoint y: 462, endPoint x: 880, endPoint y: 462, distance: 10.3
click at [880, 462] on div at bounding box center [722, 433] width 1445 height 1598
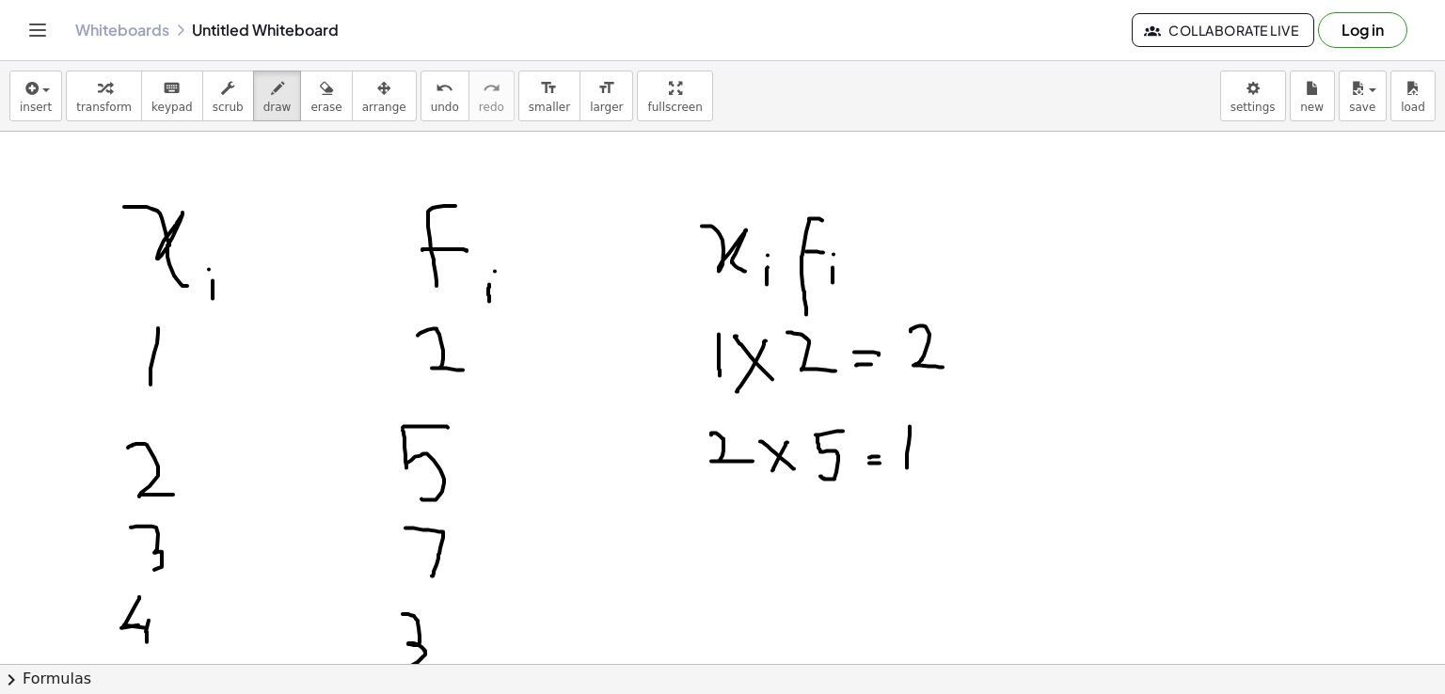
drag, startPoint x: 910, startPoint y: 425, endPoint x: 906, endPoint y: 469, distance: 44.4
click at [906, 469] on div at bounding box center [722, 433] width 1445 height 1598
click at [942, 437] on div at bounding box center [722, 433] width 1445 height 1598
drag, startPoint x: 710, startPoint y: 529, endPoint x: 711, endPoint y: 562, distance: 32.9
click at [711, 562] on div at bounding box center [722, 433] width 1445 height 1598
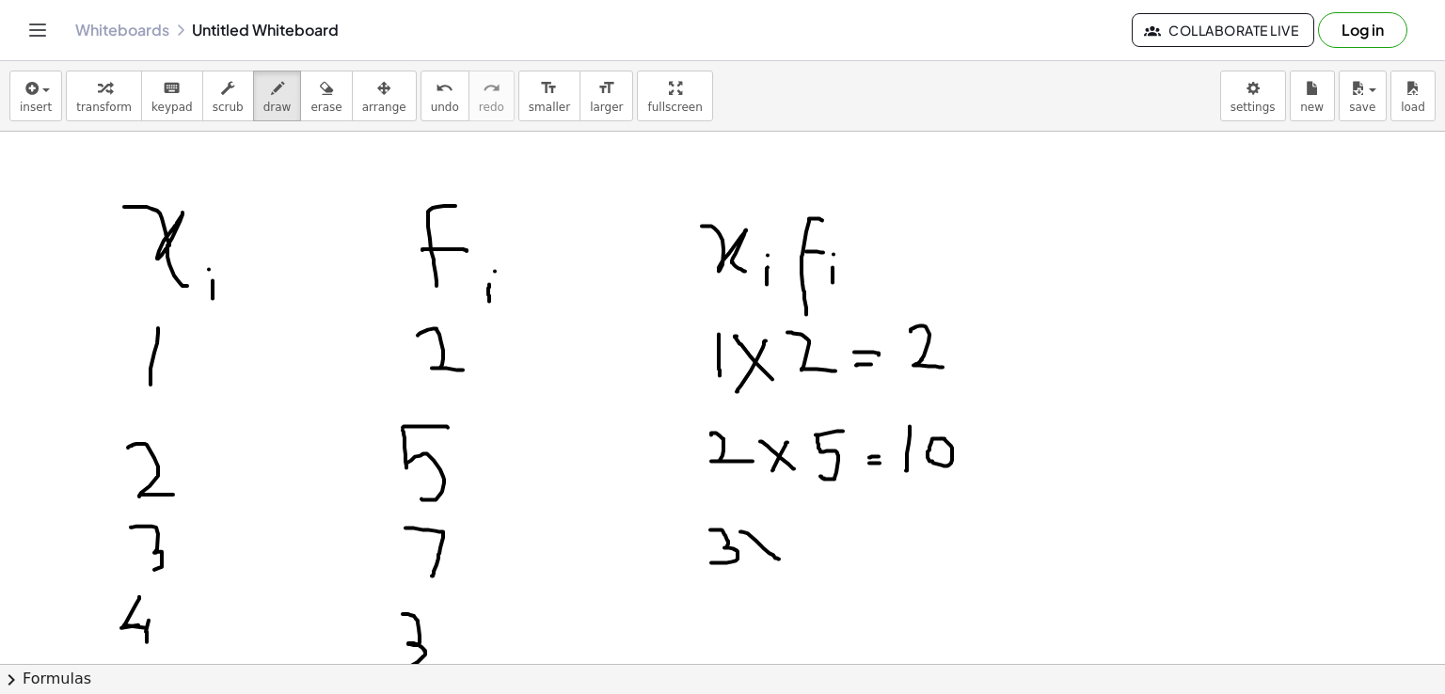
drag, startPoint x: 740, startPoint y: 531, endPoint x: 779, endPoint y: 558, distance: 47.2
click at [779, 558] on div at bounding box center [722, 433] width 1445 height 1598
drag, startPoint x: 771, startPoint y: 532, endPoint x: 759, endPoint y: 564, distance: 34.2
click at [759, 564] on div at bounding box center [722, 433] width 1445 height 1598
drag, startPoint x: 802, startPoint y: 526, endPoint x: 802, endPoint y: 577, distance: 50.8
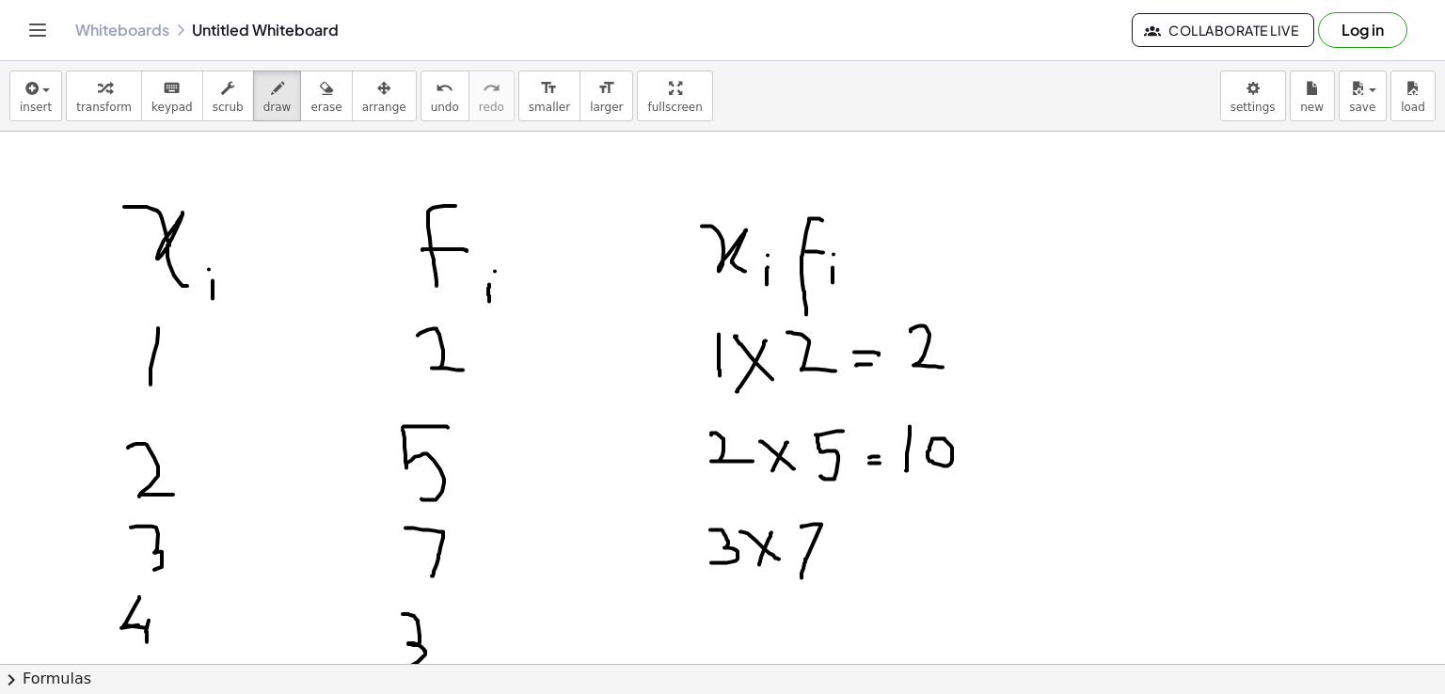
click at [802, 577] on div at bounding box center [722, 433] width 1445 height 1598
drag, startPoint x: 841, startPoint y: 552, endPoint x: 866, endPoint y: 550, distance: 25.5
click at [866, 550] on div at bounding box center [722, 433] width 1445 height 1598
drag, startPoint x: 840, startPoint y: 567, endPoint x: 858, endPoint y: 566, distance: 17.9
click at [858, 566] on div at bounding box center [722, 433] width 1445 height 1598
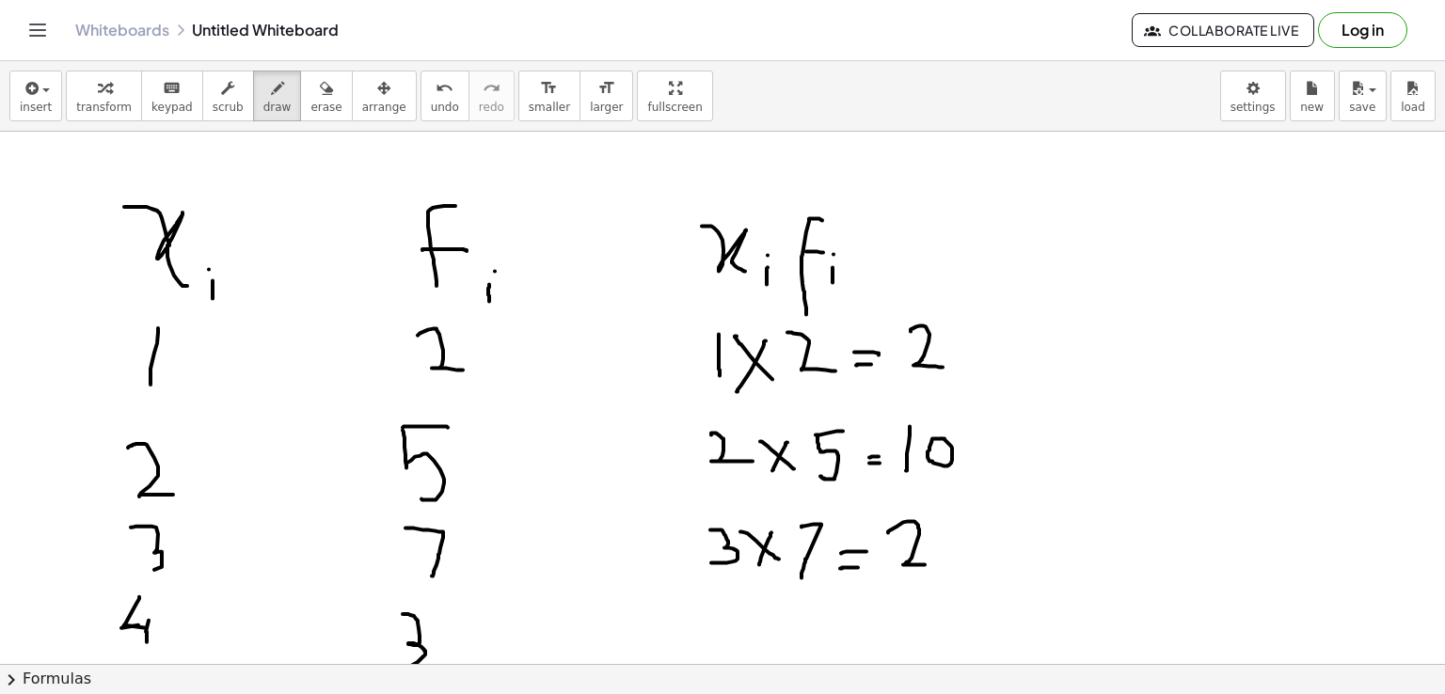
drag, startPoint x: 888, startPoint y: 532, endPoint x: 929, endPoint y: 564, distance: 51.6
click at [929, 564] on div at bounding box center [722, 433] width 1445 height 1598
drag, startPoint x: 941, startPoint y: 521, endPoint x: 952, endPoint y: 564, distance: 44.7
click at [952, 564] on div at bounding box center [722, 433] width 1445 height 1598
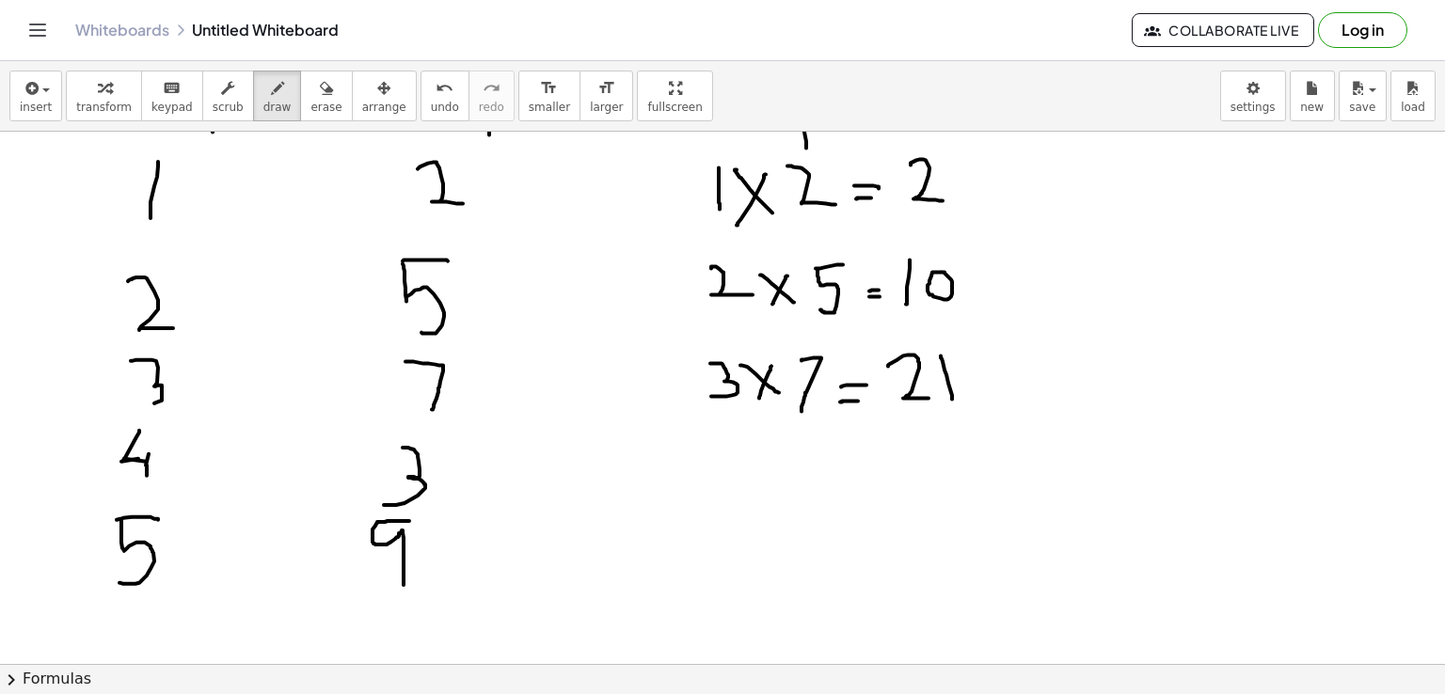
scroll to position [676, 0]
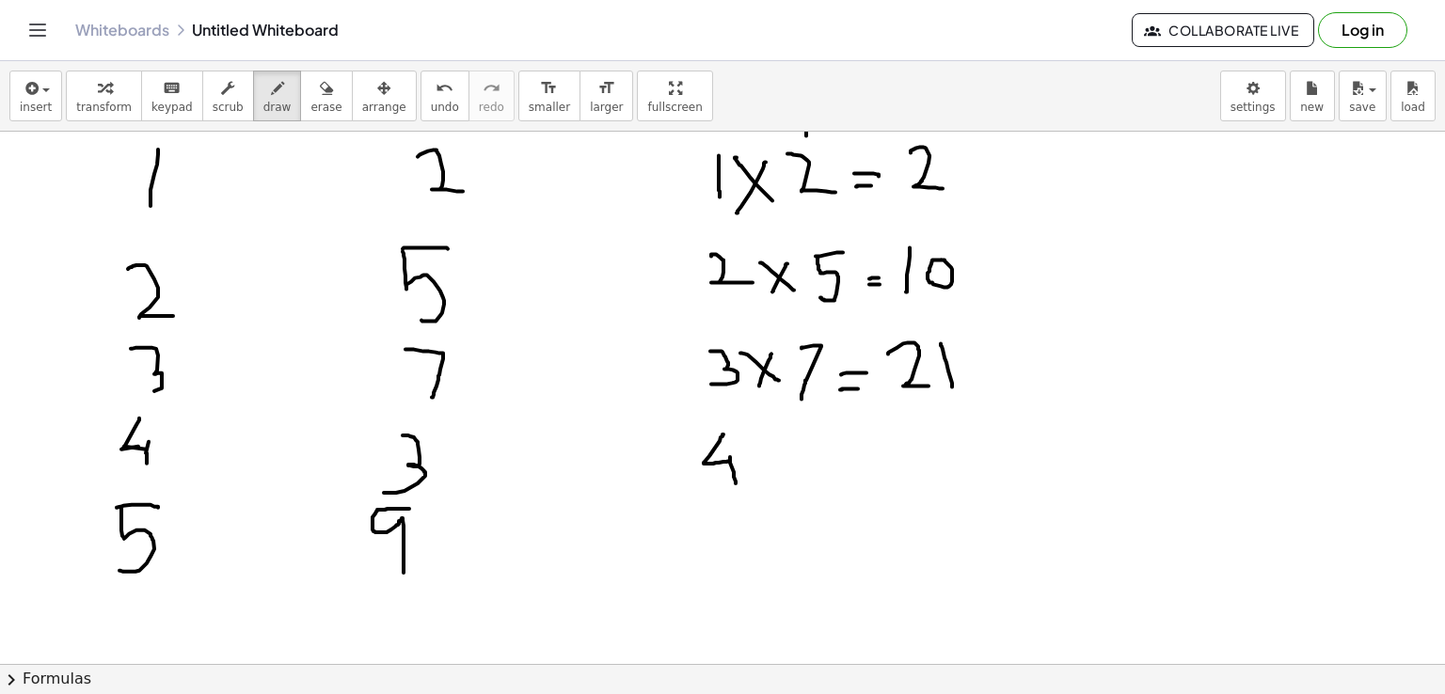
drag, startPoint x: 723, startPoint y: 434, endPoint x: 736, endPoint y: 485, distance: 52.3
click at [736, 485] on div at bounding box center [722, 254] width 1445 height 1598
drag, startPoint x: 756, startPoint y: 443, endPoint x: 791, endPoint y: 474, distance: 46.6
click at [791, 474] on div at bounding box center [722, 254] width 1445 height 1598
drag, startPoint x: 790, startPoint y: 444, endPoint x: 769, endPoint y: 485, distance: 45.9
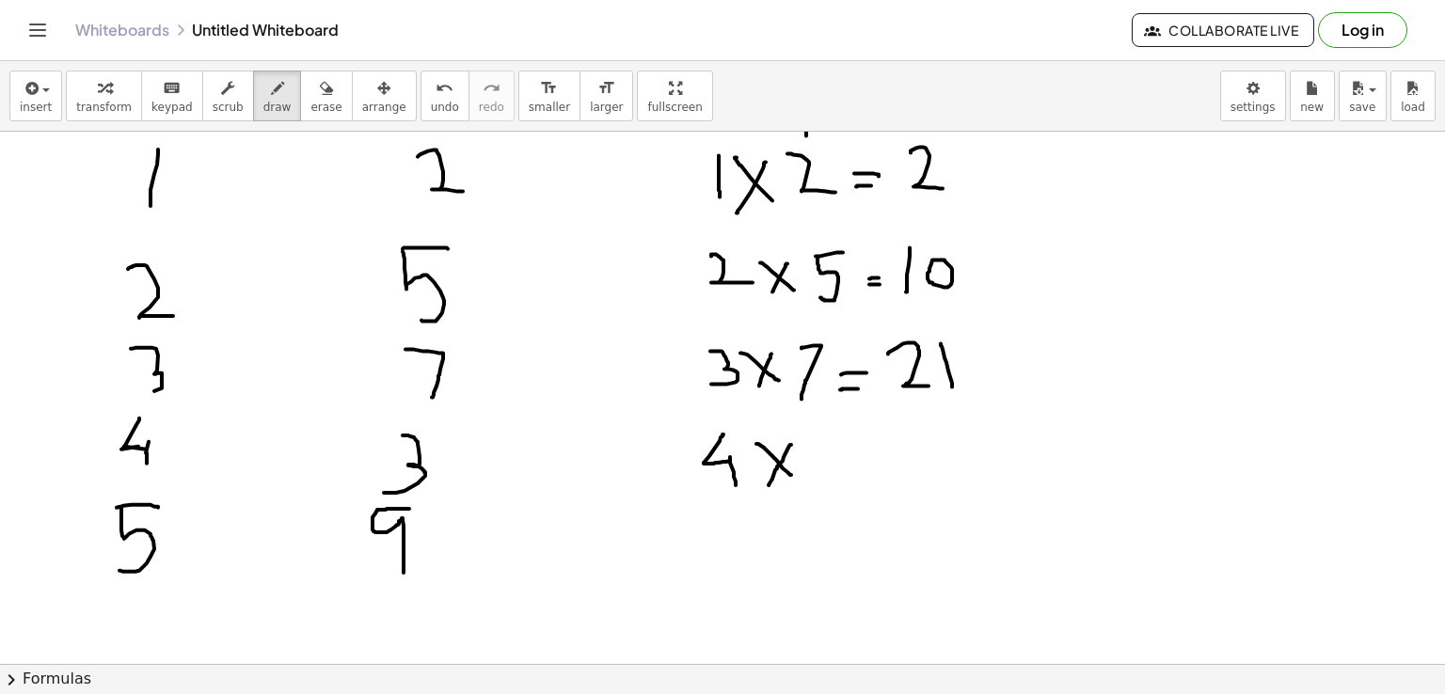
click at [769, 485] on div at bounding box center [722, 254] width 1445 height 1598
drag, startPoint x: 809, startPoint y: 450, endPoint x: 817, endPoint y: 504, distance: 55.1
click at [817, 504] on div at bounding box center [722, 254] width 1445 height 1598
drag, startPoint x: 847, startPoint y: 471, endPoint x: 880, endPoint y: 473, distance: 33.0
click at [880, 473] on div at bounding box center [722, 254] width 1445 height 1598
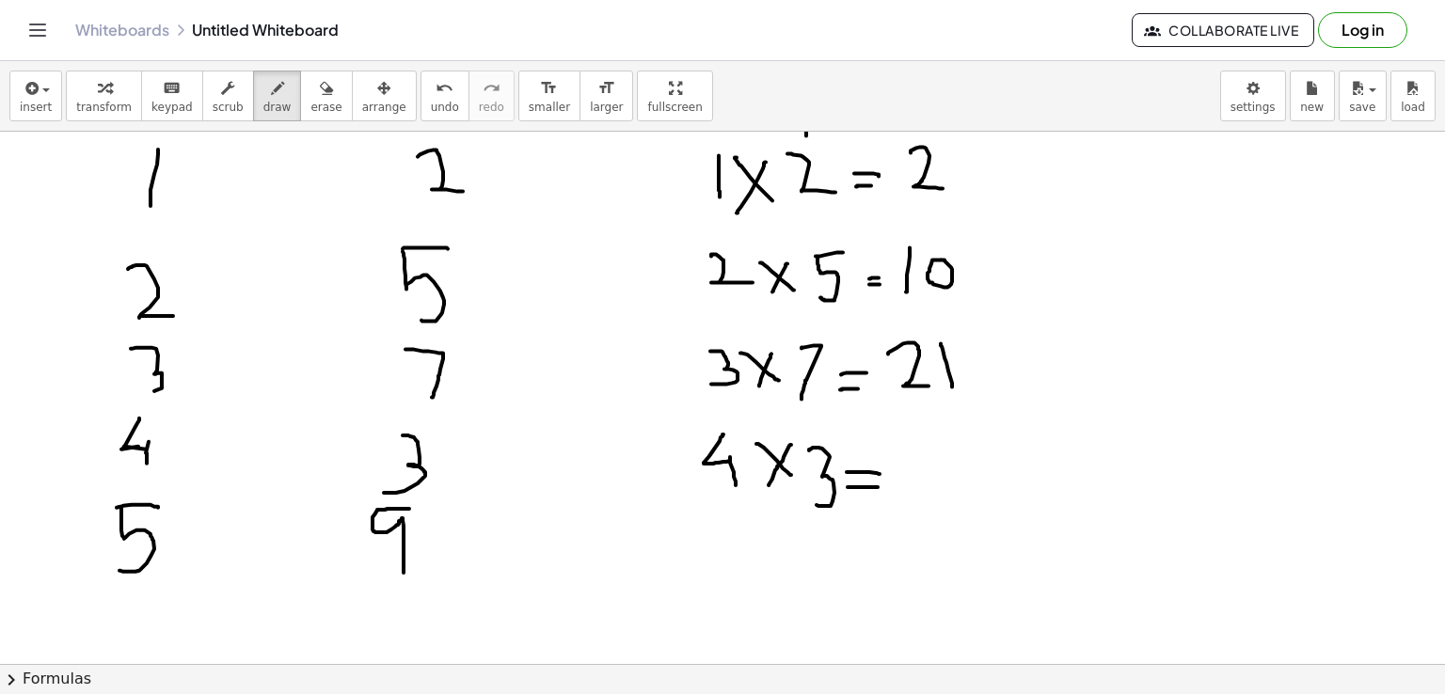
drag, startPoint x: 848, startPoint y: 486, endPoint x: 879, endPoint y: 486, distance: 31.0
click at [879, 486] on div at bounding box center [722, 254] width 1445 height 1598
drag, startPoint x: 898, startPoint y: 450, endPoint x: 896, endPoint y: 499, distance: 49.0
click at [896, 499] on div at bounding box center [722, 254] width 1445 height 1598
drag, startPoint x: 922, startPoint y: 461, endPoint x: 969, endPoint y: 490, distance: 55.3
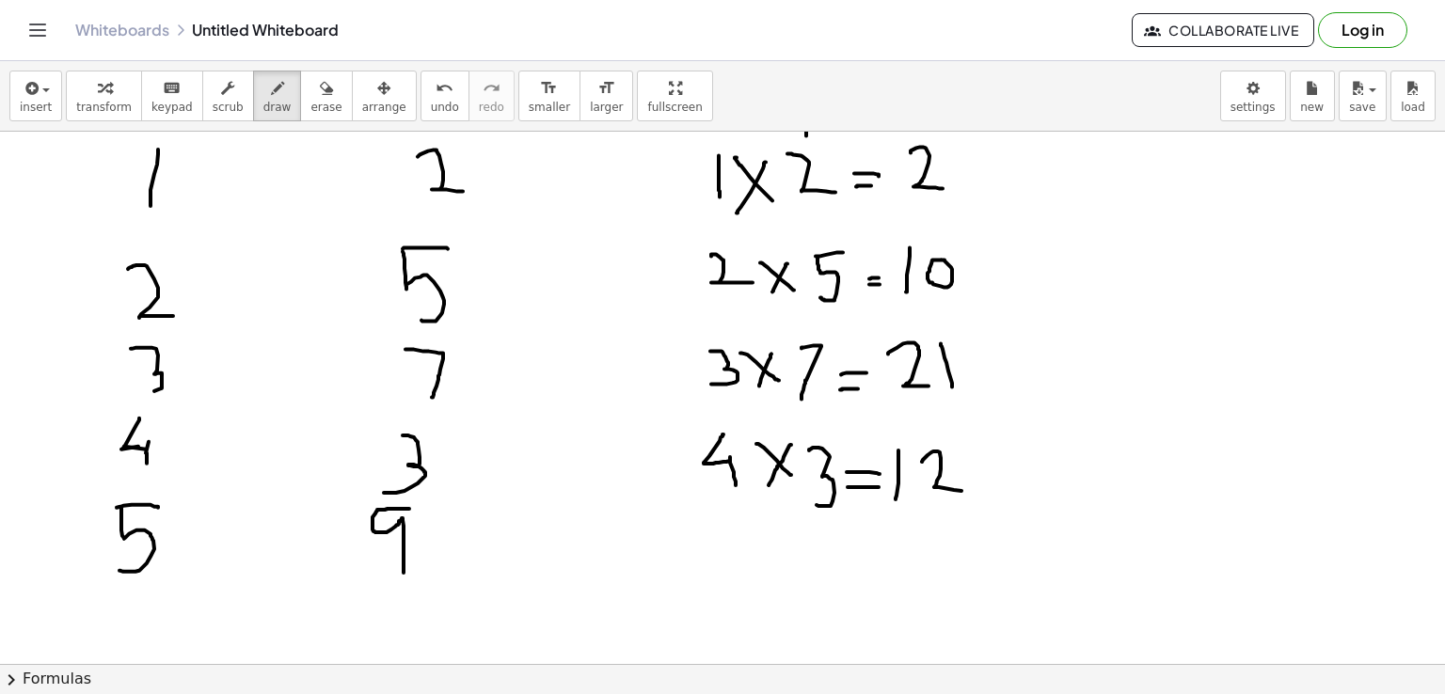
click at [969, 490] on div at bounding box center [722, 254] width 1445 height 1598
drag
click at [747, 517] on div at bounding box center [722, 254] width 1445 height 1598
drag, startPoint x: 723, startPoint y: 519, endPoint x: 726, endPoint y: 562, distance: 42.4
click at [726, 562] on div at bounding box center [722, 254] width 1445 height 1598
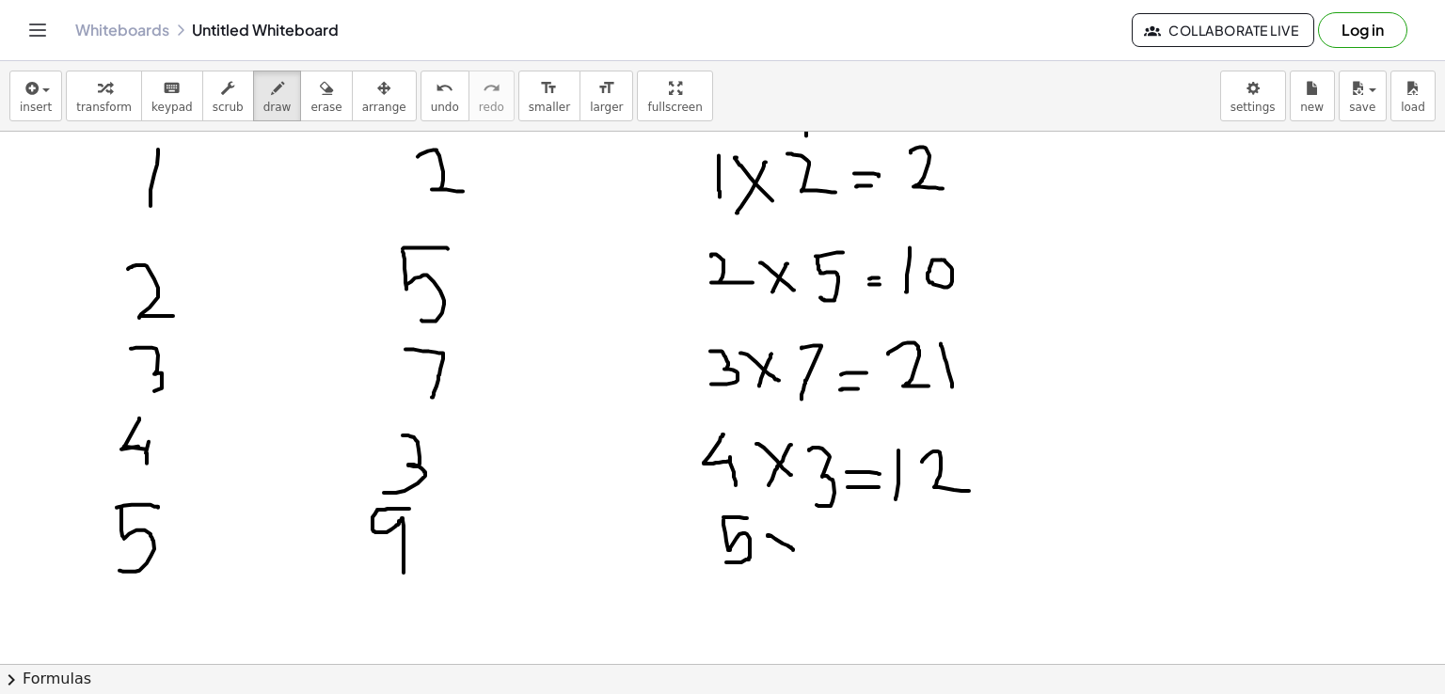
click at [793, 549] on div at bounding box center [722, 254] width 1445 height 1598
click at [771, 559] on div at bounding box center [722, 254] width 1445 height 1598
click at [839, 577] on div at bounding box center [722, 254] width 1445 height 1598
click at [885, 554] on div at bounding box center [722, 254] width 1445 height 1598
click at [889, 562] on div at bounding box center [722, 254] width 1445 height 1598
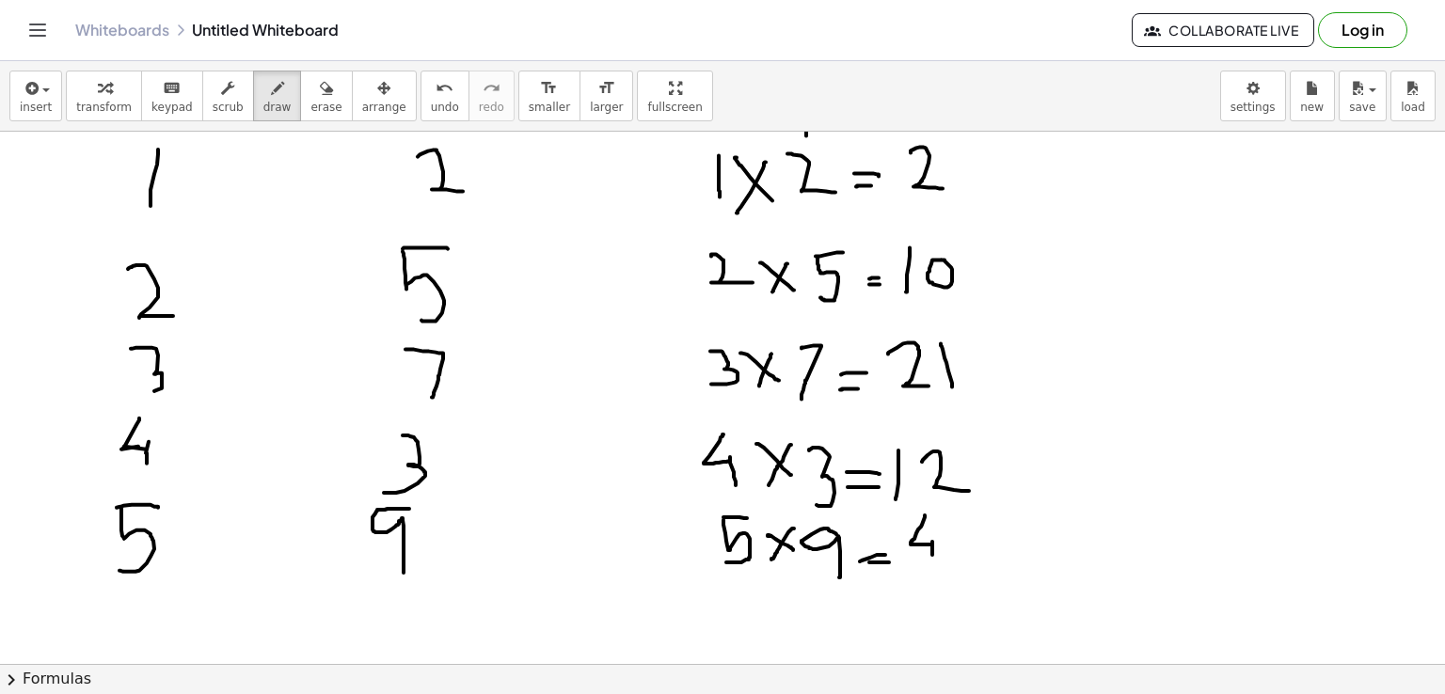
click at [932, 554] on div at bounding box center [722, 254] width 1445 height 1598
click at [970, 517] on div at bounding box center [722, 254] width 1445 height 1598
click at [958, 564] on div at bounding box center [722, 254] width 1445 height 1598
click at [932, 564] on div at bounding box center [722, 254] width 1445 height 1598
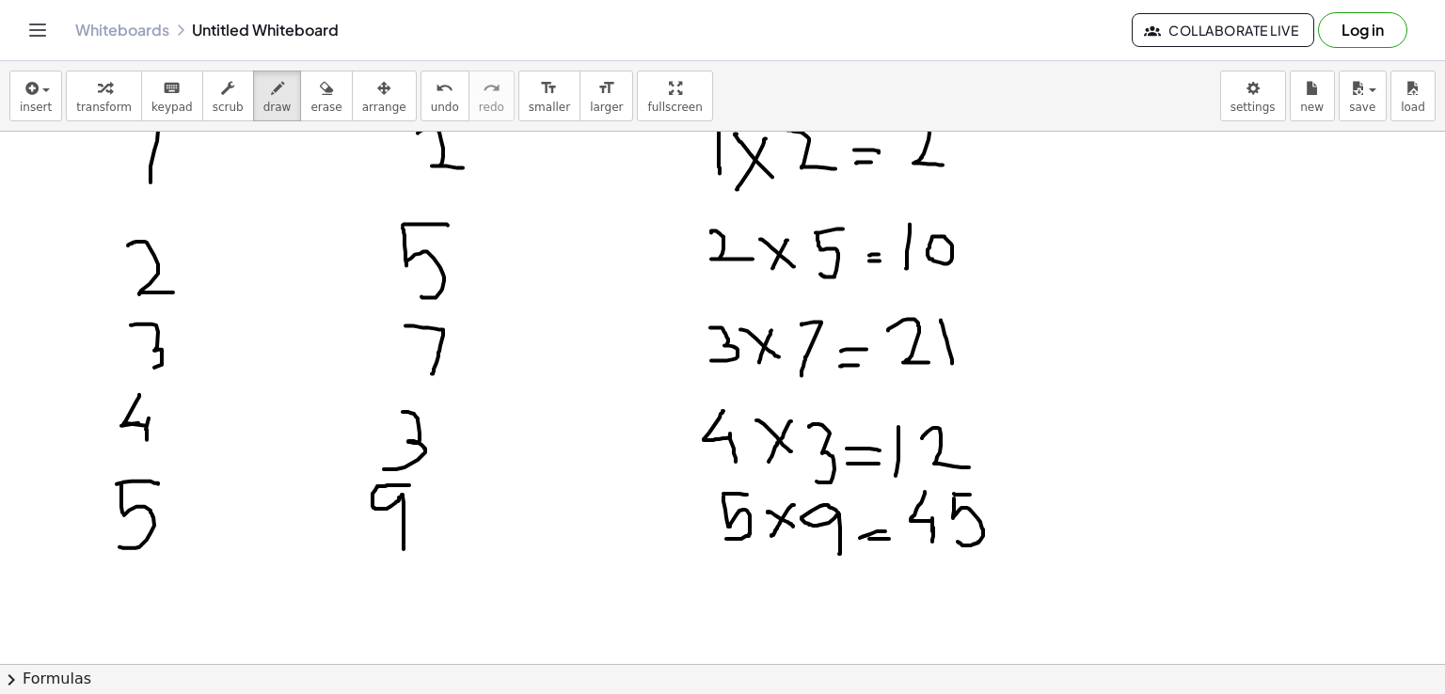
scroll to position [709, 0]
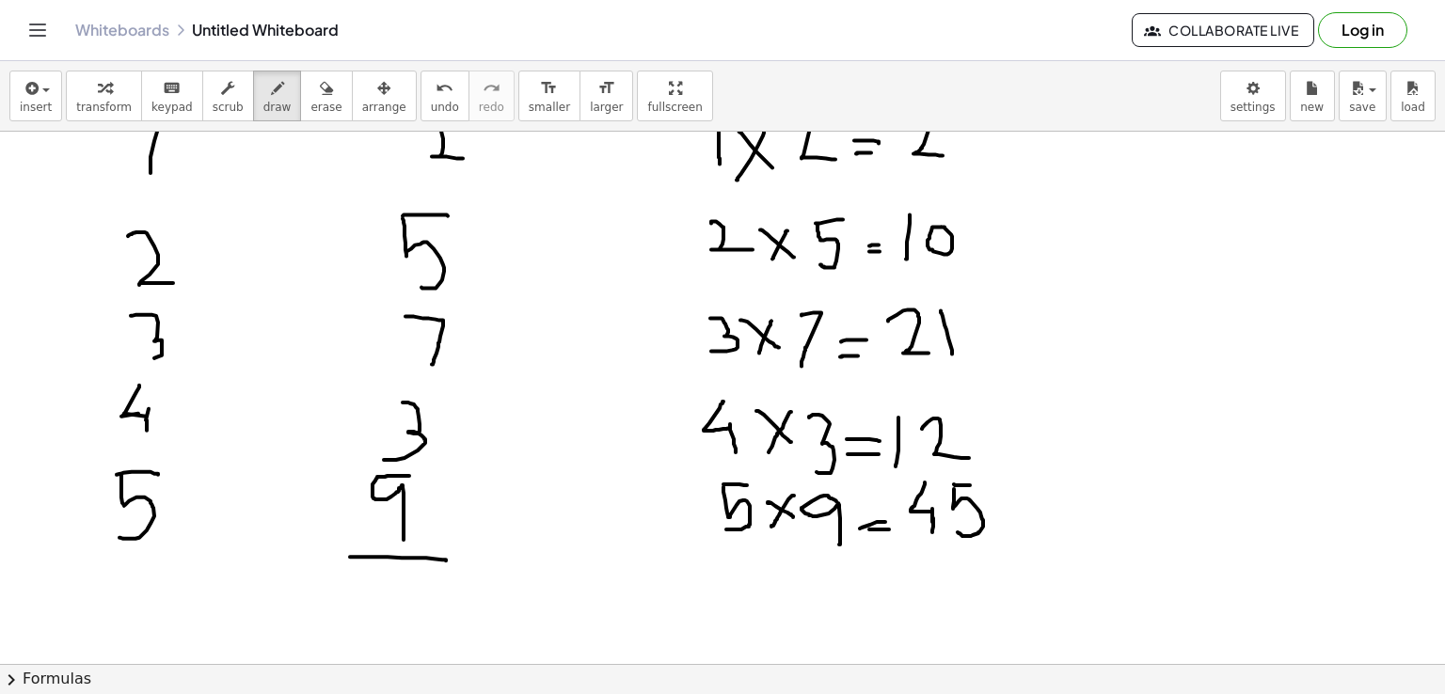
drag, startPoint x: 350, startPoint y: 556, endPoint x: 446, endPoint y: 560, distance: 96.0
click at [446, 560] on div at bounding box center [722, 221] width 1445 height 1598
drag, startPoint x: 703, startPoint y: 558, endPoint x: 1001, endPoint y: 556, distance: 298.2
click at [1001, 556] on div at bounding box center [722, 221] width 1445 height 1598
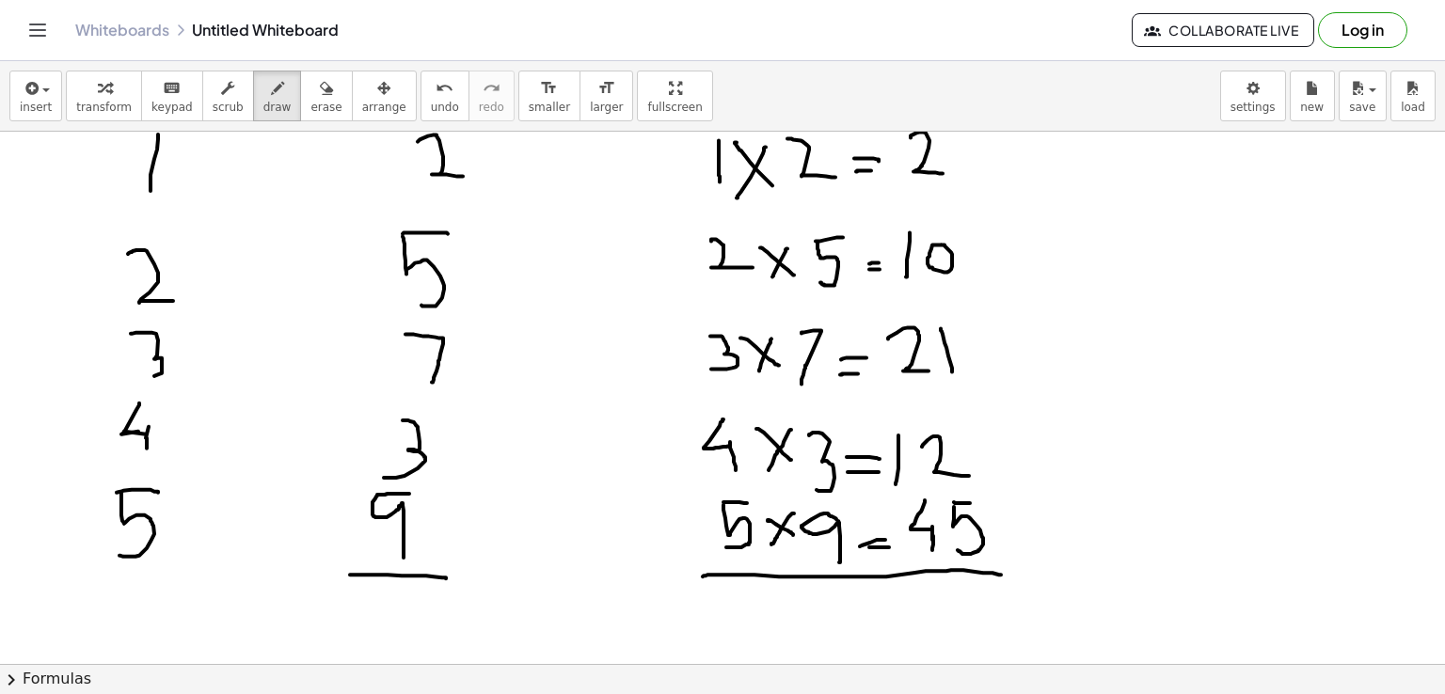
scroll to position [693, 0]
drag, startPoint x: 352, startPoint y: 603, endPoint x: 377, endPoint y: 637, distance: 42.3
click at [377, 637] on div at bounding box center [722, 237] width 1445 height 1598
drag, startPoint x: 420, startPoint y: 601, endPoint x: 403, endPoint y: 625, distance: 29.0
click at [403, 625] on div at bounding box center [722, 237] width 1445 height 1598
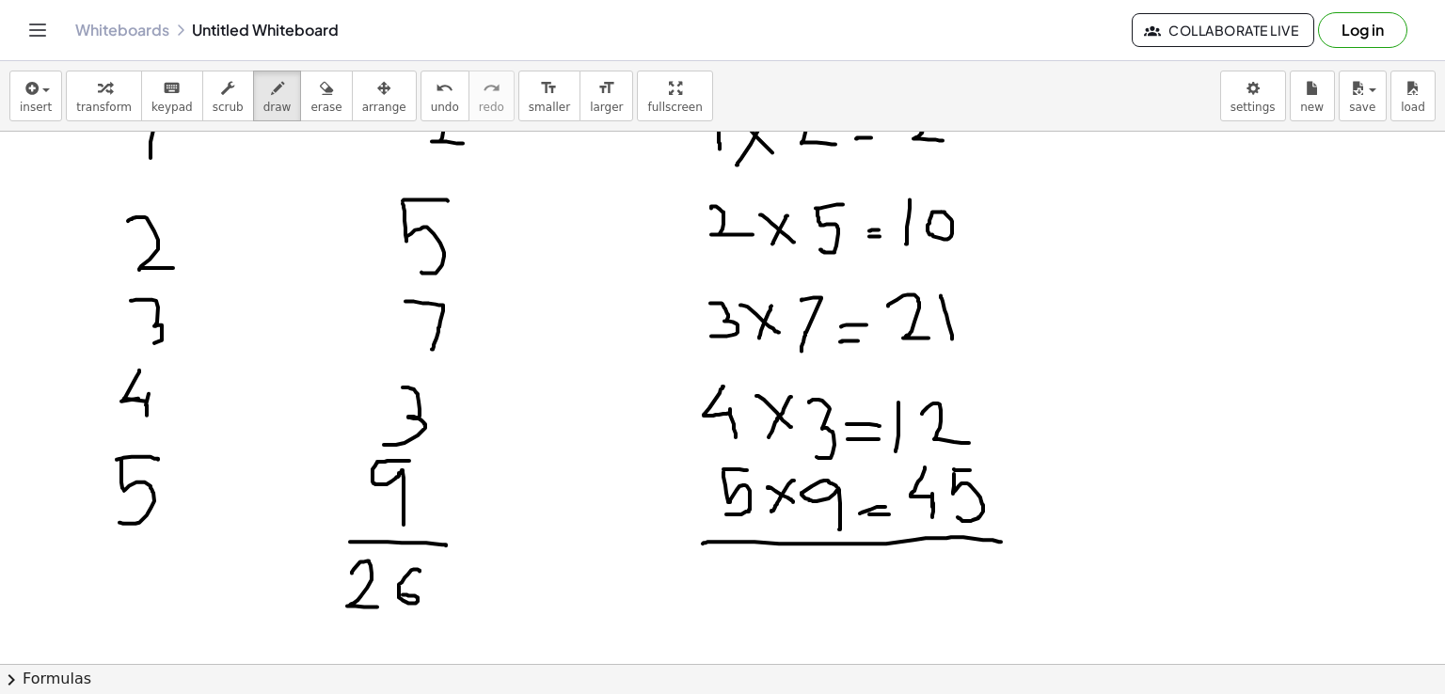
scroll to position [732, 0]
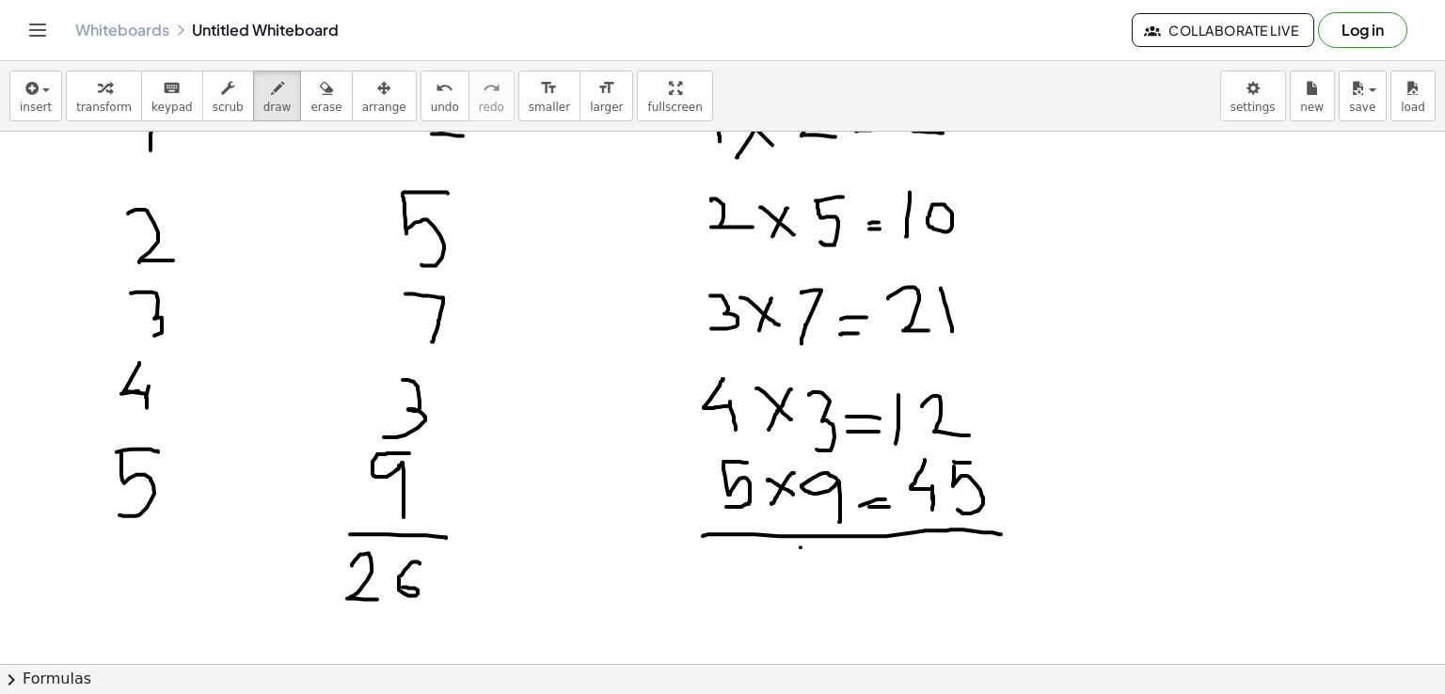
click at [801, 547] on div at bounding box center [722, 199] width 1445 height 1598
drag, startPoint x: 798, startPoint y: 550, endPoint x: 817, endPoint y: 600, distance: 53.3
click at [817, 600] on div at bounding box center [722, 199] width 1445 height 1598
click at [862, 568] on div at bounding box center [722, 199] width 1445 height 1598
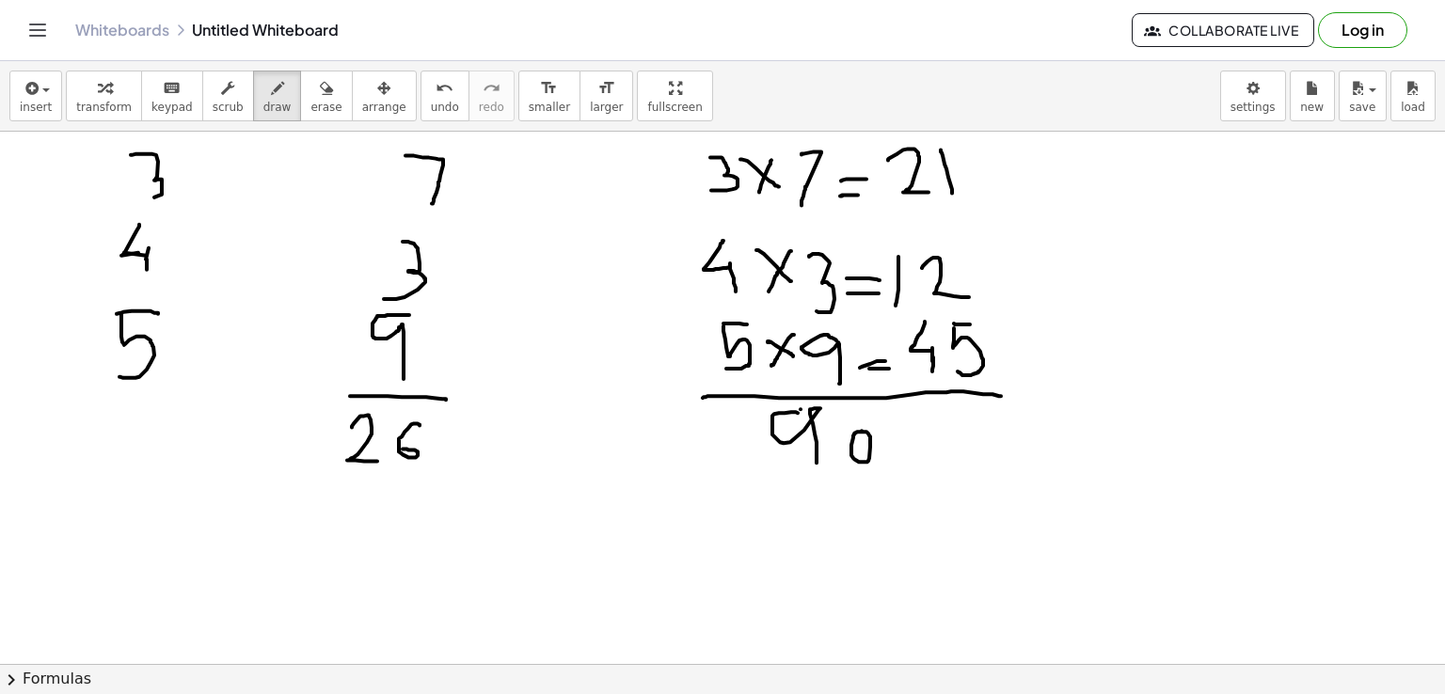
scroll to position [881, 0]
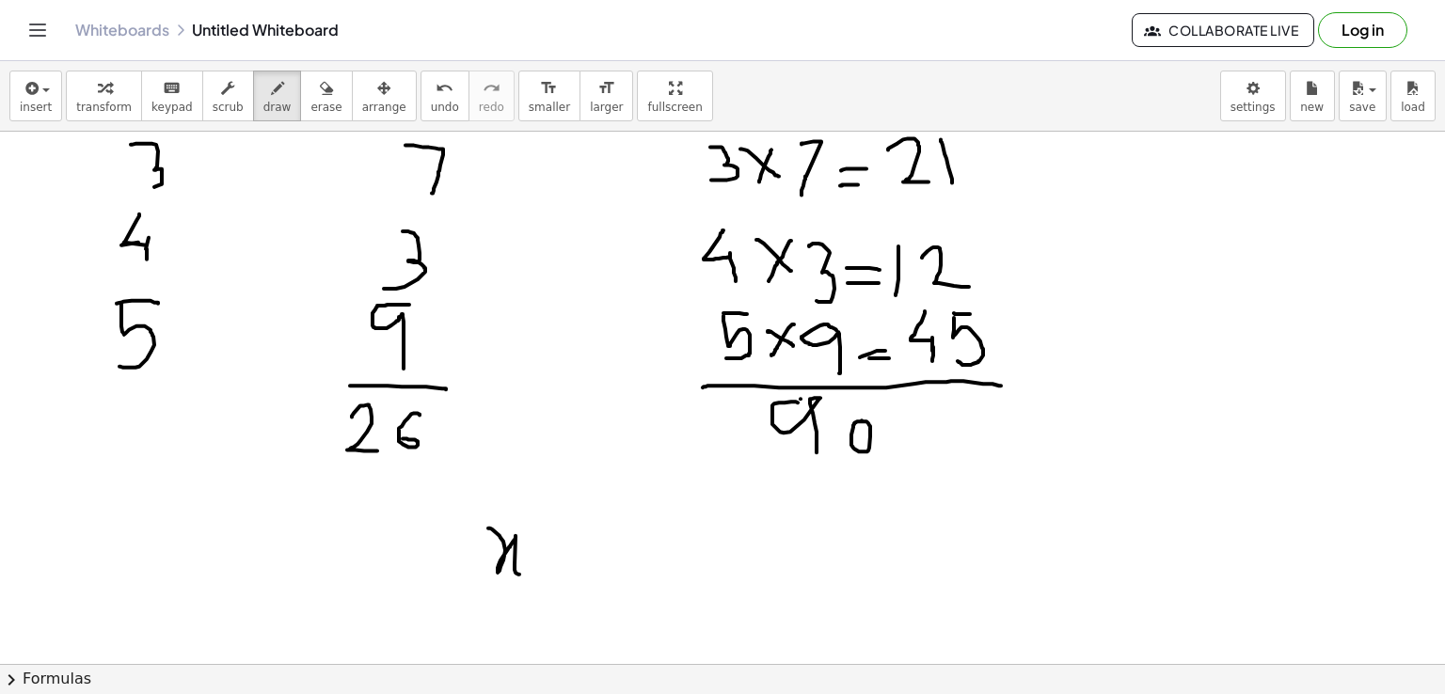
drag, startPoint x: 488, startPoint y: 528, endPoint x: 523, endPoint y: 574, distance: 57.8
click at [523, 574] on div at bounding box center [722, 50] width 1445 height 1598
drag, startPoint x: 541, startPoint y: 569, endPoint x: 536, endPoint y: 592, distance: 23.1
click at [536, 592] on div at bounding box center [722, 50] width 1445 height 1598
click at [545, 543] on div at bounding box center [722, 50] width 1445 height 1598
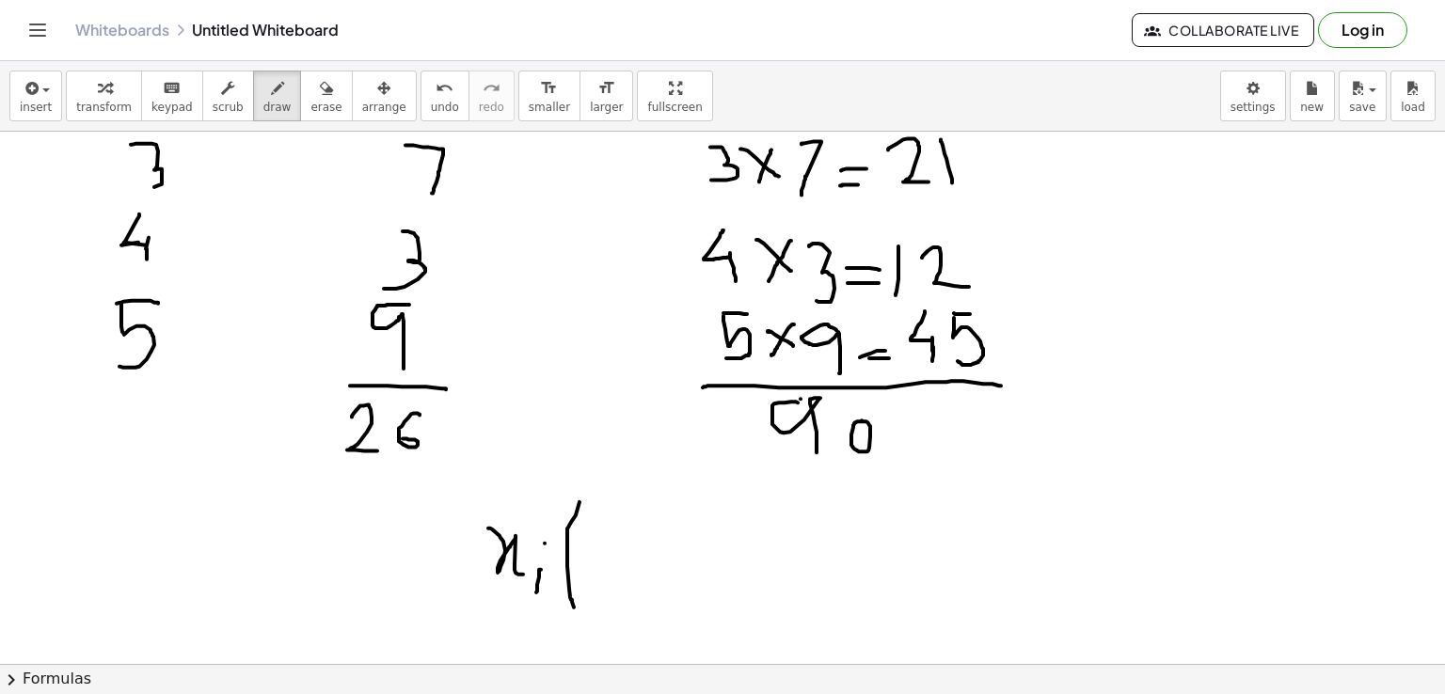
drag, startPoint x: 567, startPoint y: 529, endPoint x: 576, endPoint y: 612, distance: 84.2
click at [576, 612] on div at bounding box center [722, 50] width 1445 height 1598
drag, startPoint x: 563, startPoint y: 550, endPoint x: 583, endPoint y: 550, distance: 20.7
click at [583, 550] on div at bounding box center [722, 50] width 1445 height 1598
drag, startPoint x: 590, startPoint y: 562, endPoint x: 590, endPoint y: 596, distance: 34.8
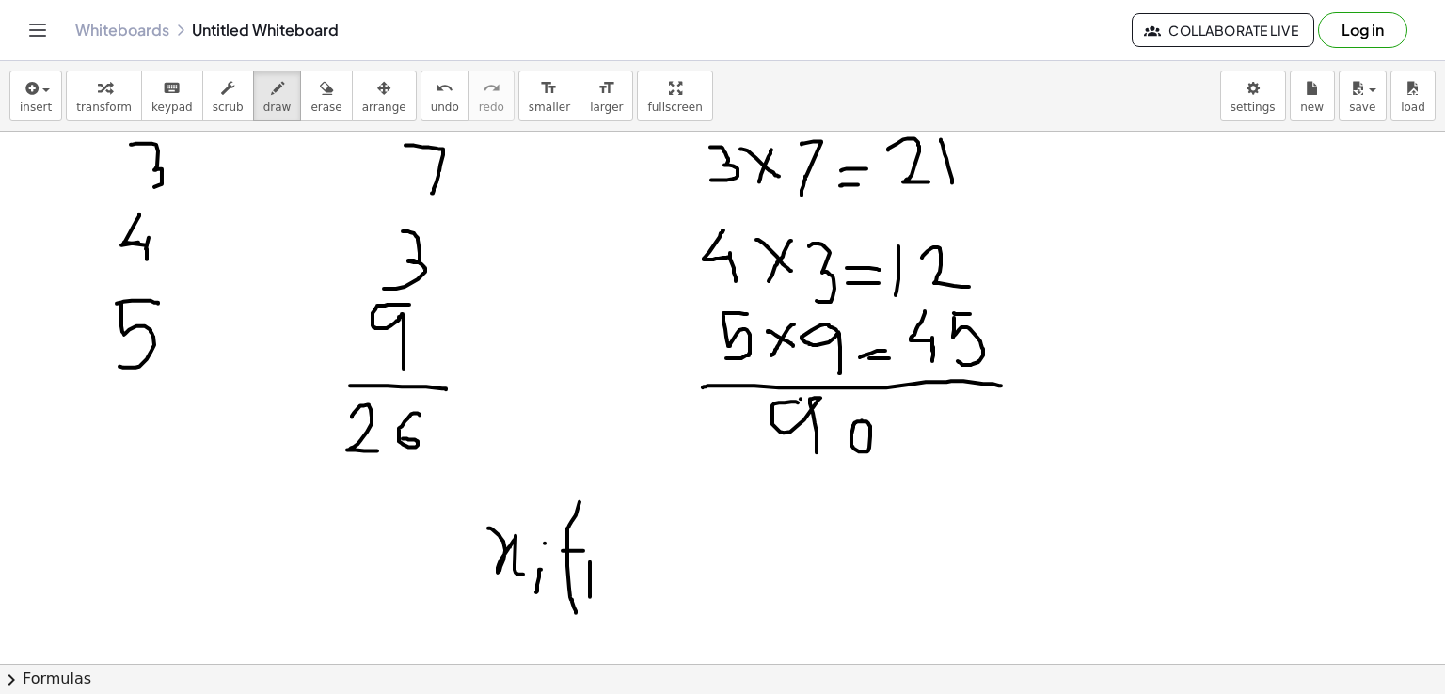
click at [590, 596] on div at bounding box center [722, 50] width 1445 height 1598
click at [598, 528] on div at bounding box center [722, 50] width 1445 height 1598
drag, startPoint x: 493, startPoint y: 604, endPoint x: 606, endPoint y: 618, distance: 113.8
click at [606, 618] on div at bounding box center [722, 50] width 1445 height 1598
drag, startPoint x: 546, startPoint y: 626, endPoint x: 525, endPoint y: 676, distance: 54.9
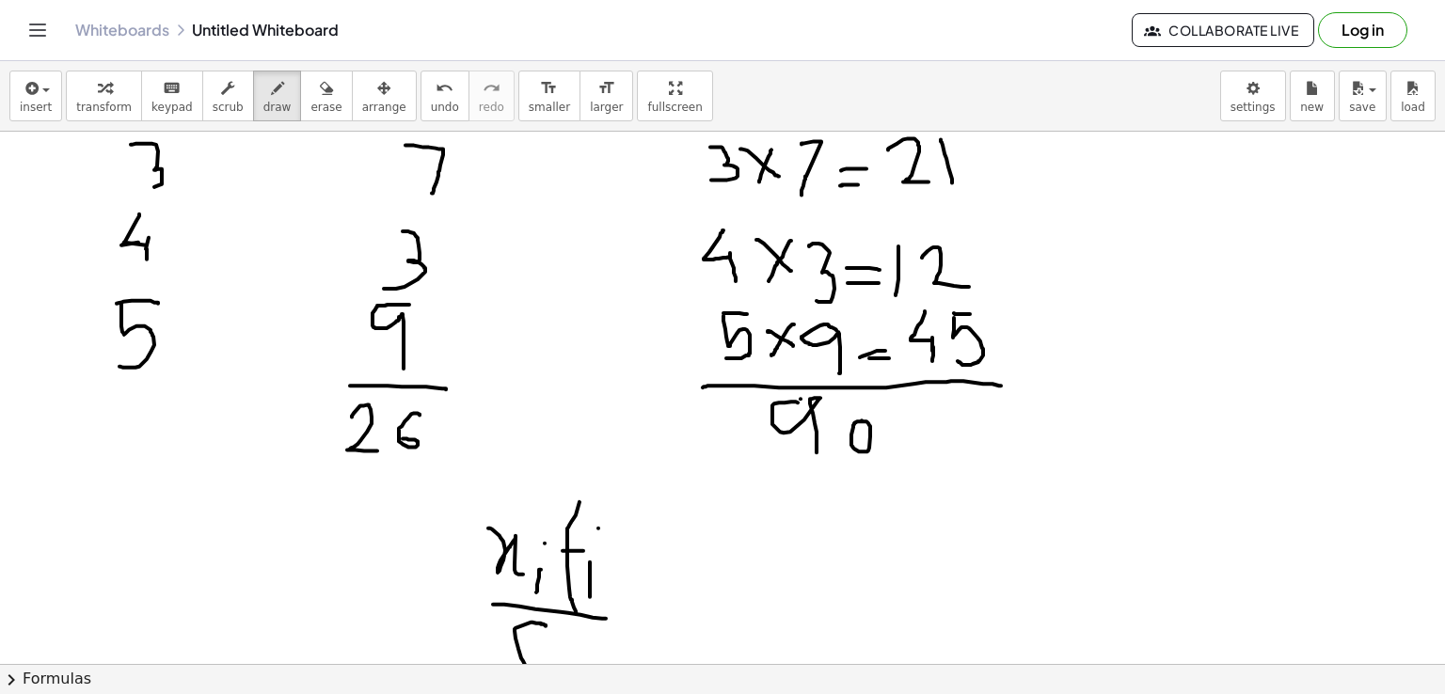
click at [525, 676] on div "insert select one: Math Expression Function Text Youtube Video Graphing Geometr…" at bounding box center [722, 377] width 1445 height 633
drag, startPoint x: 516, startPoint y: 647, endPoint x: 534, endPoint y: 645, distance: 18.9
click at [534, 645] on div at bounding box center [722, 50] width 1445 height 1598
drag, startPoint x: 546, startPoint y: 644, endPoint x: 546, endPoint y: 658, distance: 13.2
click at [546, 658] on div at bounding box center [722, 50] width 1445 height 1598
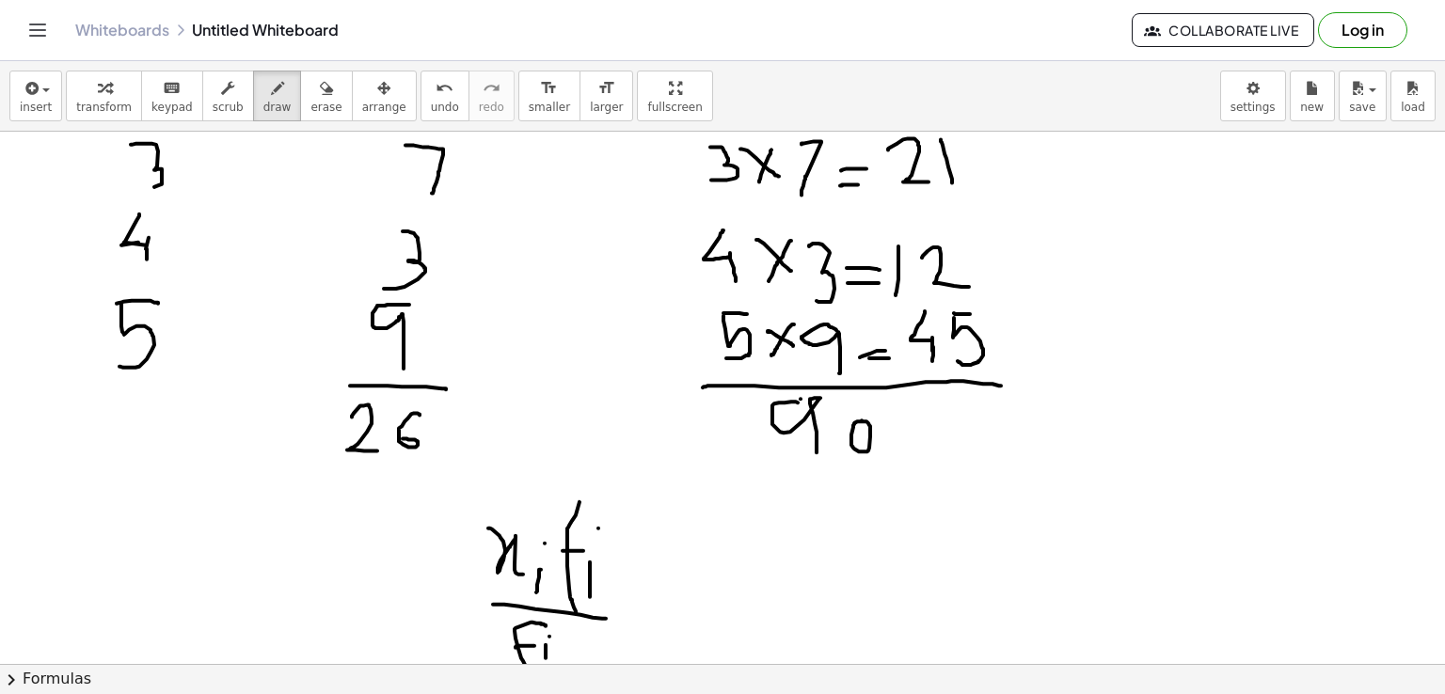
click at [549, 636] on div at bounding box center [722, 50] width 1445 height 1598
drag, startPoint x: 455, startPoint y: 522, endPoint x: 456, endPoint y: 573, distance: 50.8
click at [456, 573] on div at bounding box center [722, 50] width 1445 height 1598
drag, startPoint x: 459, startPoint y: 620, endPoint x: 463, endPoint y: 658, distance: 37.8
click at [463, 658] on div at bounding box center [722, 50] width 1445 height 1598
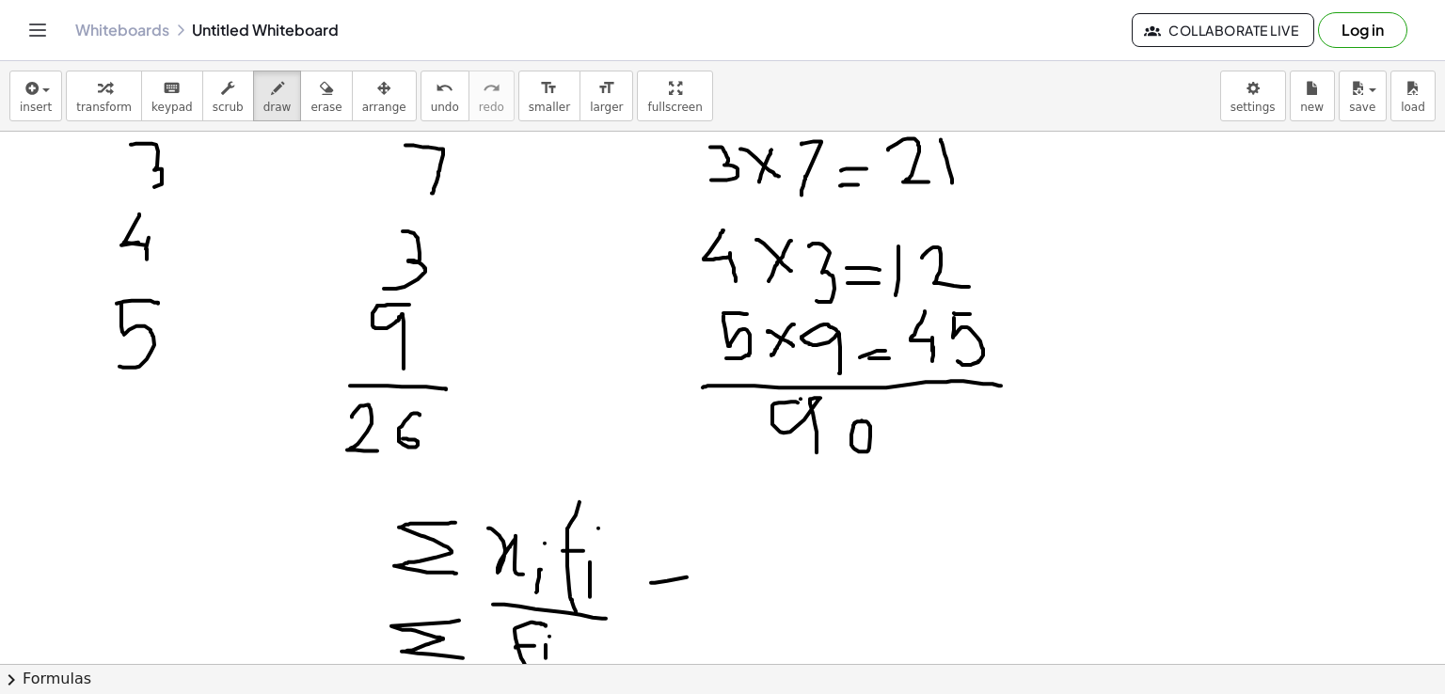
drag, startPoint x: 651, startPoint y: 582, endPoint x: 692, endPoint y: 578, distance: 41.7
click at [692, 578] on div at bounding box center [722, 50] width 1445 height 1598
drag, startPoint x: 660, startPoint y: 598, endPoint x: 681, endPoint y: 591, distance: 22.0
click at [681, 591] on div at bounding box center [722, 50] width 1445 height 1598
drag, startPoint x: 781, startPoint y: 527, endPoint x: 783, endPoint y: 583, distance: 56.5
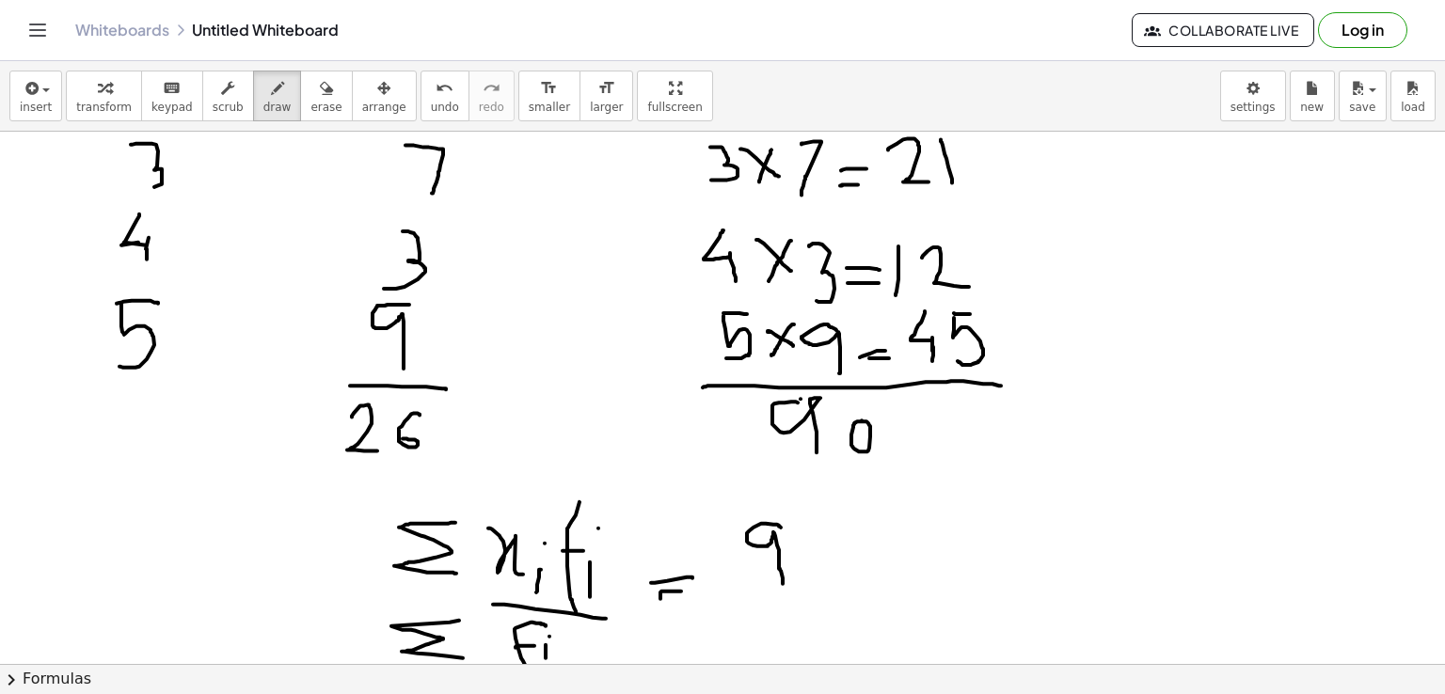
click at [783, 583] on div at bounding box center [722, 50] width 1445 height 1598
click at [827, 529] on div at bounding box center [722, 50] width 1445 height 1598
drag, startPoint x: 767, startPoint y: 596, endPoint x: 855, endPoint y: 591, distance: 88.6
click at [855, 591] on div at bounding box center [722, 50] width 1445 height 1598
drag, startPoint x: 778, startPoint y: 608, endPoint x: 832, endPoint y: 637, distance: 61.0
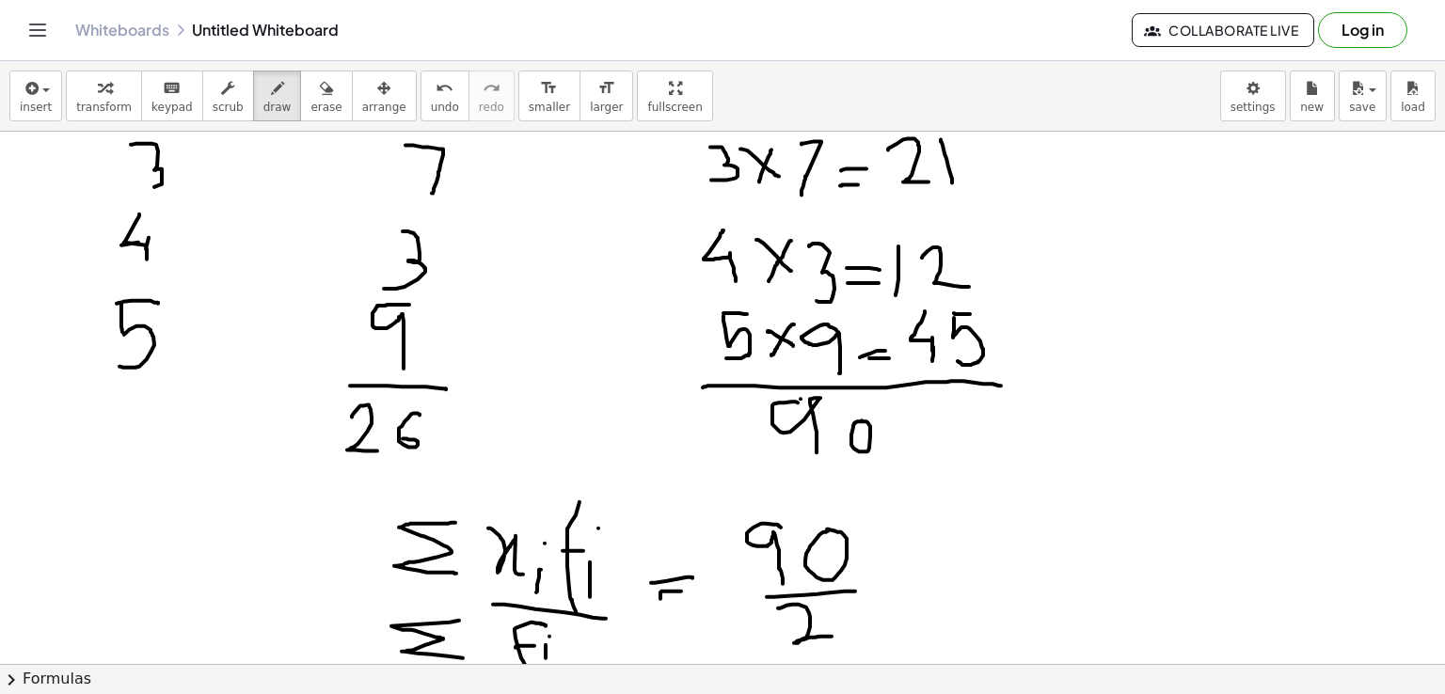
click at [832, 637] on div at bounding box center [722, 50] width 1445 height 1598
drag, startPoint x: 856, startPoint y: 612, endPoint x: 848, endPoint y: 639, distance: 27.7
click at [848, 639] on div at bounding box center [722, 50] width 1445 height 1598
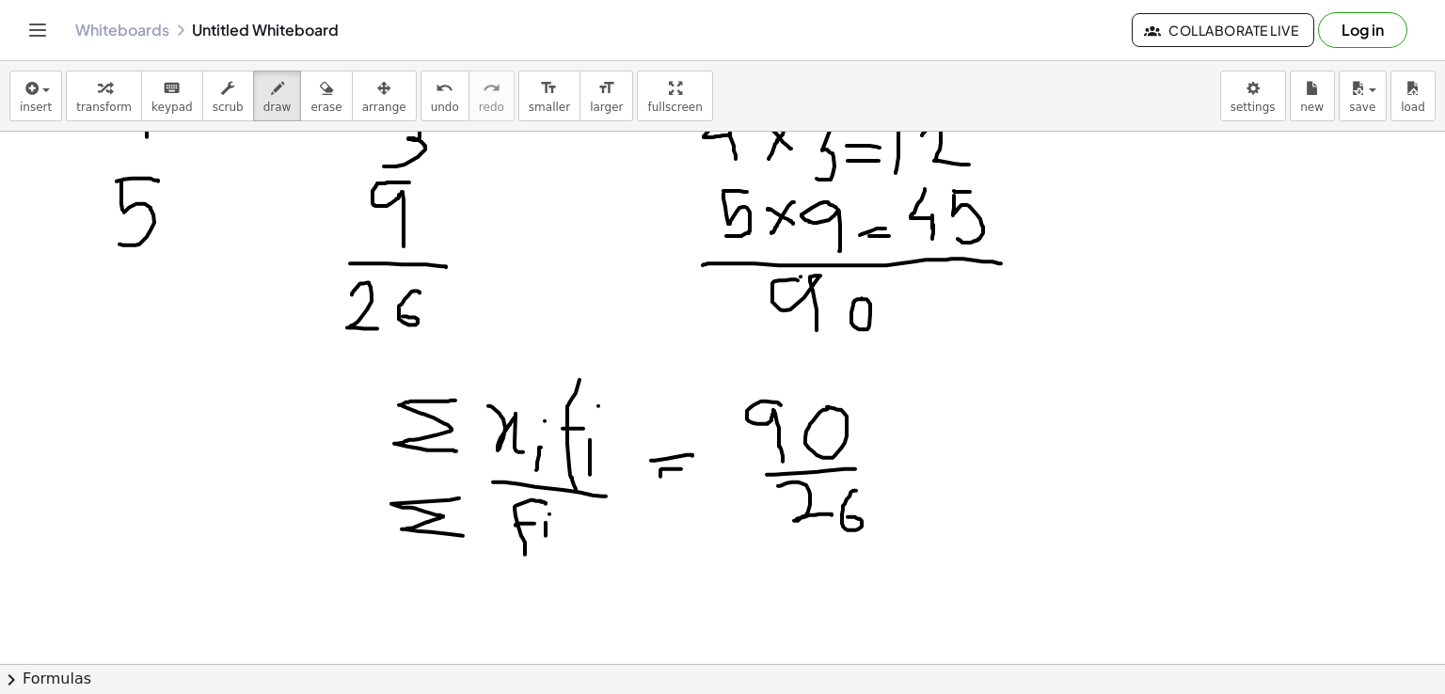
scroll to position [1005, 0]
drag, startPoint x: 142, startPoint y: 413, endPoint x: 139, endPoint y: 470, distance: 57.5
drag, startPoint x: 142, startPoint y: 409, endPoint x: 177, endPoint y: 473, distance: 72.8
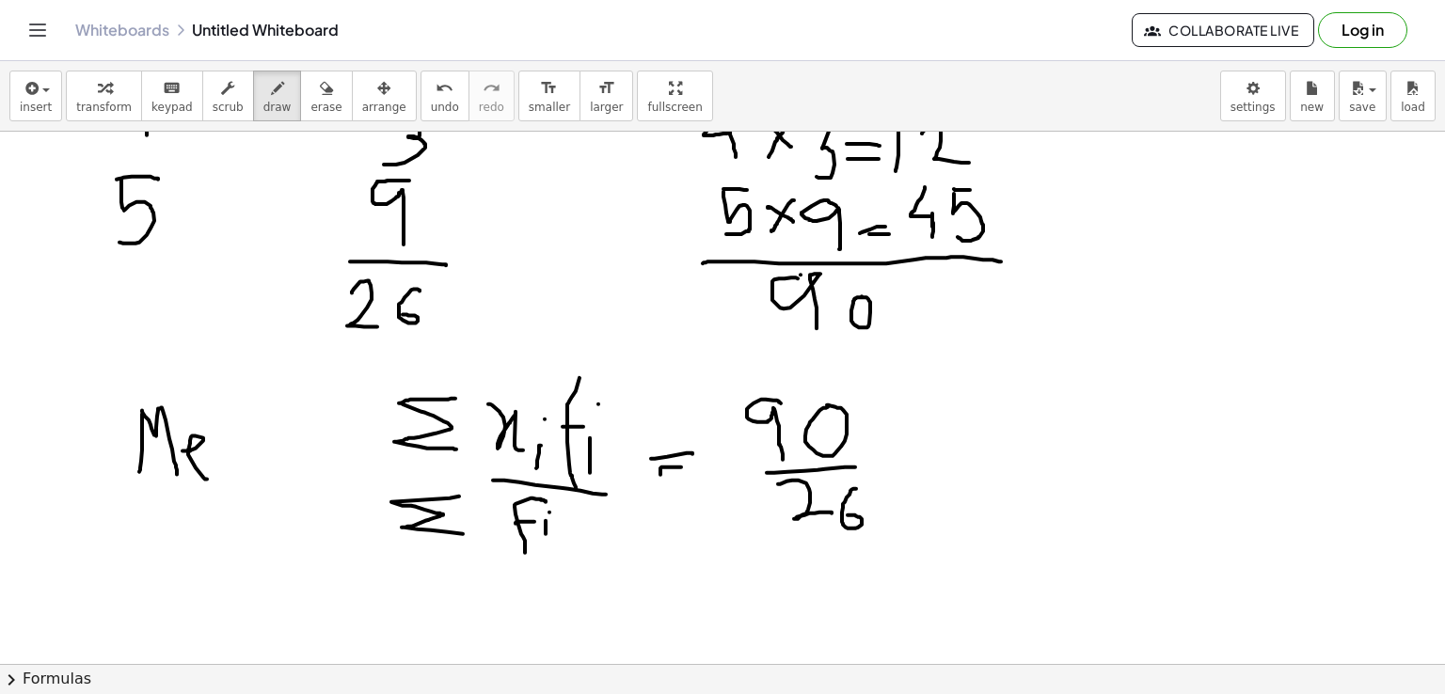
drag, startPoint x: 183, startPoint y: 450, endPoint x: 215, endPoint y: 469, distance: 38.4
drag, startPoint x: 230, startPoint y: 453, endPoint x: 243, endPoint y: 471, distance: 23.0
drag, startPoint x: 258, startPoint y: 452, endPoint x: 285, endPoint y: 479, distance: 38.6
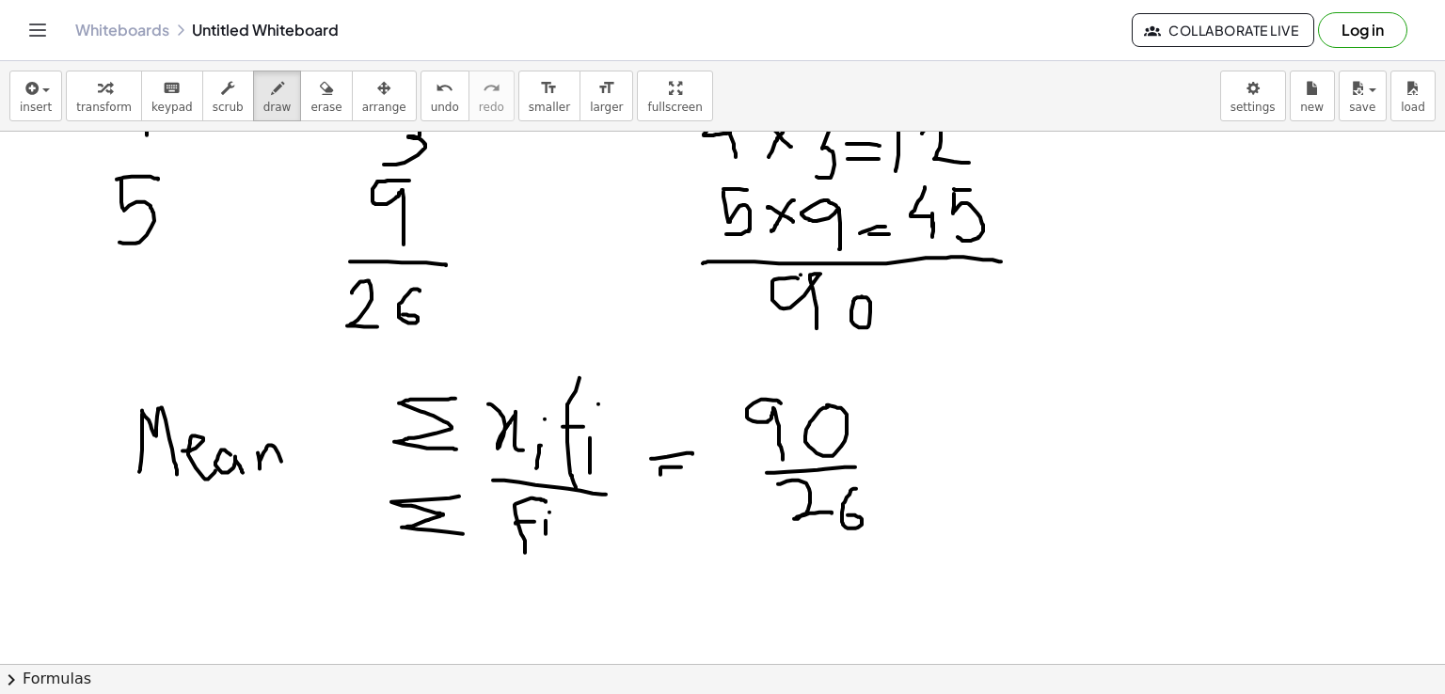
drag, startPoint x: 312, startPoint y: 464, endPoint x: 339, endPoint y: 462, distance: 26.4
drag, startPoint x: 320, startPoint y: 474, endPoint x: 339, endPoint y: 474, distance: 18.8
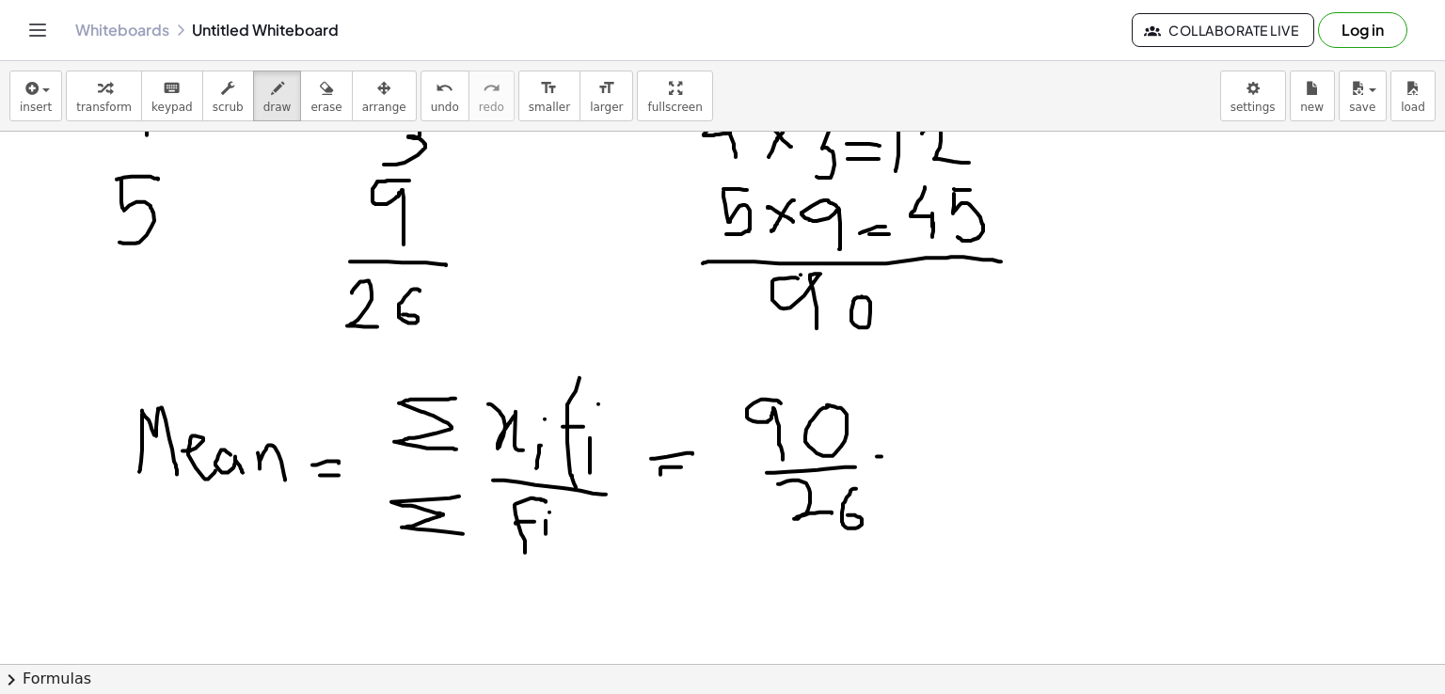
drag, startPoint x: 877, startPoint y: 455, endPoint x: 890, endPoint y: 456, distance: 13.2
drag, startPoint x: 865, startPoint y: 470, endPoint x: 893, endPoint y: 468, distance: 28.4
drag, startPoint x: 940, startPoint y: 419, endPoint x: 926, endPoint y: 479, distance: 61.8
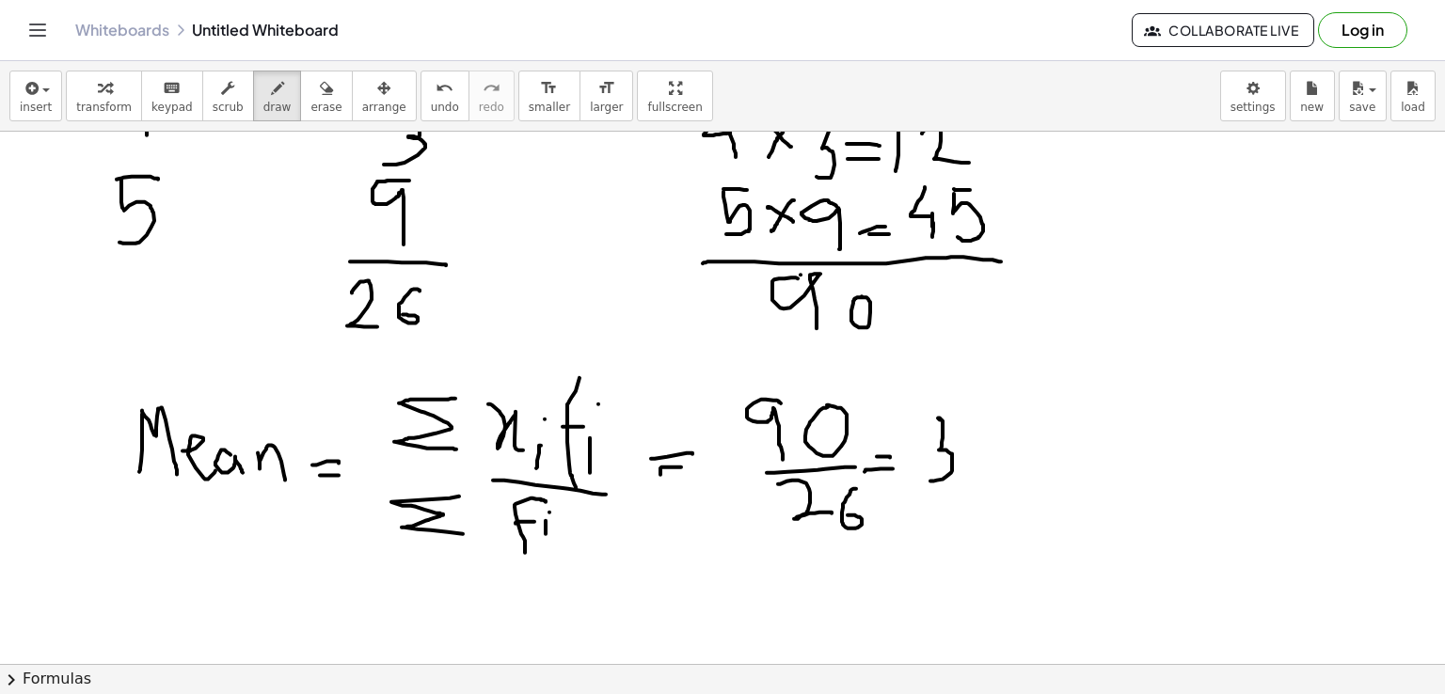
drag, startPoint x: 928, startPoint y: 419, endPoint x: 946, endPoint y: 418, distance: 17.9
drag, startPoint x: 1000, startPoint y: 423, endPoint x: 1003, endPoint y: 481, distance: 57.5
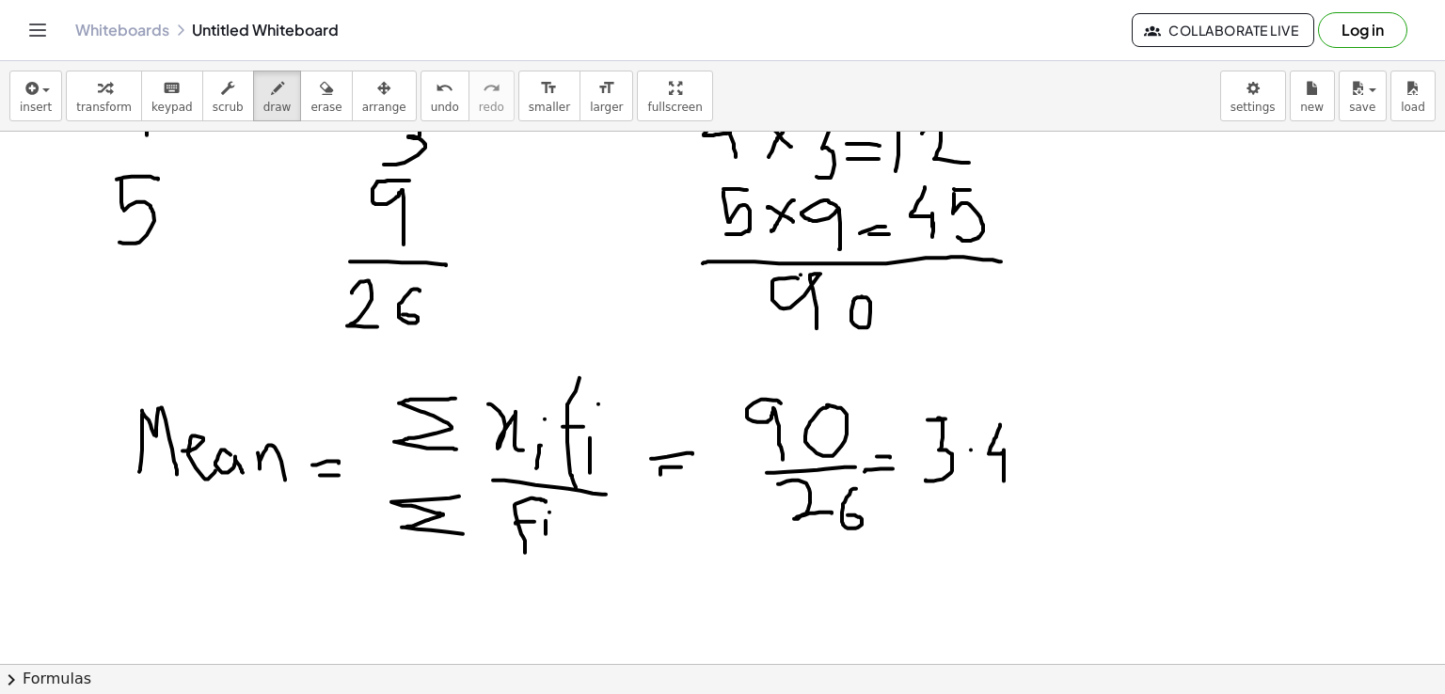
drag, startPoint x: 1039, startPoint y: 422, endPoint x: 1026, endPoint y: 459, distance: 38.7
